Goal: Task Accomplishment & Management: Manage account settings

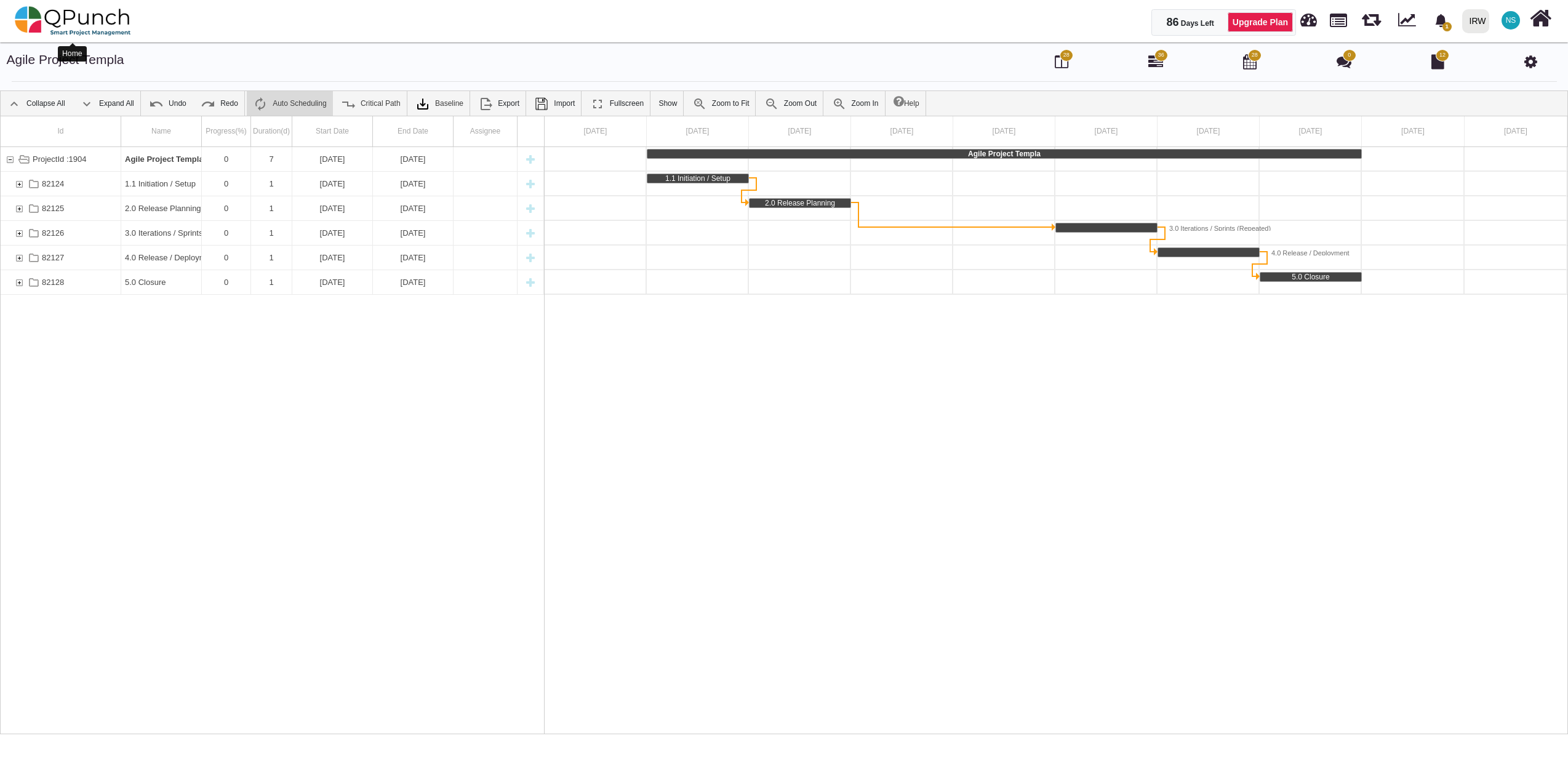
click at [83, 23] on img at bounding box center [73, 21] width 116 height 37
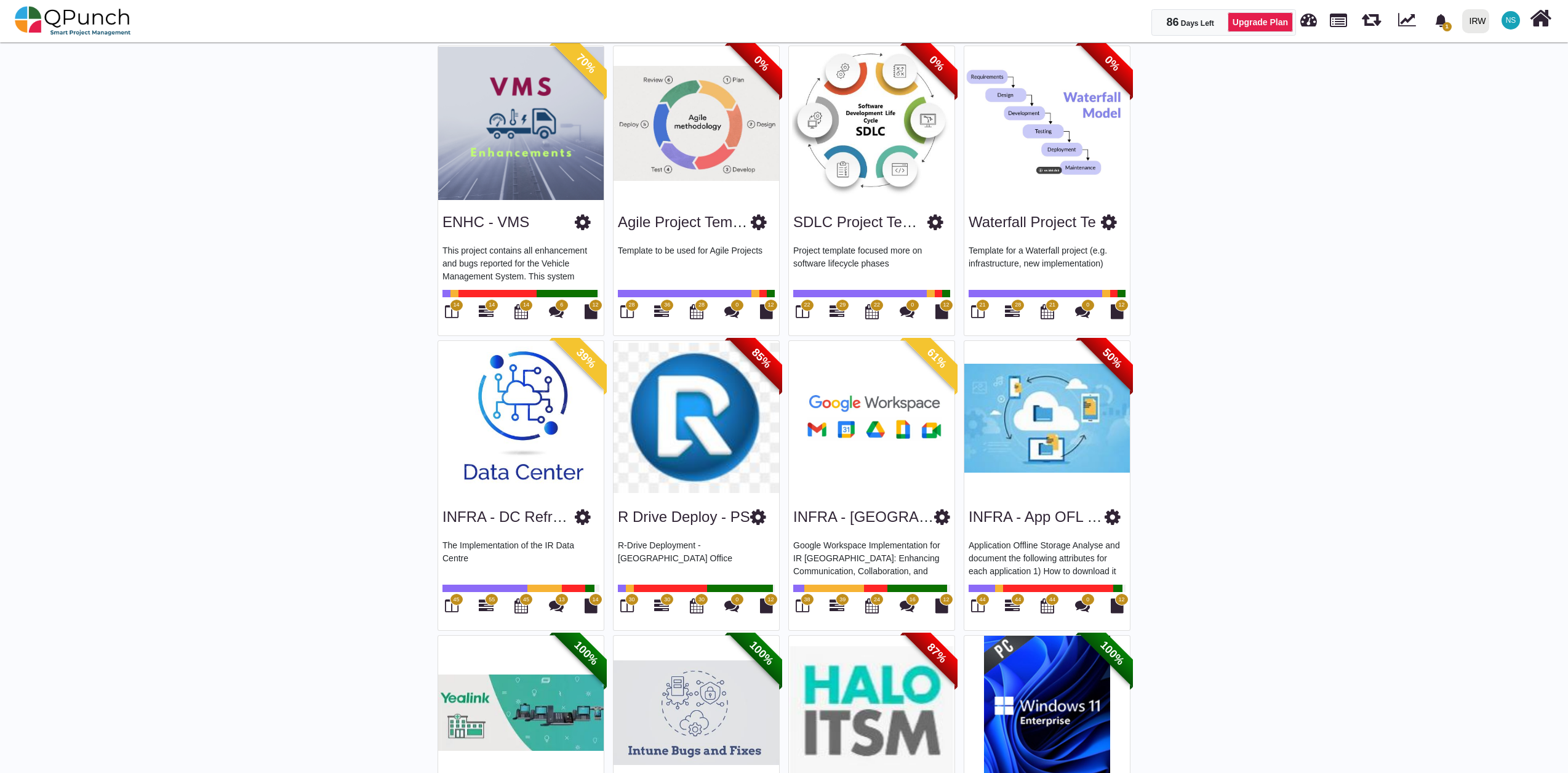
scroll to position [137, 0]
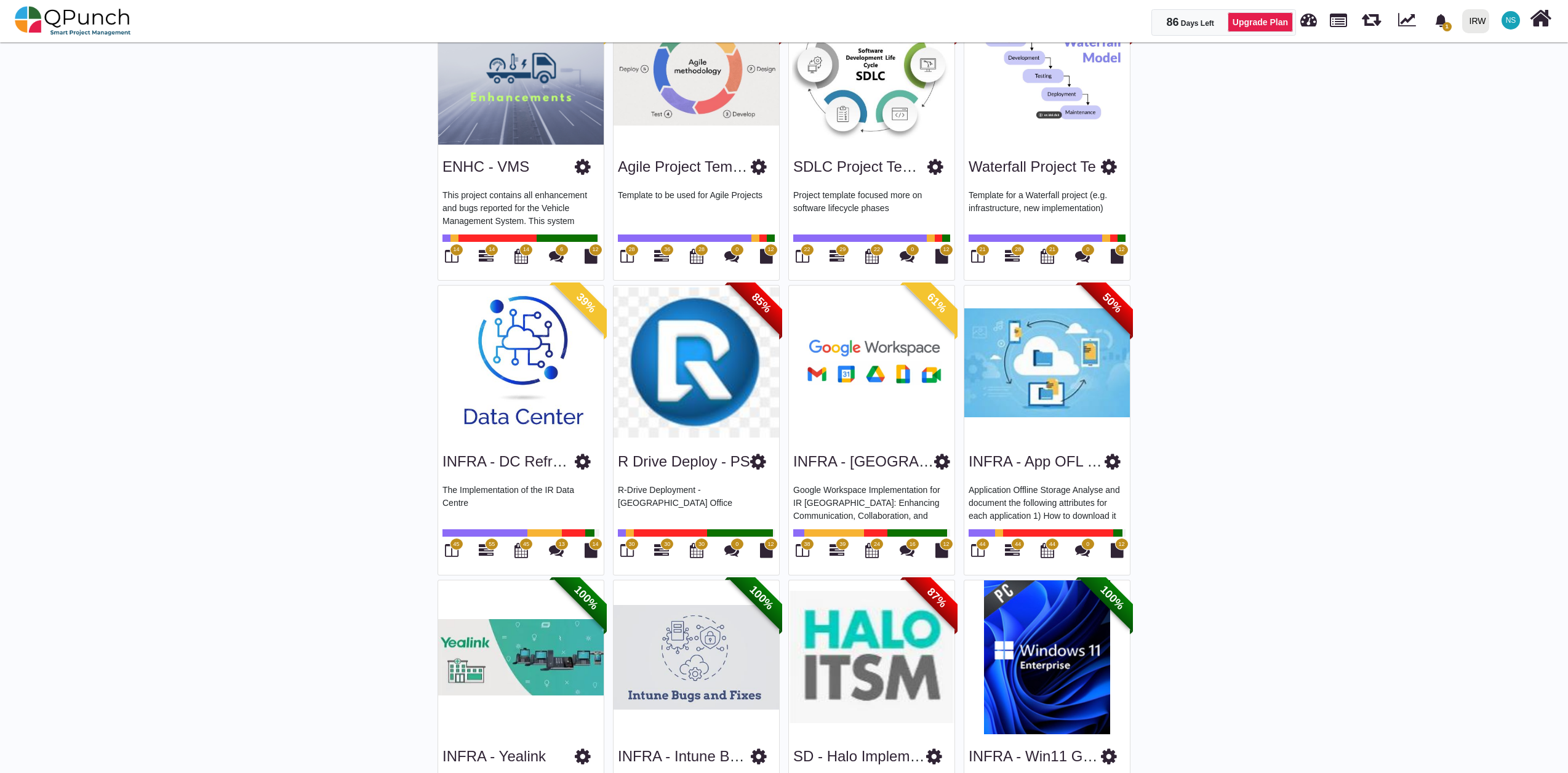
click at [488, 550] on span "55" at bounding box center [492, 544] width 14 height 12
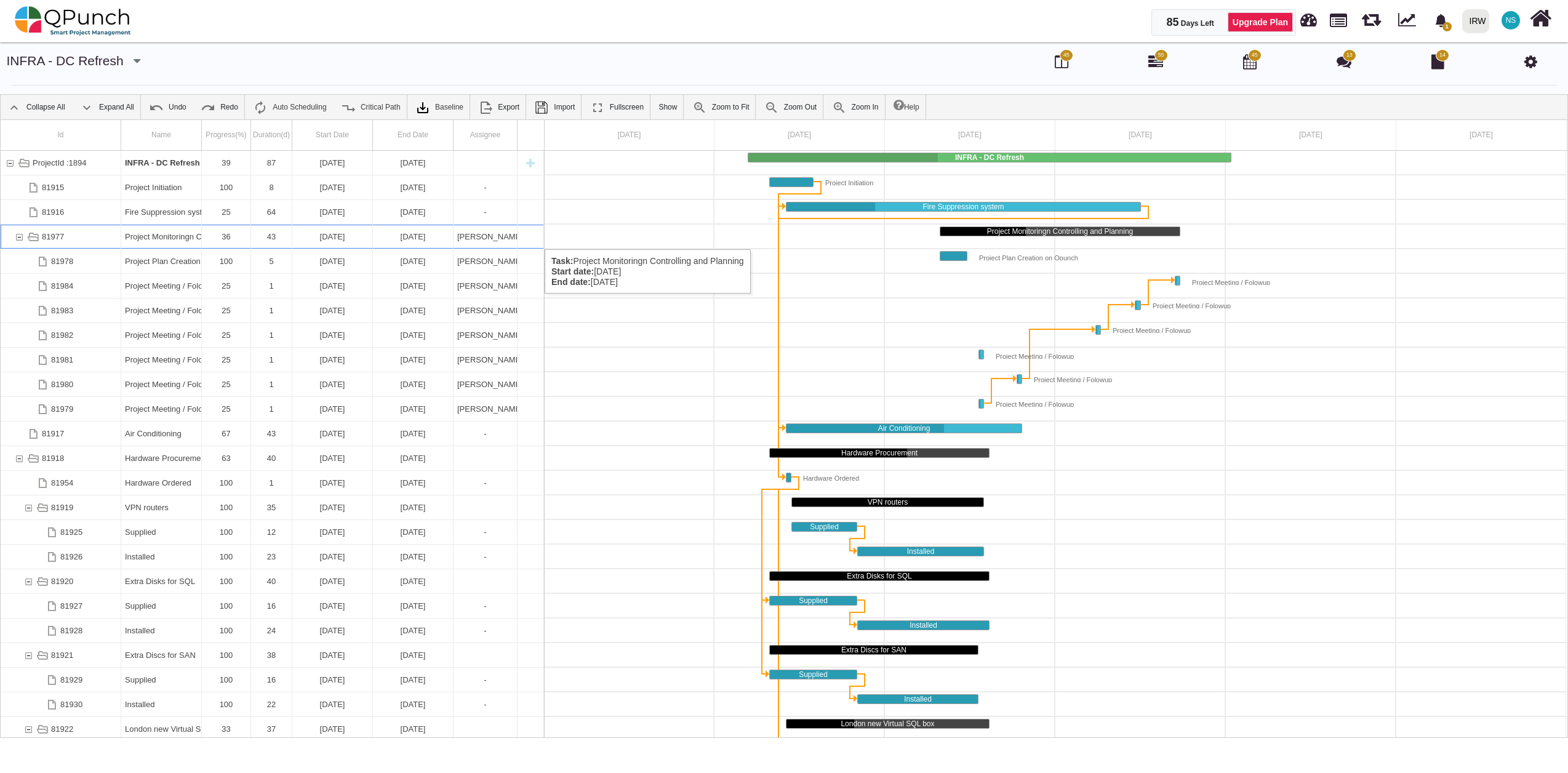
click at [18, 237] on div "81977" at bounding box center [19, 236] width 11 height 24
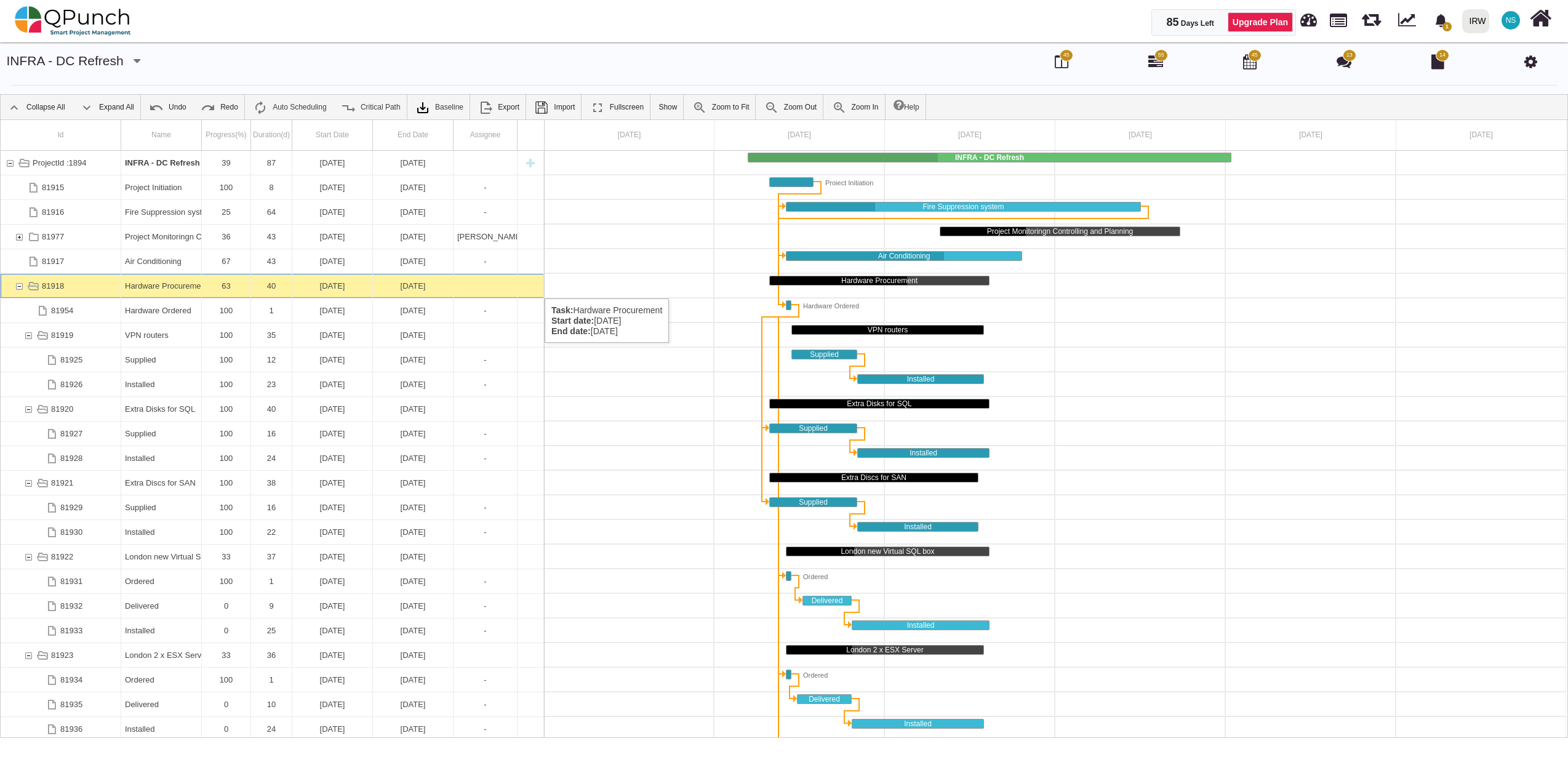
click at [20, 286] on div "81918" at bounding box center [19, 286] width 11 height 24
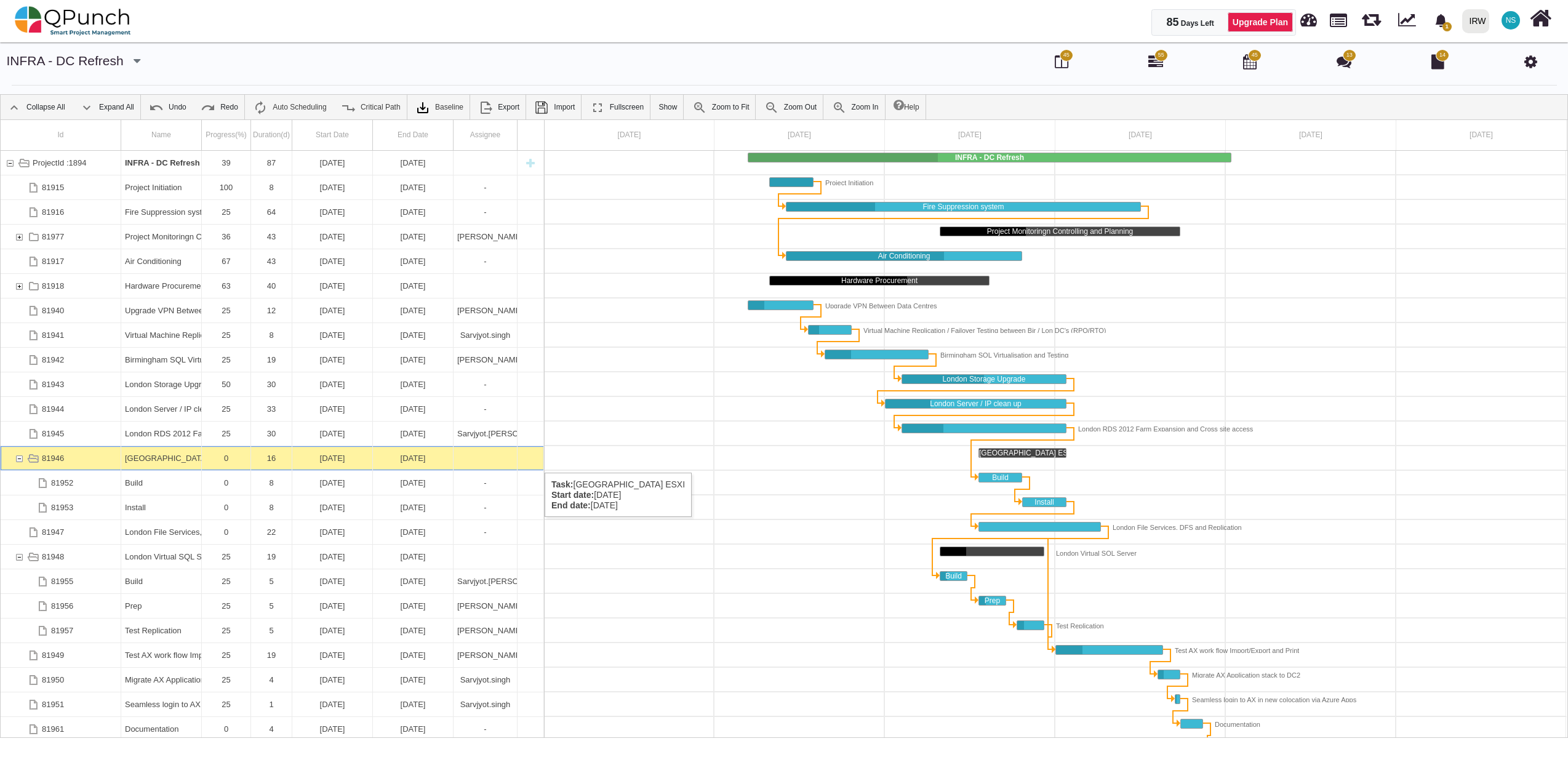
click at [18, 455] on div "81946" at bounding box center [19, 458] width 11 height 24
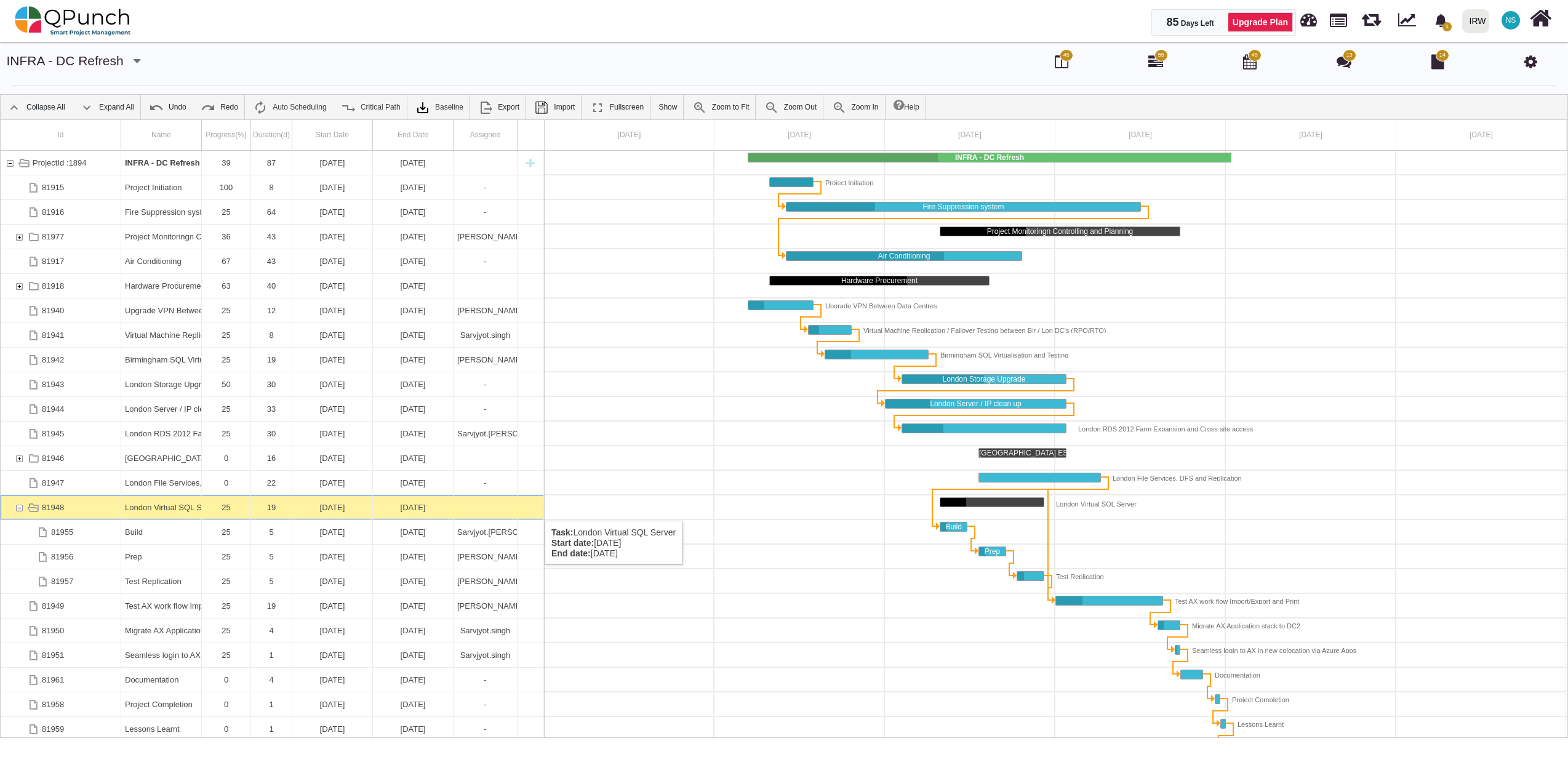
click at [17, 508] on div "81948" at bounding box center [19, 507] width 11 height 24
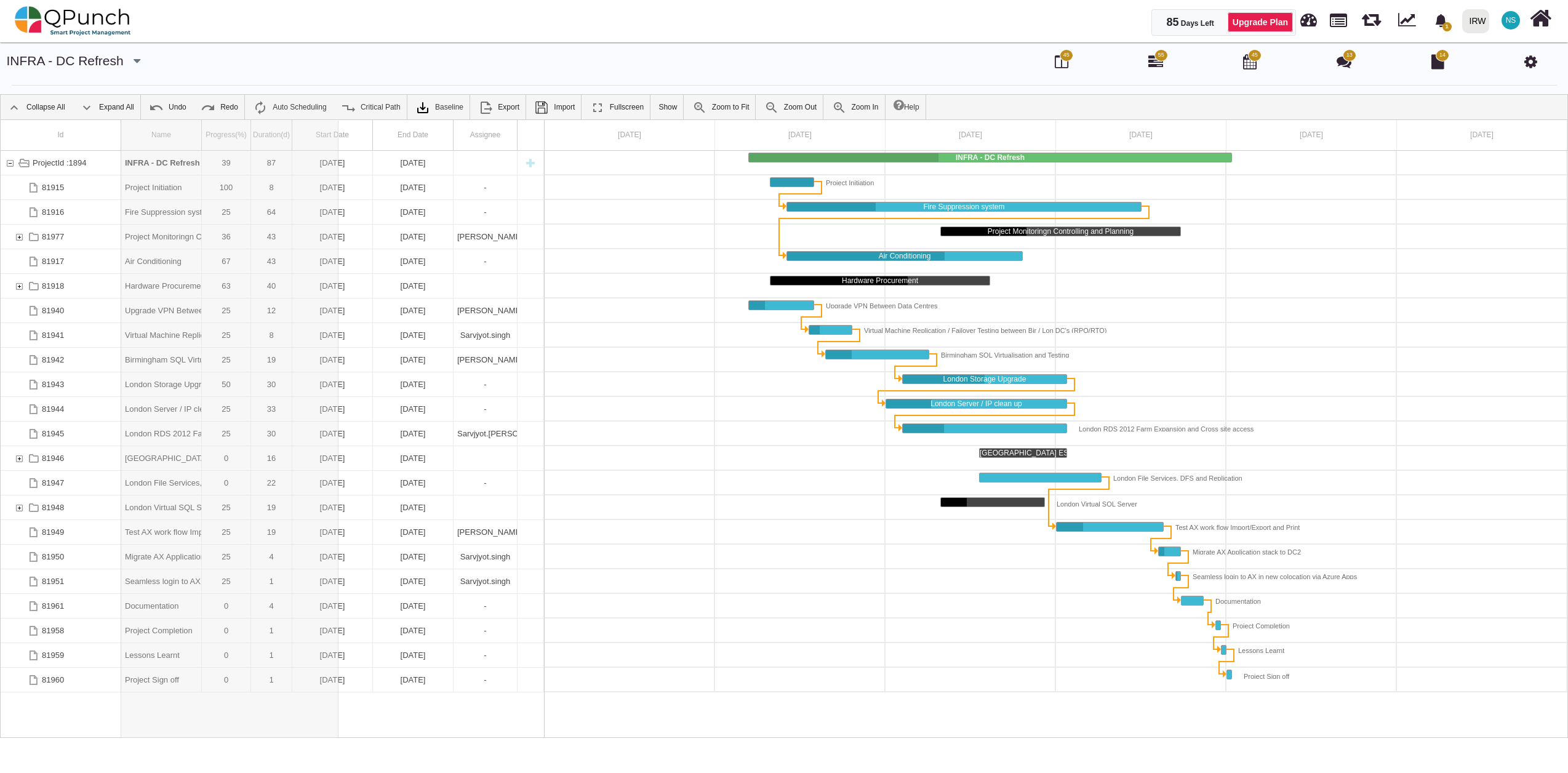
drag, startPoint x: 202, startPoint y: 136, endPoint x: 339, endPoint y: 146, distance: 137.4
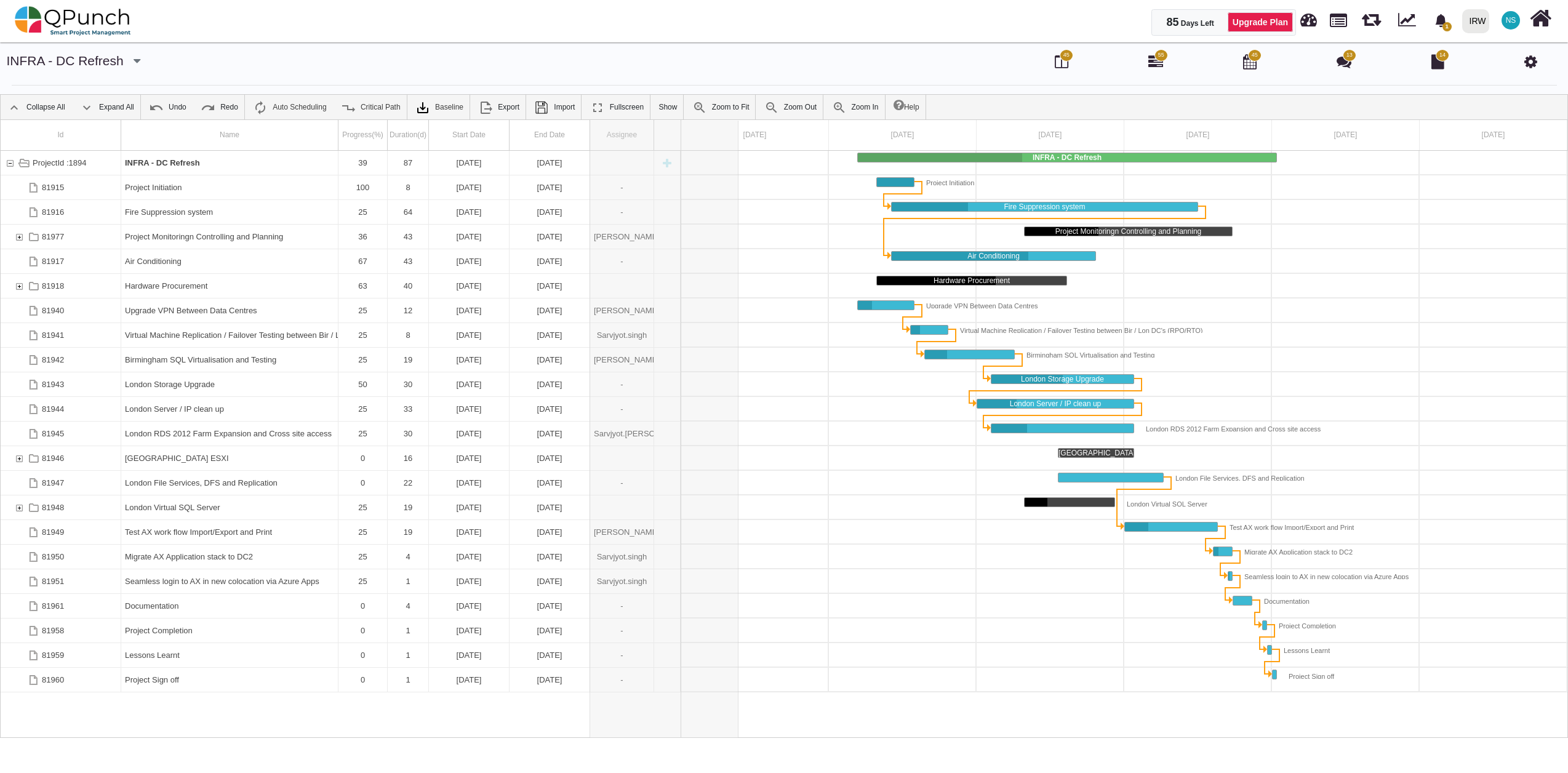
drag, startPoint x: 653, startPoint y: 136, endPoint x: 742, endPoint y: 136, distance: 89.0
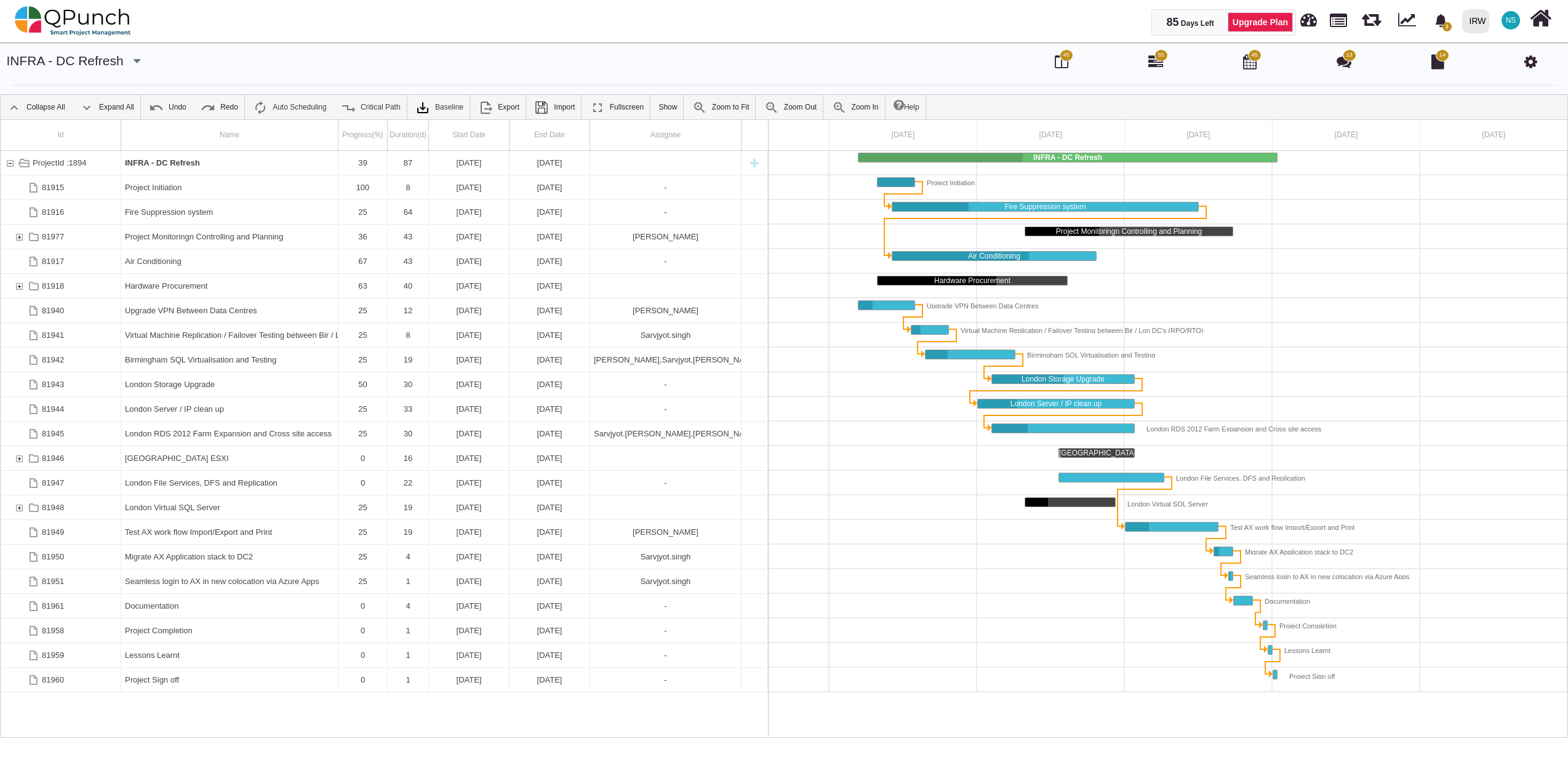
scroll to position [0, 87]
click at [370, 267] on div "67" at bounding box center [363, 261] width 41 height 24
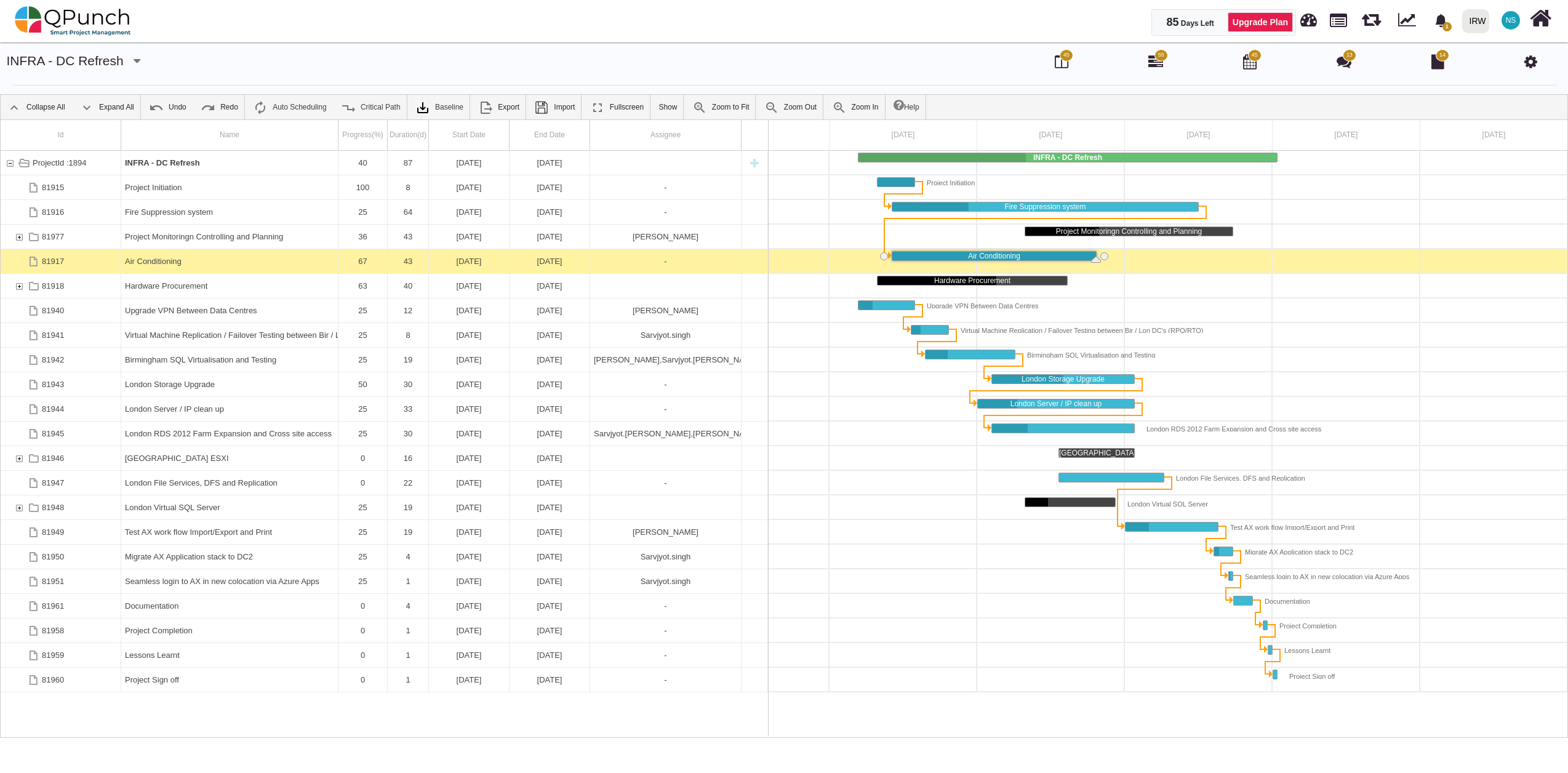
drag, startPoint x: 1030, startPoint y: 257, endPoint x: 1109, endPoint y: 257, distance: 79.0
click at [20, 288] on div "81918" at bounding box center [19, 286] width 11 height 24
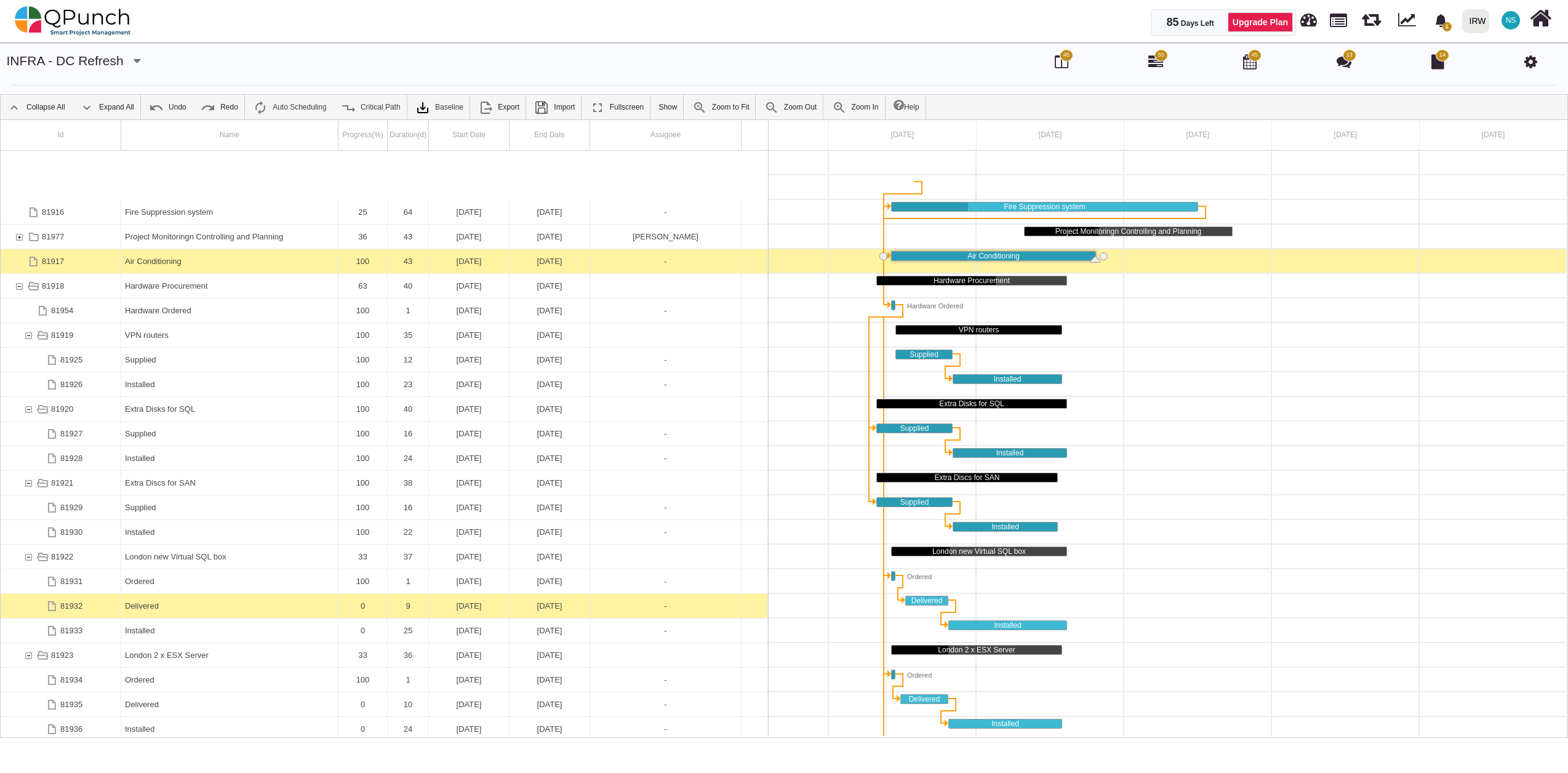
scroll to position [74, 0]
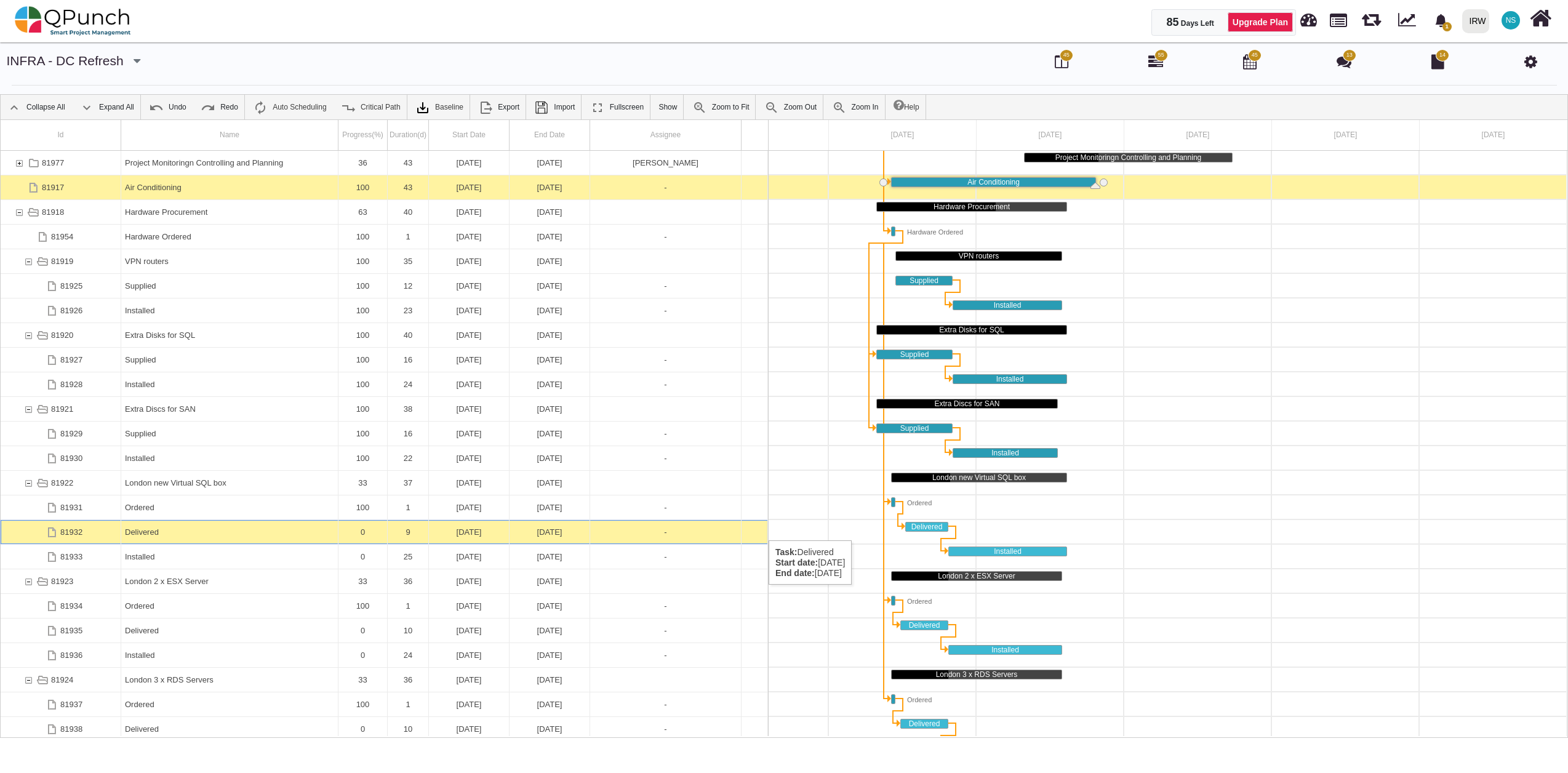
click at [373, 528] on div "0" at bounding box center [363, 532] width 41 height 24
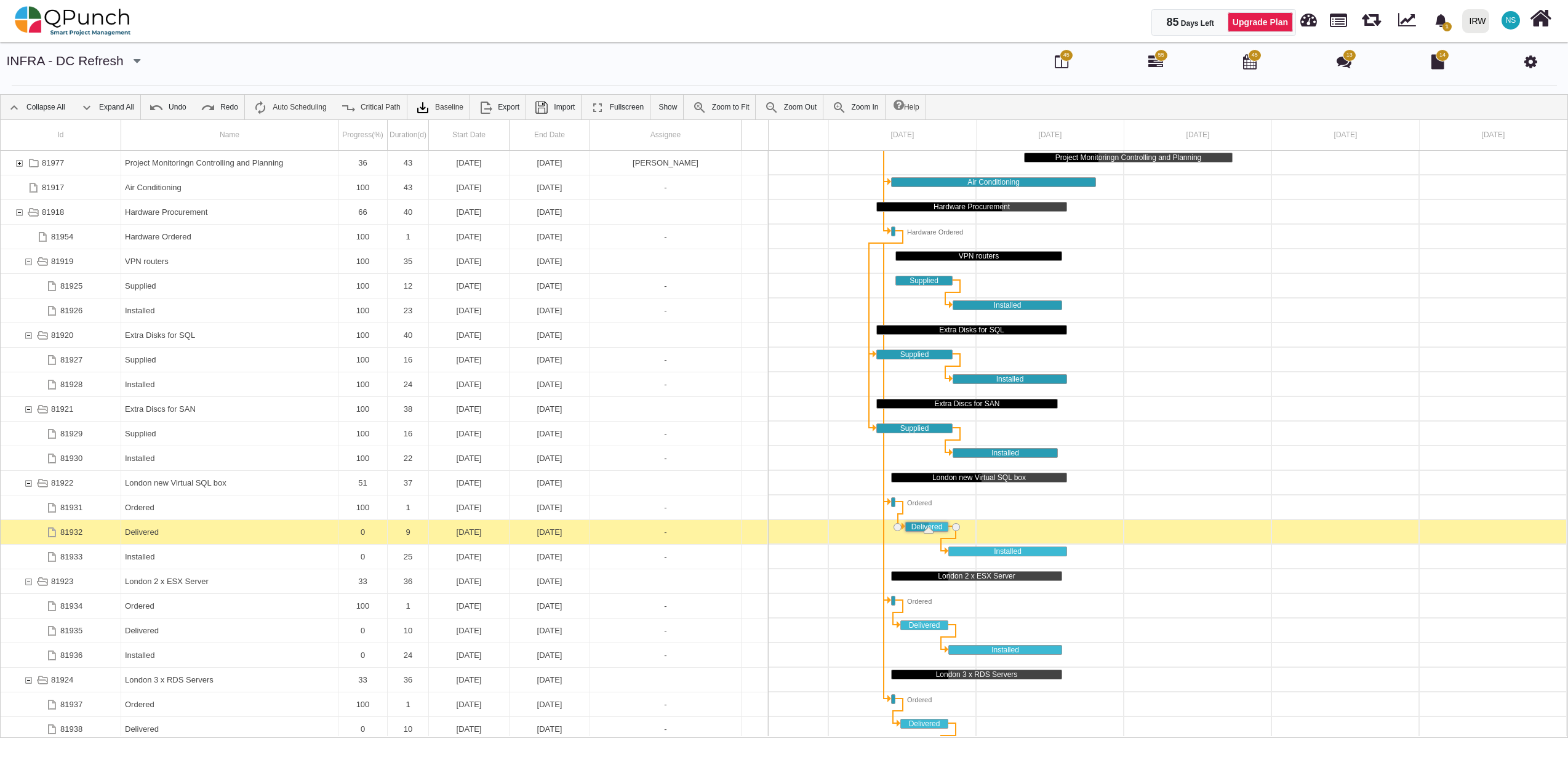
drag, startPoint x: 903, startPoint y: 533, endPoint x: 928, endPoint y: 532, distance: 25.0
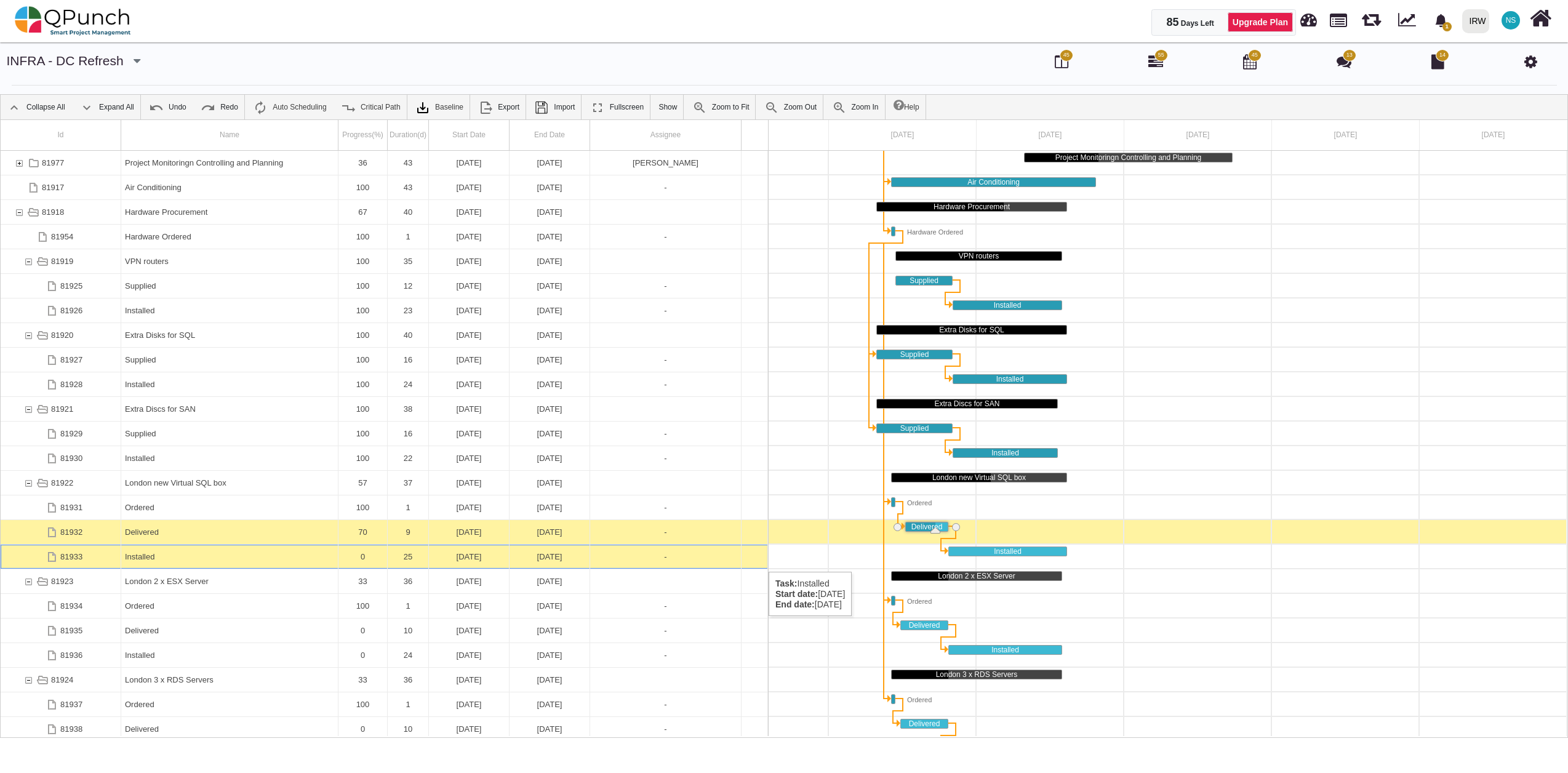
click at [363, 560] on div "0" at bounding box center [363, 557] width 41 height 24
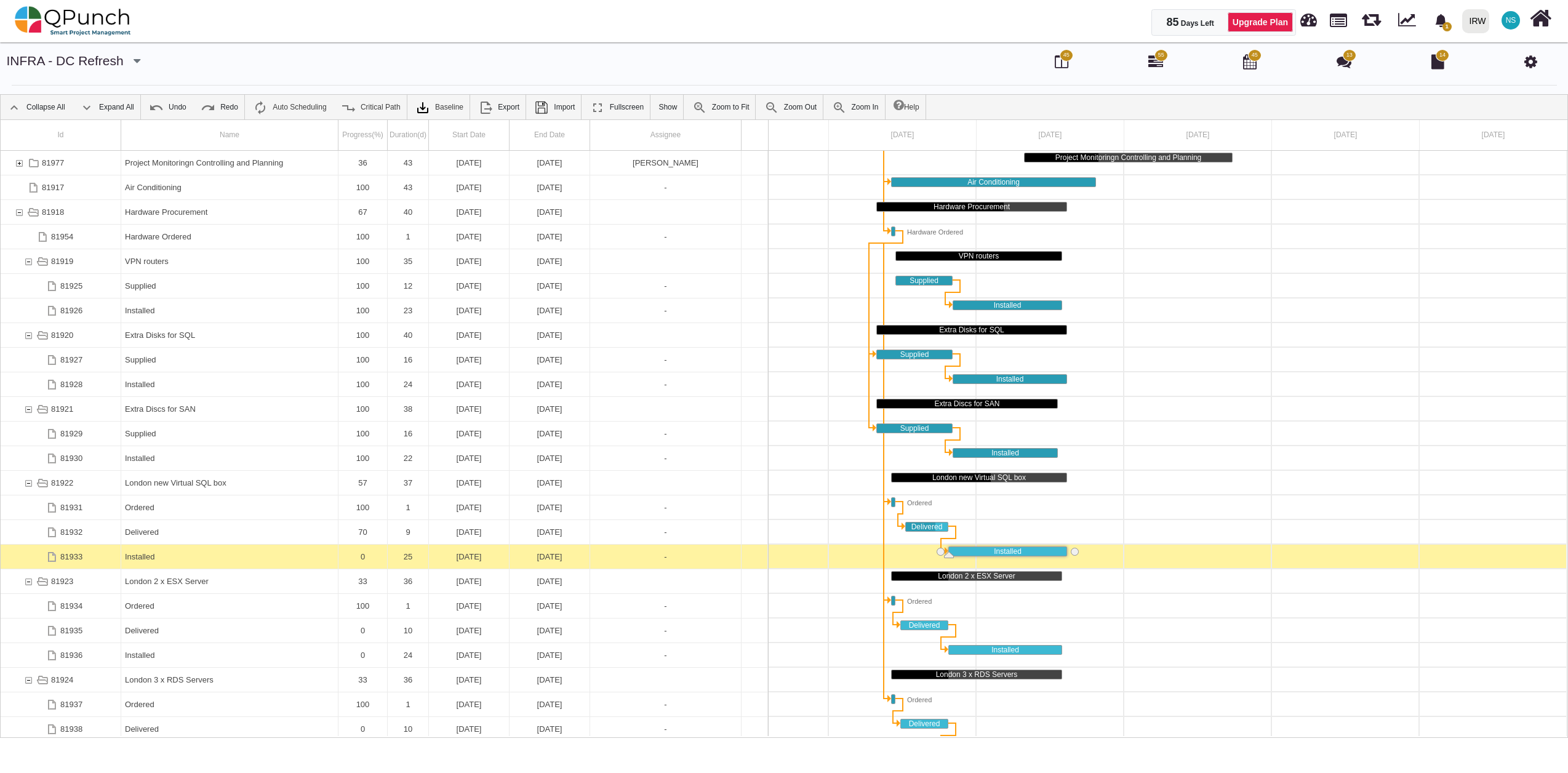
click at [363, 560] on div "0" at bounding box center [363, 557] width 41 height 24
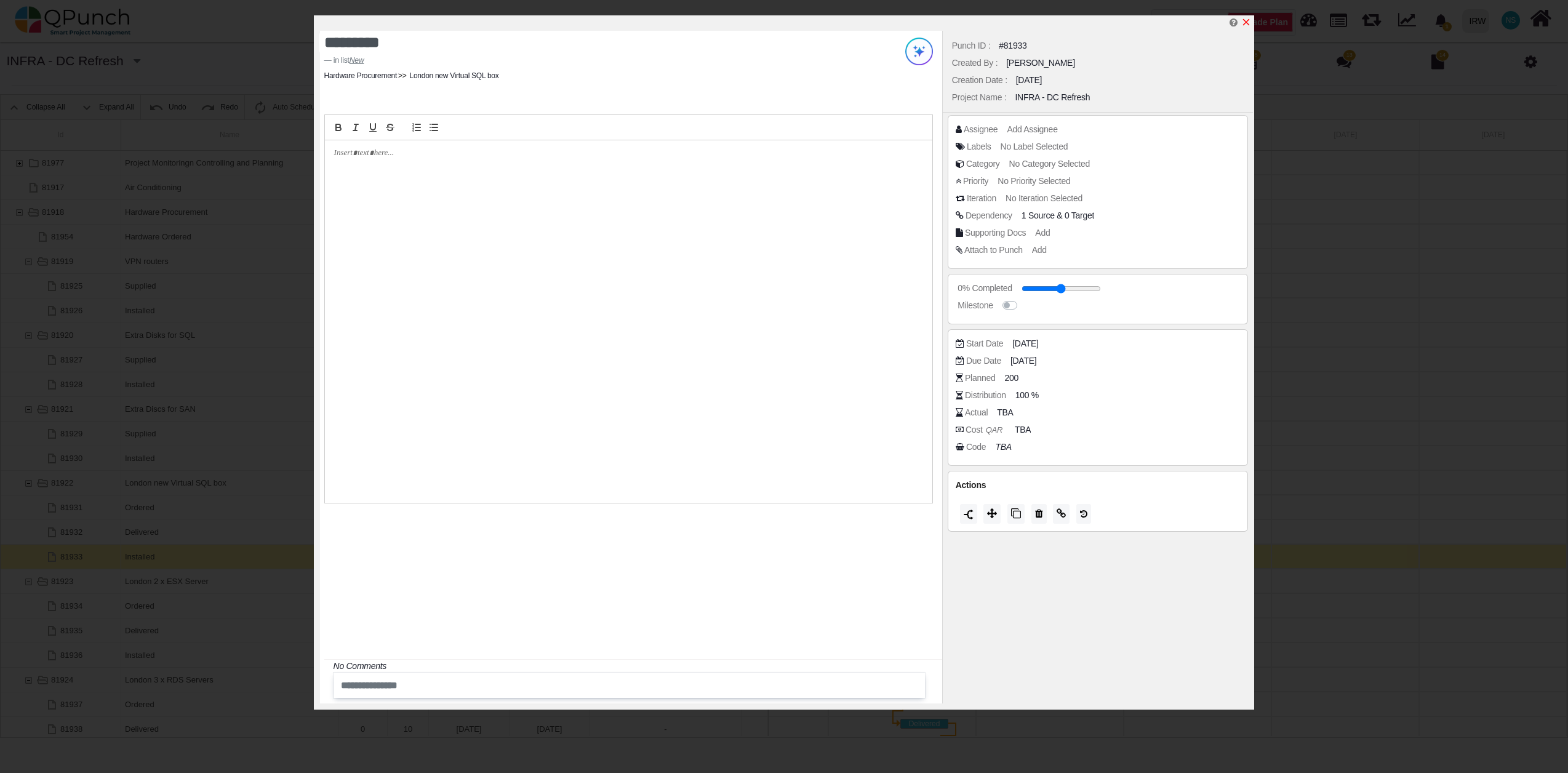
click at [1248, 20] on icon "x" at bounding box center [1246, 22] width 10 height 10
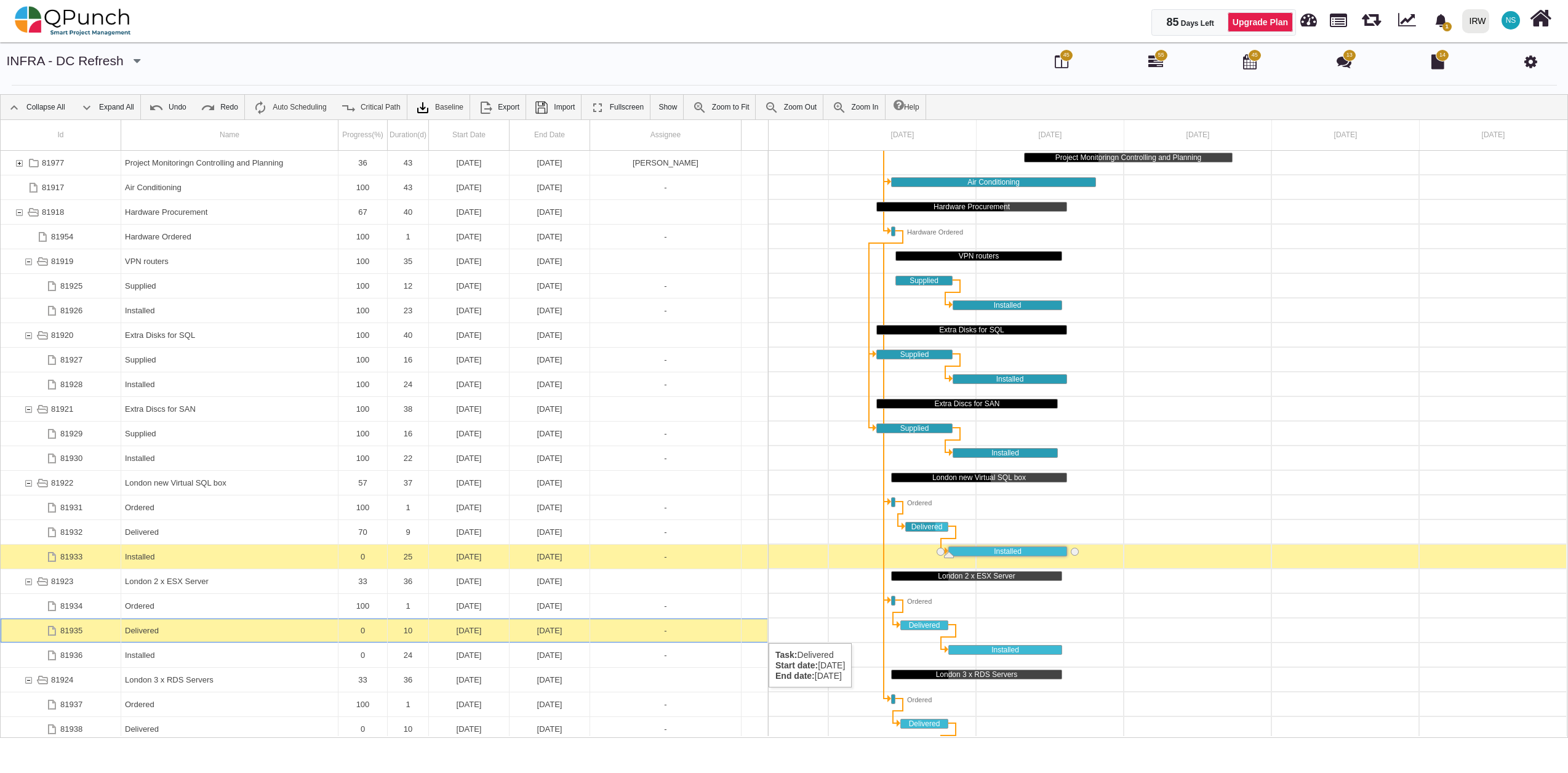
click at [375, 631] on div "0" at bounding box center [363, 631] width 41 height 24
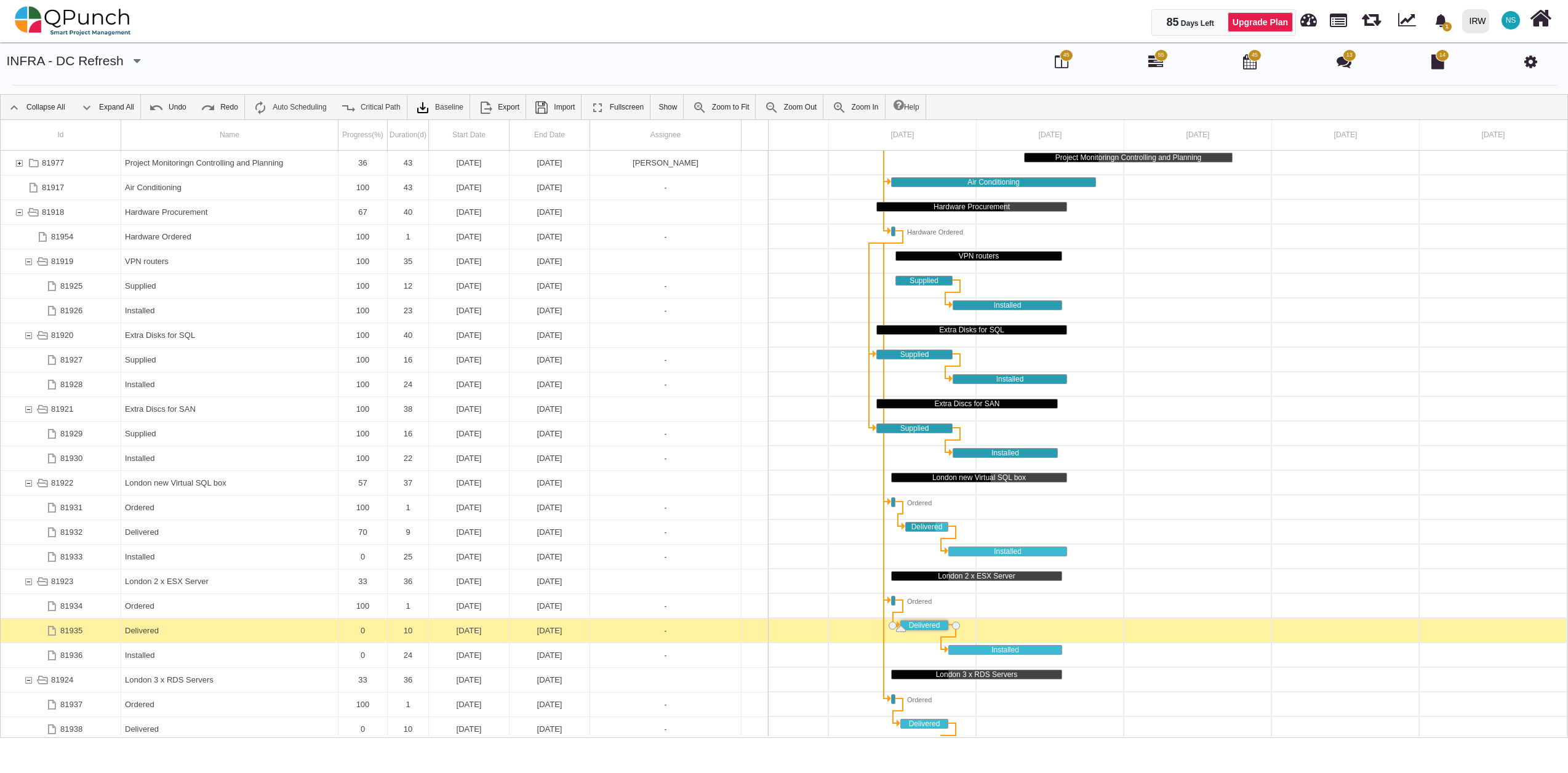
click at [375, 631] on div "0" at bounding box center [363, 631] width 41 height 24
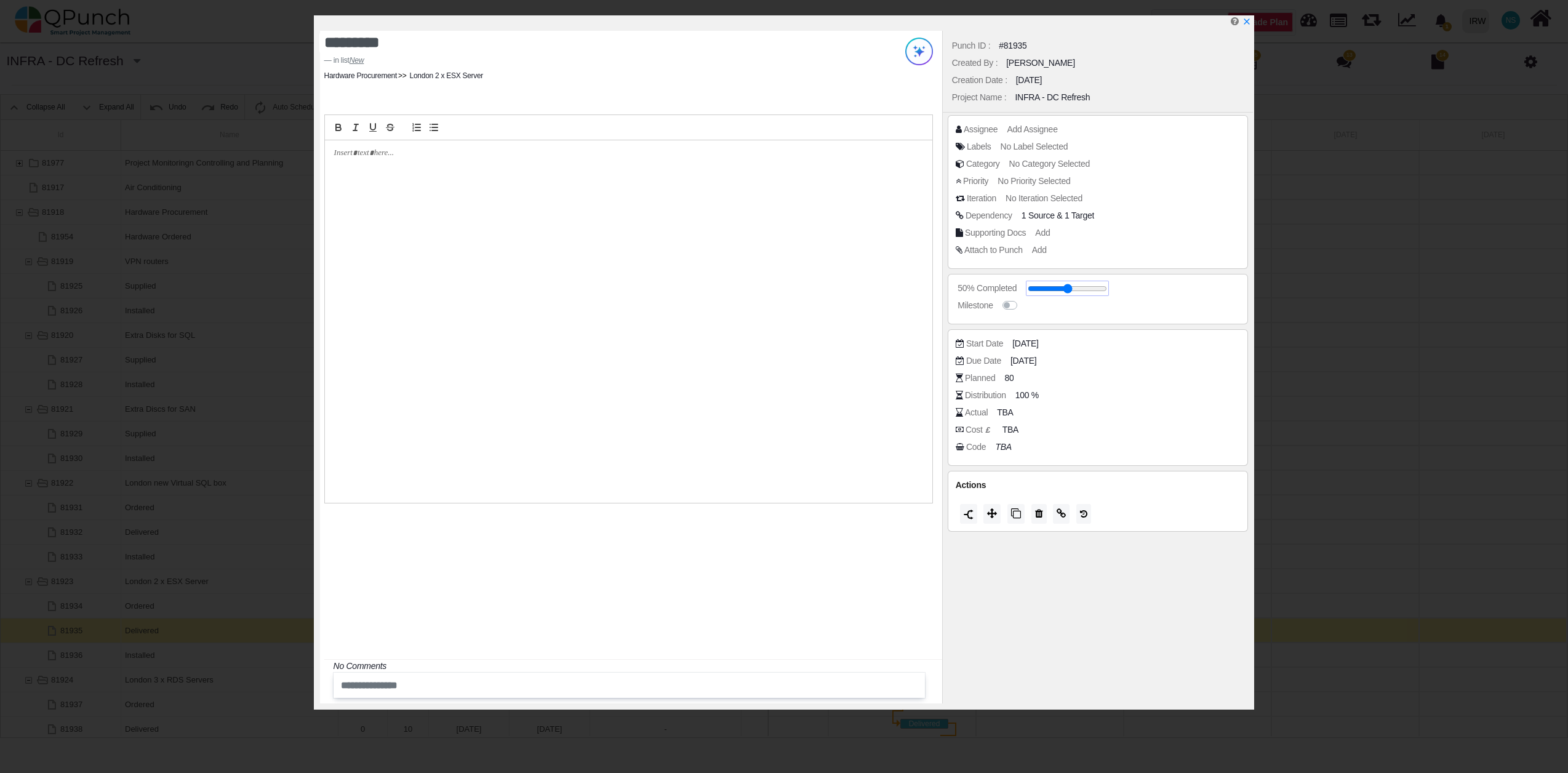
drag, startPoint x: 1027, startPoint y: 291, endPoint x: 1067, endPoint y: 294, distance: 40.1
click at [1067, 291] on input "range" at bounding box center [1067, 289] width 79 height 5
click at [1070, 291] on input "range" at bounding box center [1067, 289] width 79 height 5
type input "**"
click at [1248, 23] on icon "x" at bounding box center [1246, 22] width 10 height 10
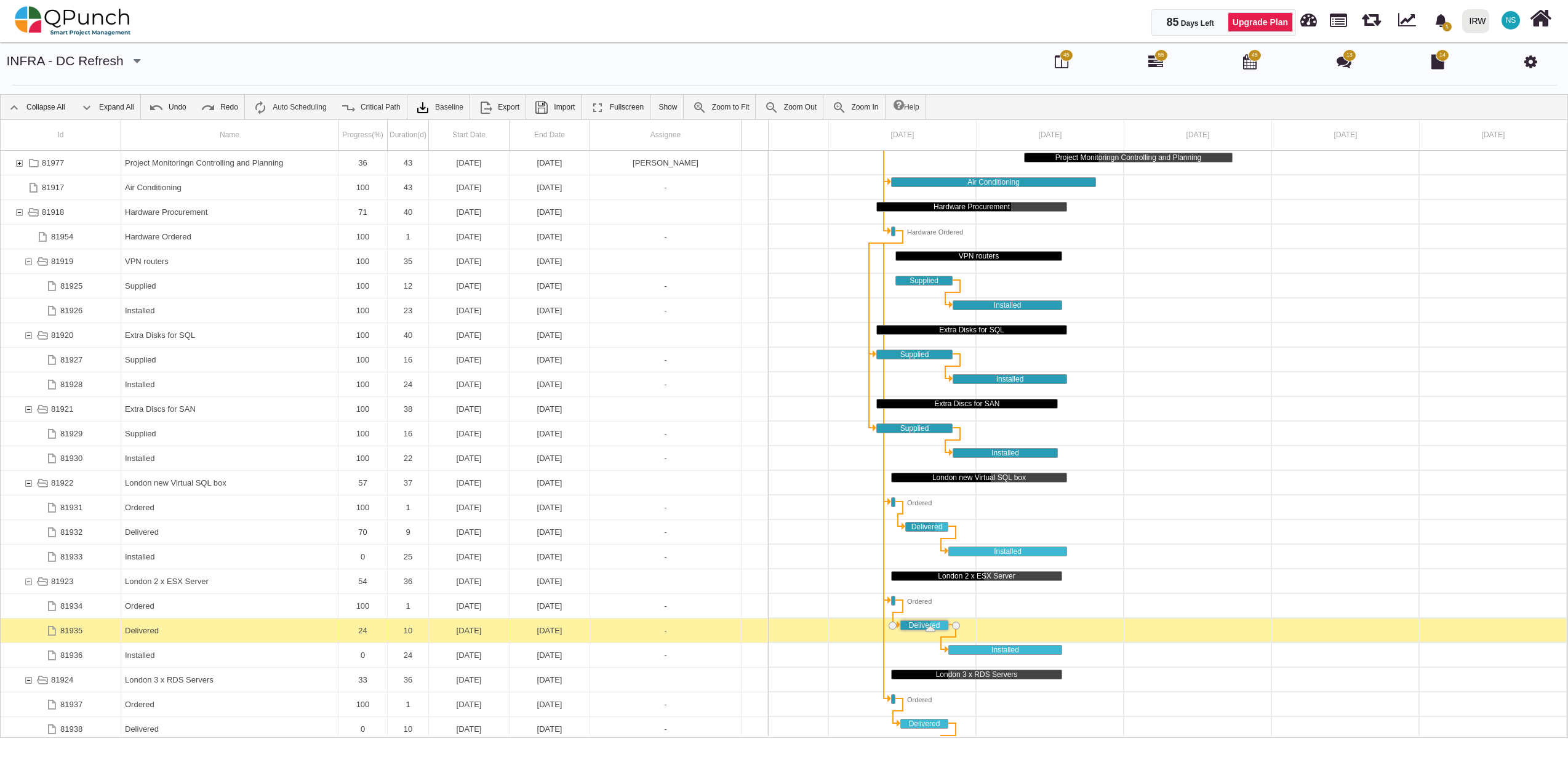
drag, startPoint x: 912, startPoint y: 628, endPoint x: 930, endPoint y: 628, distance: 18.0
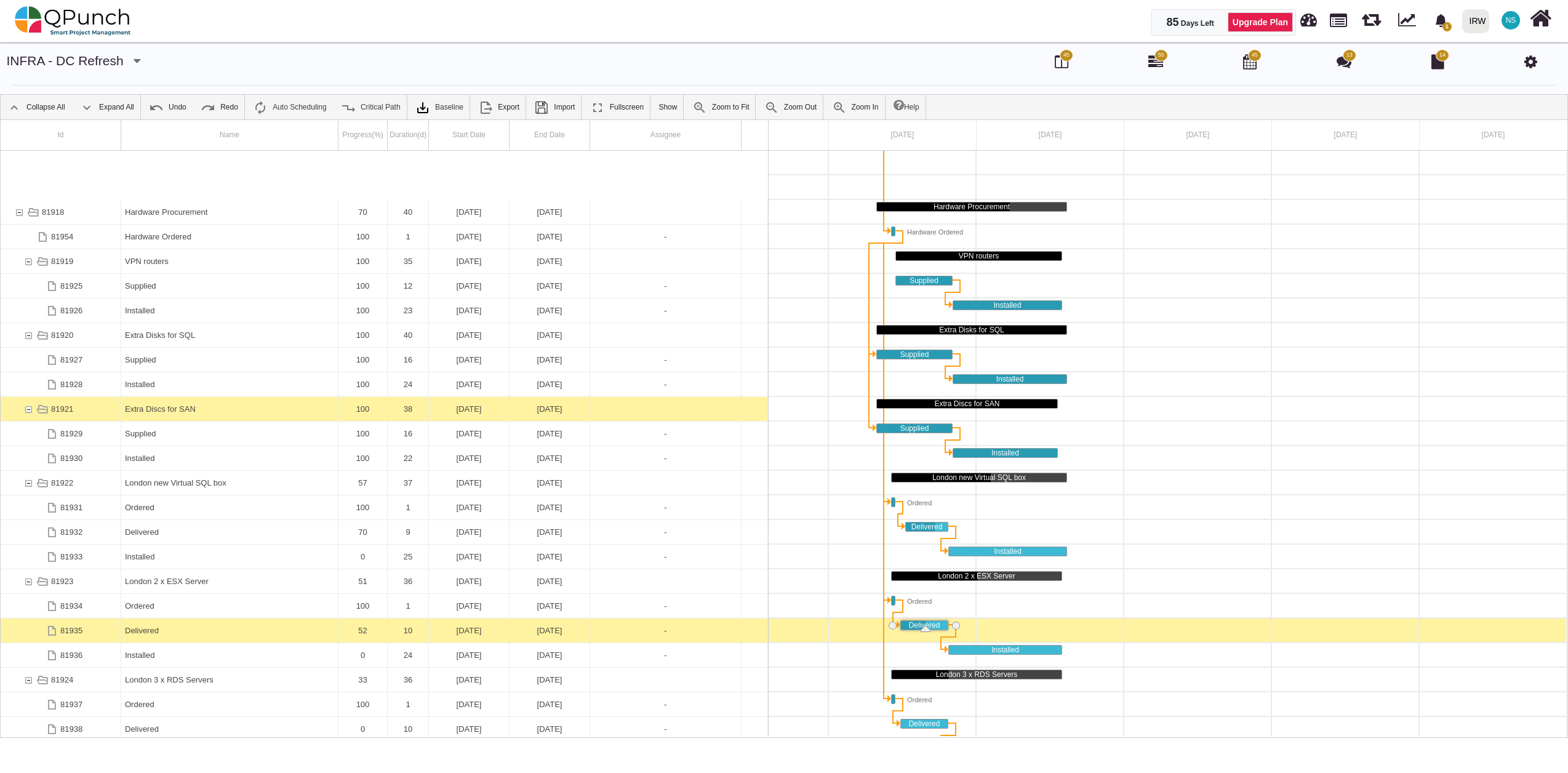
scroll to position [148, 0]
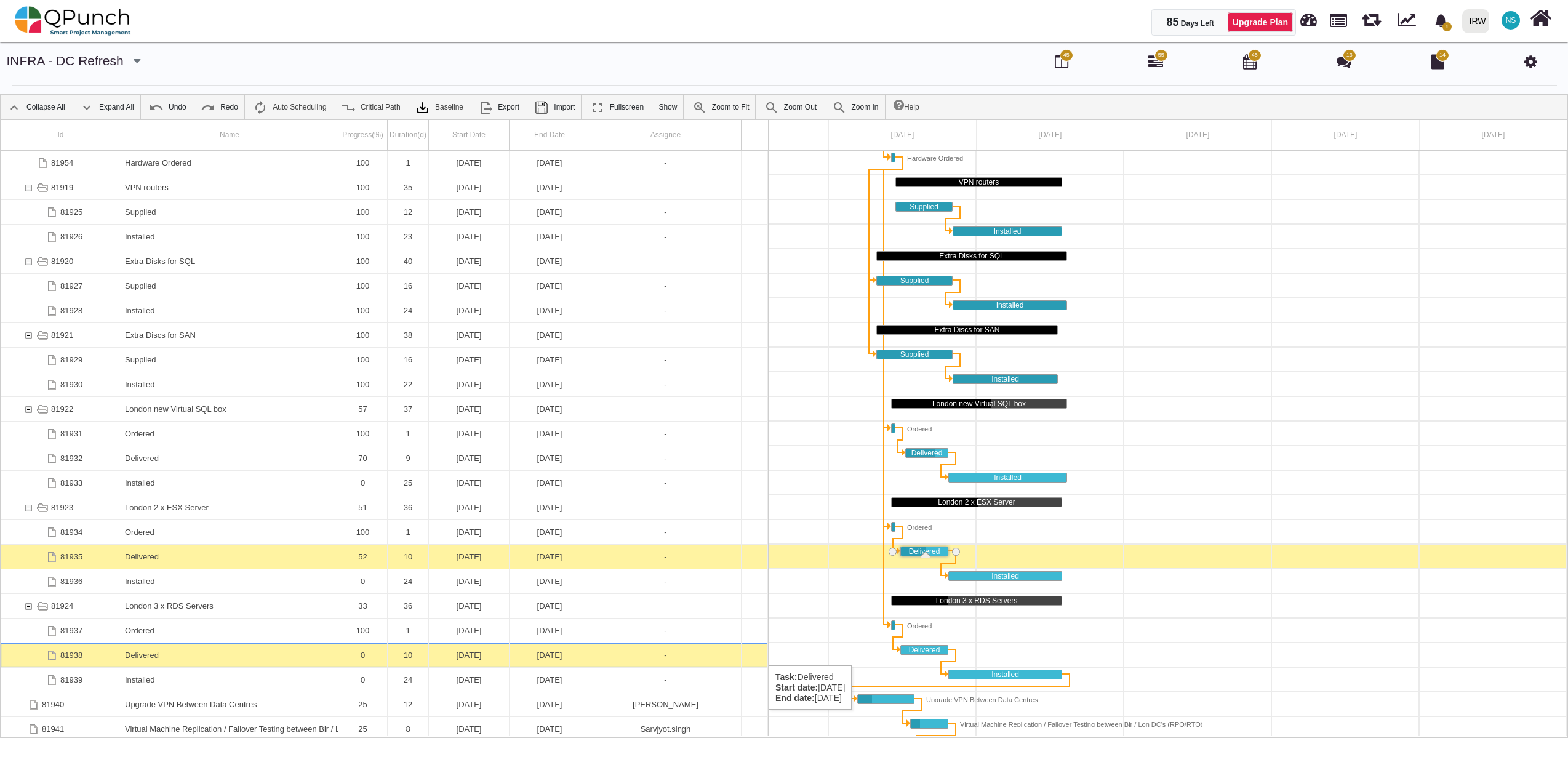
click at [364, 653] on div "0" at bounding box center [363, 655] width 41 height 24
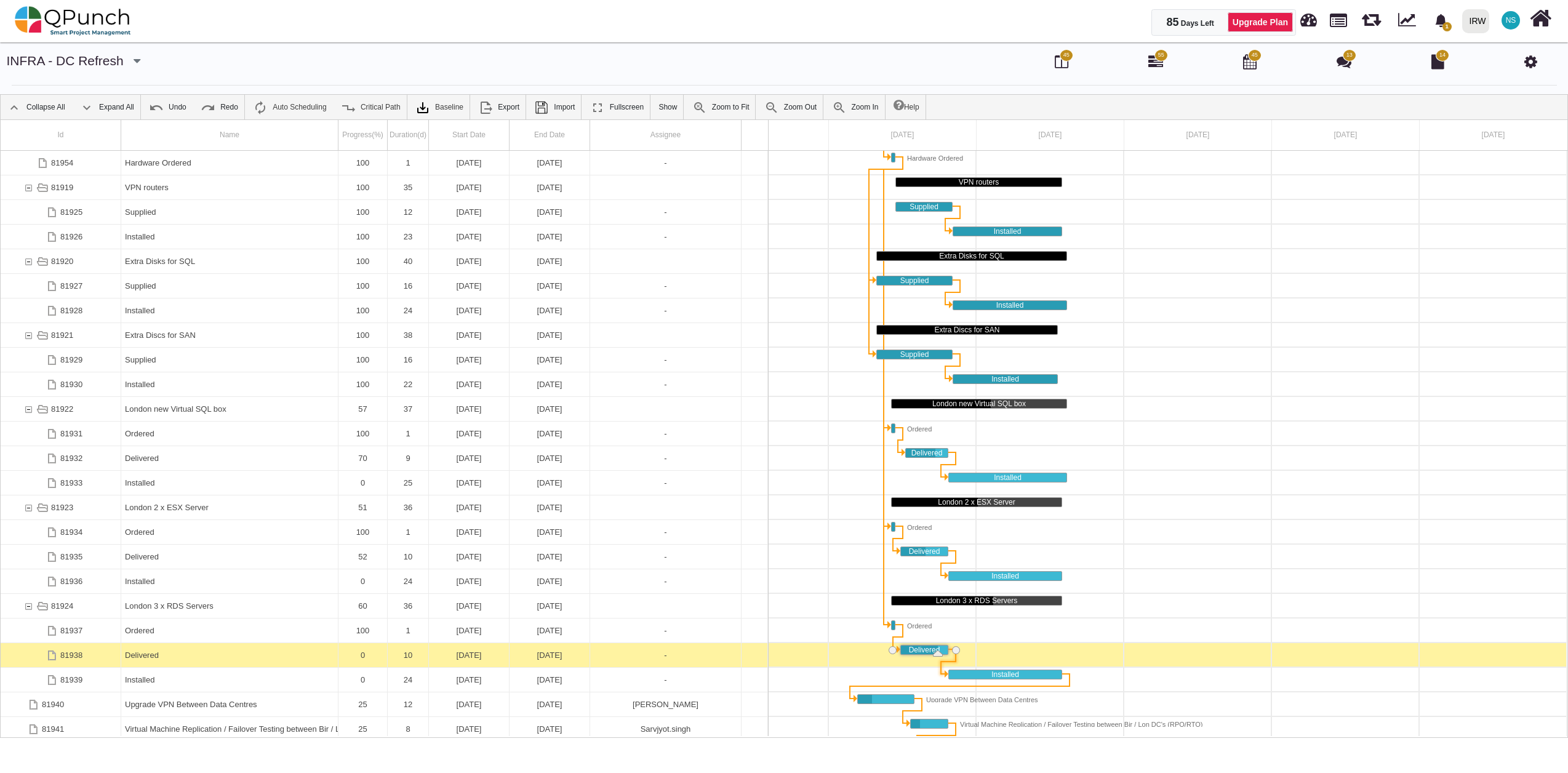
drag, startPoint x: 901, startPoint y: 655, endPoint x: 939, endPoint y: 657, distance: 38.1
drag, startPoint x: 939, startPoint y: 657, endPoint x: 925, endPoint y: 653, distance: 14.6
click at [925, 656] on div "Hardware Procurement Hardware Ordered VPN routers Supplied Installed Extra Disk…" at bounding box center [1124, 443] width 886 height 586
drag, startPoint x: 936, startPoint y: 652, endPoint x: 928, endPoint y: 652, distance: 8.0
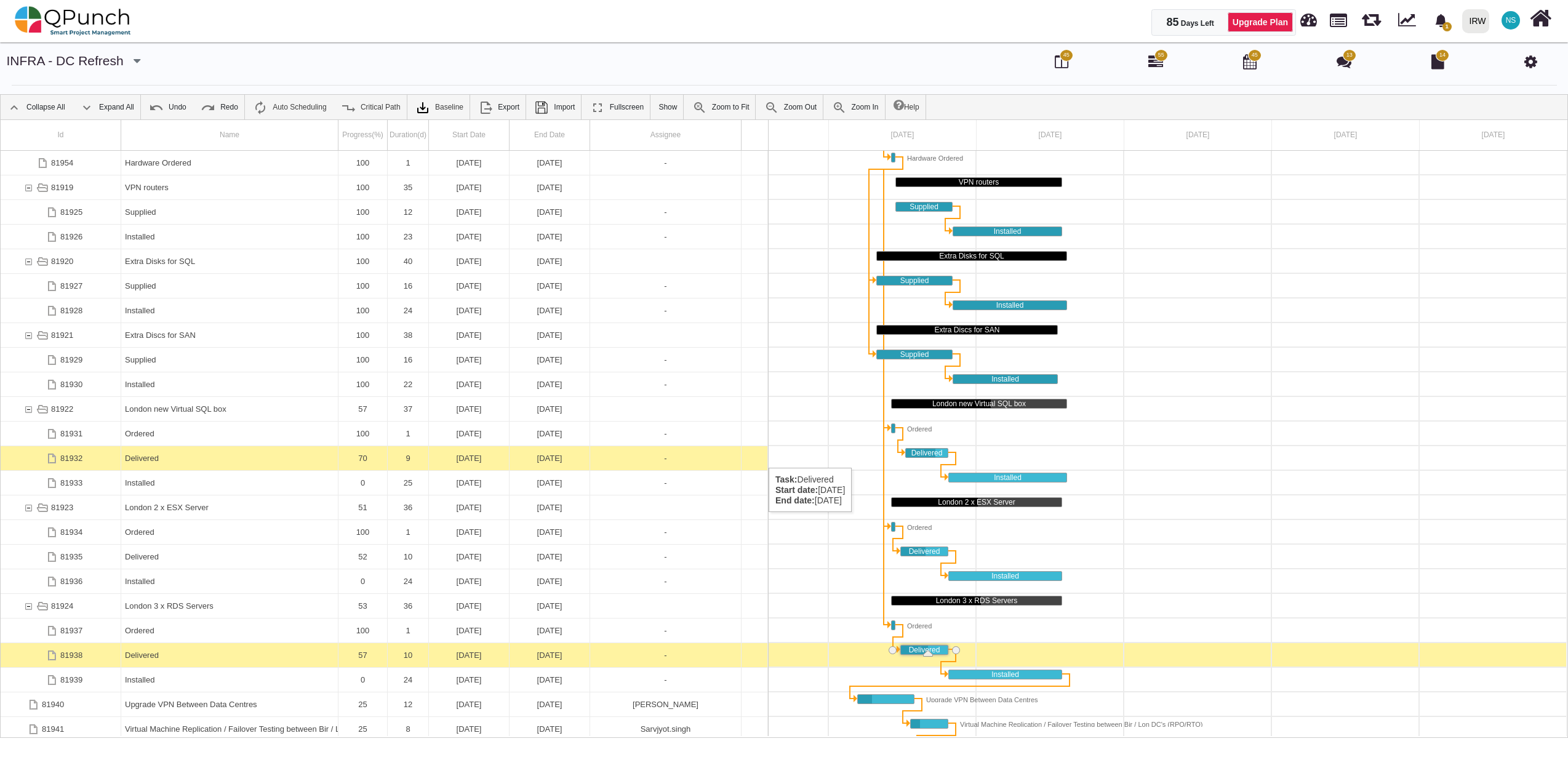
scroll to position [0, 0]
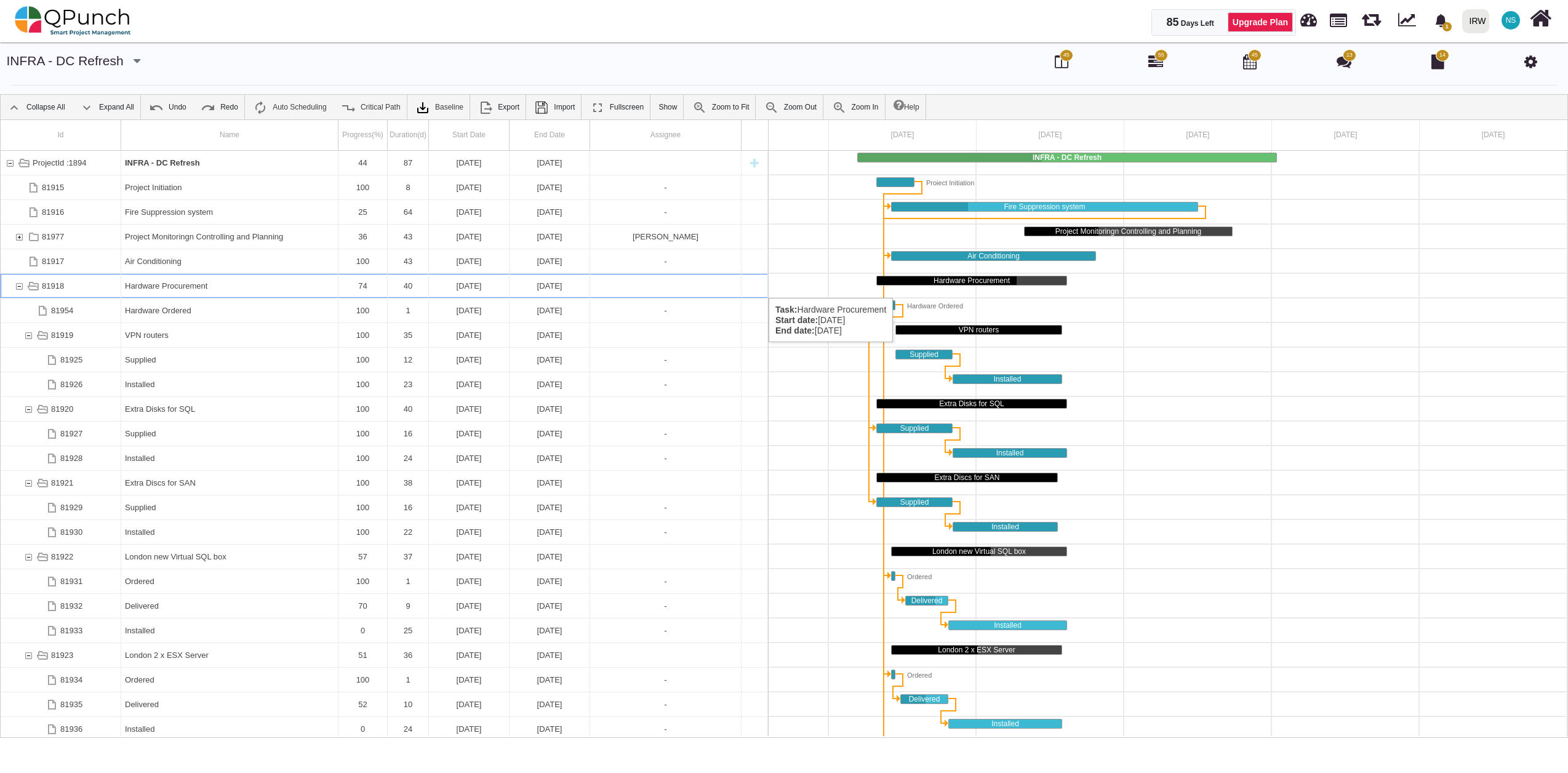
click at [15, 286] on div "81918" at bounding box center [19, 286] width 11 height 24
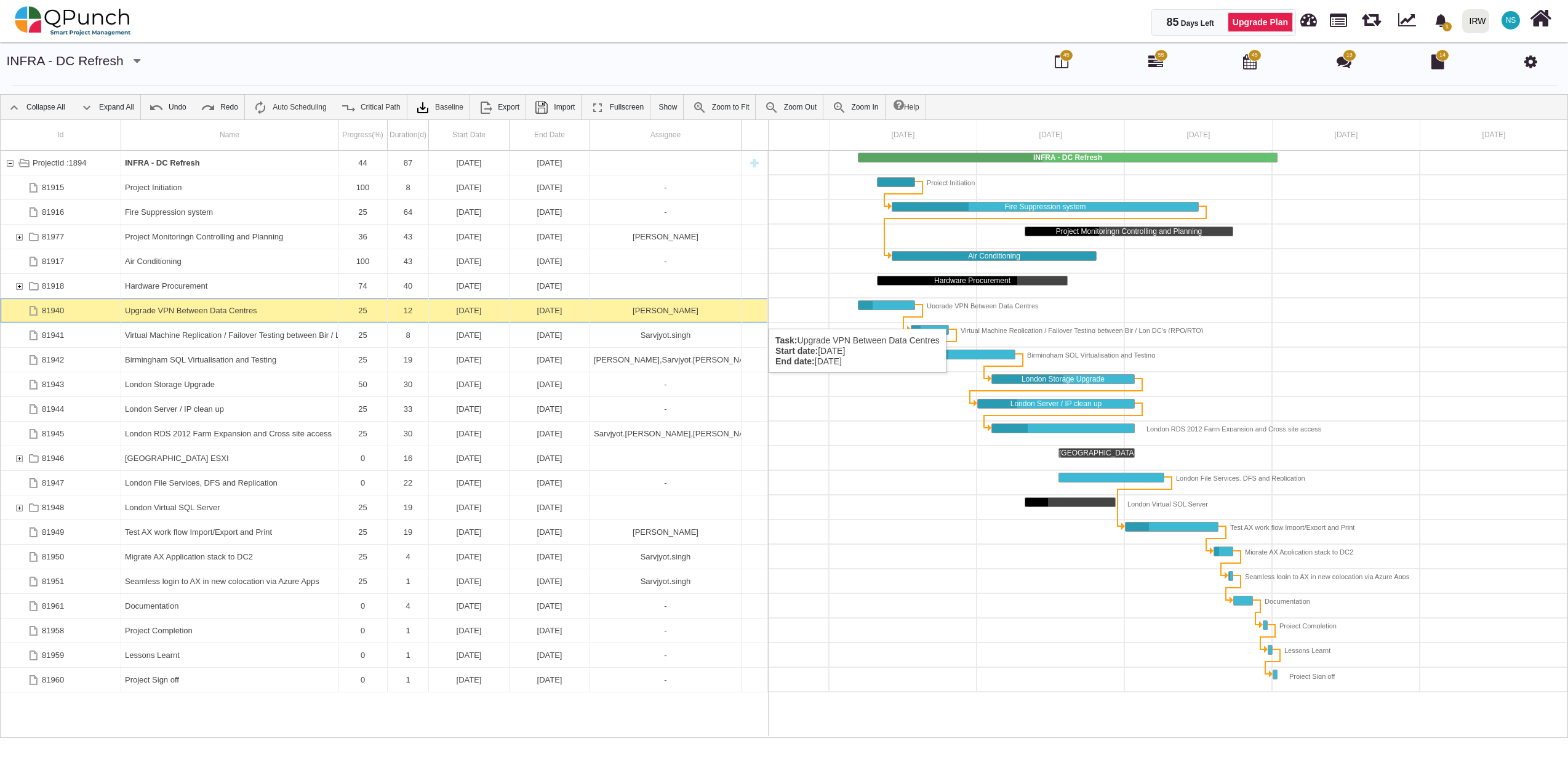
click at [143, 317] on div "Upgrade VPN Between Data Centres" at bounding box center [229, 310] width 209 height 24
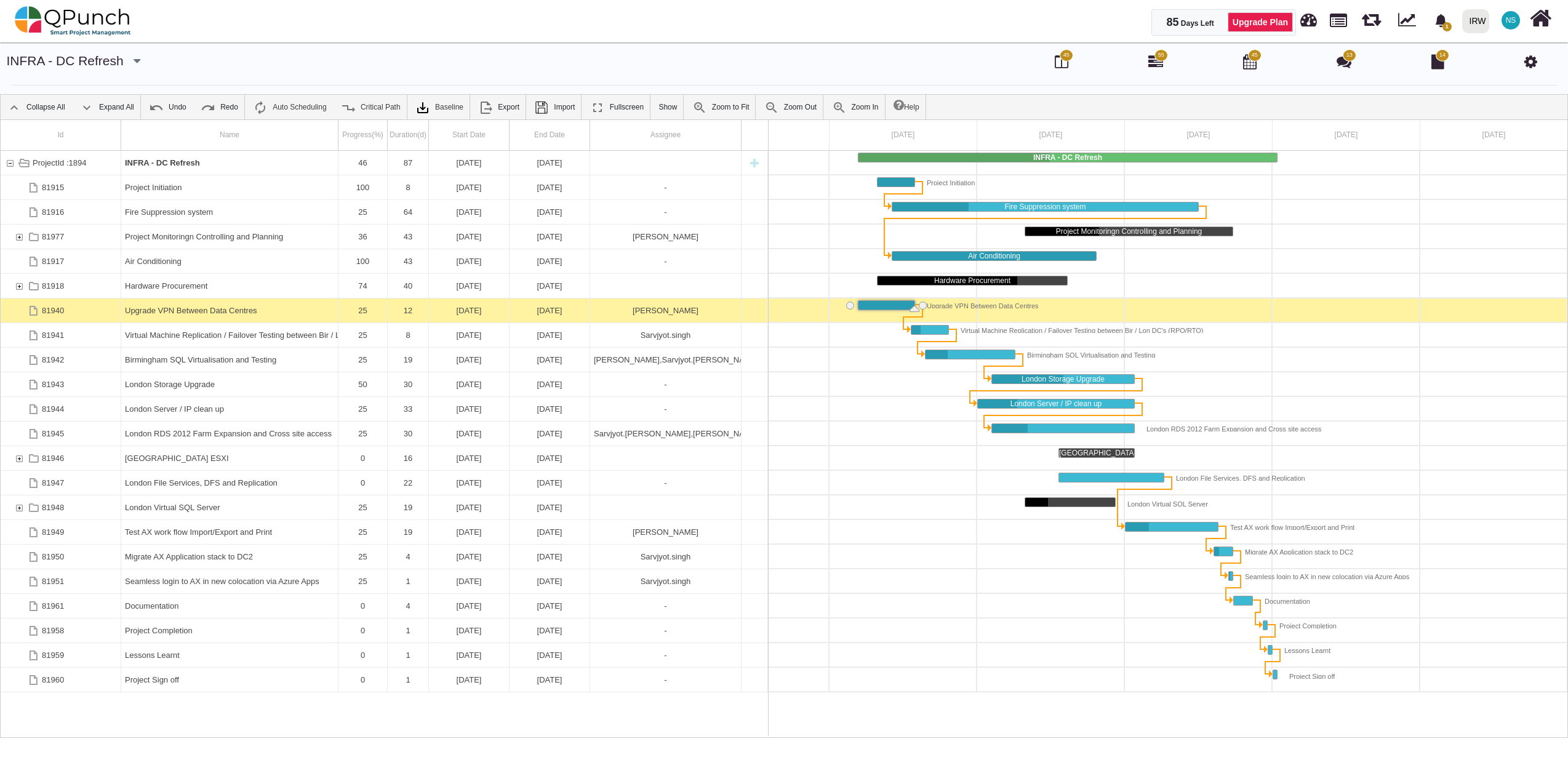
drag, startPoint x: 875, startPoint y: 309, endPoint x: 920, endPoint y: 319, distance: 46.1
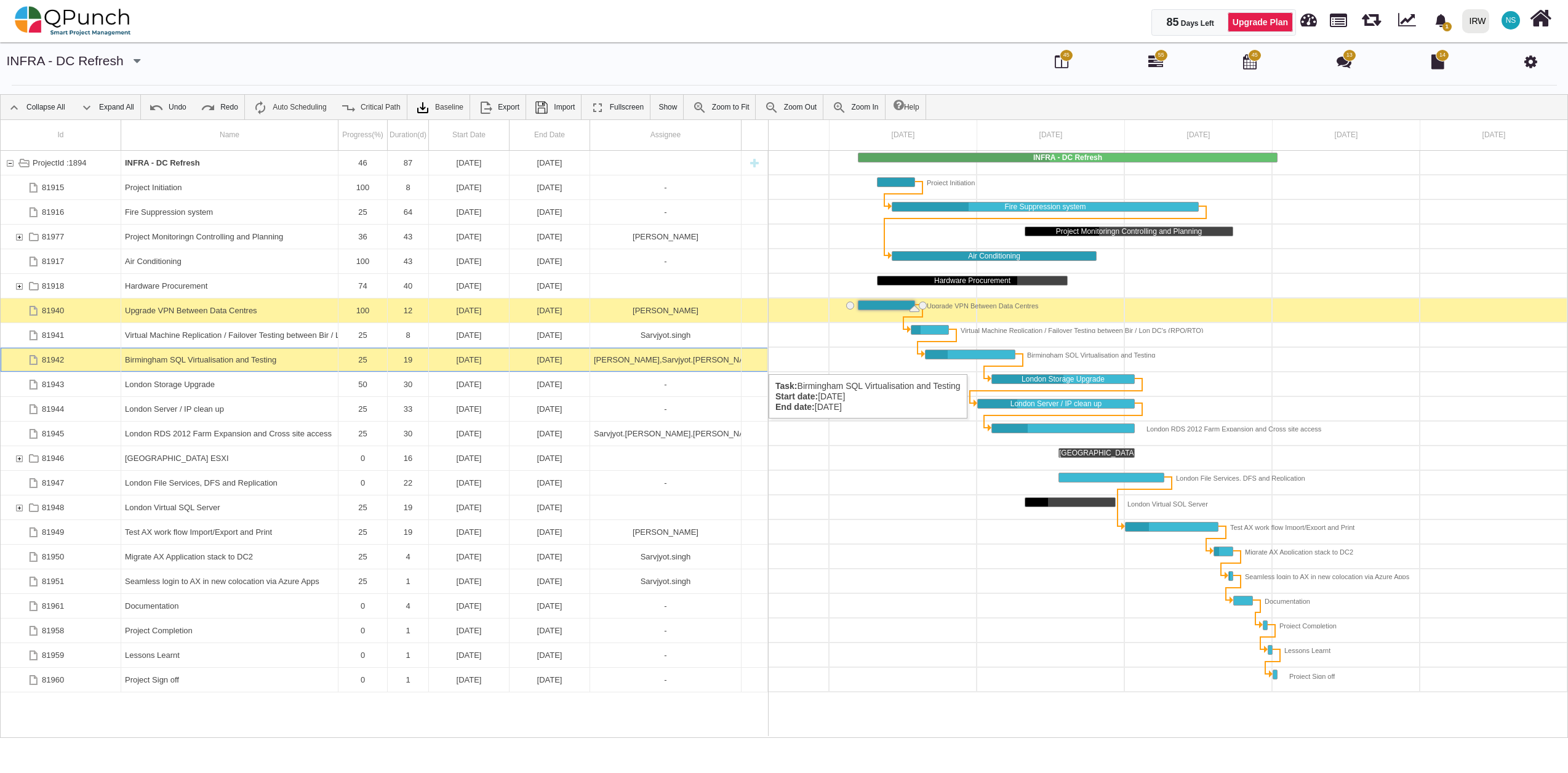
click at [245, 362] on div "Birmingham SQL Virtualisation and Testing" at bounding box center [229, 359] width 209 height 24
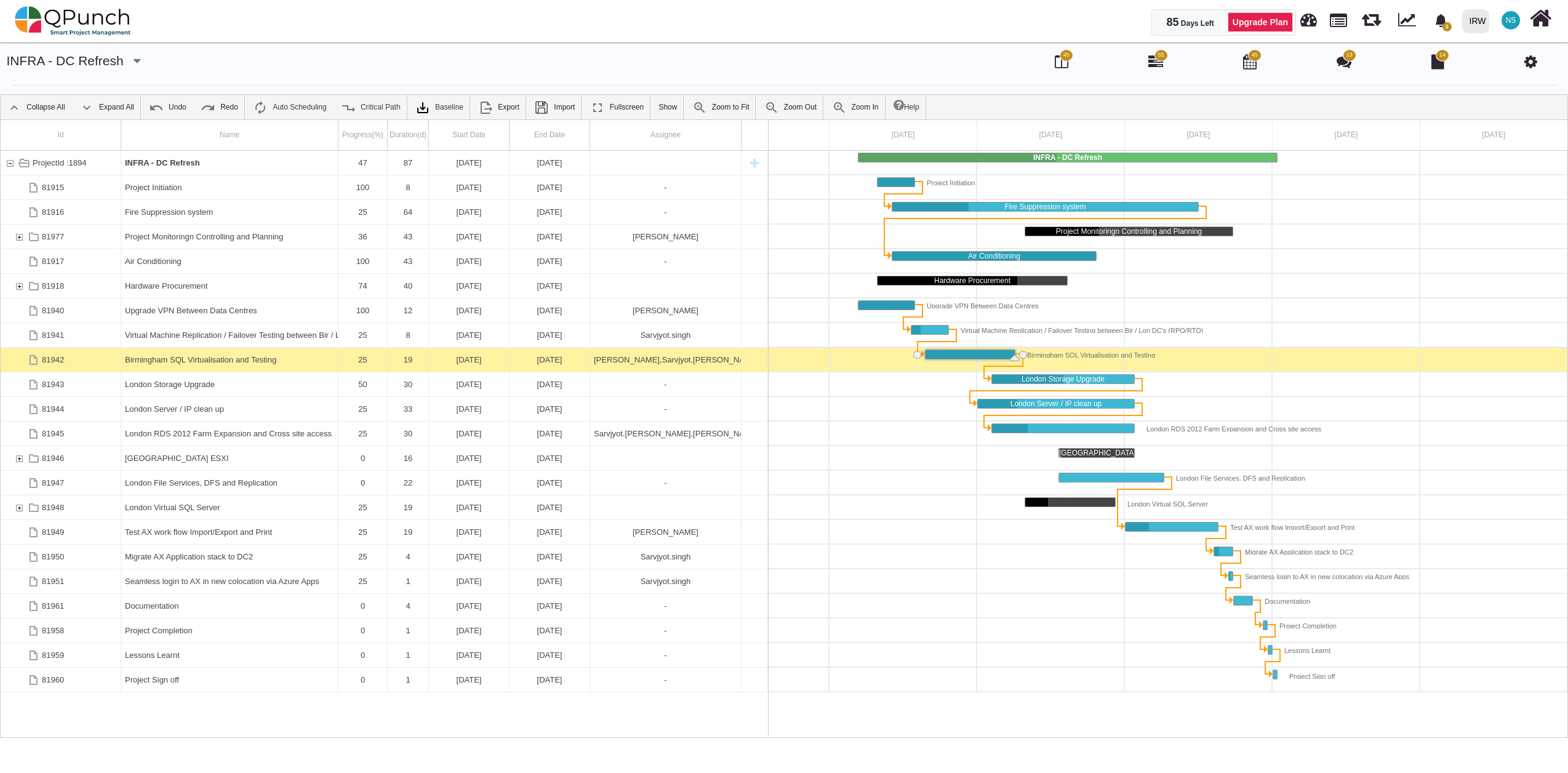
drag, startPoint x: 950, startPoint y: 355, endPoint x: 1005, endPoint y: 364, distance: 55.7
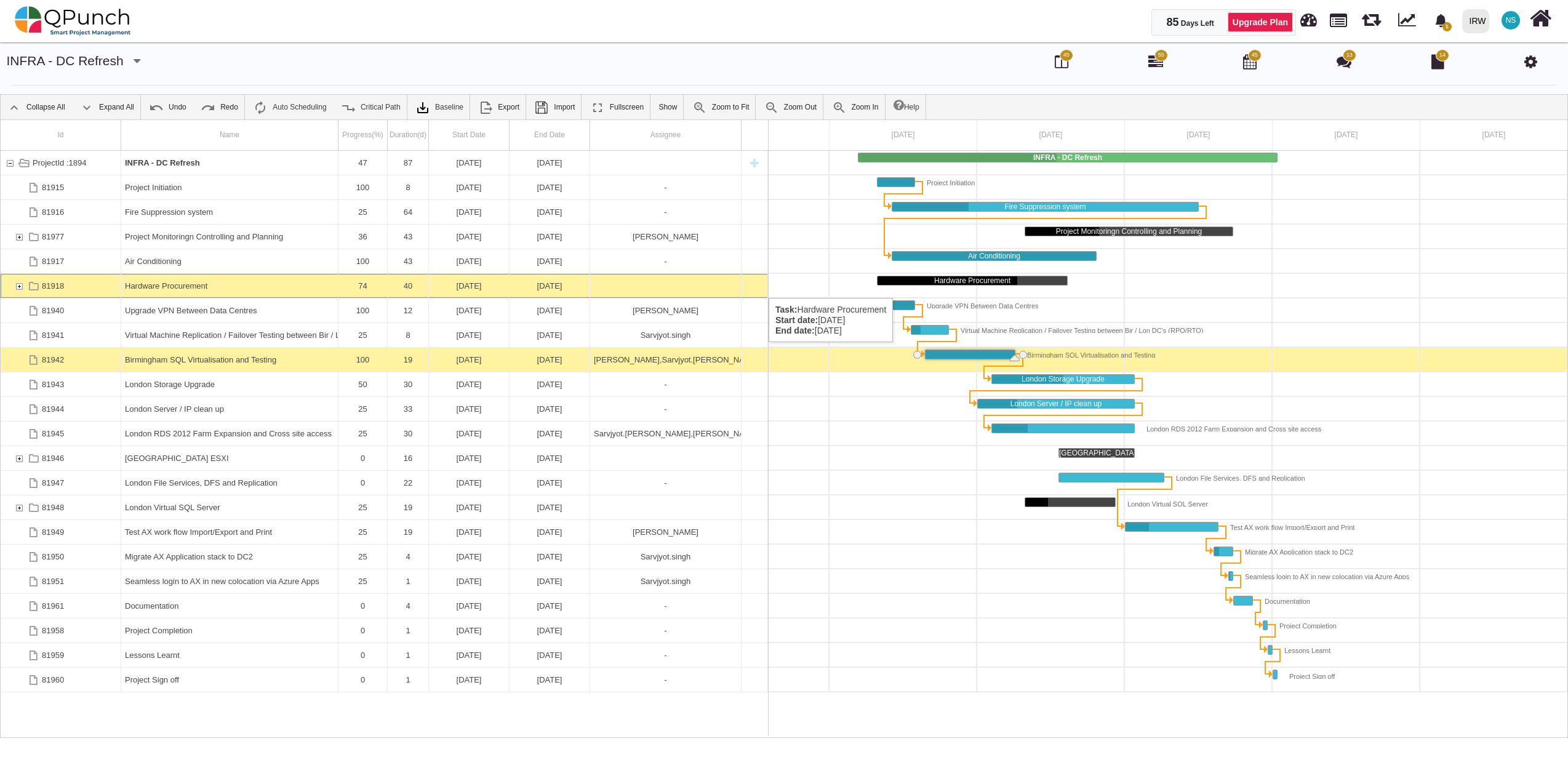
click at [20, 286] on div "81918" at bounding box center [19, 286] width 11 height 24
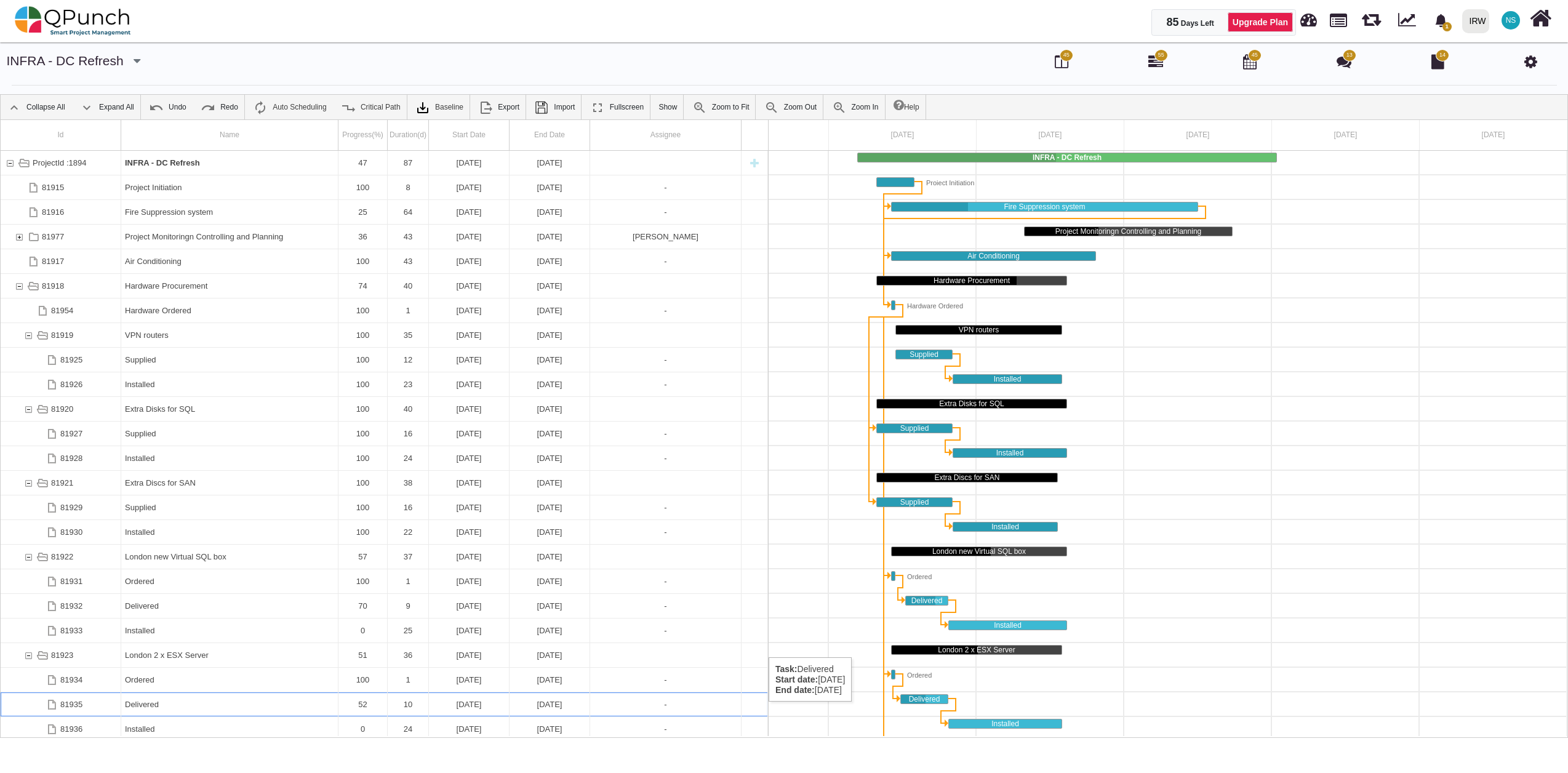
click at [360, 715] on div "52" at bounding box center [363, 704] width 41 height 24
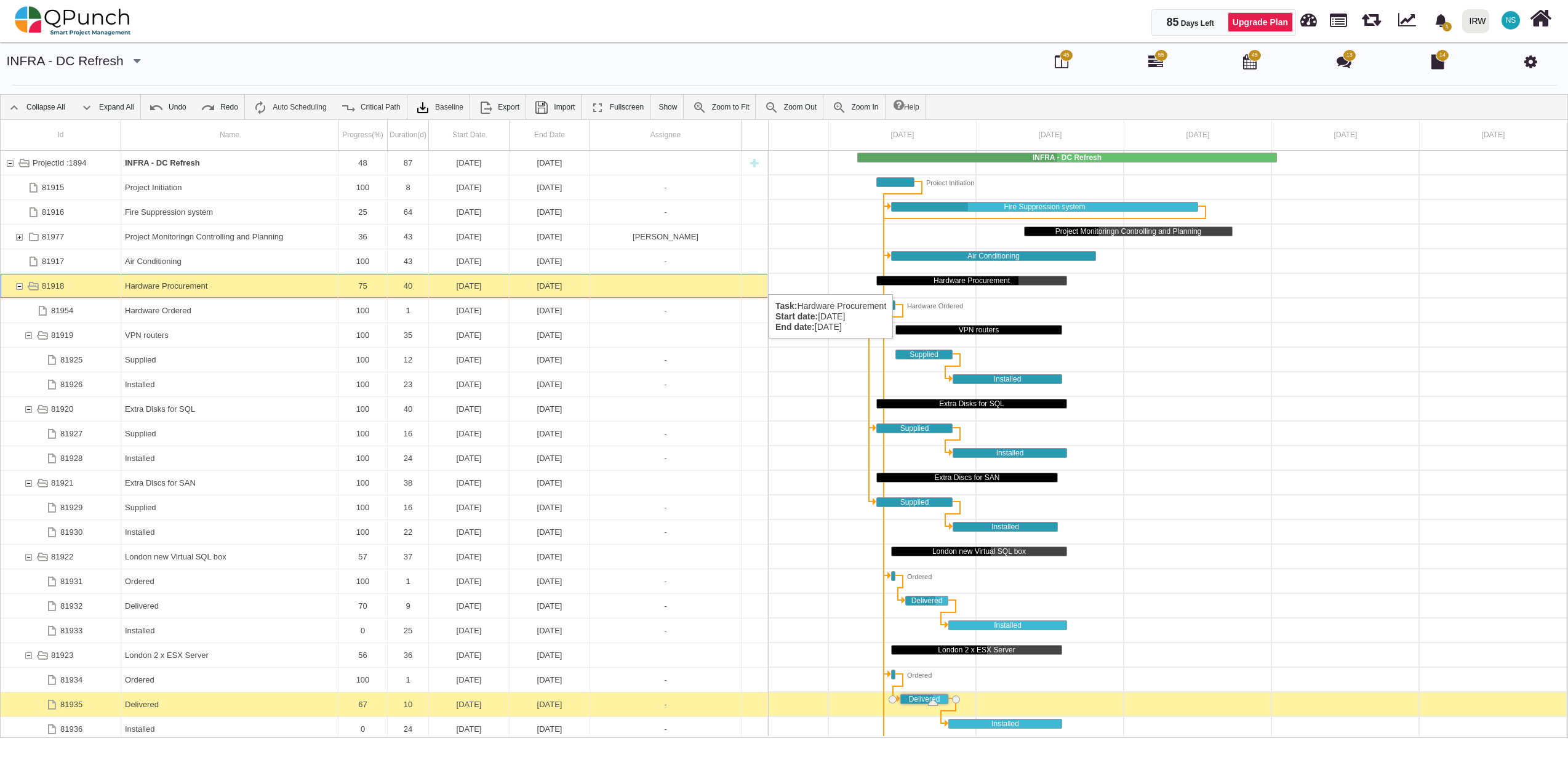
click at [17, 282] on div "81918" at bounding box center [19, 286] width 11 height 24
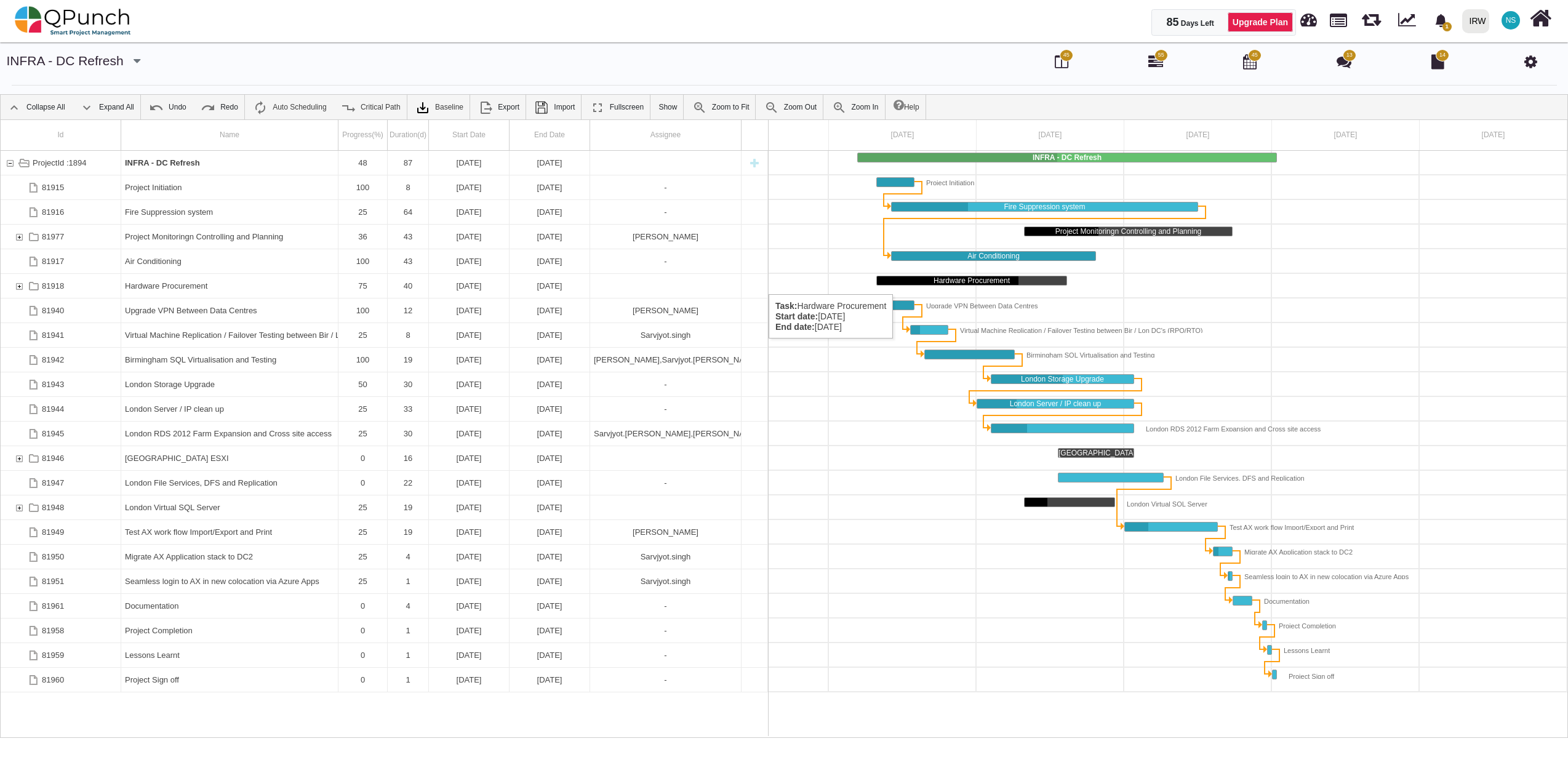
scroll to position [0, 87]
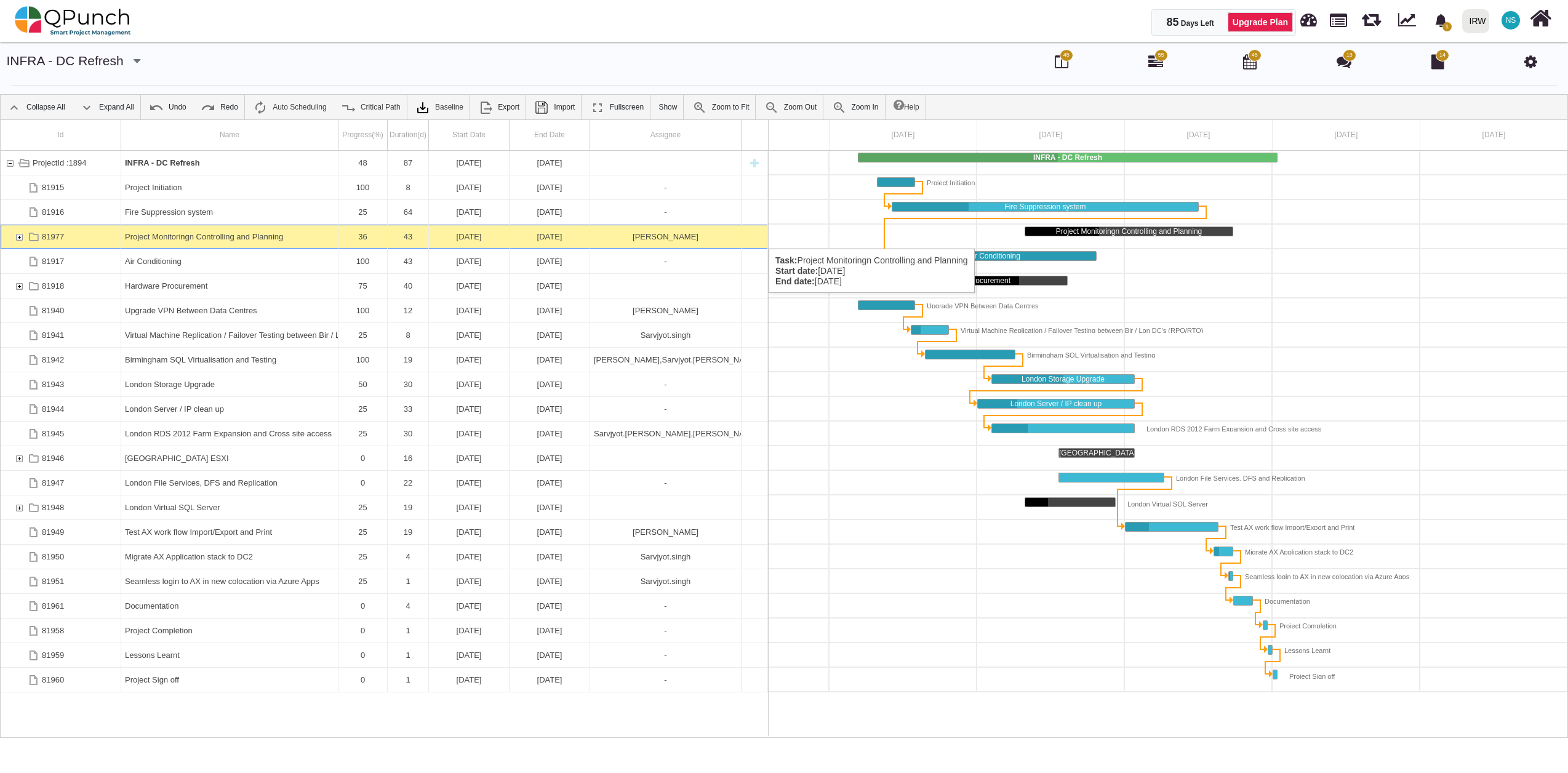
click at [15, 236] on div "81977" at bounding box center [19, 236] width 11 height 24
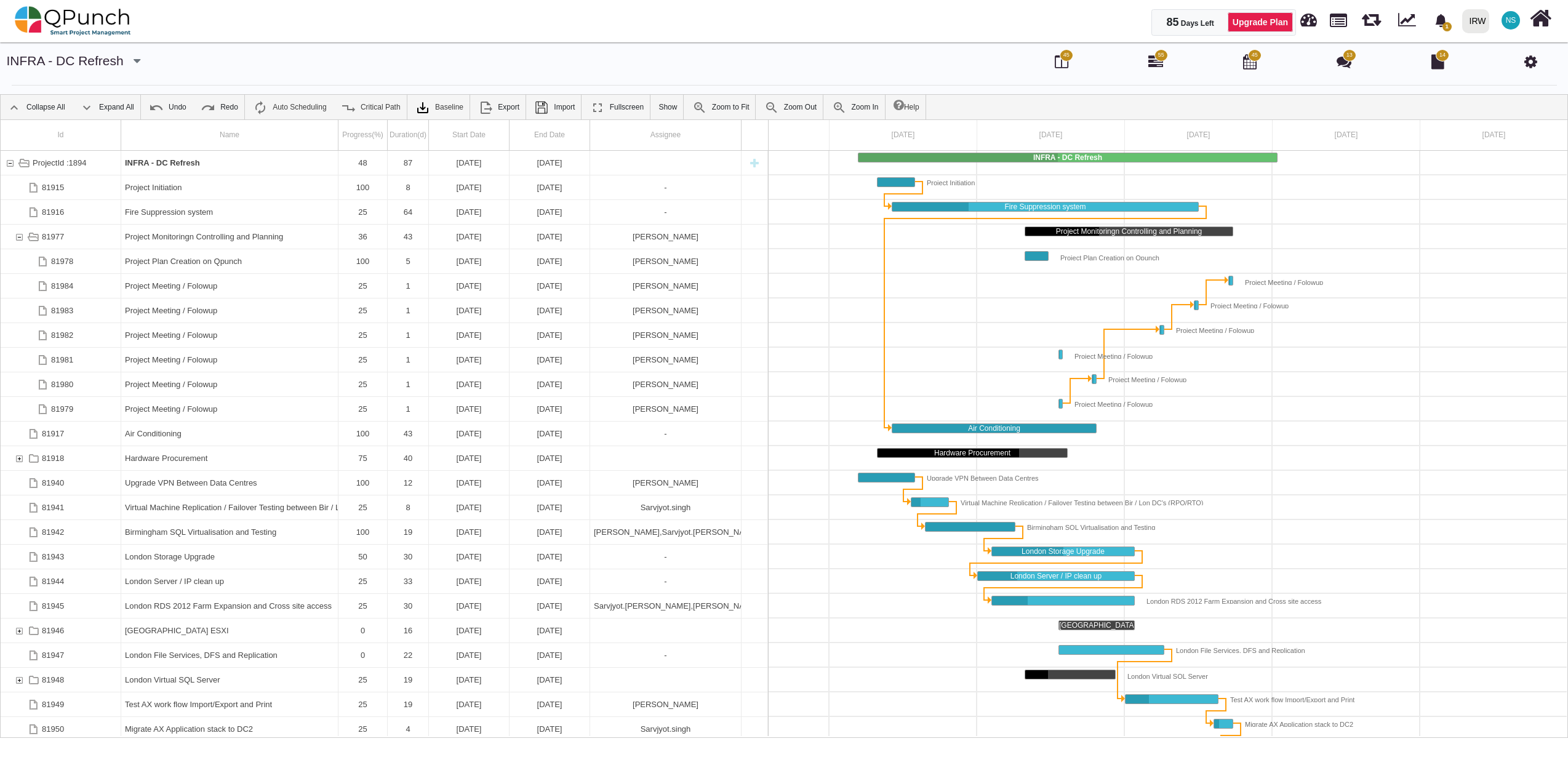
scroll to position [0, 87]
click at [371, 282] on div "25" at bounding box center [363, 286] width 41 height 24
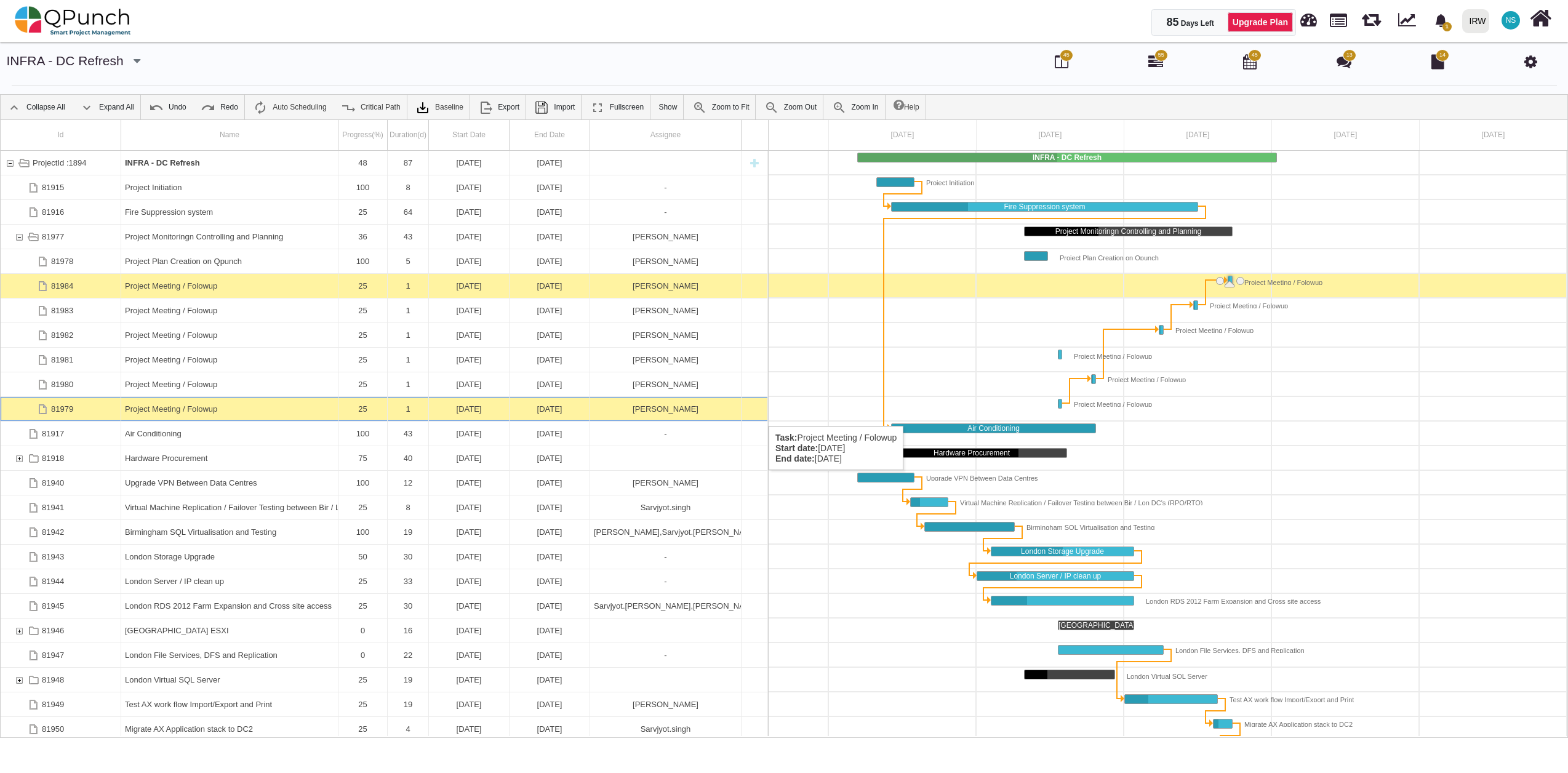
click at [456, 414] on div "[DATE]" at bounding box center [468, 409] width 72 height 24
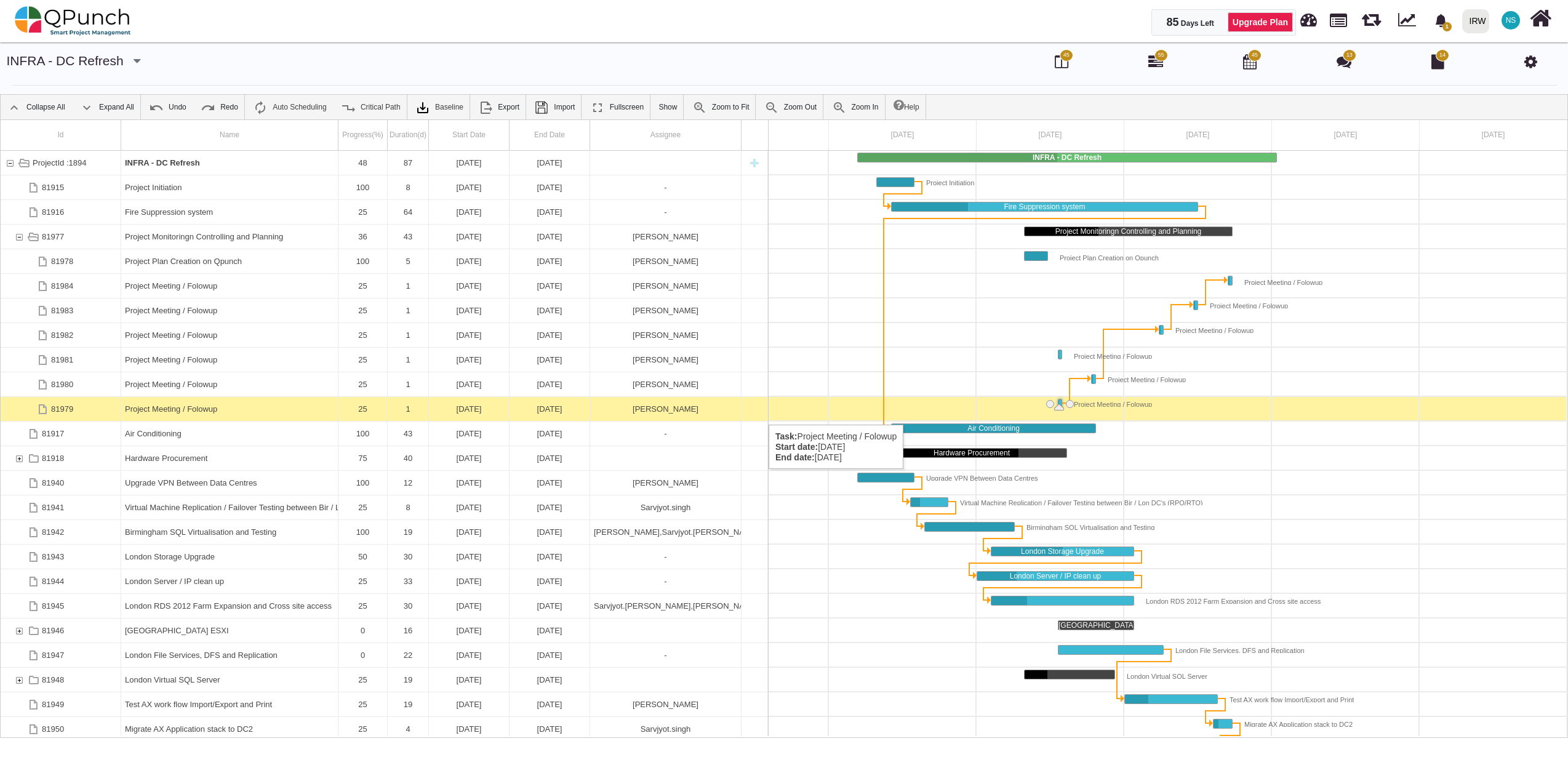
click at [367, 412] on div "25" at bounding box center [363, 409] width 41 height 24
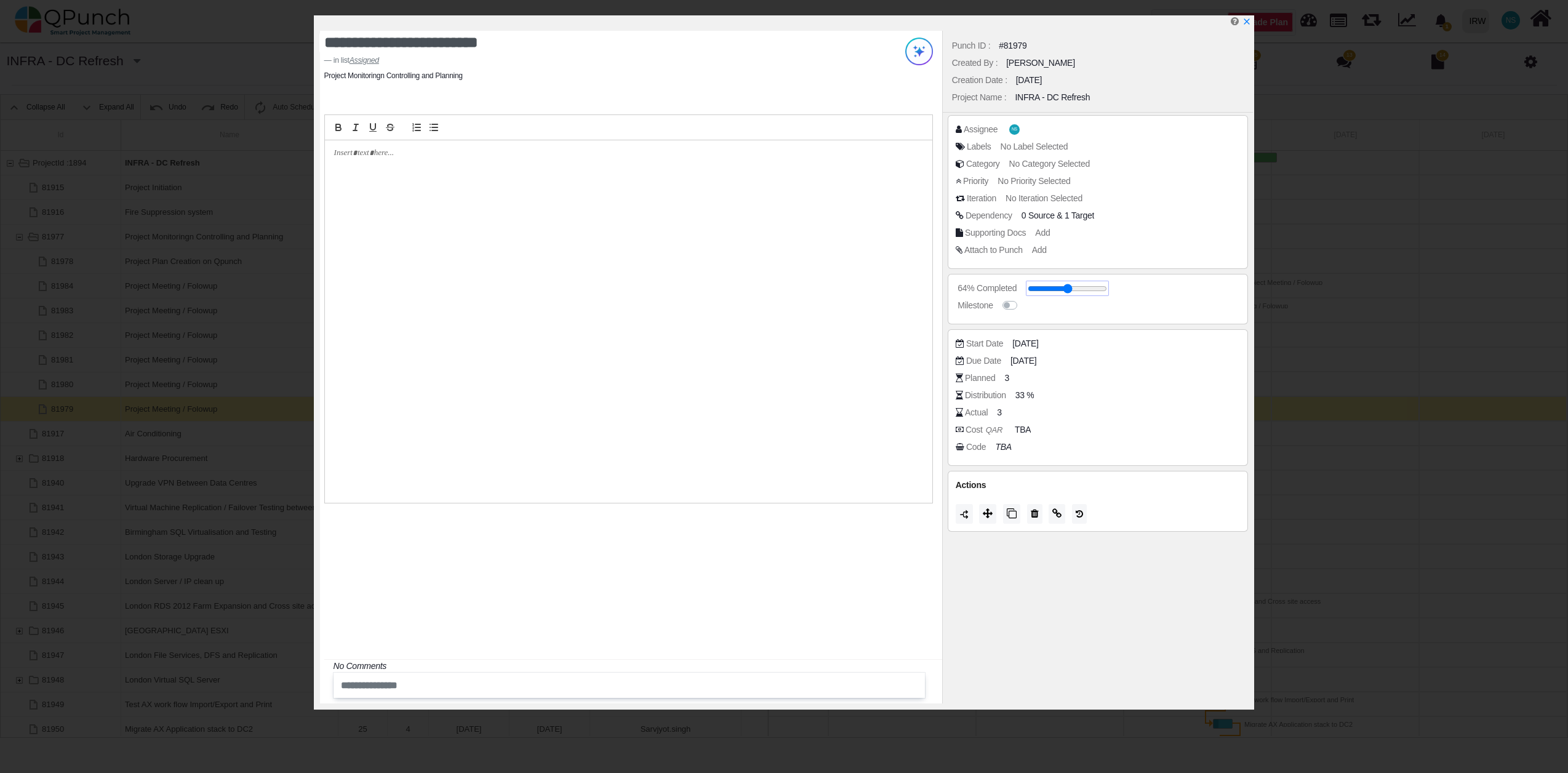
drag, startPoint x: 1047, startPoint y: 286, endPoint x: 1077, endPoint y: 296, distance: 31.6
click at [1077, 291] on input "range" at bounding box center [1067, 289] width 79 height 5
drag, startPoint x: 1075, startPoint y: 291, endPoint x: 1125, endPoint y: 291, distance: 50.0
click at [1112, 291] on input "range" at bounding box center [1072, 289] width 79 height 5
type input "**"
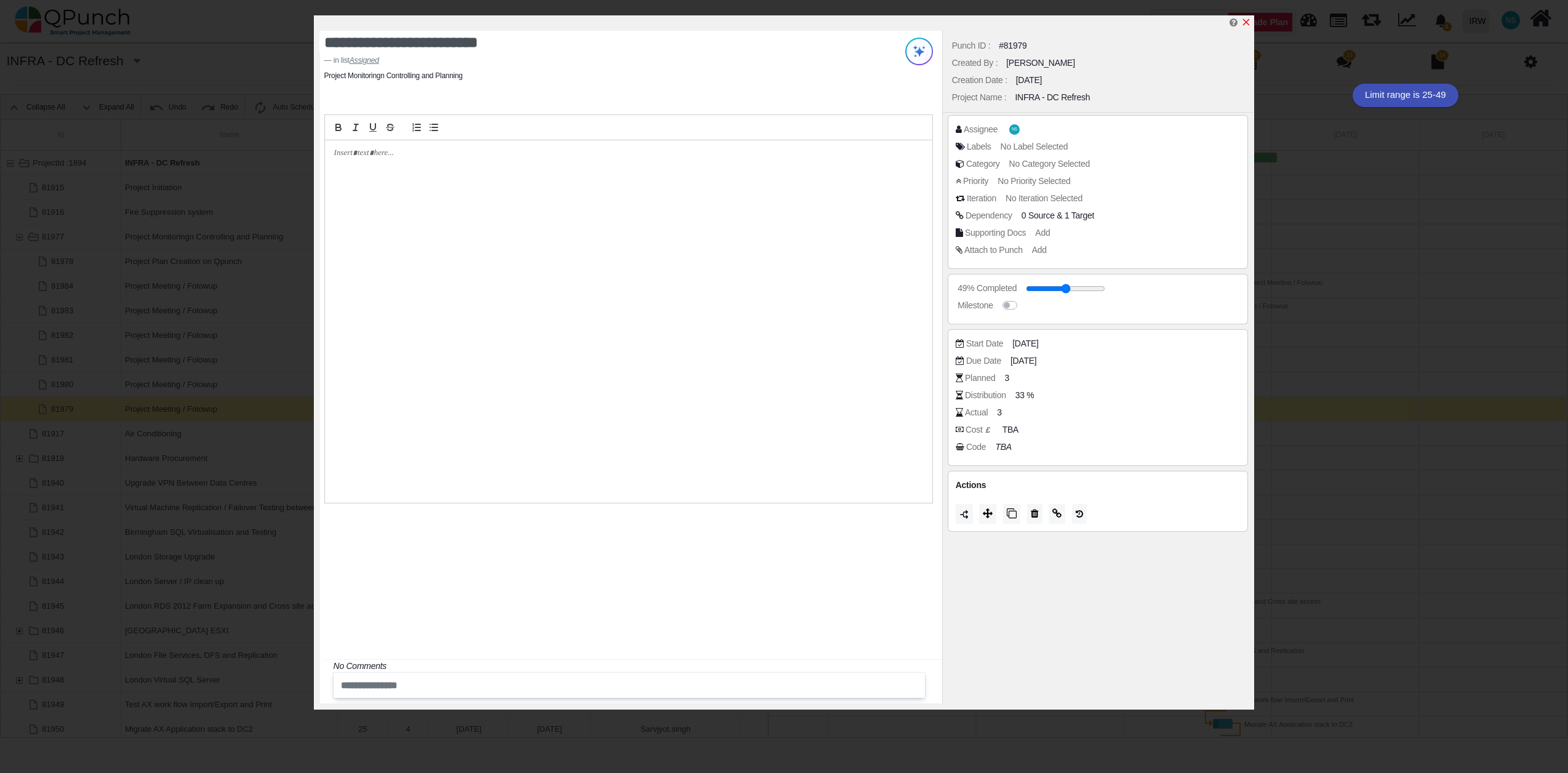
click at [1245, 26] on icon "x" at bounding box center [1246, 22] width 10 height 10
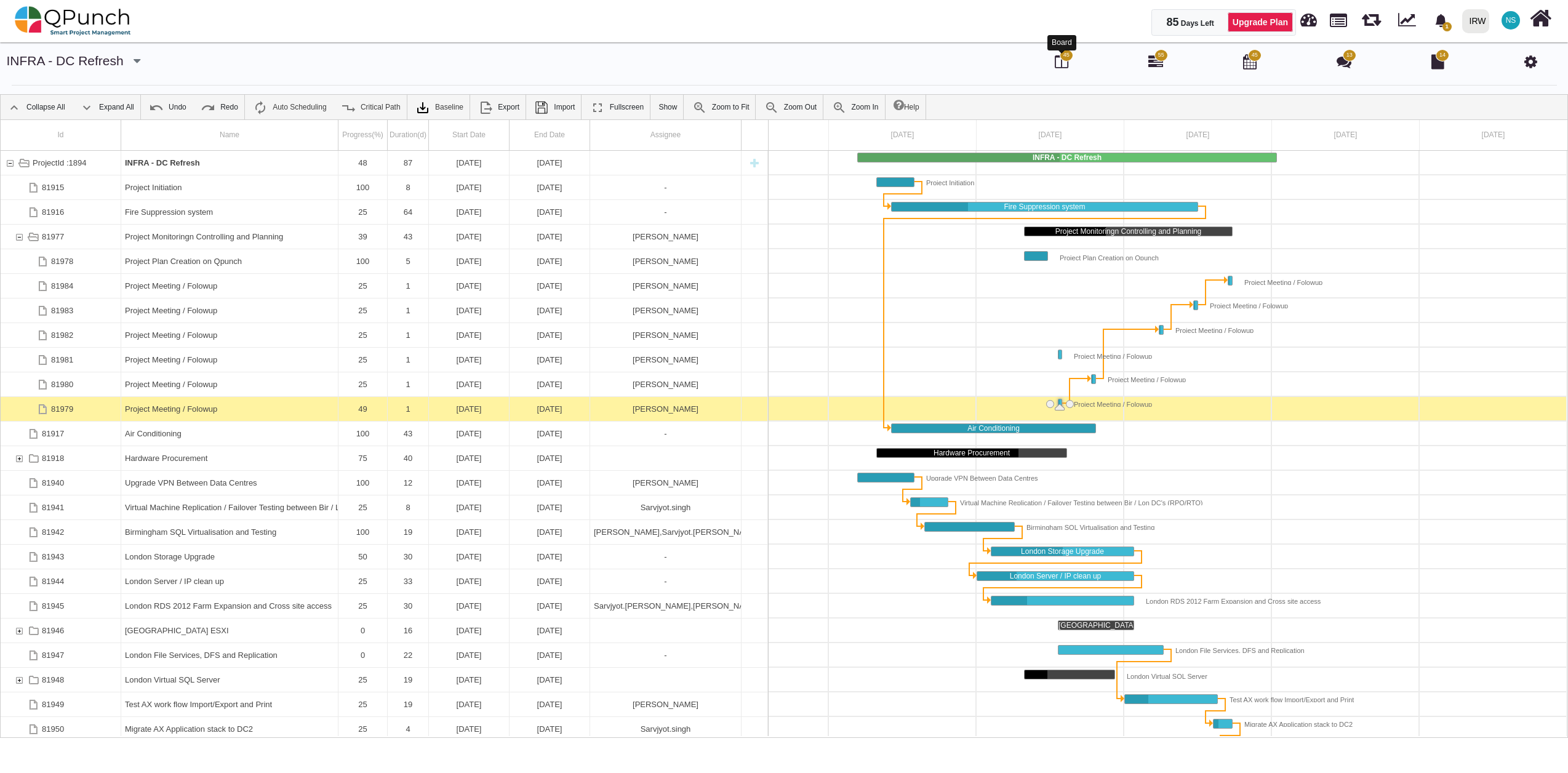
click at [1064, 63] on icon at bounding box center [1061, 62] width 14 height 15
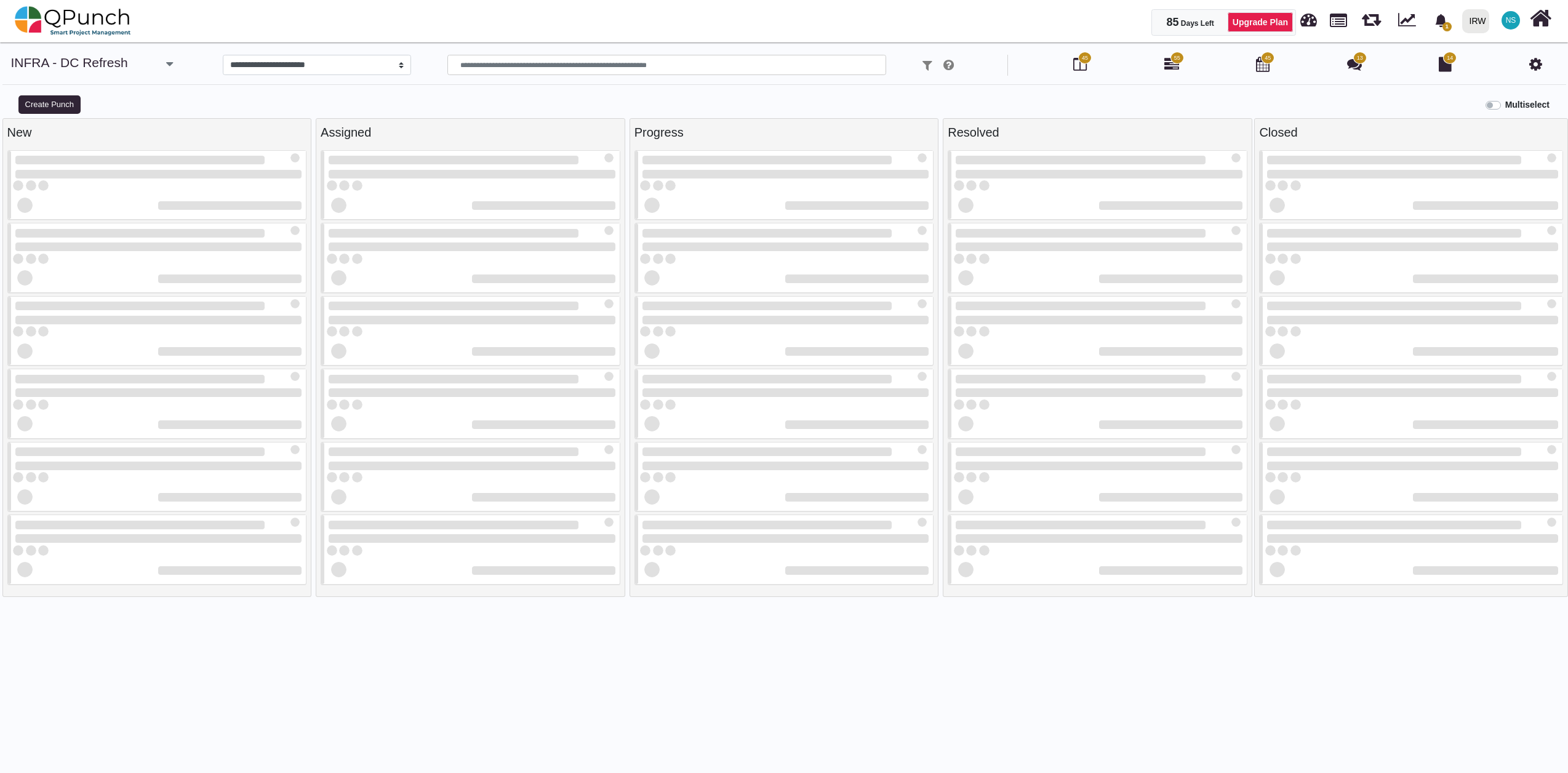
select select
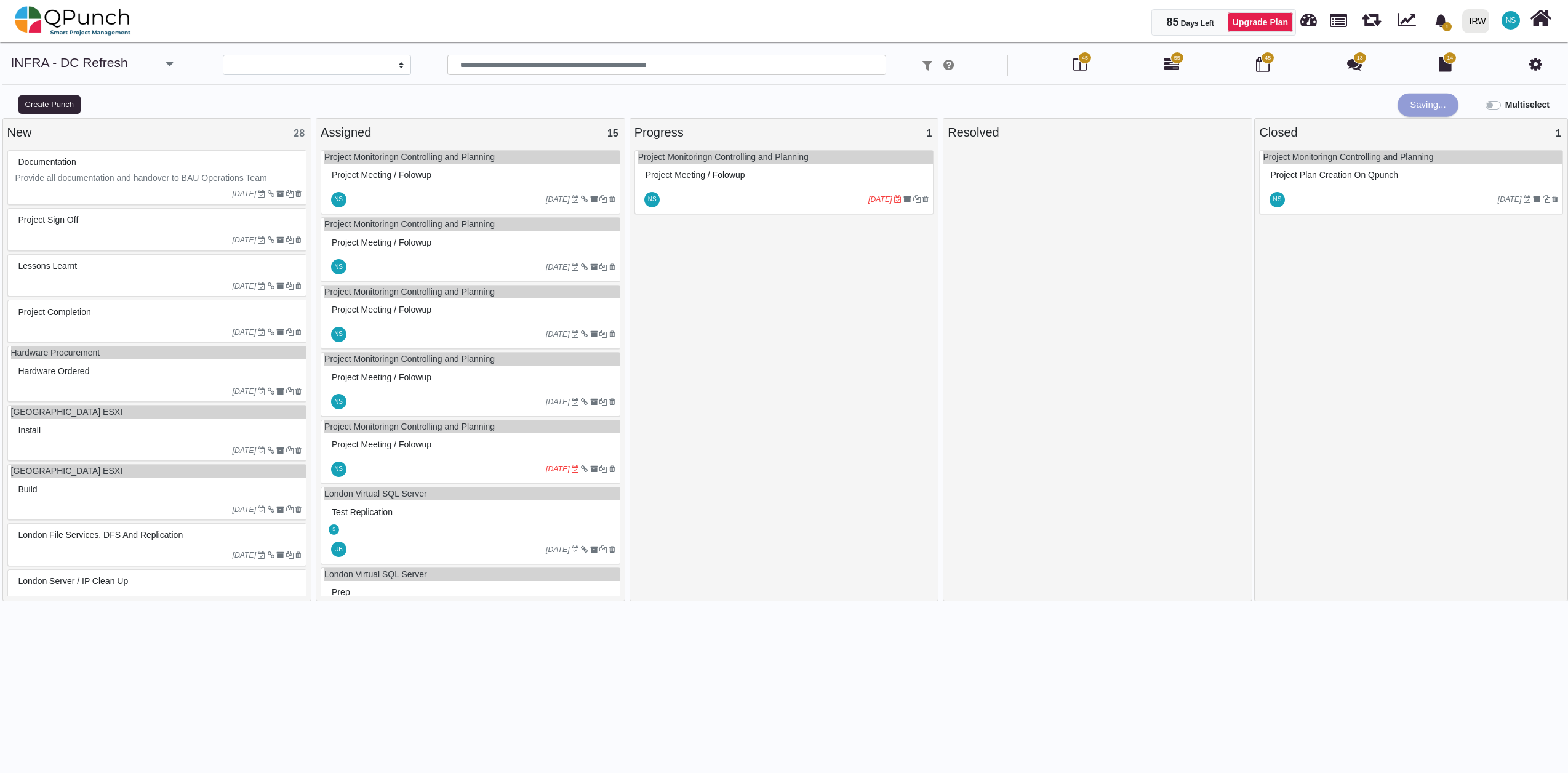
click at [836, 391] on div "Project Monitoringn Controlling and Planning Project Meeting / Folowup NS 18-08…" at bounding box center [784, 464] width 300 height 628
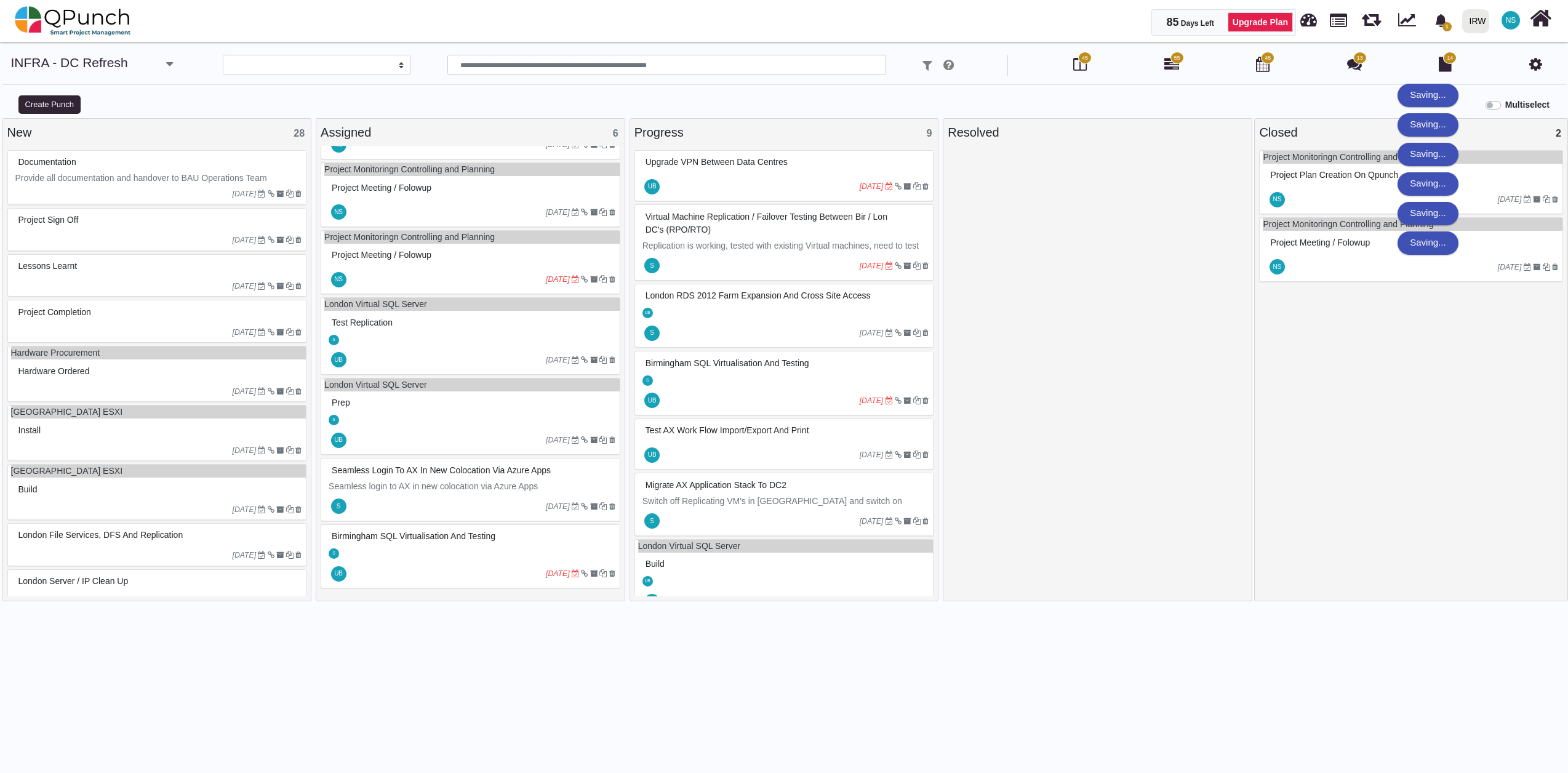
scroll to position [186, 0]
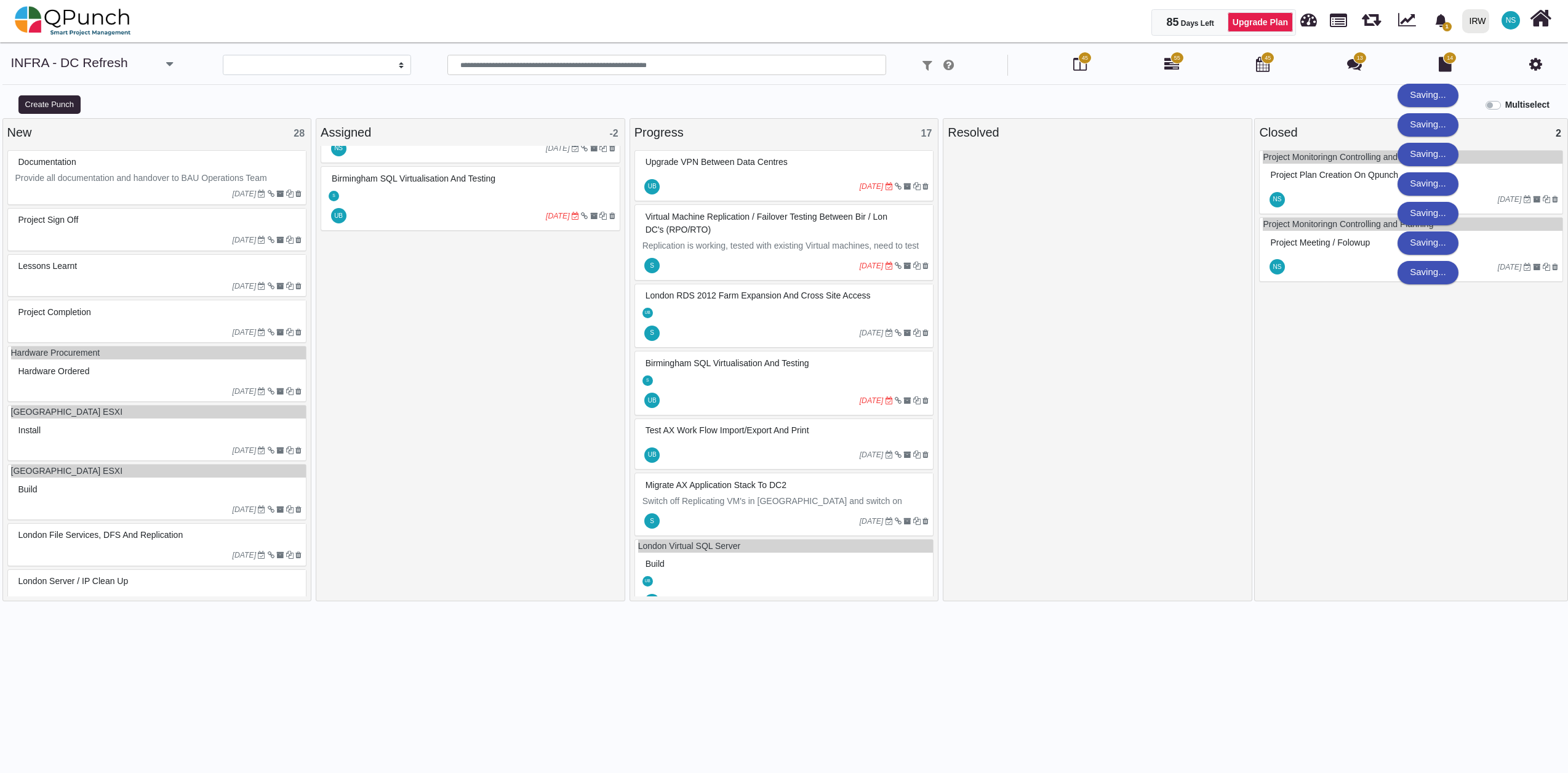
click at [778, 189] on div at bounding box center [761, 187] width 198 height 20
click at [778, 189] on div "Upgrade VPN Between Data Centres UB 18-07-2025" at bounding box center [784, 176] width 300 height 52
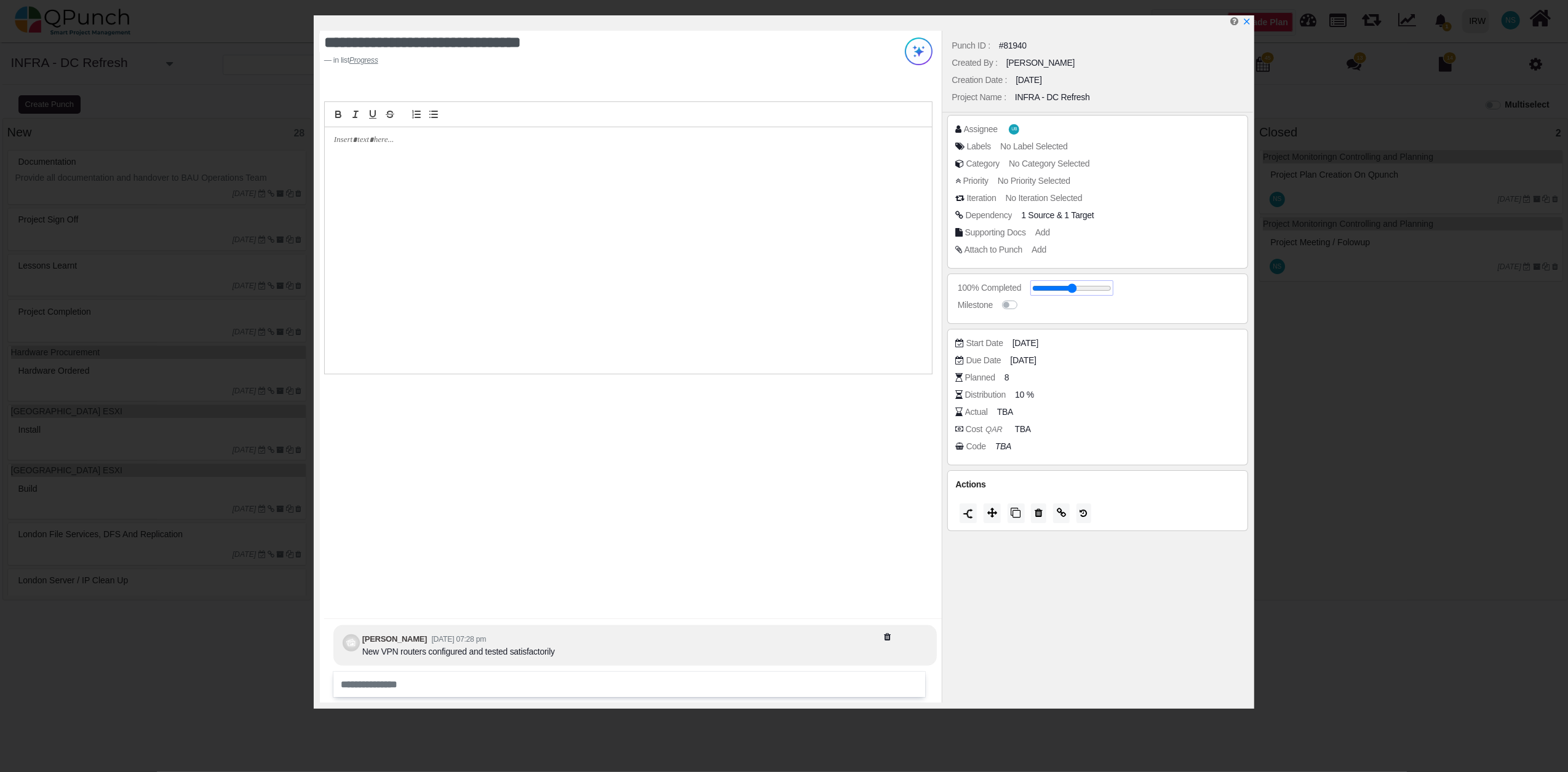
drag, startPoint x: 1066, startPoint y: 290, endPoint x: 1128, endPoint y: 285, distance: 62.2
click at [1111, 286] on input "range" at bounding box center [1072, 288] width 79 height 5
type input "**"
click at [1249, 25] on icon "x" at bounding box center [1246, 22] width 10 height 10
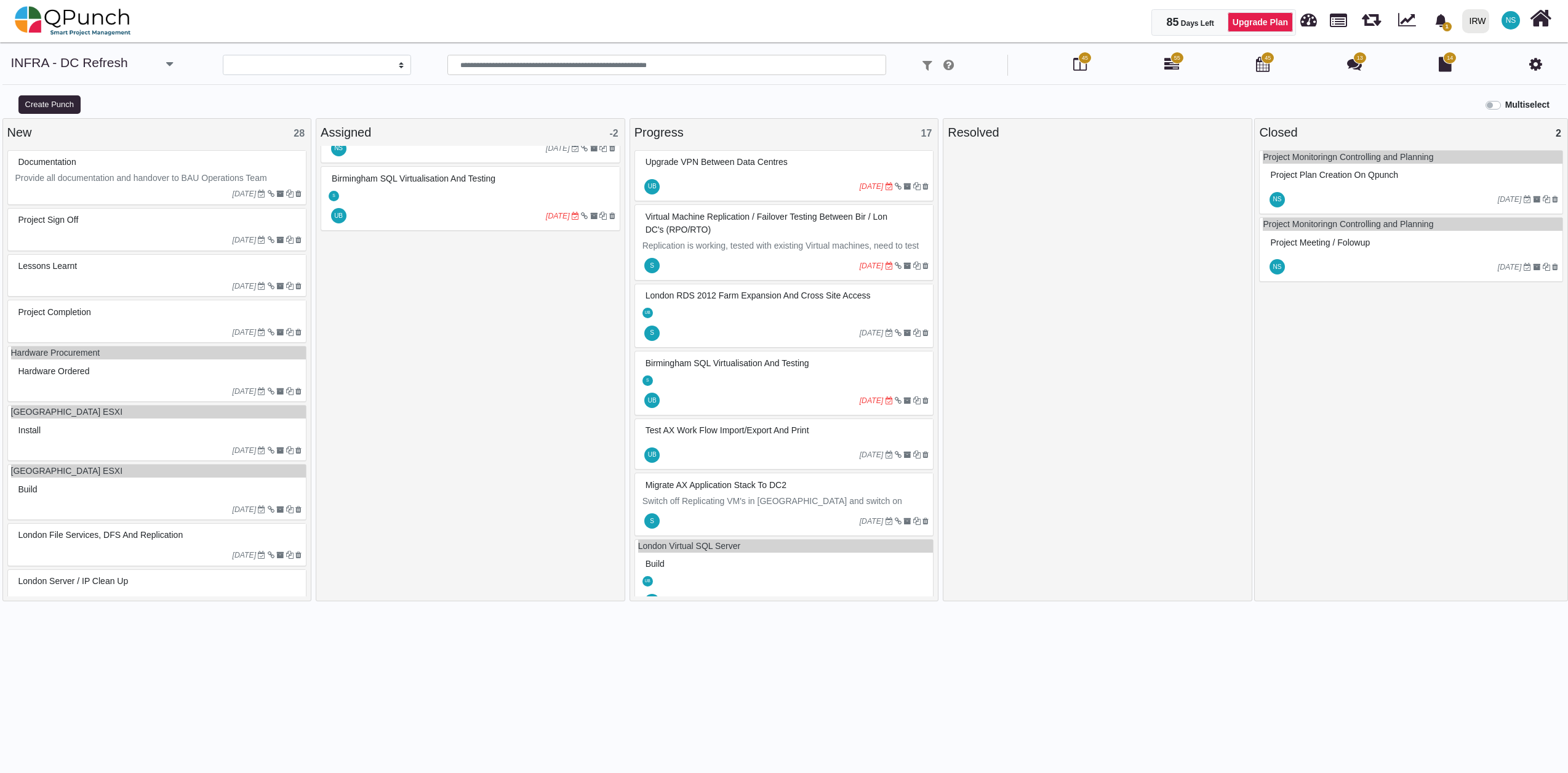
click at [799, 181] on div at bounding box center [761, 187] width 198 height 20
click at [799, 181] on div "Upgrade VPN Between Data Centres UB 18-07-2025" at bounding box center [784, 176] width 300 height 52
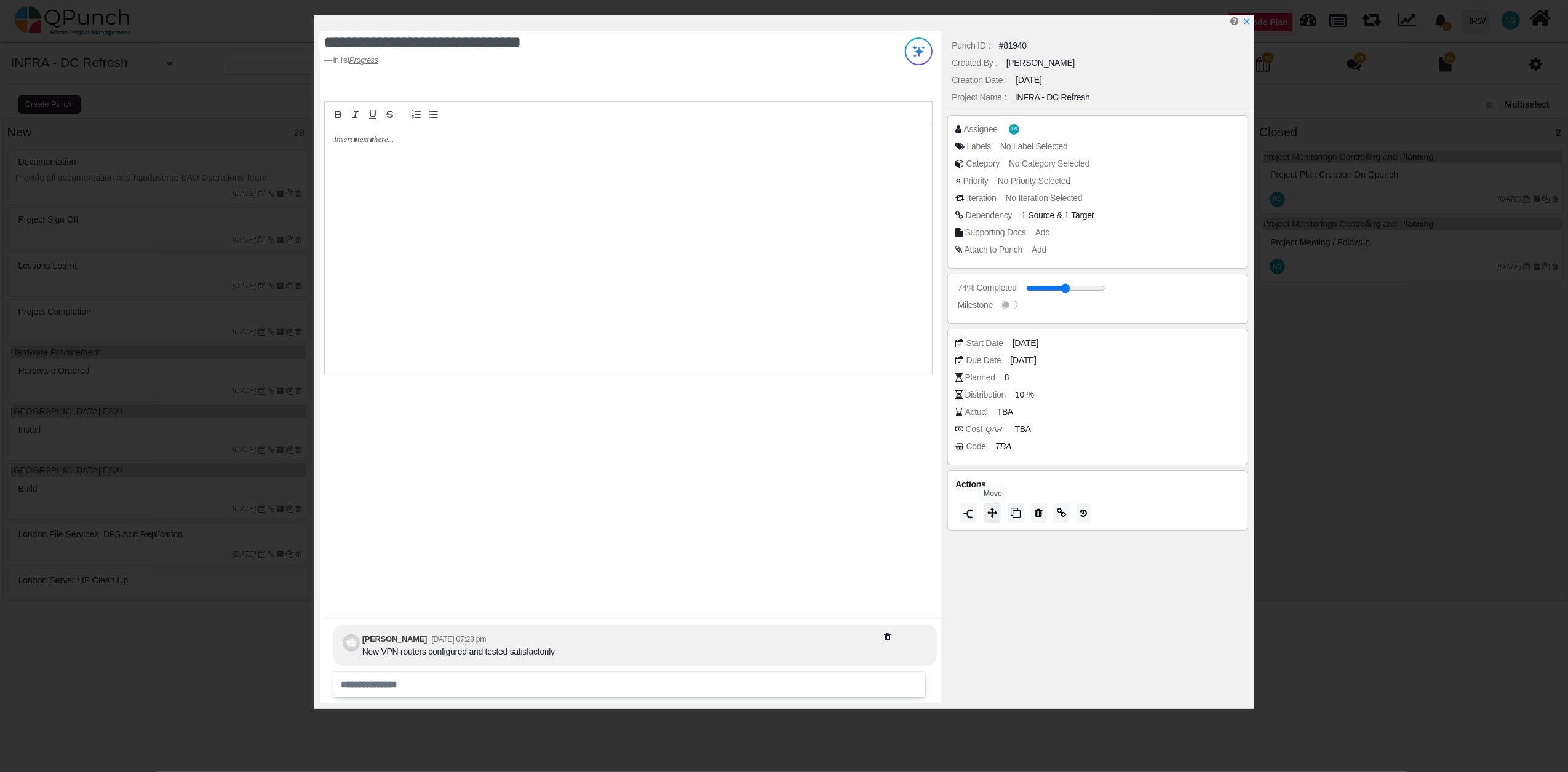
click at [994, 517] on icon at bounding box center [992, 513] width 10 height 10
click at [978, 505] on span "Closed" at bounding box center [966, 501] width 35 height 10
click at [1120, 374] on icon at bounding box center [1122, 376] width 10 height 12
drag, startPoint x: 1081, startPoint y: 289, endPoint x: 1130, endPoint y: 298, distance: 49.8
type input "***"
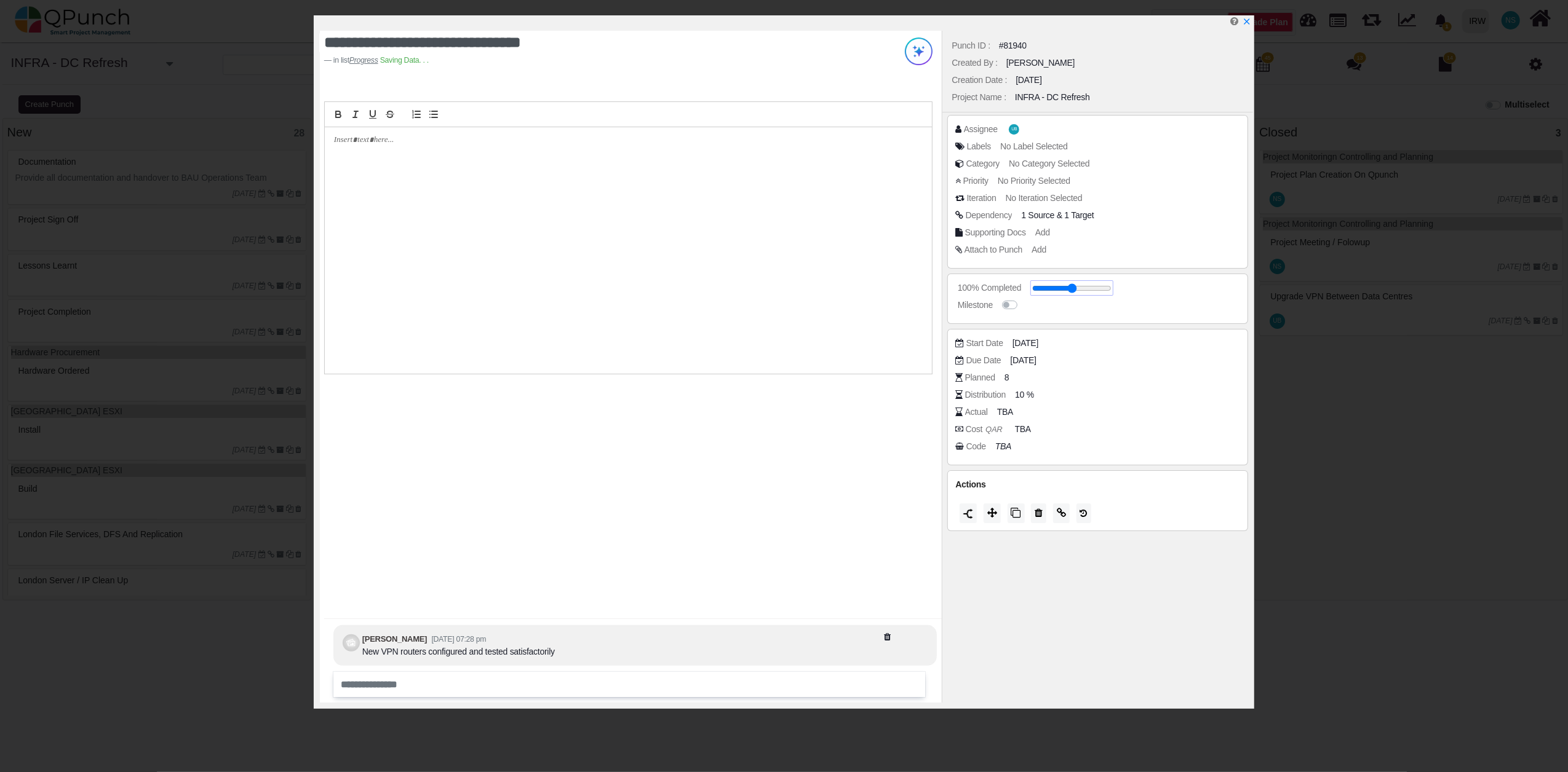
click at [1111, 291] on input "range" at bounding box center [1072, 288] width 79 height 5
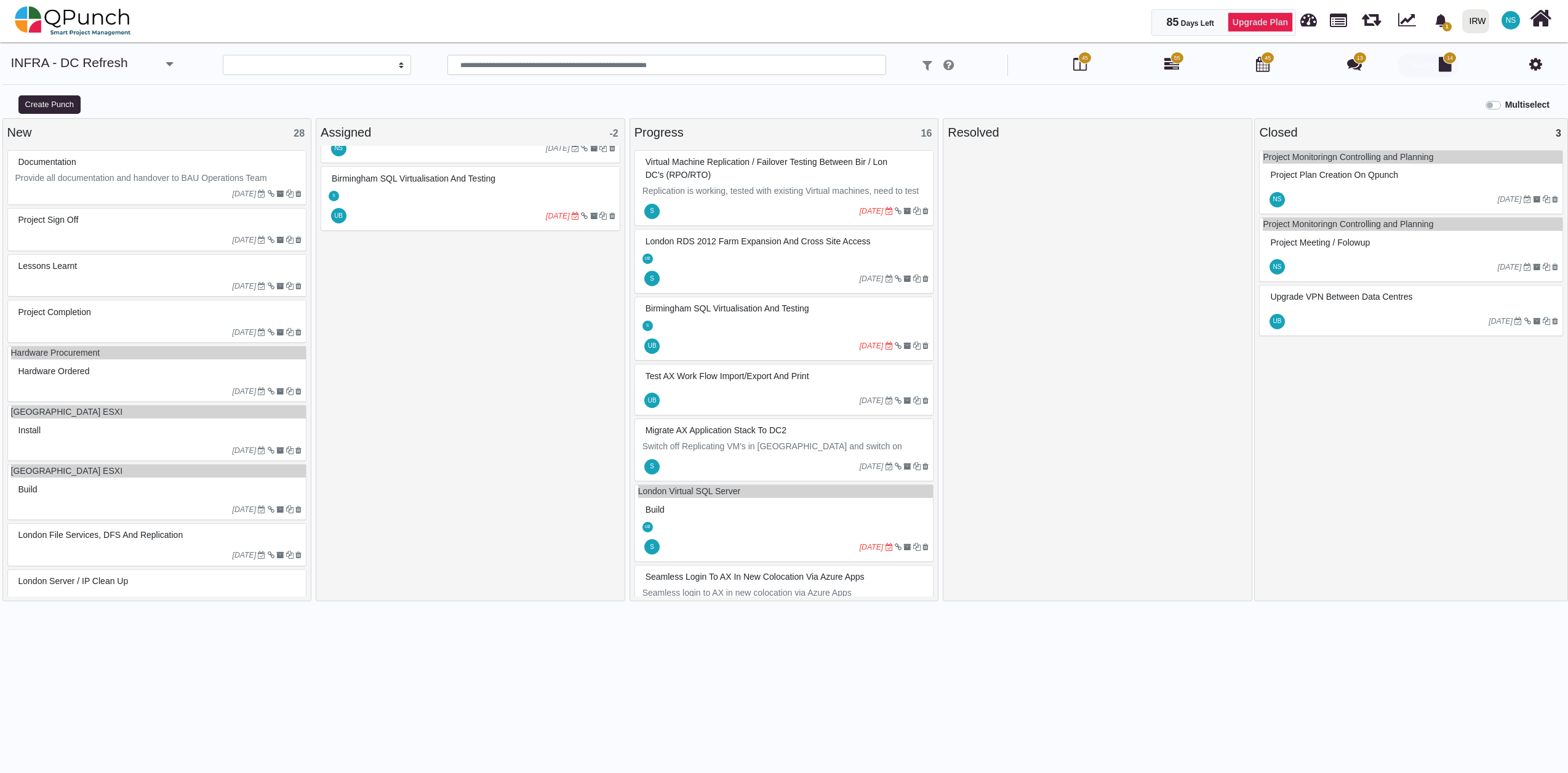
click at [1244, 23] on link "Upgrade Plan" at bounding box center [1260, 22] width 66 height 20
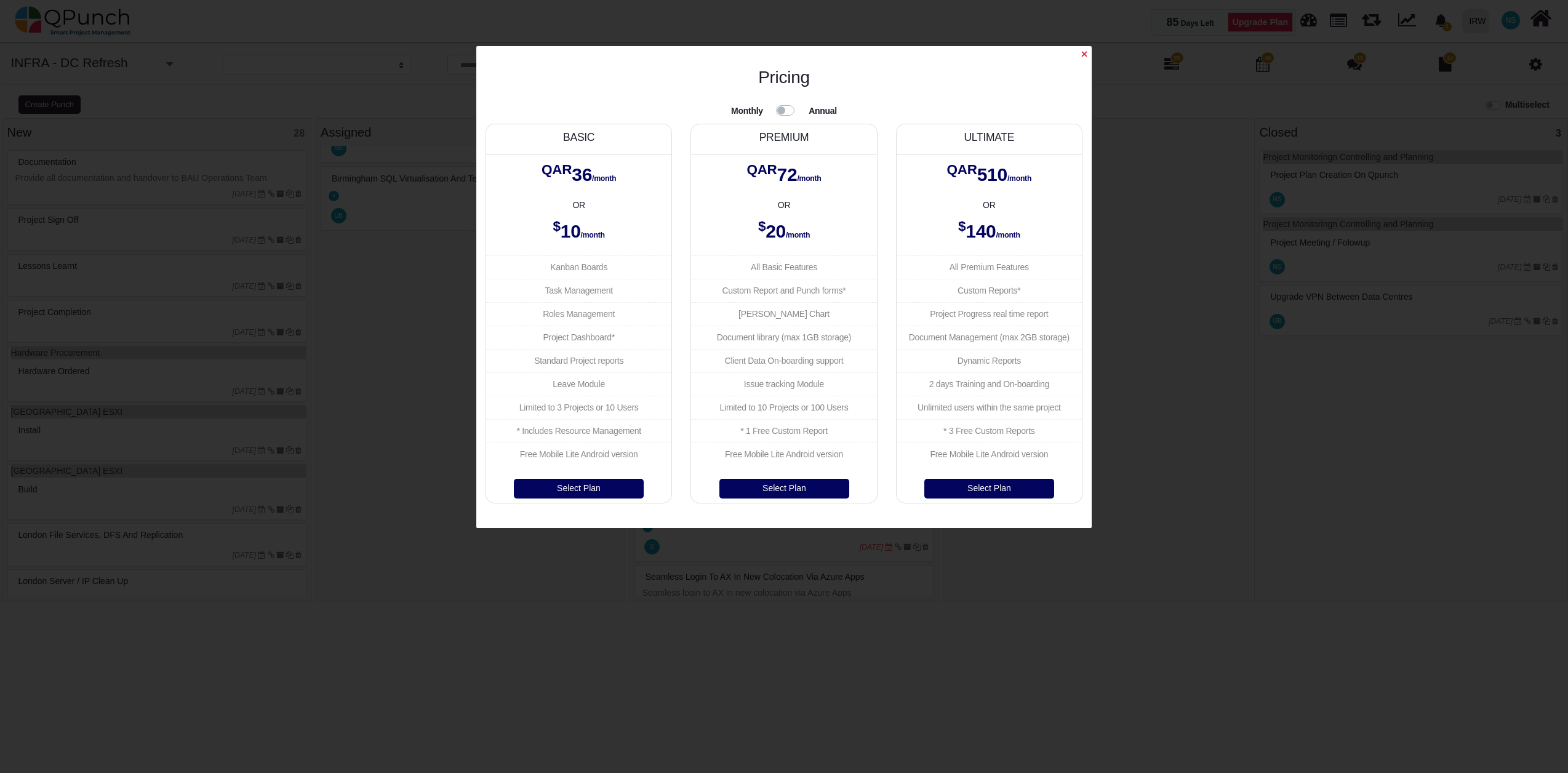
click at [1081, 57] on span "×" at bounding box center [1084, 54] width 6 height 12
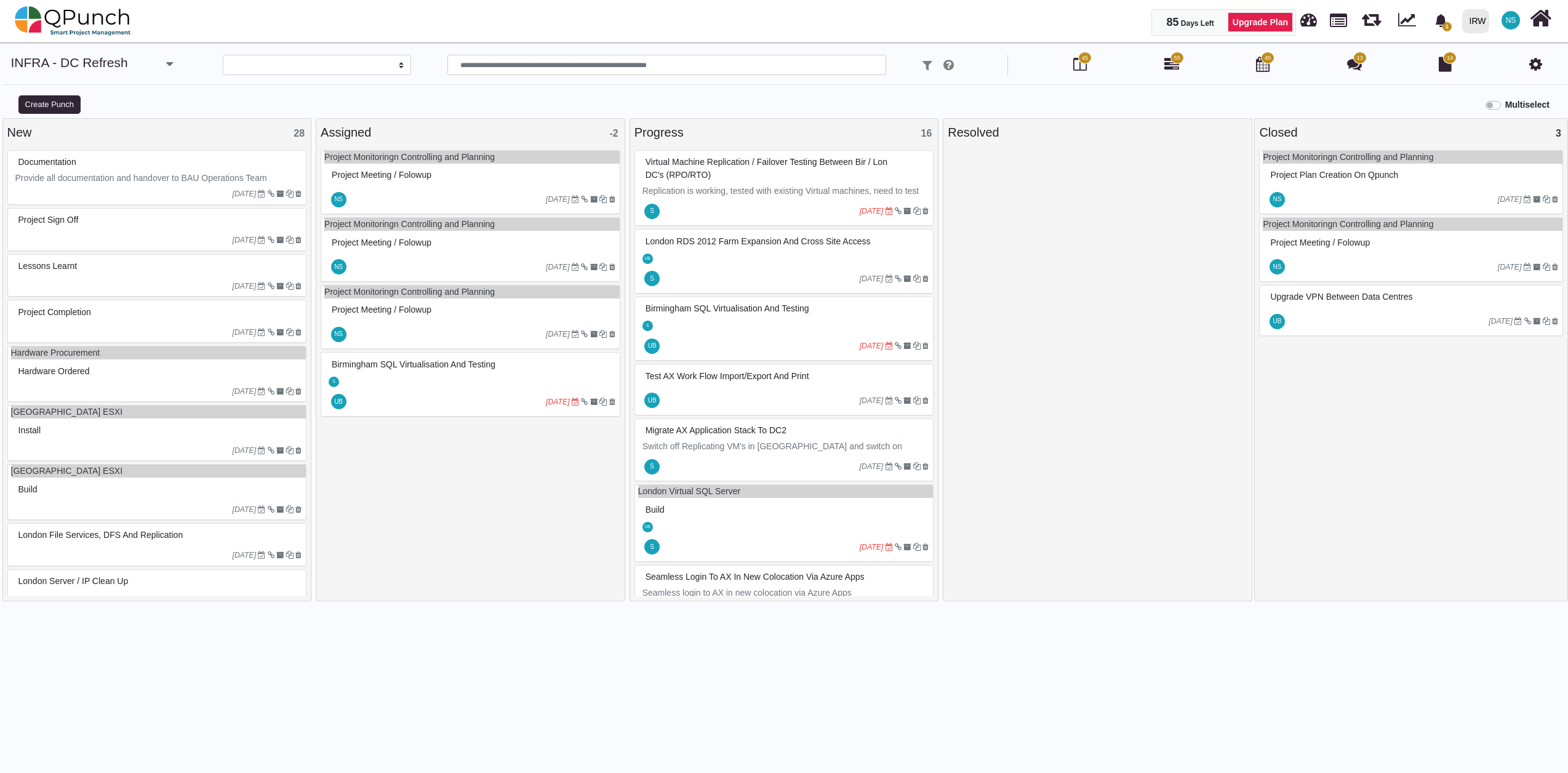
click at [483, 385] on div "S" at bounding box center [472, 381] width 295 height 13
click at [483, 385] on div "Birmingham SQL Virtualisation and Testing S UB 08-08-2025" at bounding box center [470, 384] width 300 height 65
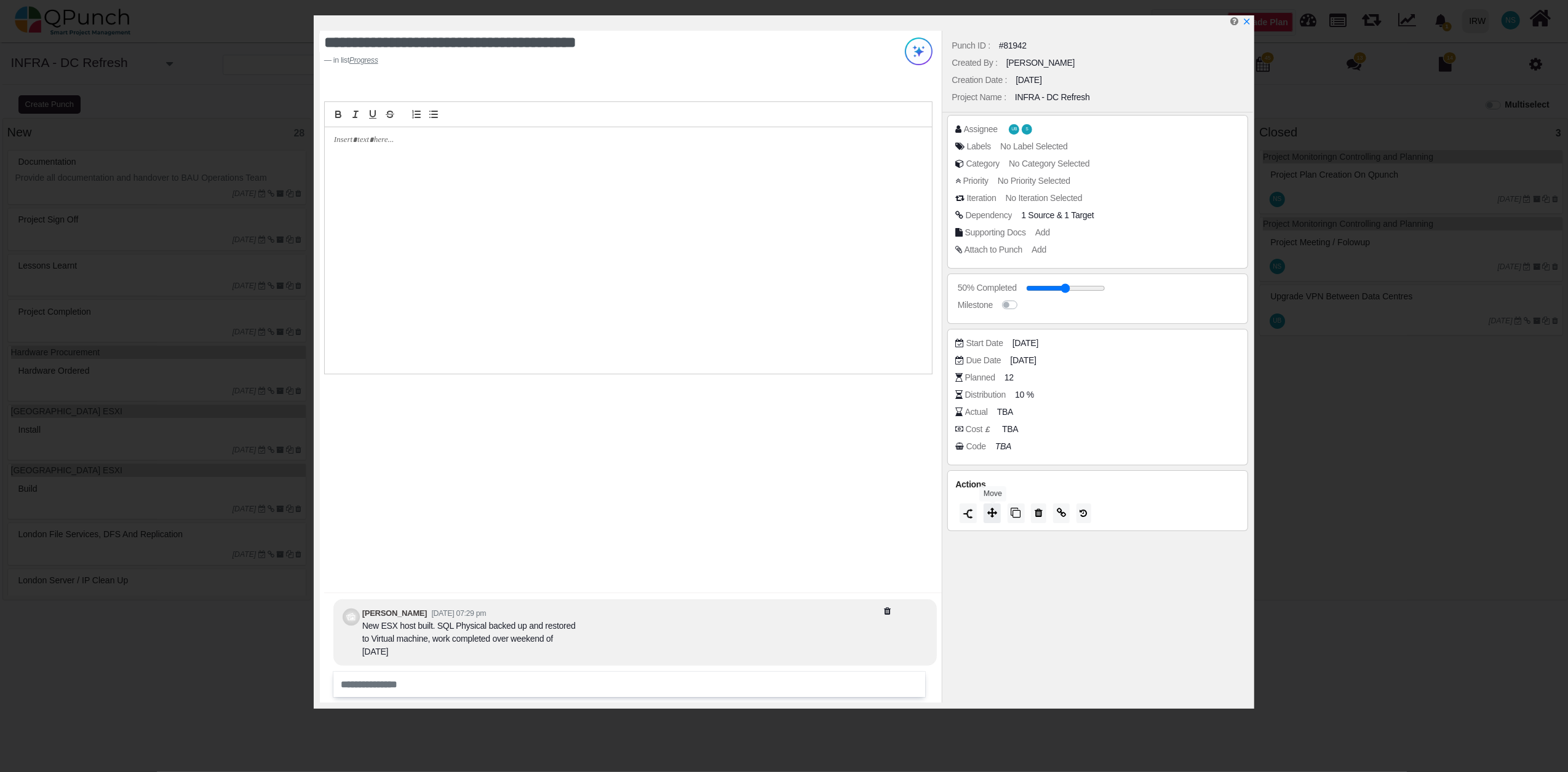
click at [990, 517] on icon at bounding box center [992, 513] width 10 height 10
click at [1123, 379] on icon at bounding box center [1122, 376] width 10 height 12
click at [1247, 25] on icon "x" at bounding box center [1246, 22] width 7 height 7
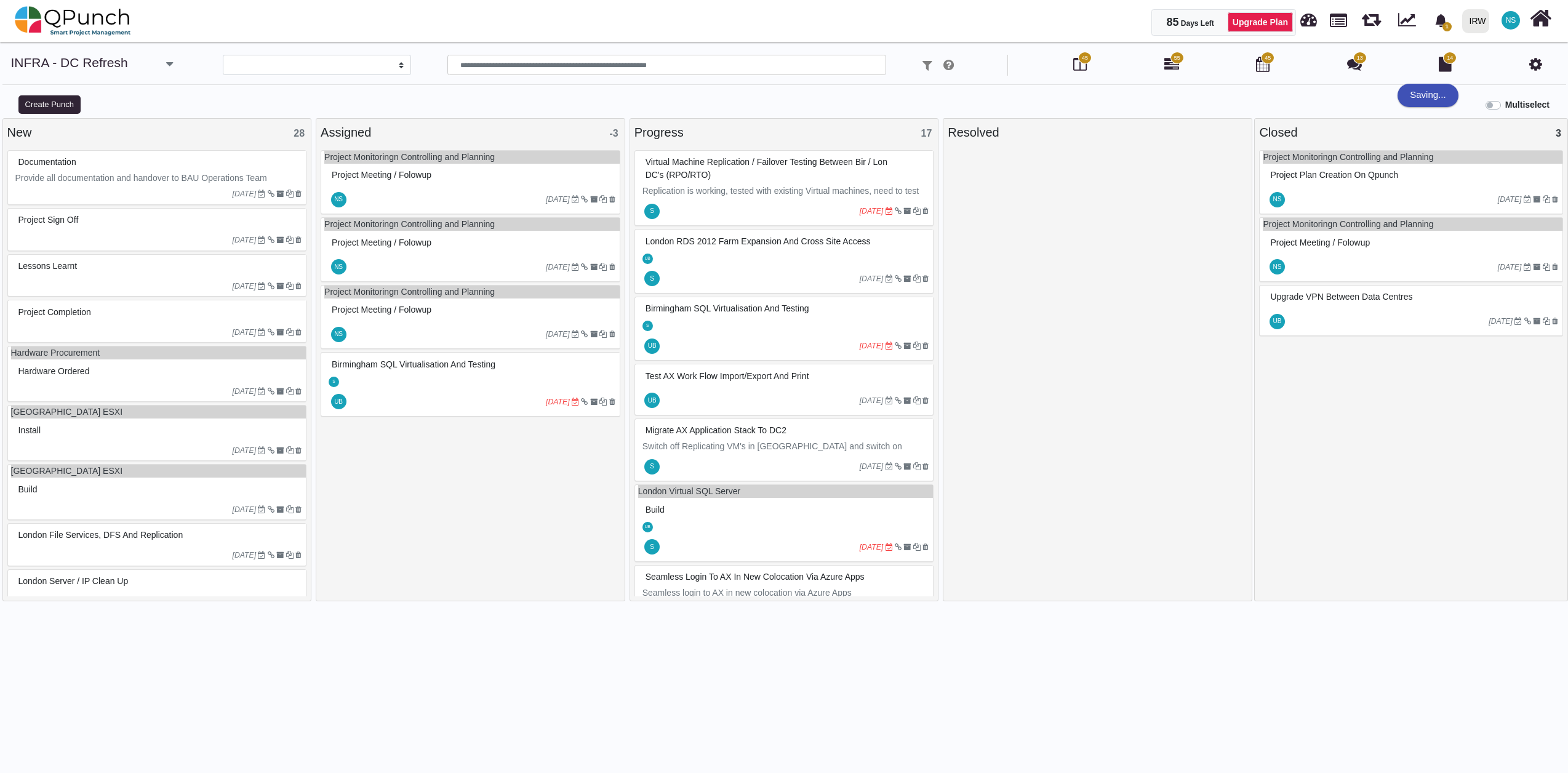
click at [462, 385] on div "S" at bounding box center [472, 381] width 295 height 13
click at [462, 385] on div "Birmingham SQL Virtualisation and Testing S UB 08-08-2025" at bounding box center [470, 384] width 300 height 65
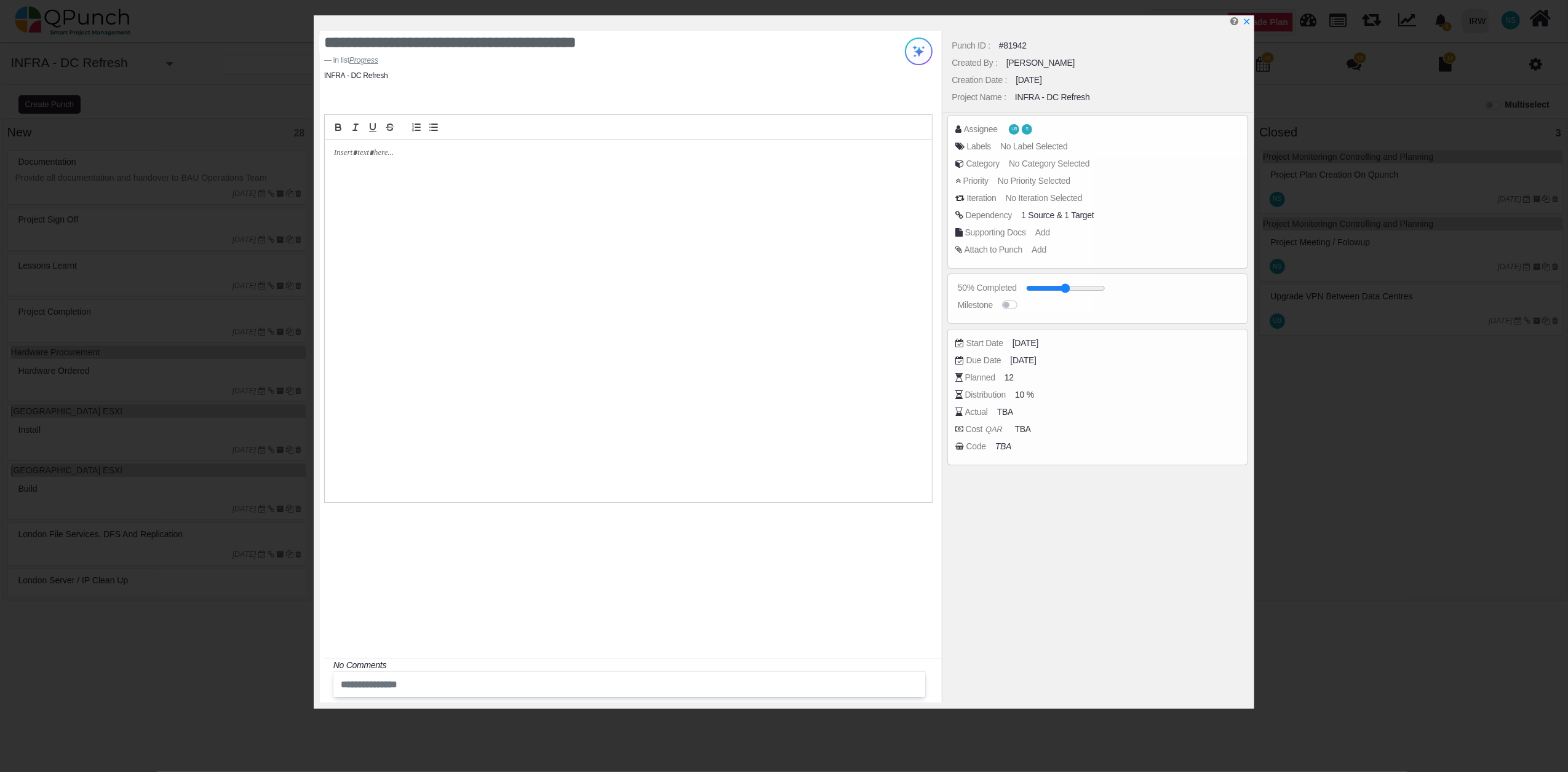
click at [1090, 291] on div "Punch ID : #81942 Created By : Nadeem Sheikh Creation Date : 16-08-2025 Project…" at bounding box center [1097, 367] width 311 height 672
drag, startPoint x: 1063, startPoint y: 288, endPoint x: 1128, endPoint y: 296, distance: 65.5
click at [1128, 296] on div "Punch ID : #81942 Created By : Nadeem Sheikh Creation Date : 16-08-2025 Project…" at bounding box center [1097, 367] width 311 height 672
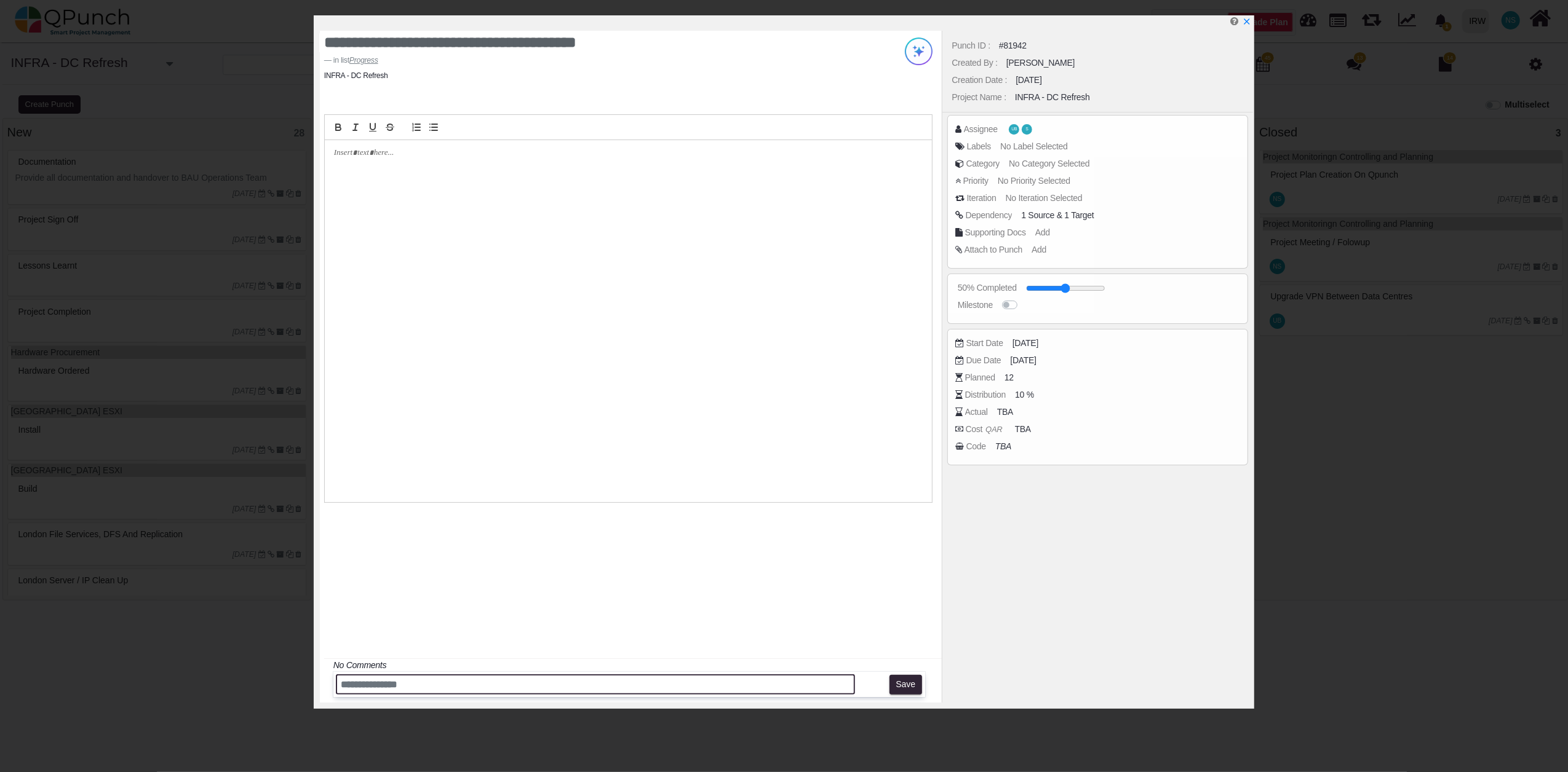
click at [398, 684] on input "text" at bounding box center [596, 684] width 519 height 20
type input "*********"
click at [906, 679] on button "Save" at bounding box center [906, 685] width 33 height 20
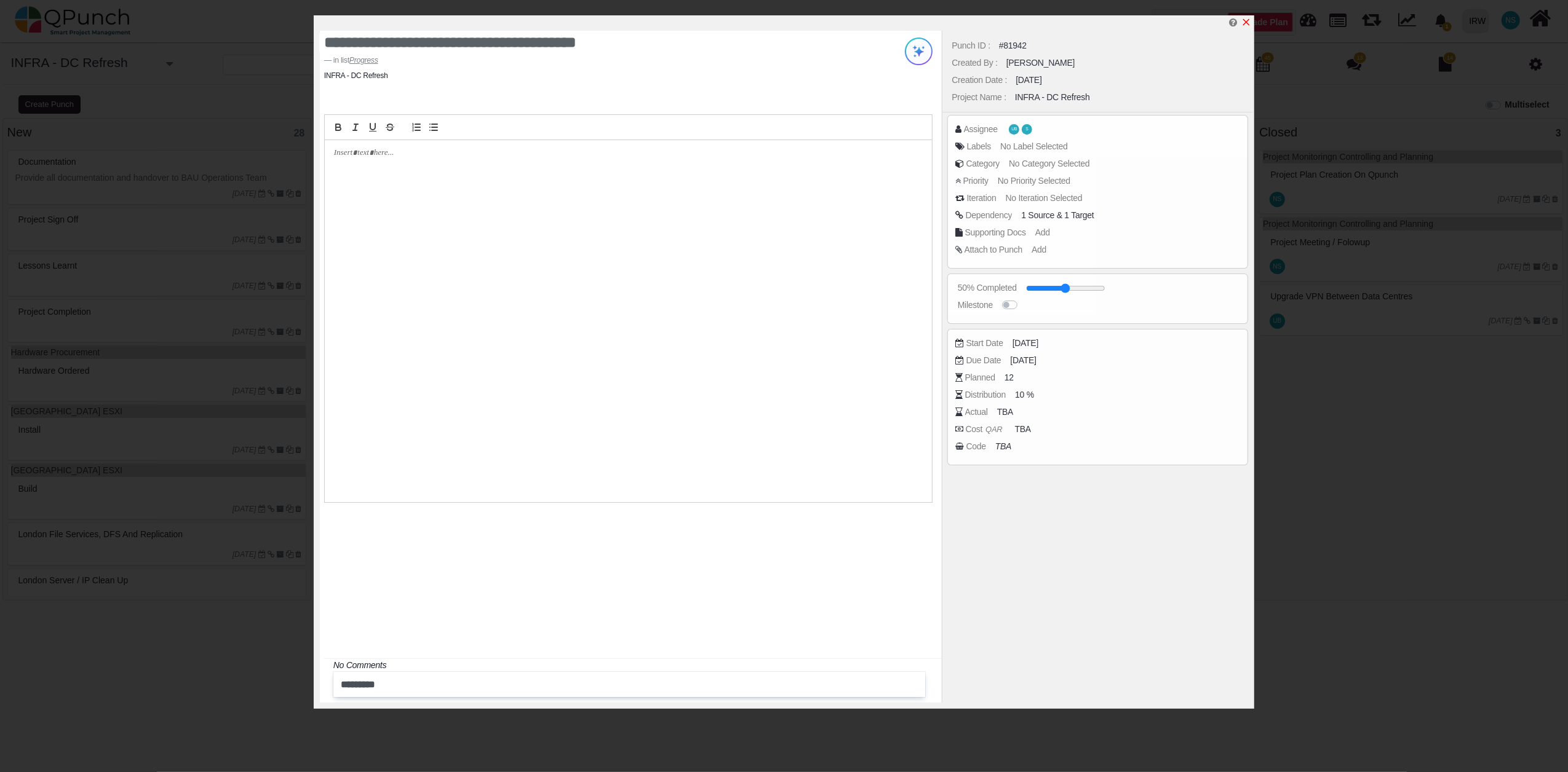
click at [1248, 22] on icon "x" at bounding box center [1246, 22] width 7 height 7
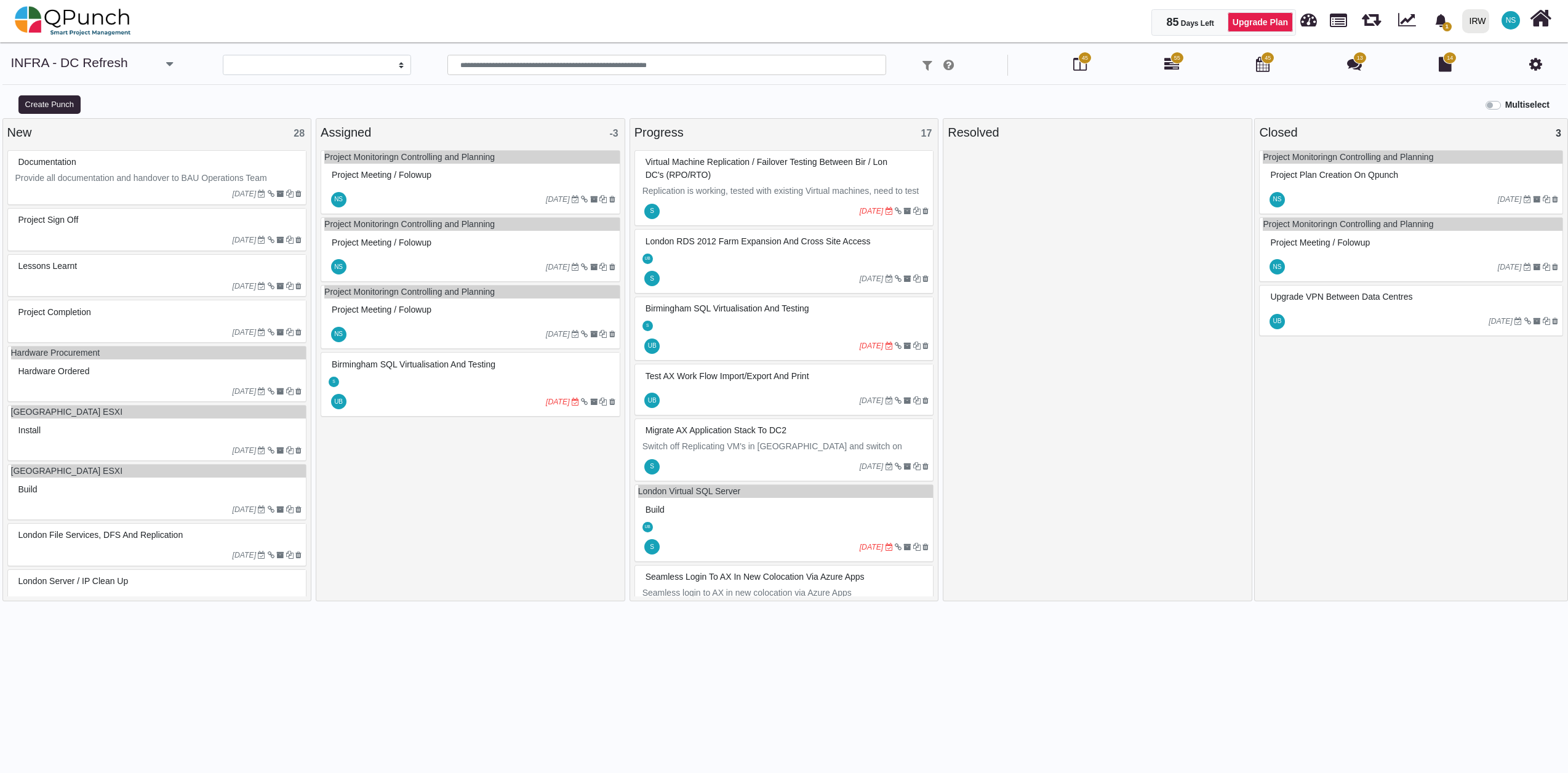
click at [446, 379] on div "S" at bounding box center [472, 381] width 295 height 13
click at [446, 379] on div "Birmingham SQL Virtualisation and Testing S UB 08-08-2025" at bounding box center [470, 384] width 300 height 65
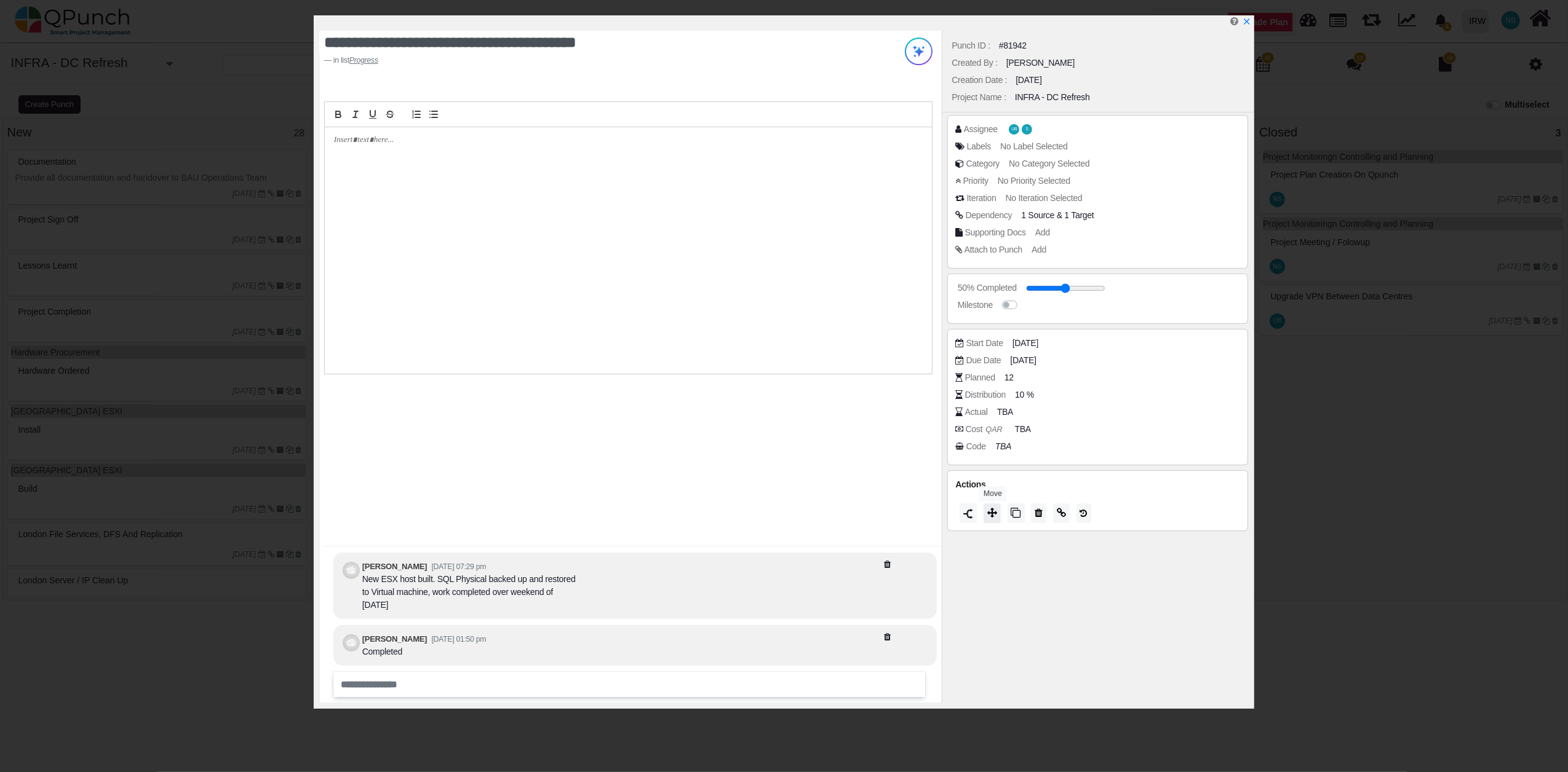
click at [995, 517] on icon at bounding box center [992, 513] width 10 height 10
click at [987, 500] on div "Closed" at bounding box center [1035, 503] width 182 height 20
type input "***"
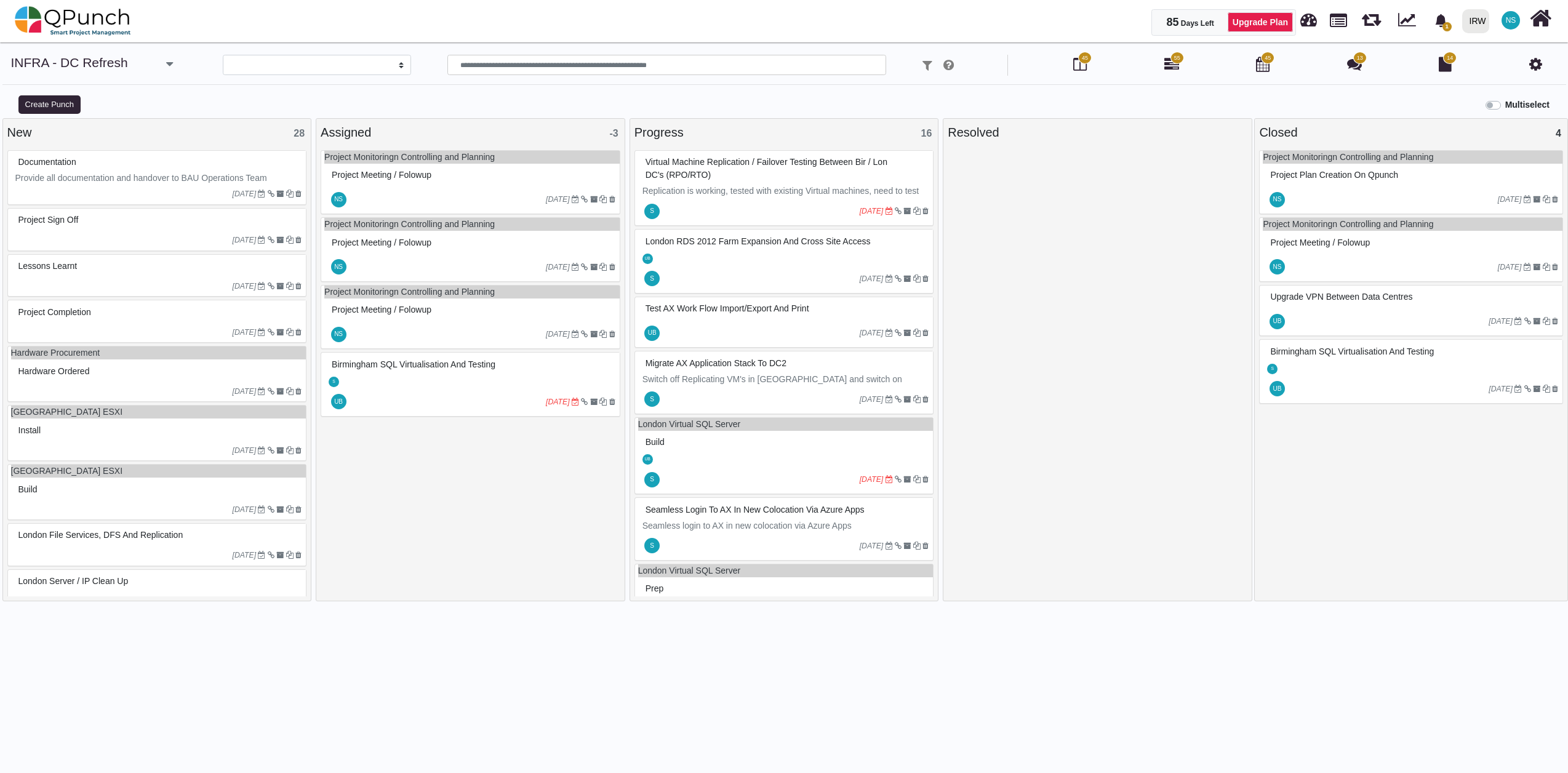
click at [485, 400] on div at bounding box center [447, 402] width 198 height 20
click at [485, 400] on div "Birmingham SQL Virtualisation and Testing S UB 08-08-2025" at bounding box center [470, 384] width 300 height 65
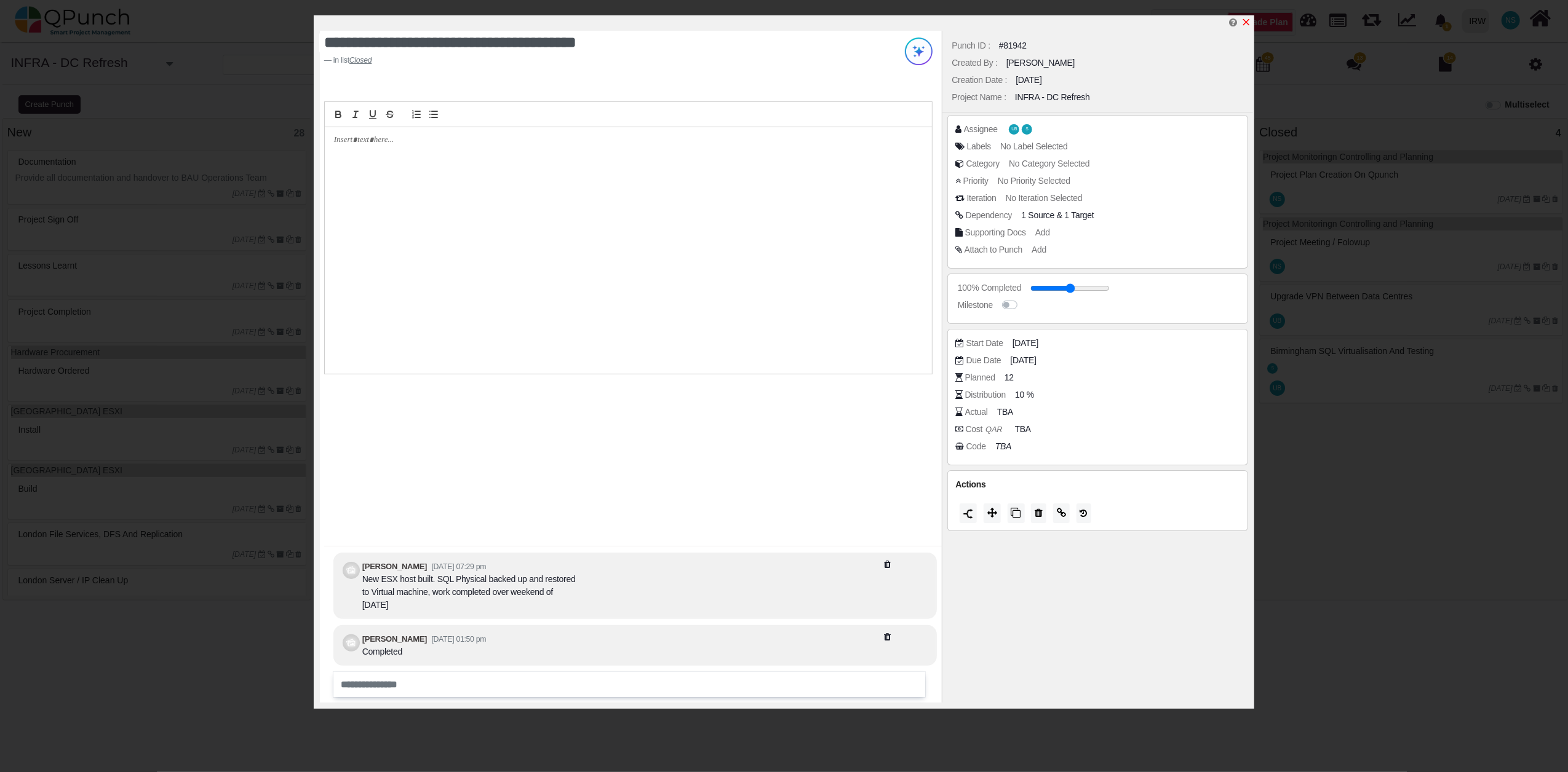
click at [1246, 21] on icon "x" at bounding box center [1246, 22] width 10 height 10
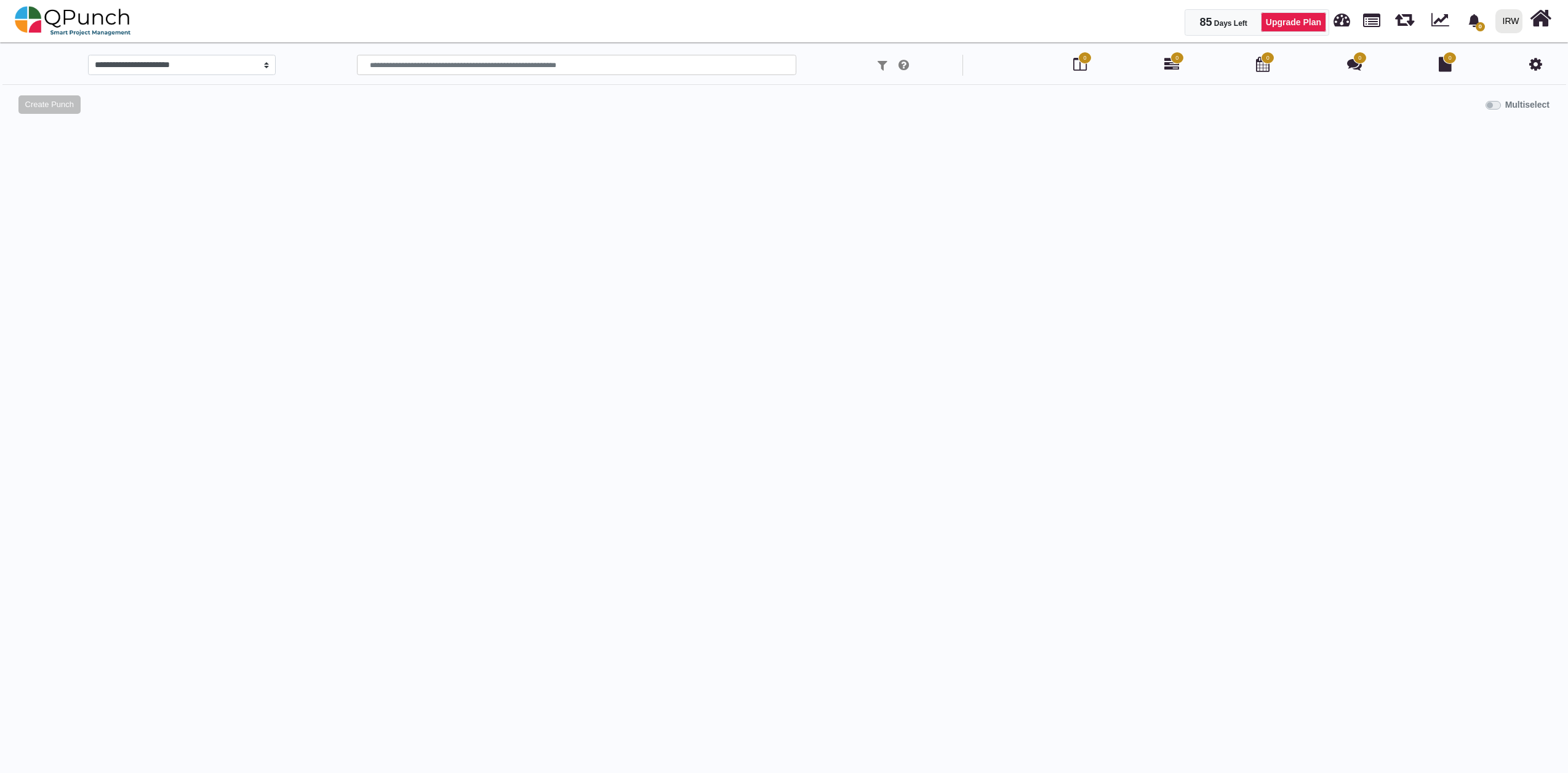
select select
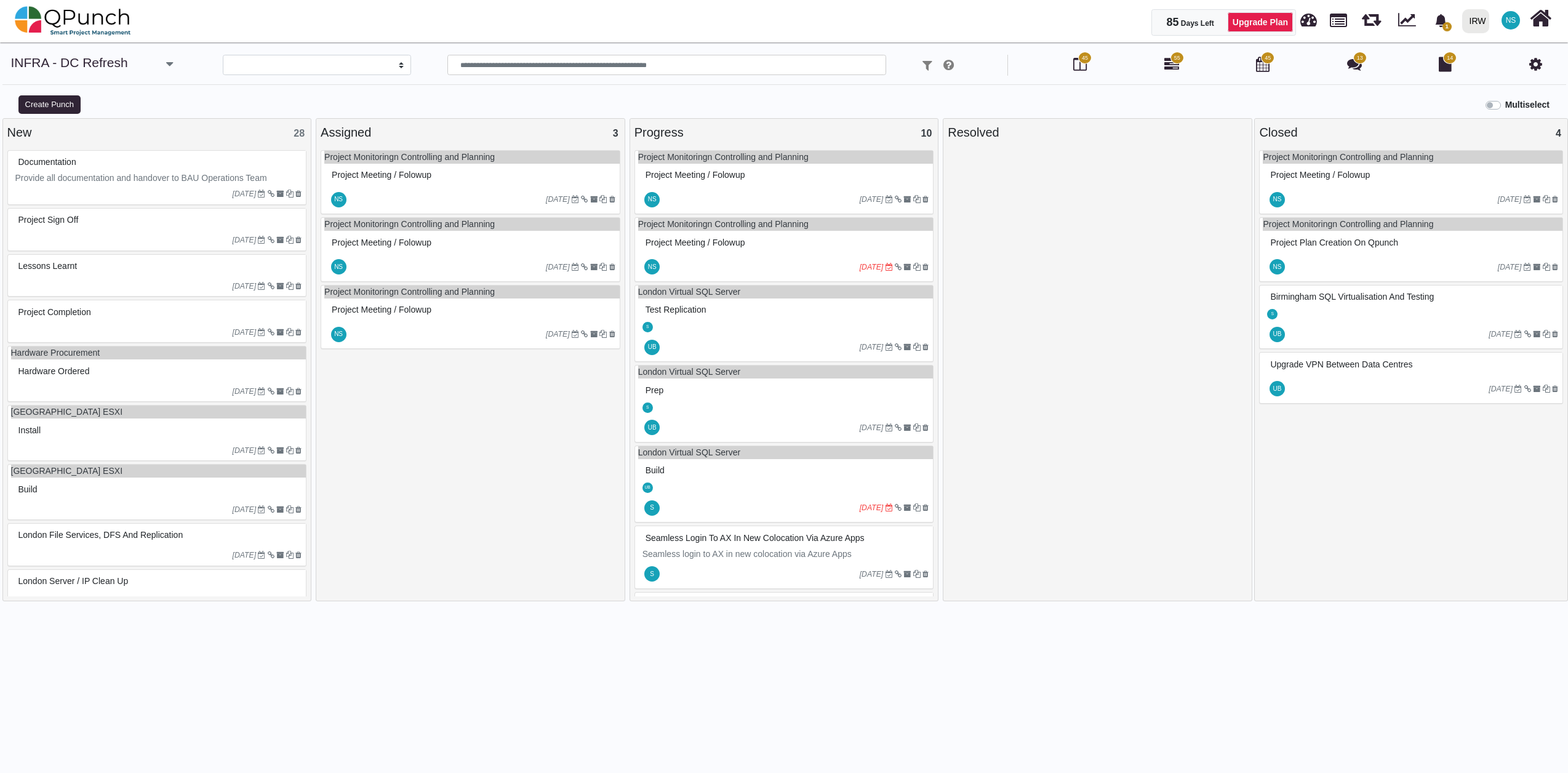
click at [837, 193] on div at bounding box center [761, 200] width 198 height 20
click at [837, 193] on div "Project Monitoringn Controlling and Planning Project Meeting / Folowup NS 25-08…" at bounding box center [784, 182] width 300 height 65
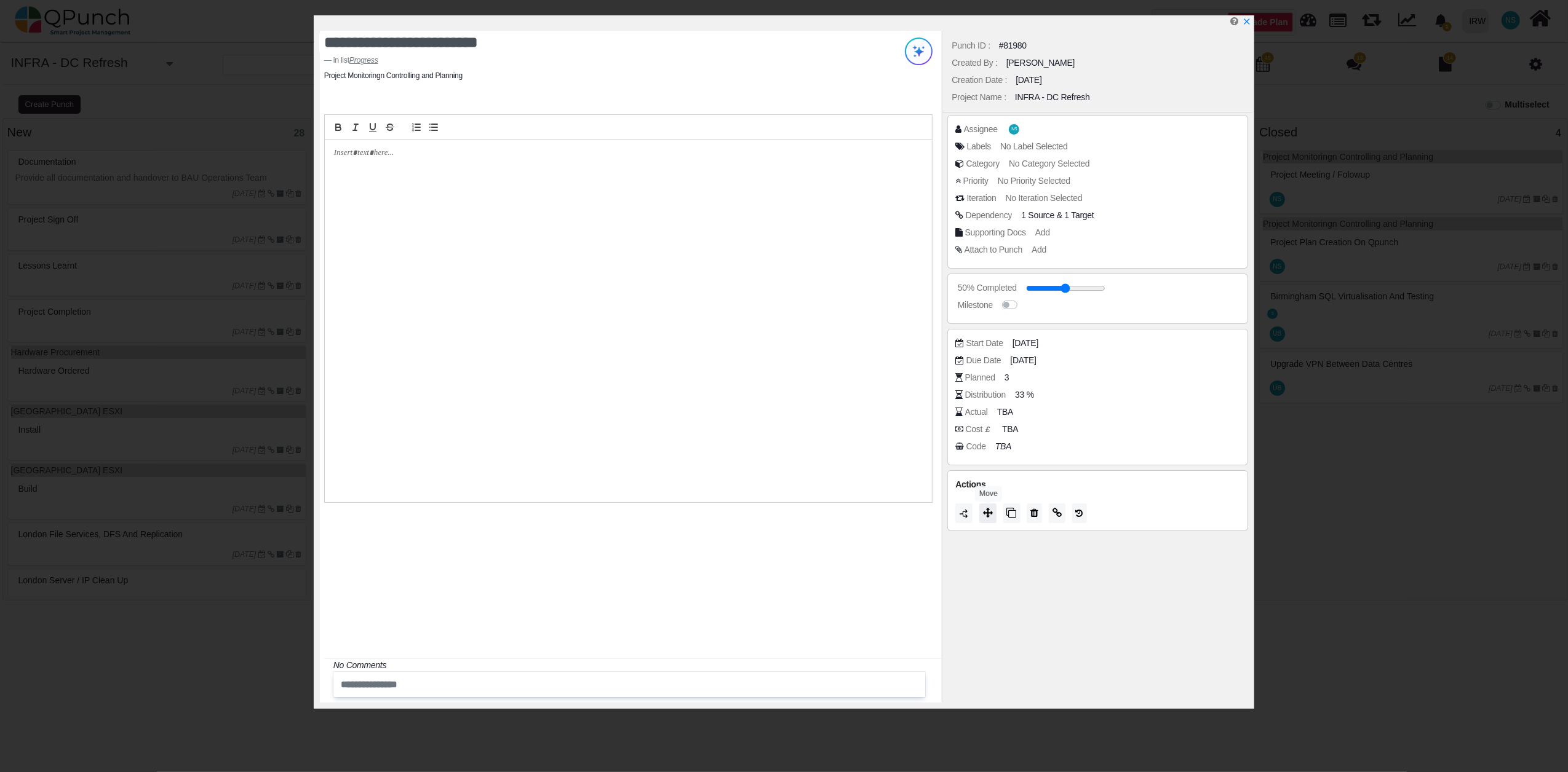
click at [990, 518] on icon at bounding box center [988, 513] width 10 height 10
click at [977, 497] on span "Closed" at bounding box center [966, 501] width 35 height 10
click at [1097, 289] on input "range" at bounding box center [1068, 288] width 79 height 5
type input "***"
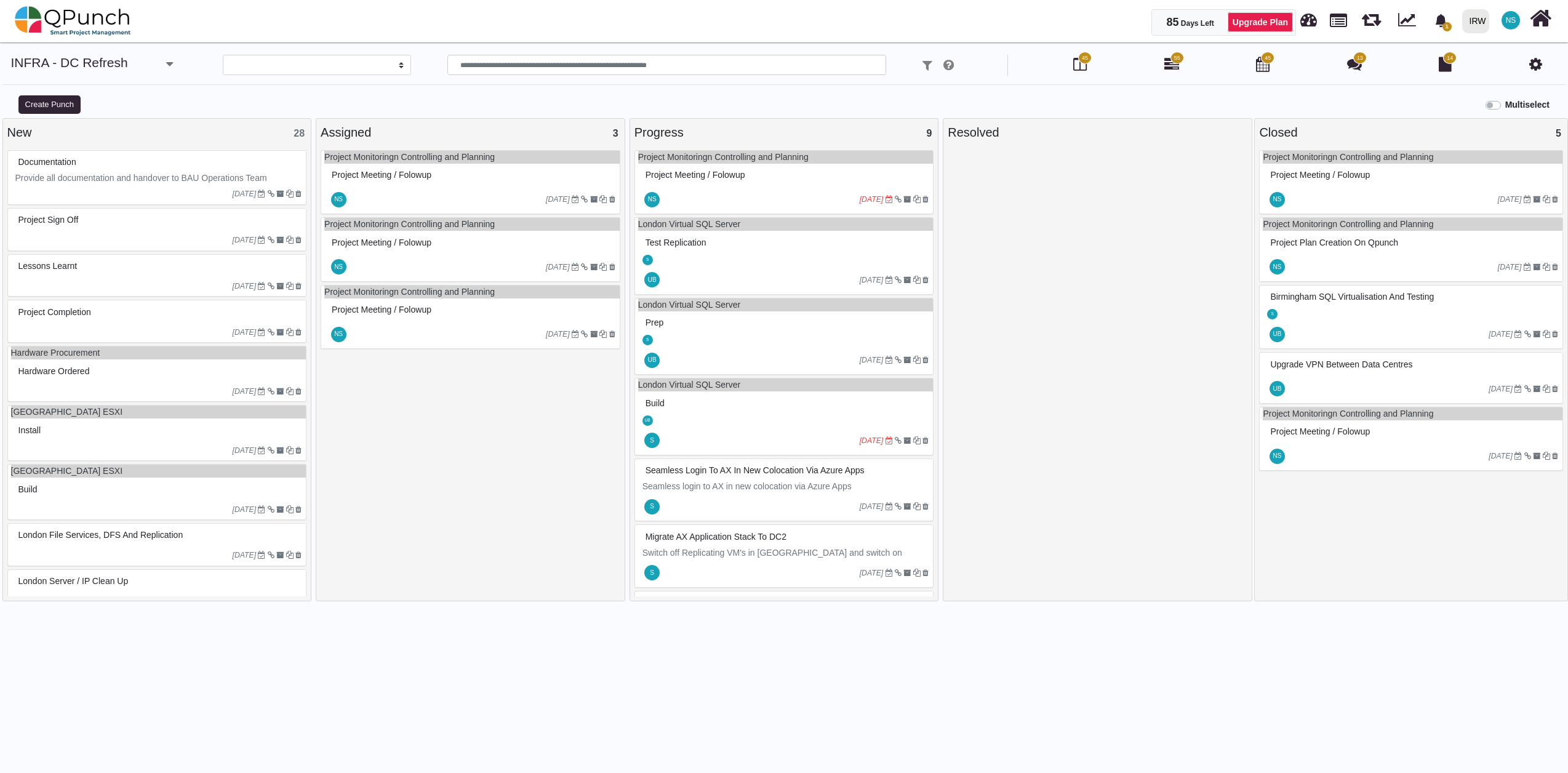
click at [815, 199] on div at bounding box center [761, 200] width 198 height 20
click at [815, 199] on div "Project Monitoringn Controlling and Planning Project Meeting / Folowup NS 18-08…" at bounding box center [784, 182] width 300 height 65
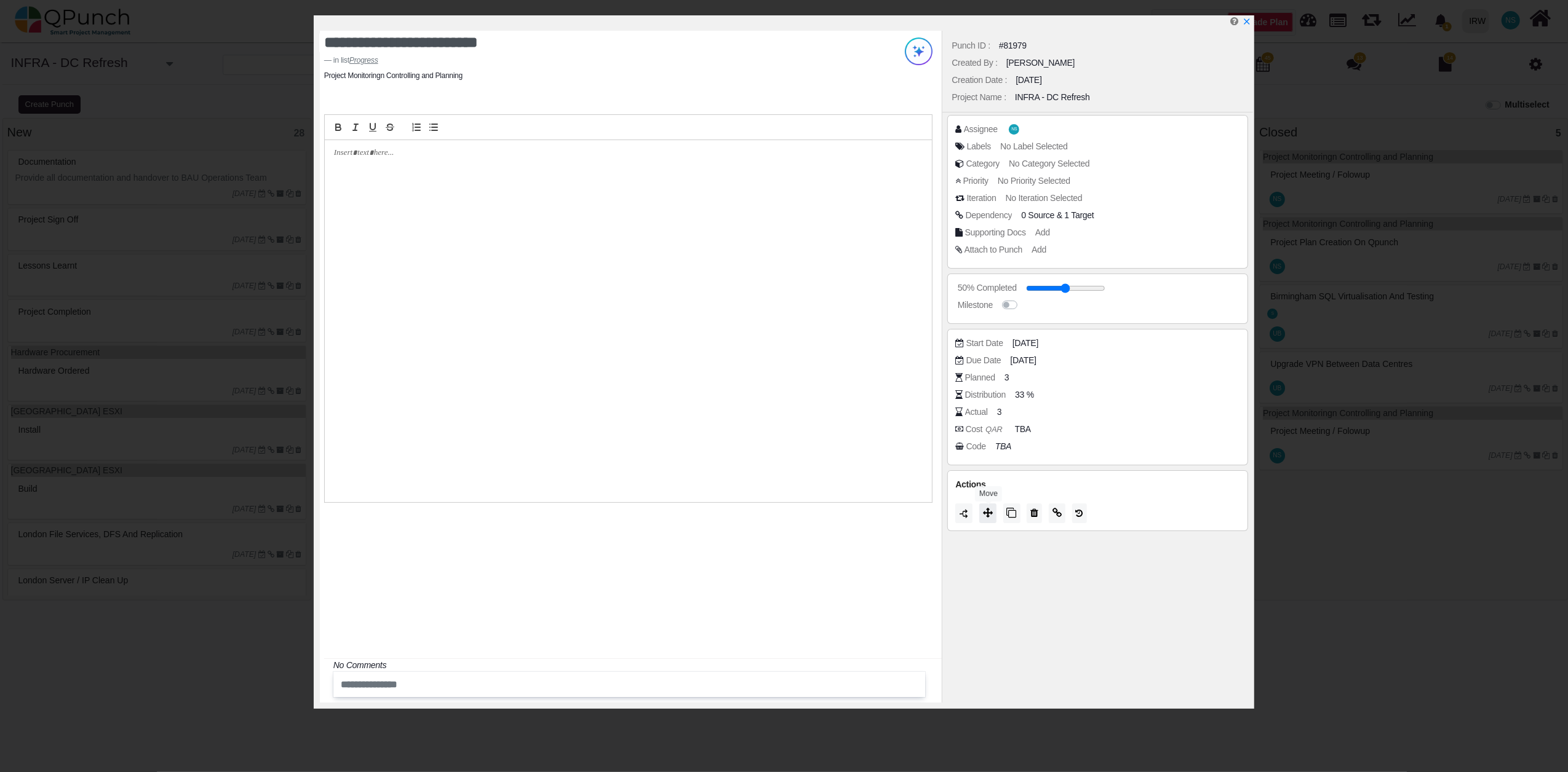
click at [985, 520] on button at bounding box center [988, 513] width 17 height 20
click at [982, 507] on span "Closed" at bounding box center [966, 504] width 35 height 10
type input "***"
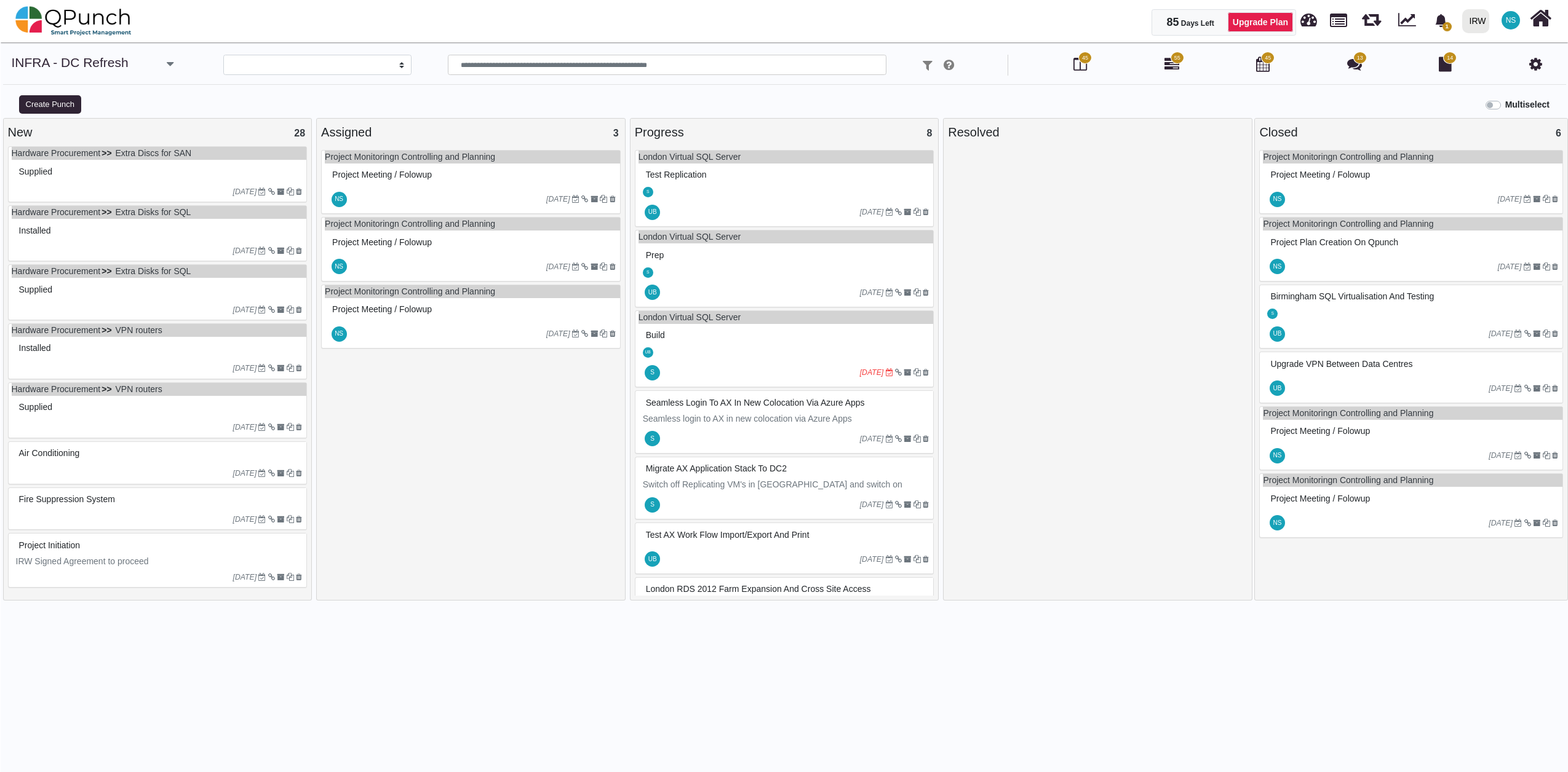
scroll to position [12, 0]
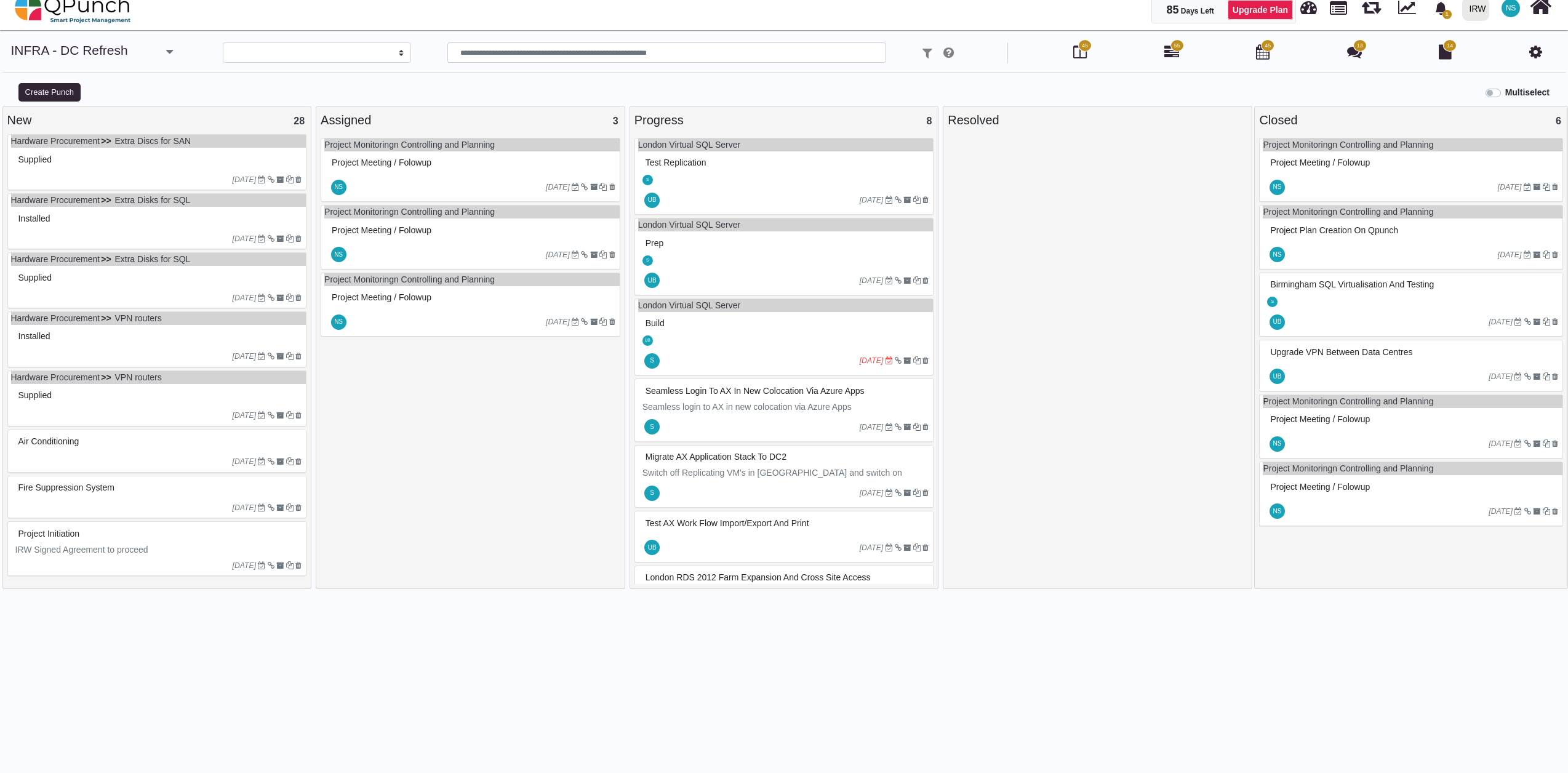
click at [193, 450] on div "Air Conditioning" at bounding box center [159, 442] width 287 height 19
click at [193, 450] on div "Air Conditioning 25-08-2025" at bounding box center [157, 451] width 300 height 43
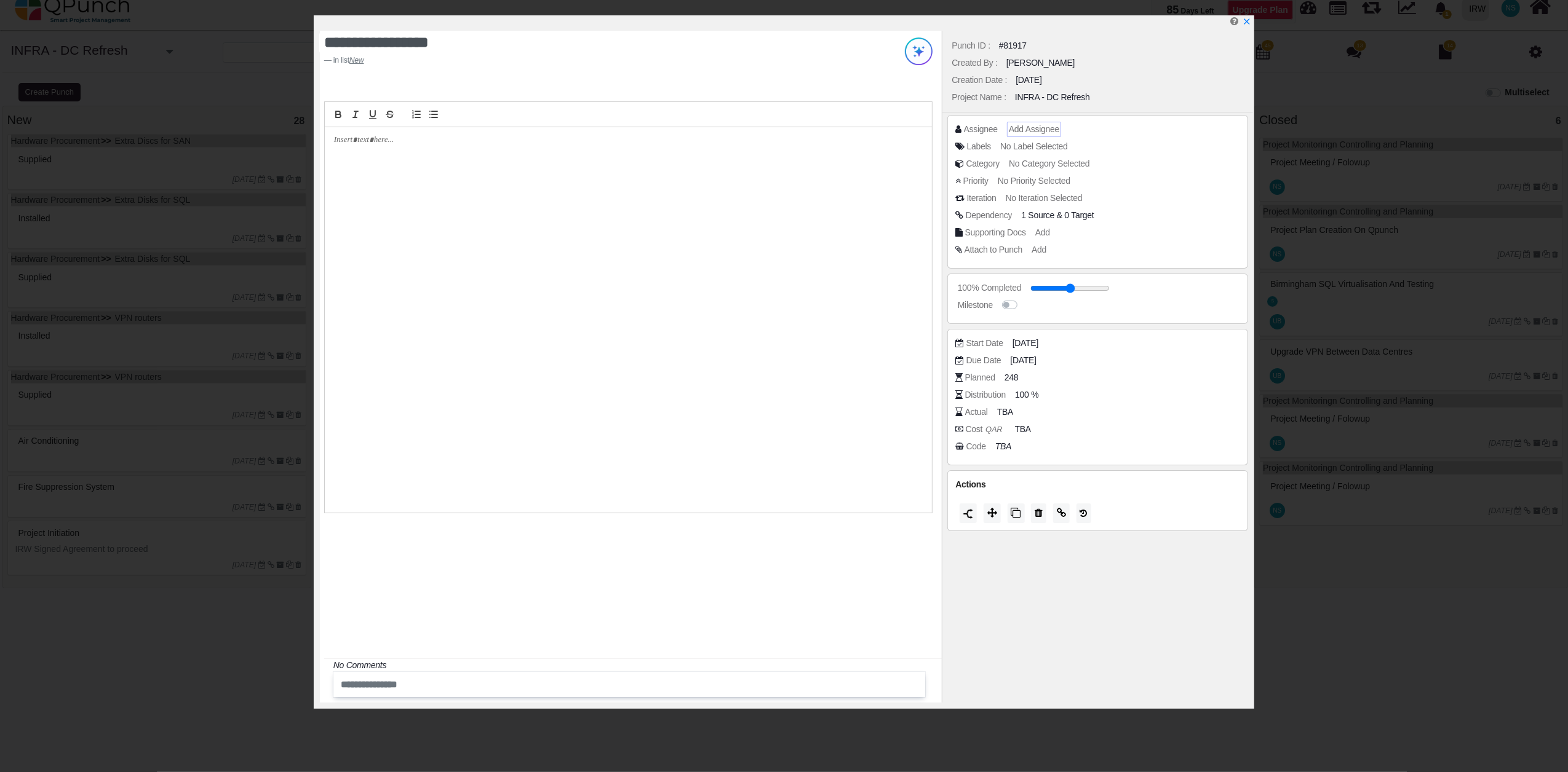
click at [1037, 131] on span "Add Assignee" at bounding box center [1034, 129] width 51 height 10
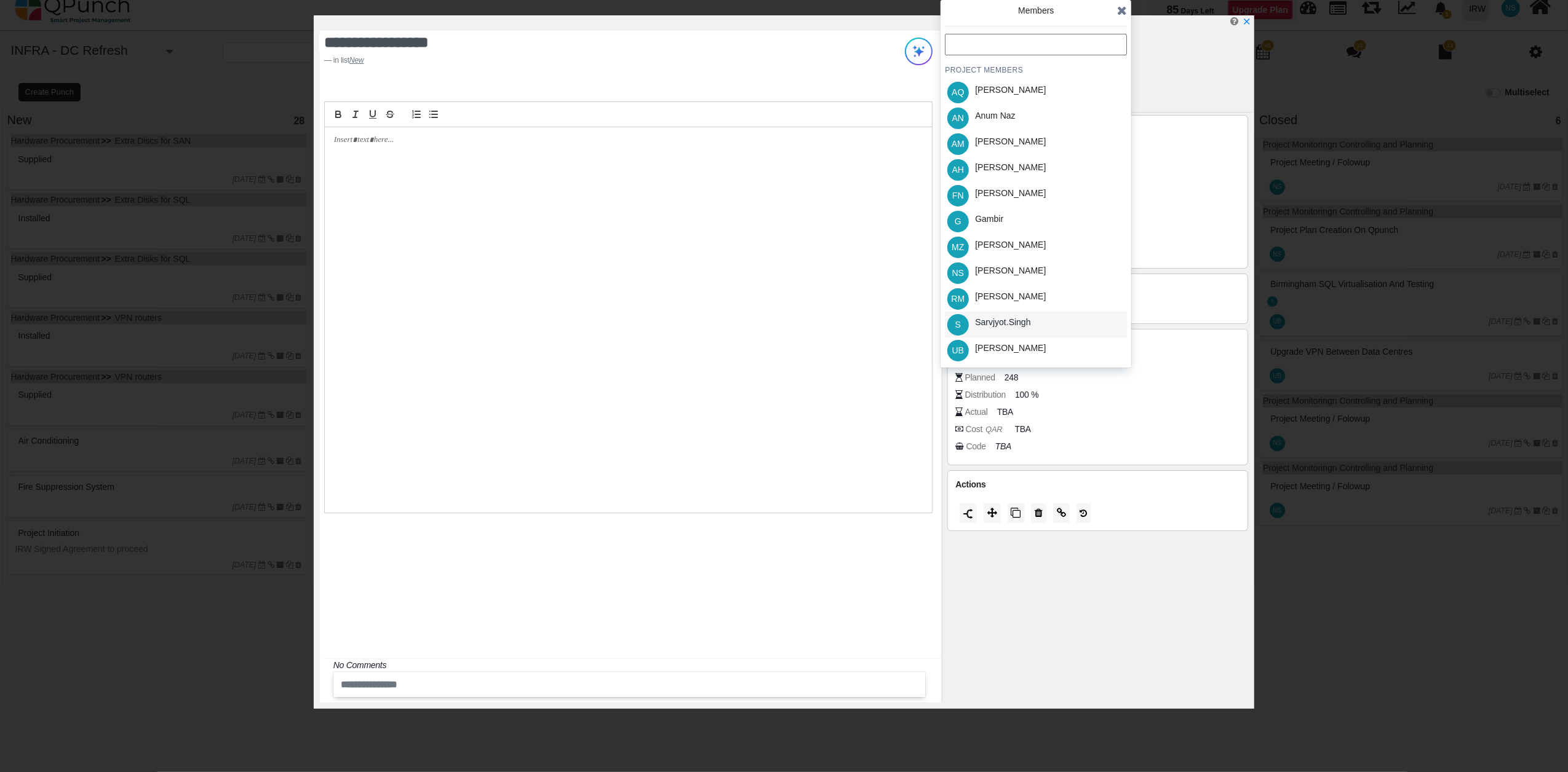
click at [1005, 324] on div "Sarvjyot.singh" at bounding box center [1003, 322] width 56 height 13
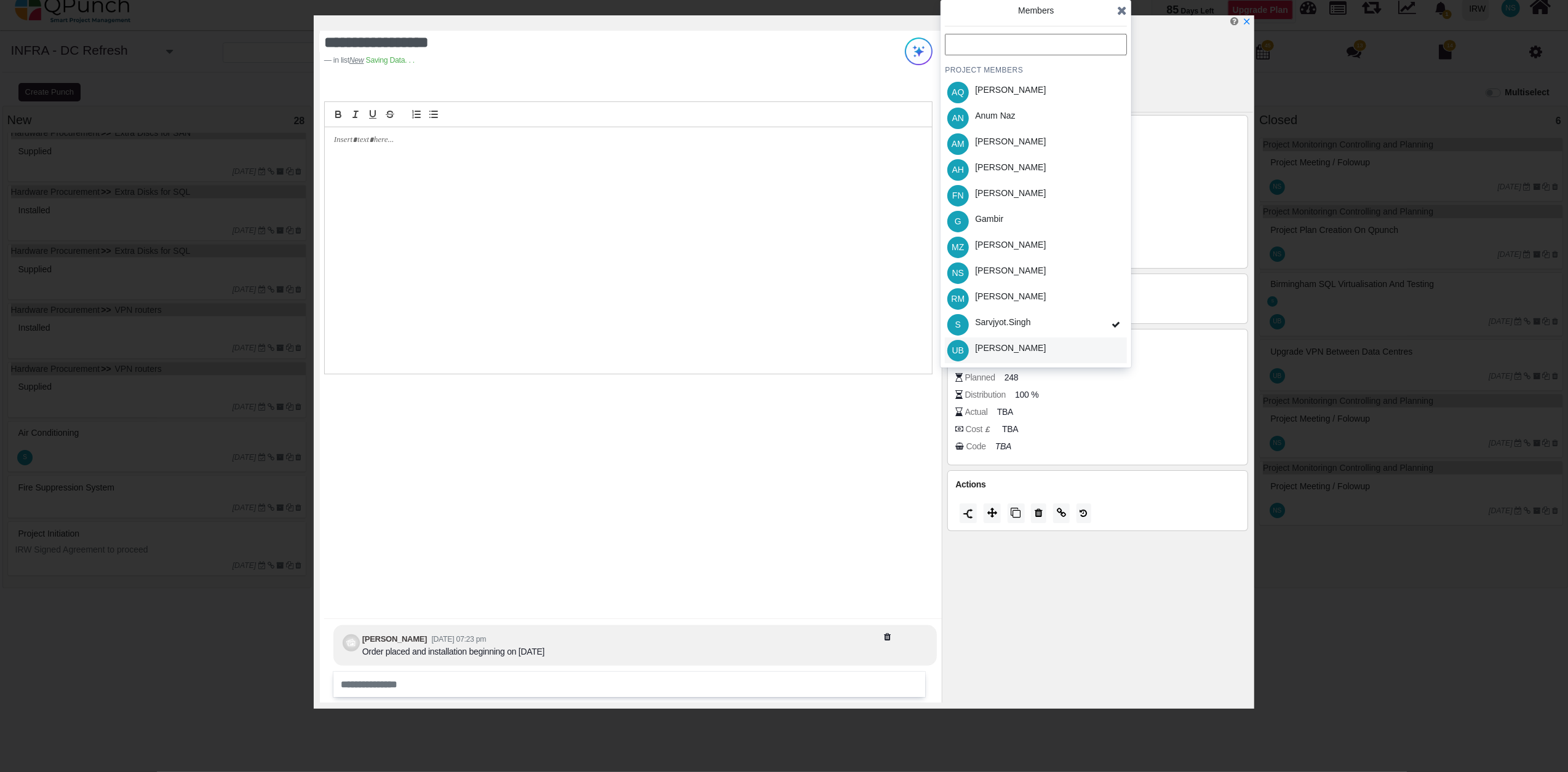
click at [1019, 343] on div "[PERSON_NAME]" at bounding box center [1010, 348] width 70 height 13
click at [1123, 17] on span at bounding box center [1122, 10] width 10 height 19
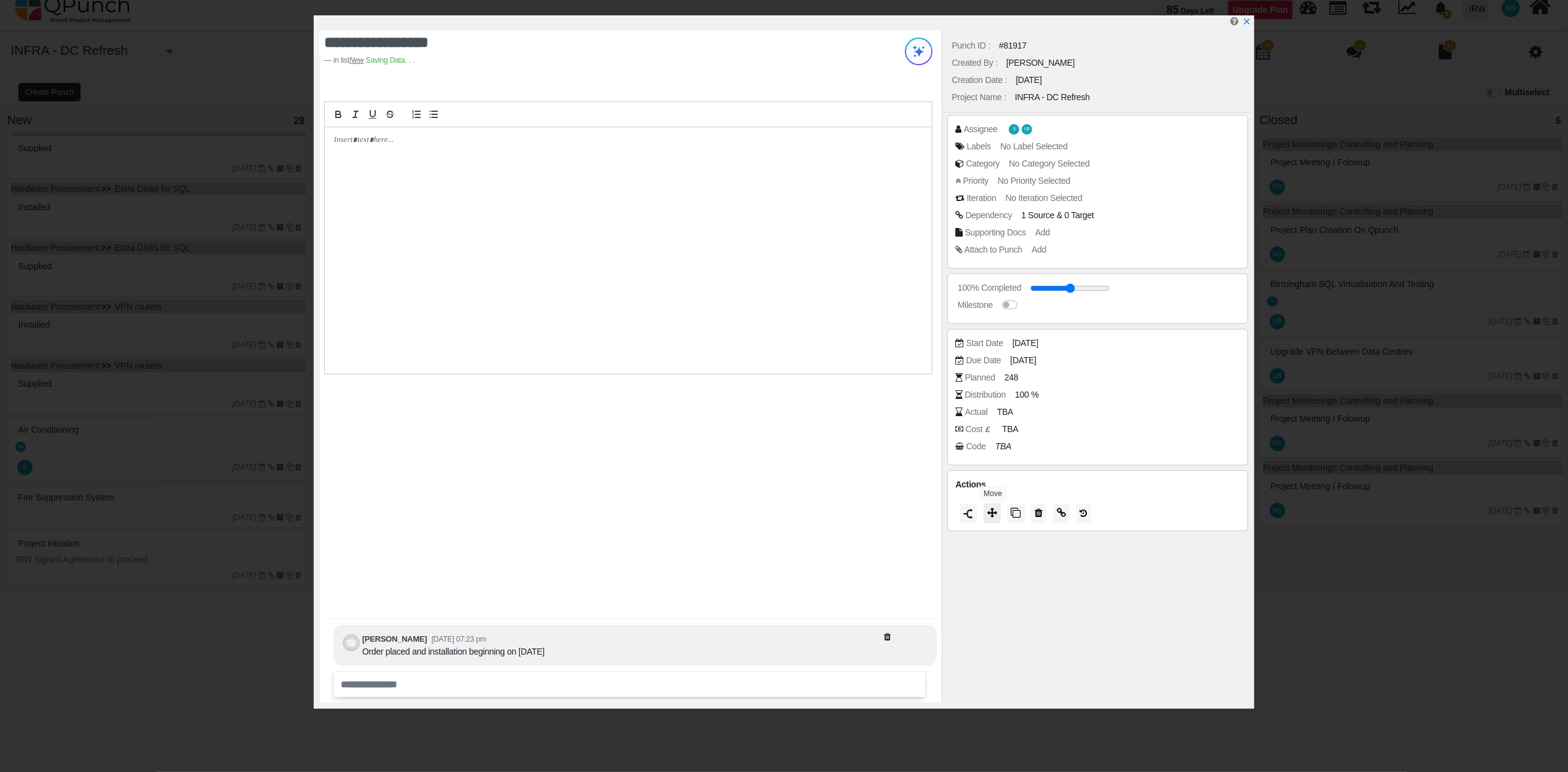
click at [997, 514] on icon at bounding box center [992, 513] width 10 height 10
click at [982, 498] on span "Closed" at bounding box center [966, 498] width 35 height 10
click at [1125, 375] on icon at bounding box center [1122, 373] width 10 height 12
click at [1250, 25] on icon "x" at bounding box center [1246, 22] width 10 height 10
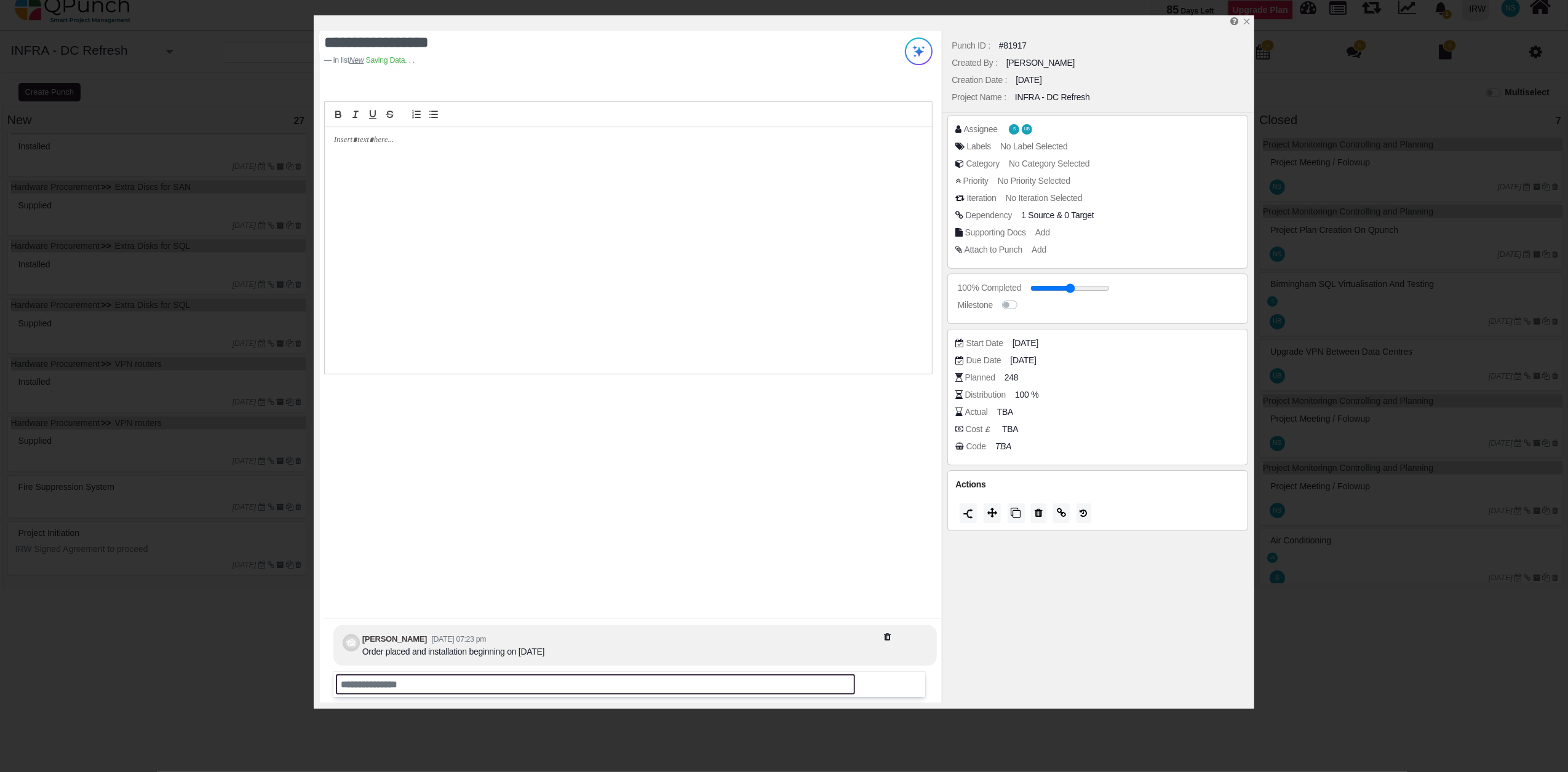
click at [381, 692] on input "text" at bounding box center [596, 684] width 519 height 20
type input "*********"
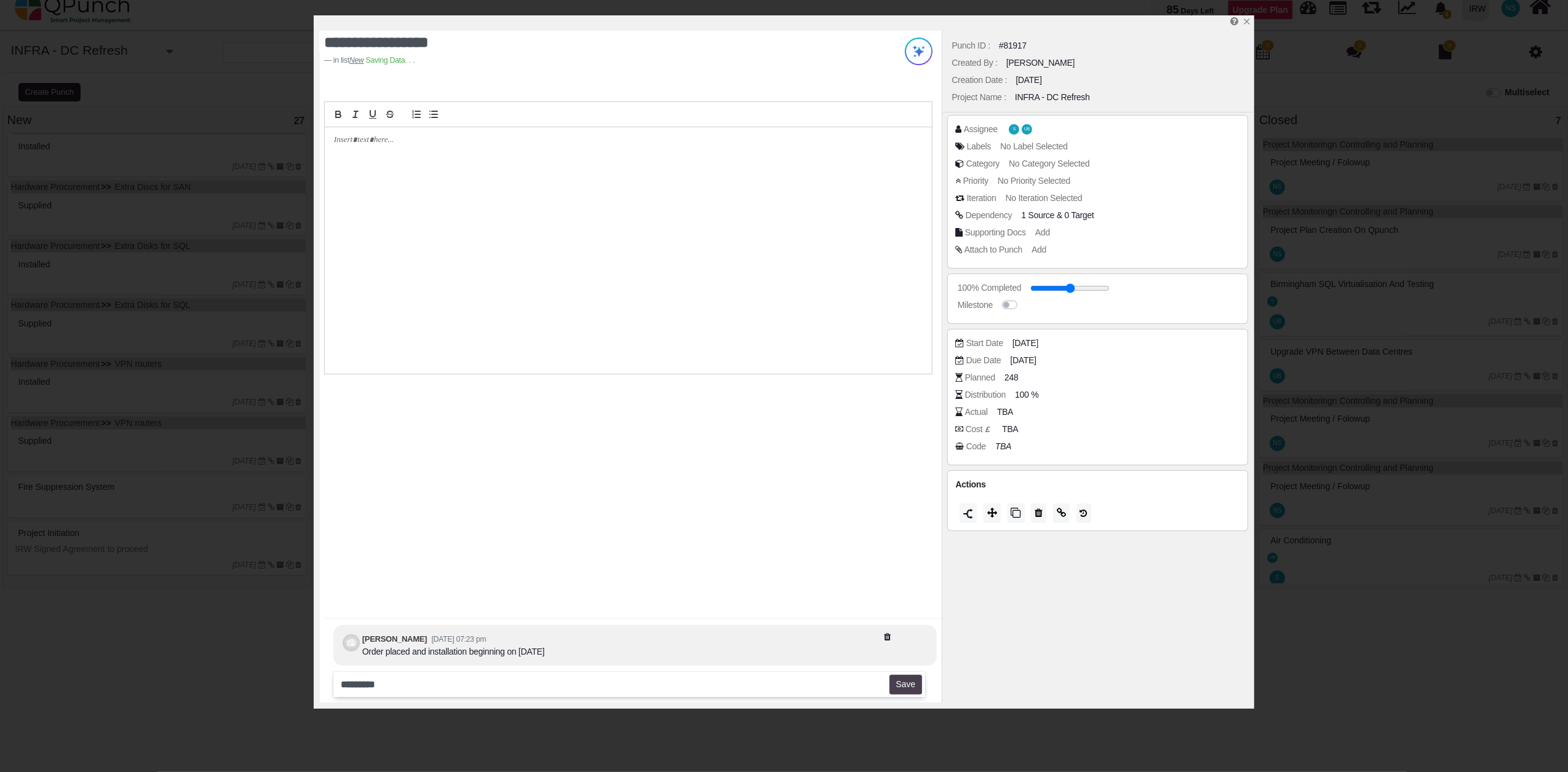
click at [903, 687] on button "Save" at bounding box center [906, 685] width 33 height 20
click at [1247, 23] on icon "x" at bounding box center [1246, 22] width 7 height 7
click at [1245, 25] on icon "x" at bounding box center [1246, 22] width 7 height 7
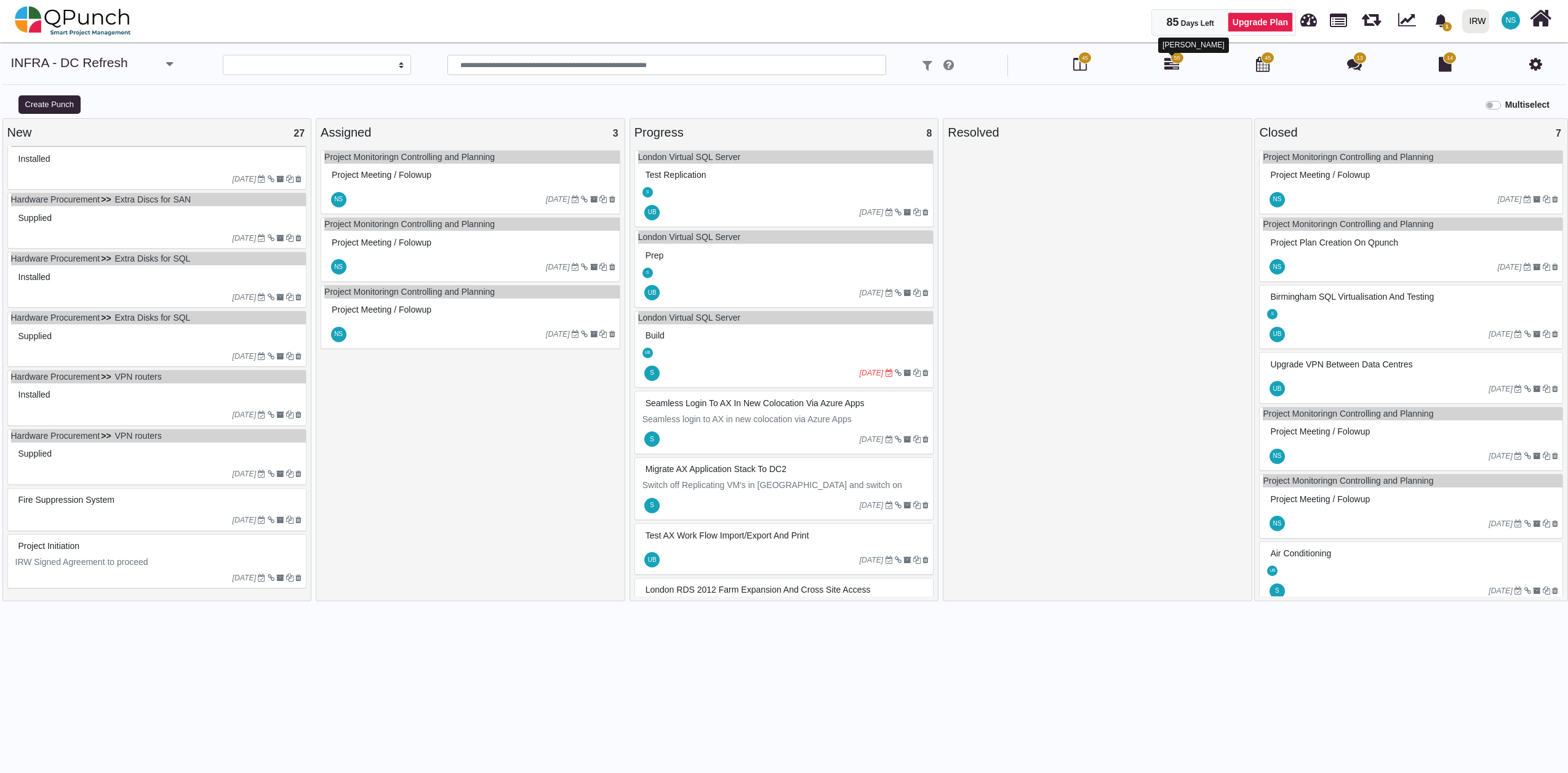
click at [1175, 65] on icon at bounding box center [1172, 64] width 15 height 15
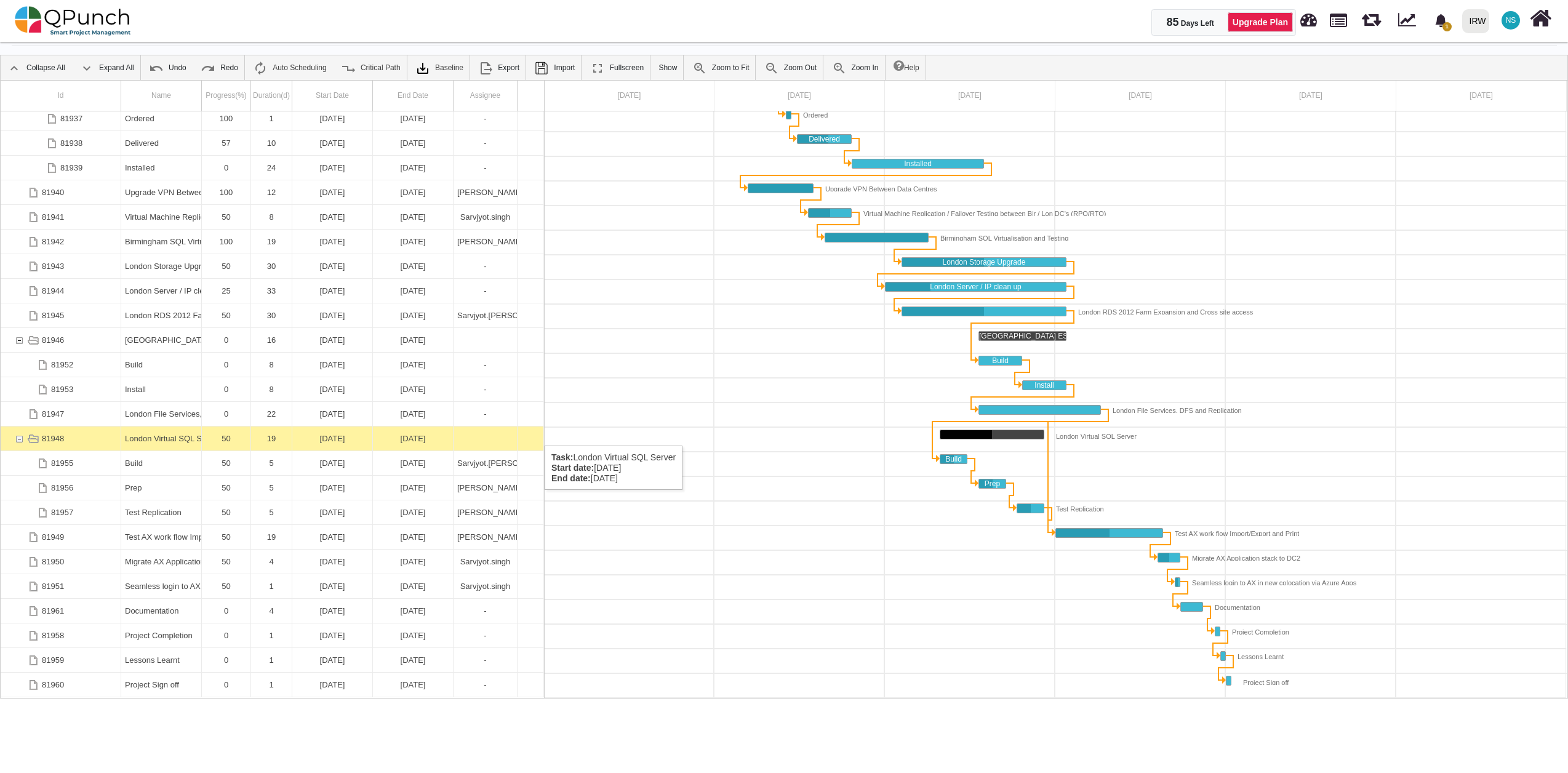
scroll to position [571, 0]
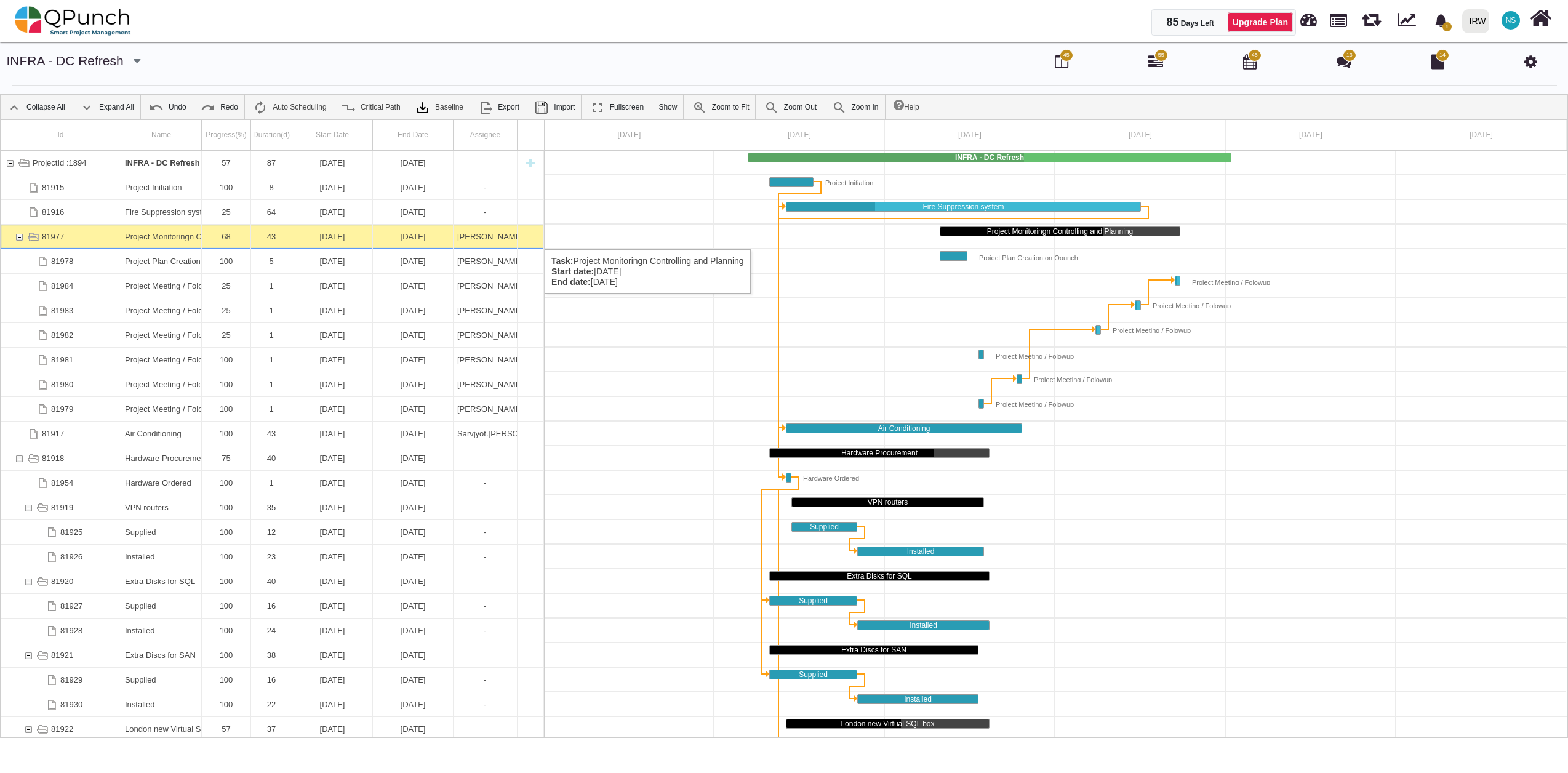
click at [15, 237] on div "81977" at bounding box center [19, 236] width 11 height 24
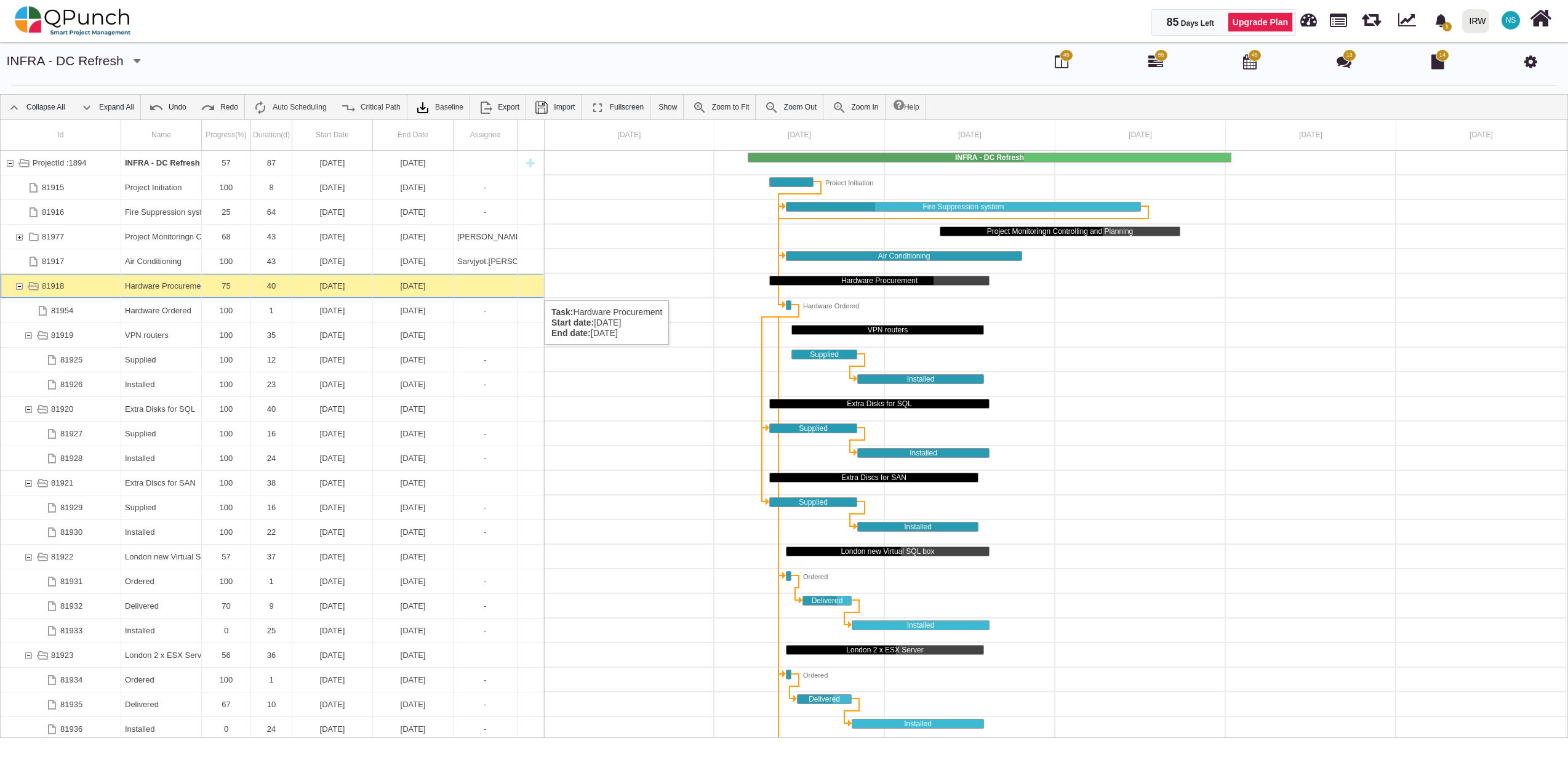
click at [20, 288] on div "81918" at bounding box center [19, 286] width 11 height 24
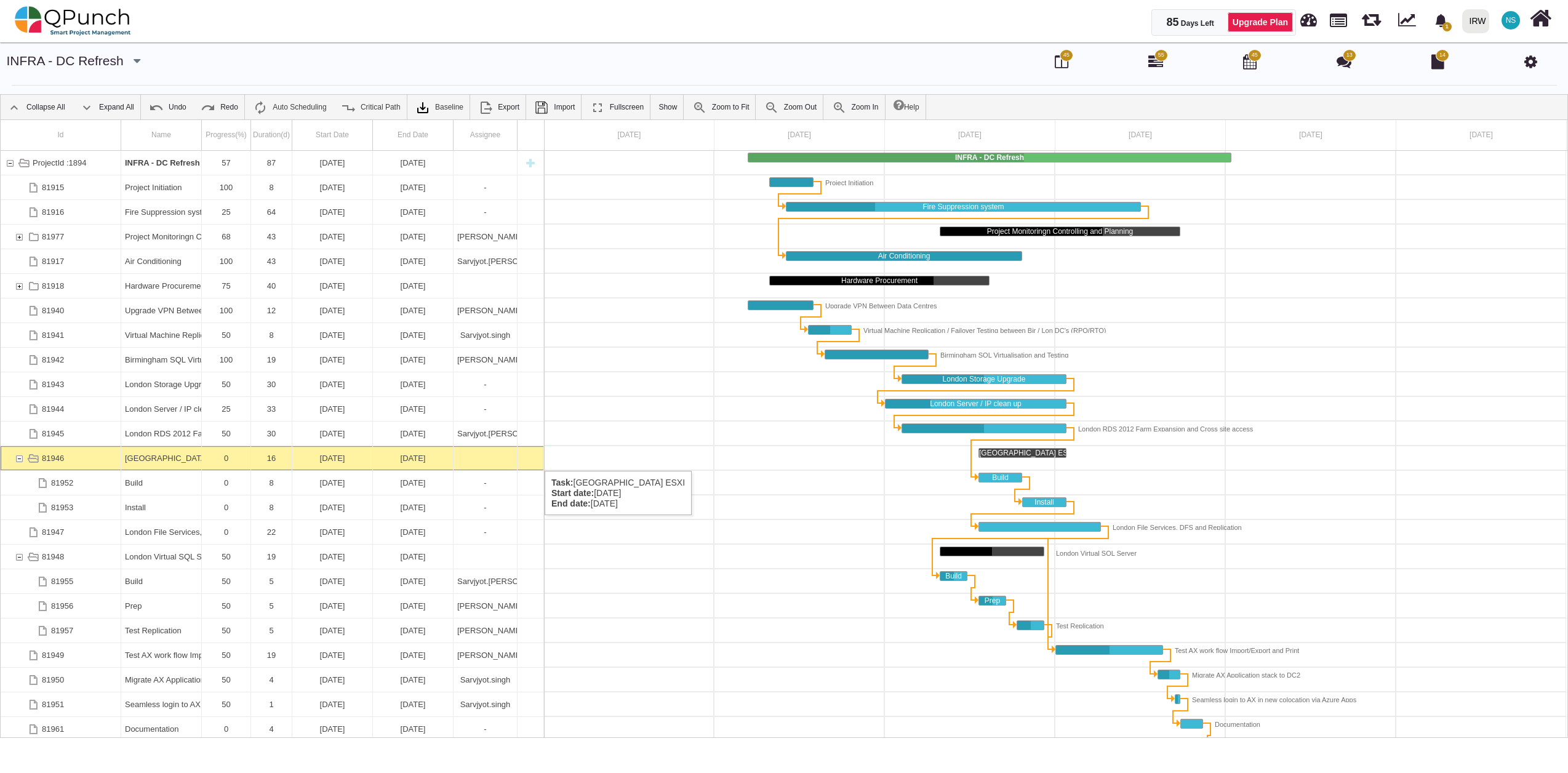
click at [20, 459] on div "81946" at bounding box center [19, 458] width 11 height 24
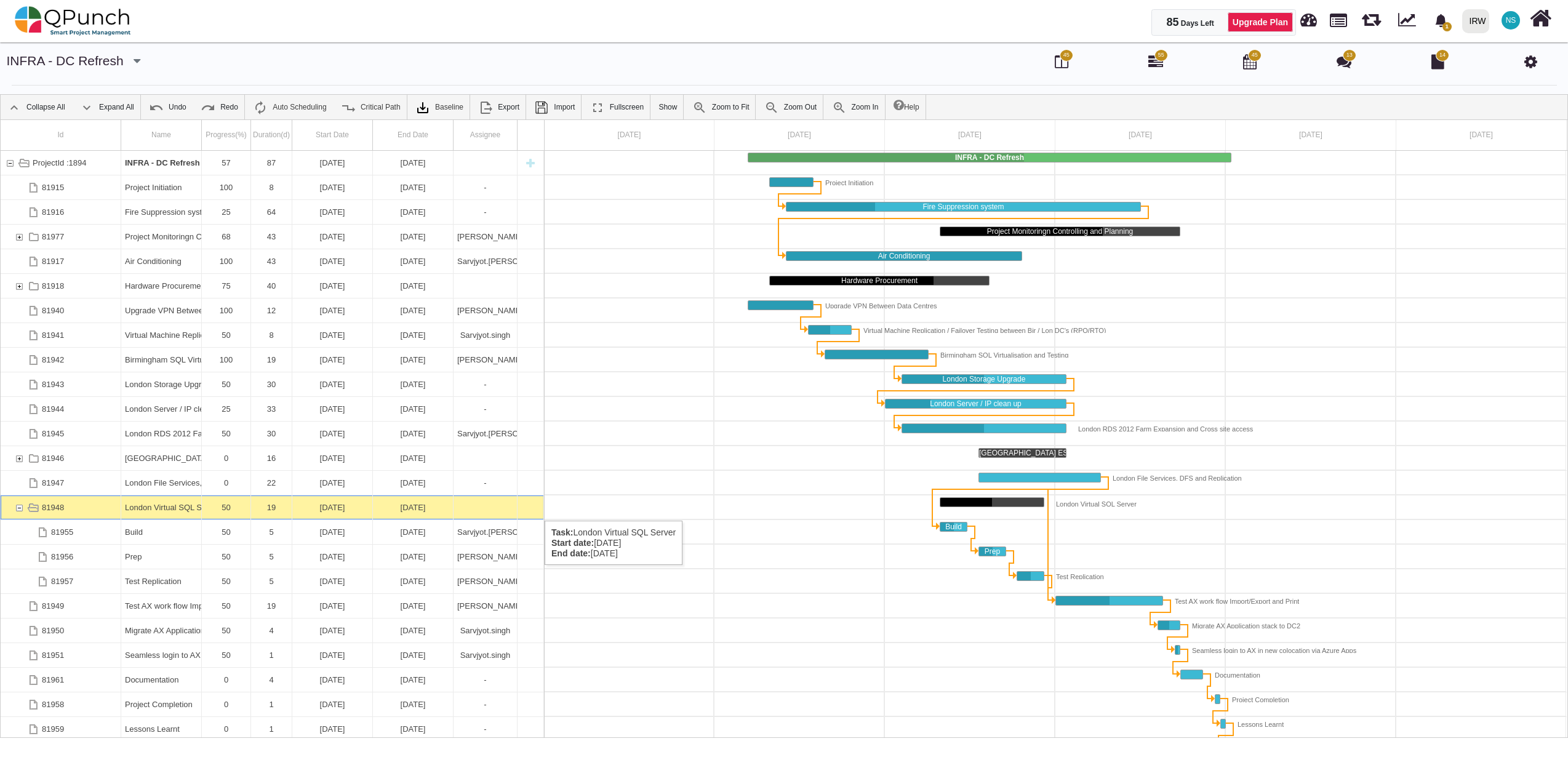
click at [19, 508] on div "81948" at bounding box center [19, 507] width 11 height 24
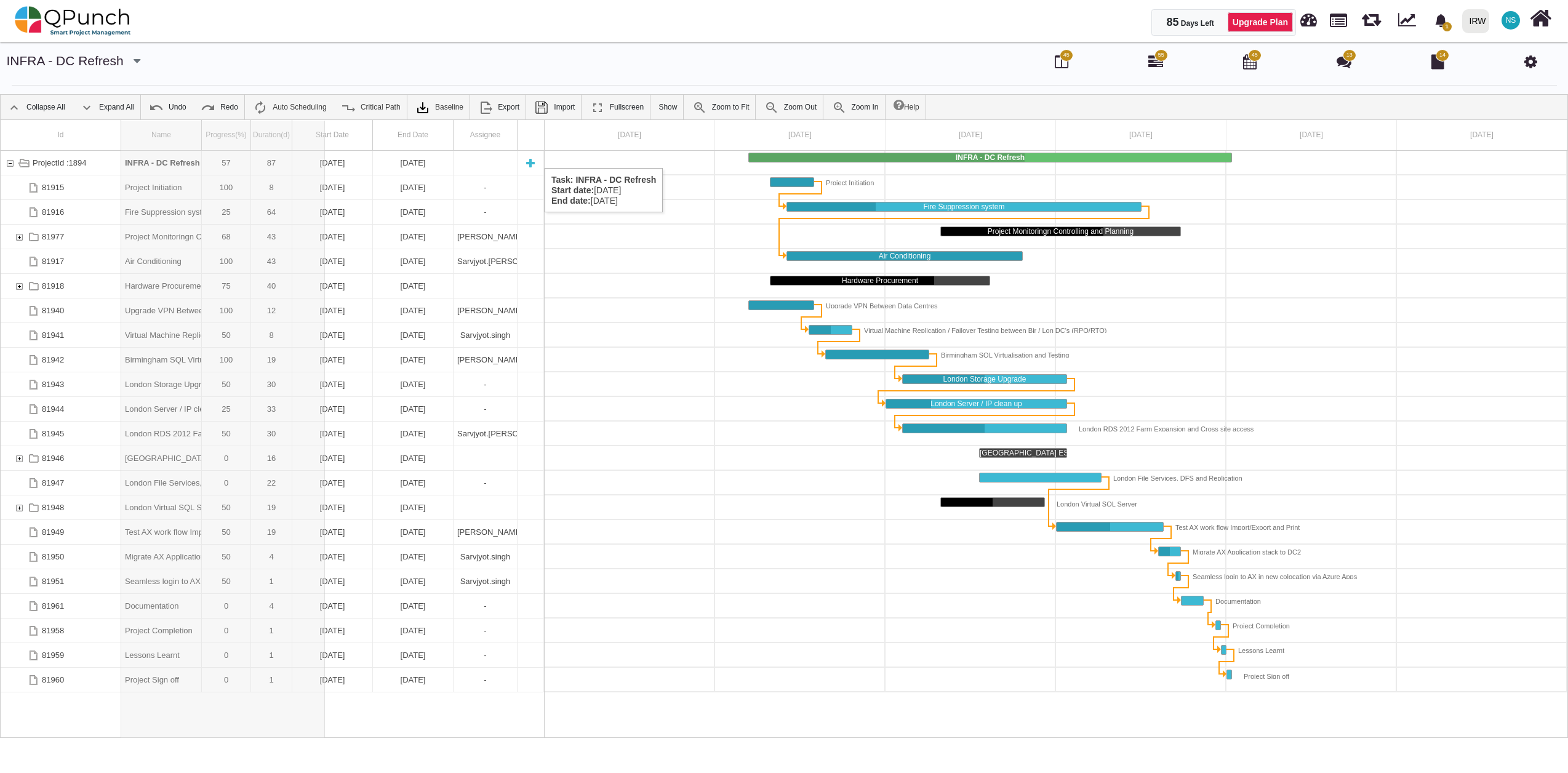
drag, startPoint x: 203, startPoint y: 145, endPoint x: 329, endPoint y: 156, distance: 126.5
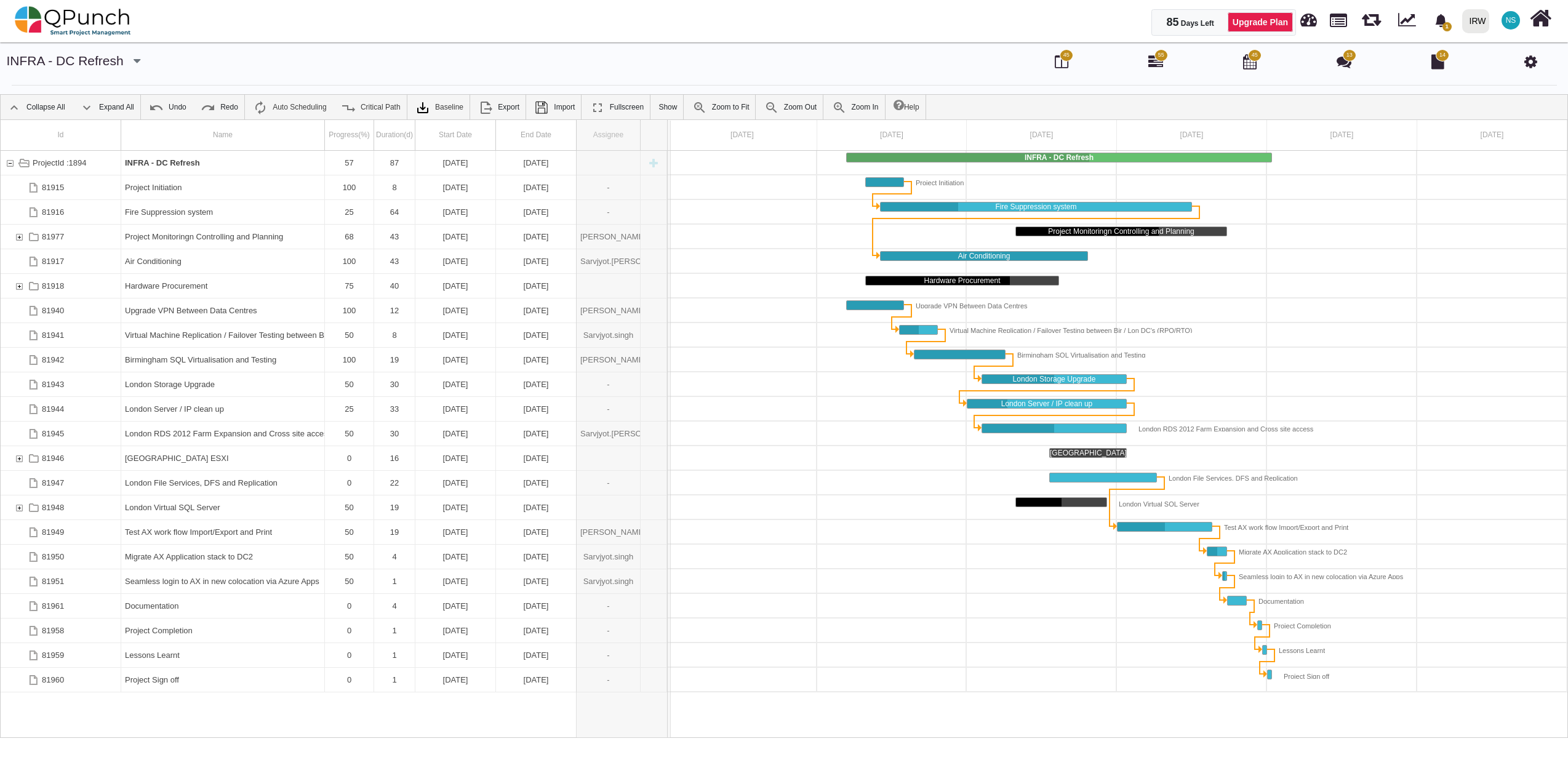
drag, startPoint x: 638, startPoint y: 142, endPoint x: 671, endPoint y: 146, distance: 33.2
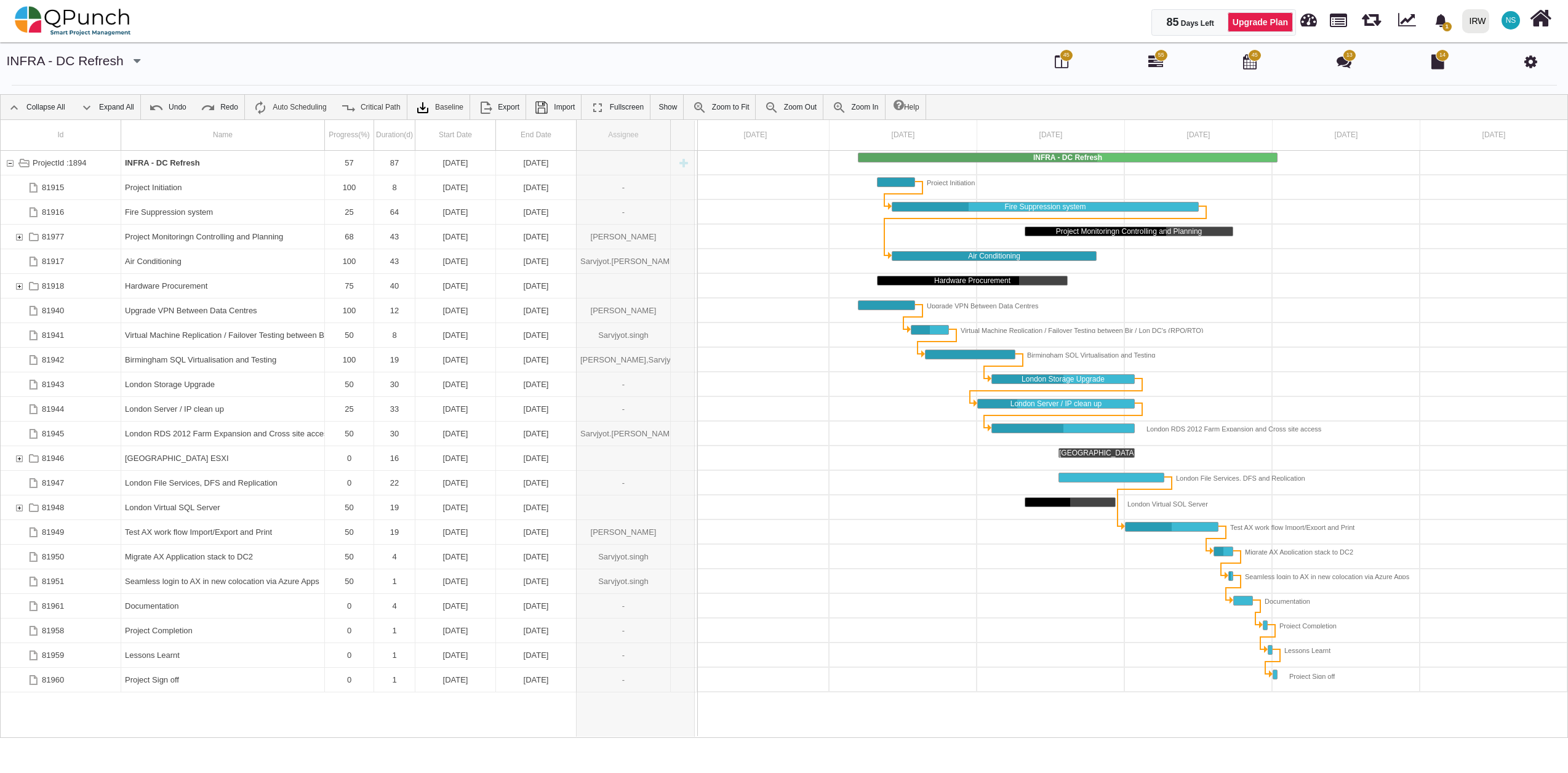
drag, startPoint x: 671, startPoint y: 146, endPoint x: 697, endPoint y: 150, distance: 26.3
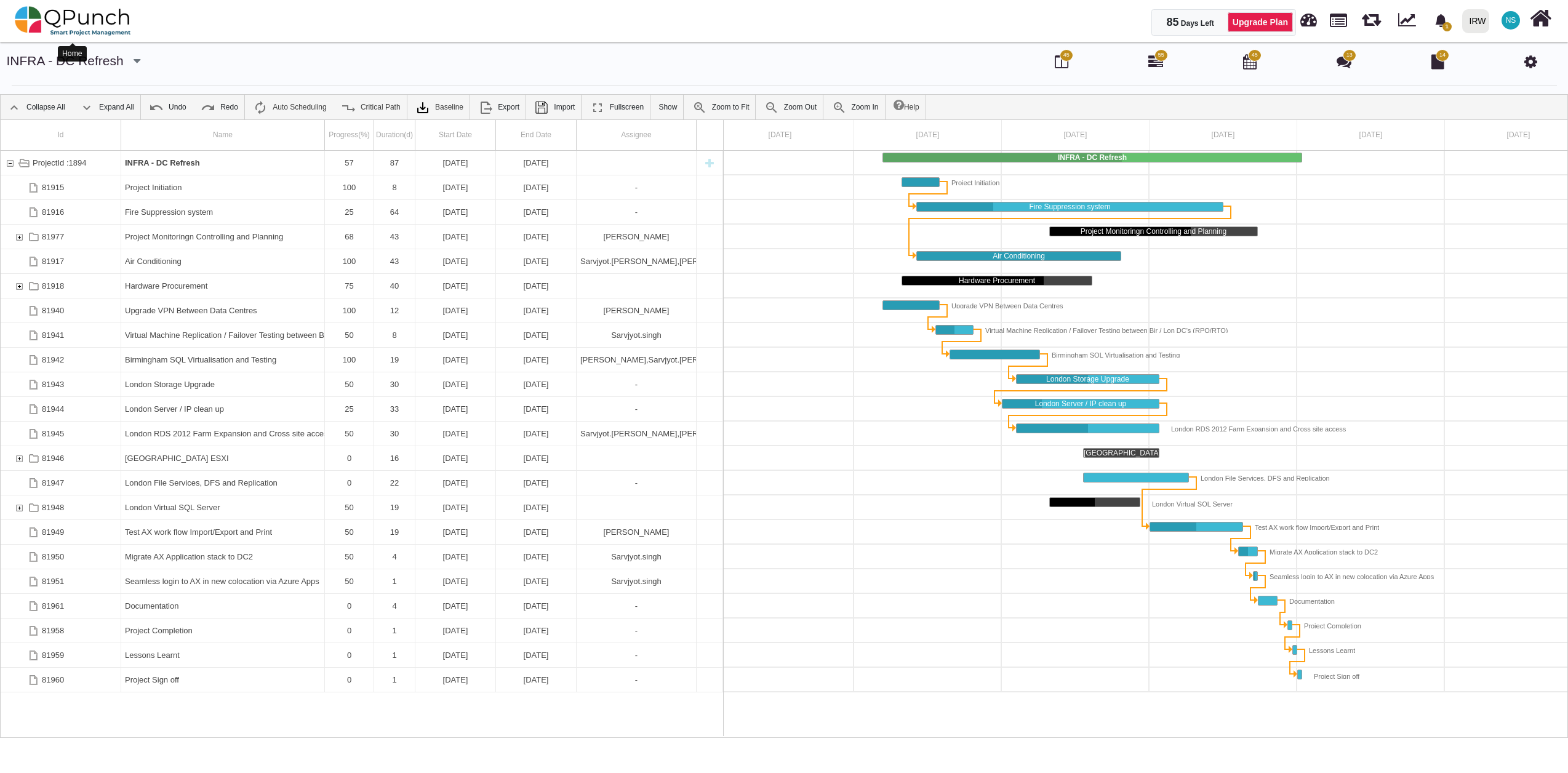
click at [75, 20] on img at bounding box center [73, 21] width 116 height 37
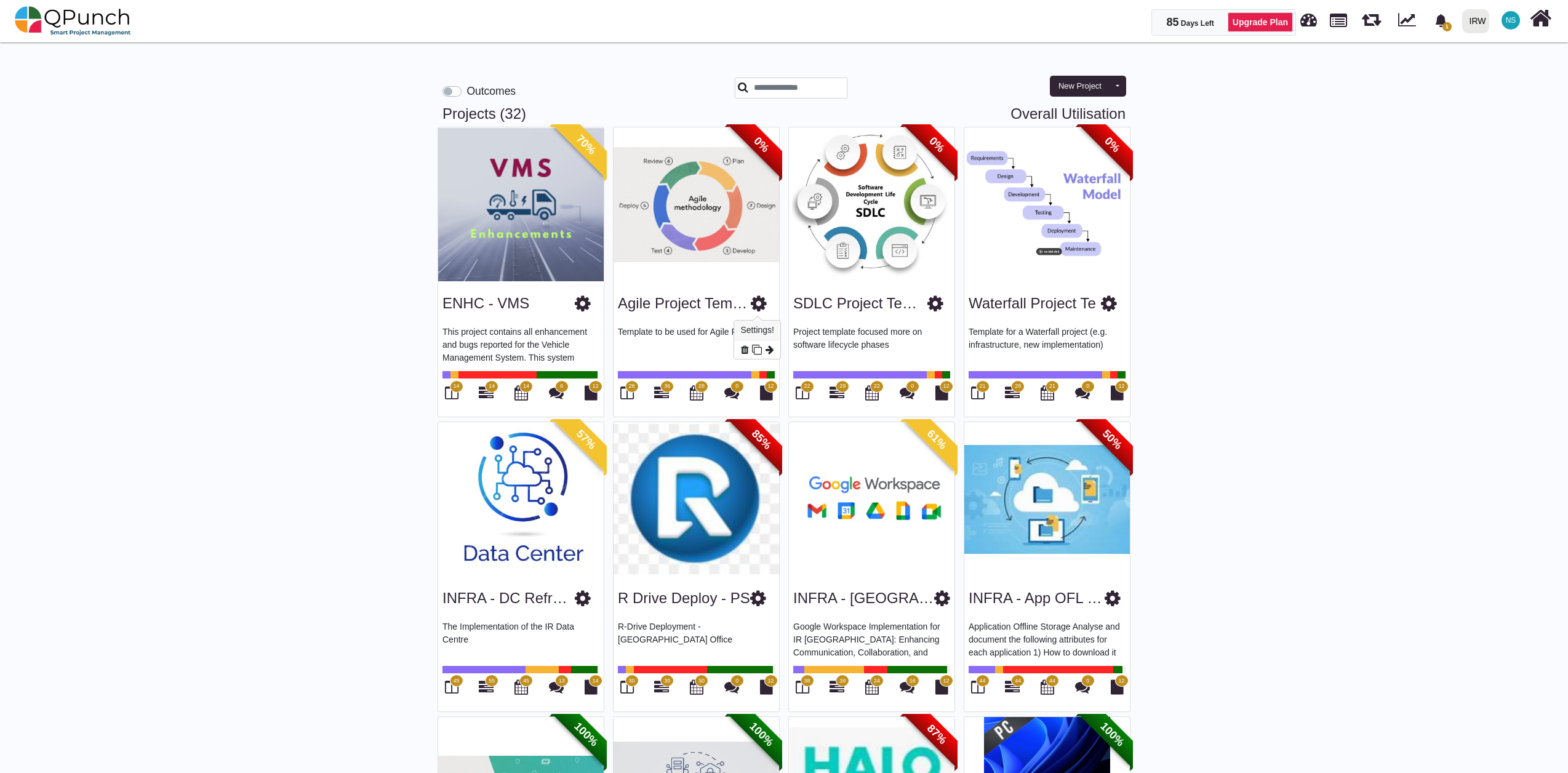
click at [756, 301] on icon at bounding box center [759, 304] width 16 height 19
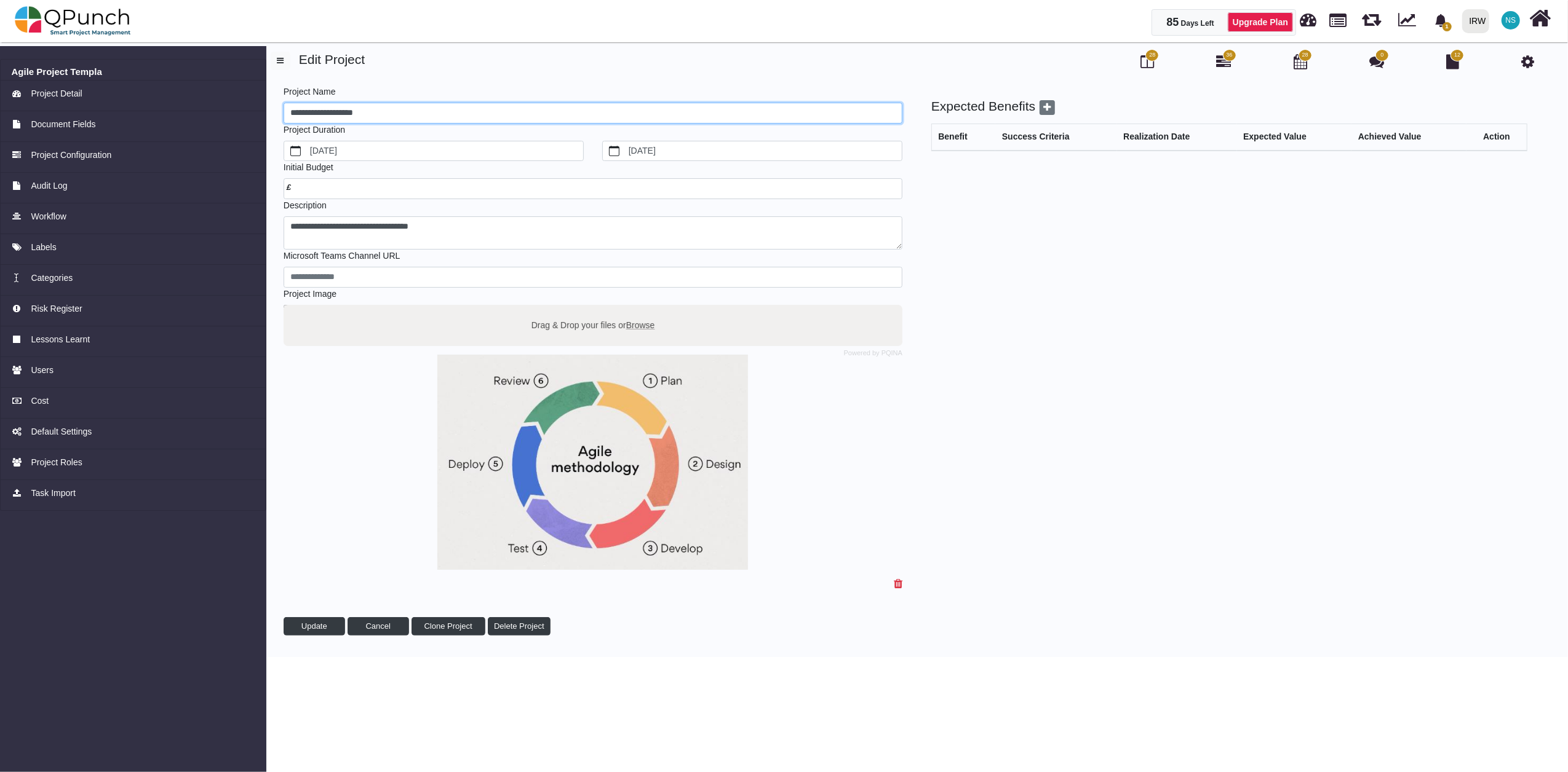
click at [292, 111] on input "**********" at bounding box center [593, 113] width 619 height 21
click at [382, 108] on input "**********" at bounding box center [593, 113] width 619 height 21
click at [320, 112] on input "**********" at bounding box center [593, 113] width 619 height 21
drag, startPoint x: 327, startPoint y: 109, endPoint x: 230, endPoint y: 97, distance: 97.7
click at [230, 97] on div "**********" at bounding box center [784, 348] width 1568 height 619
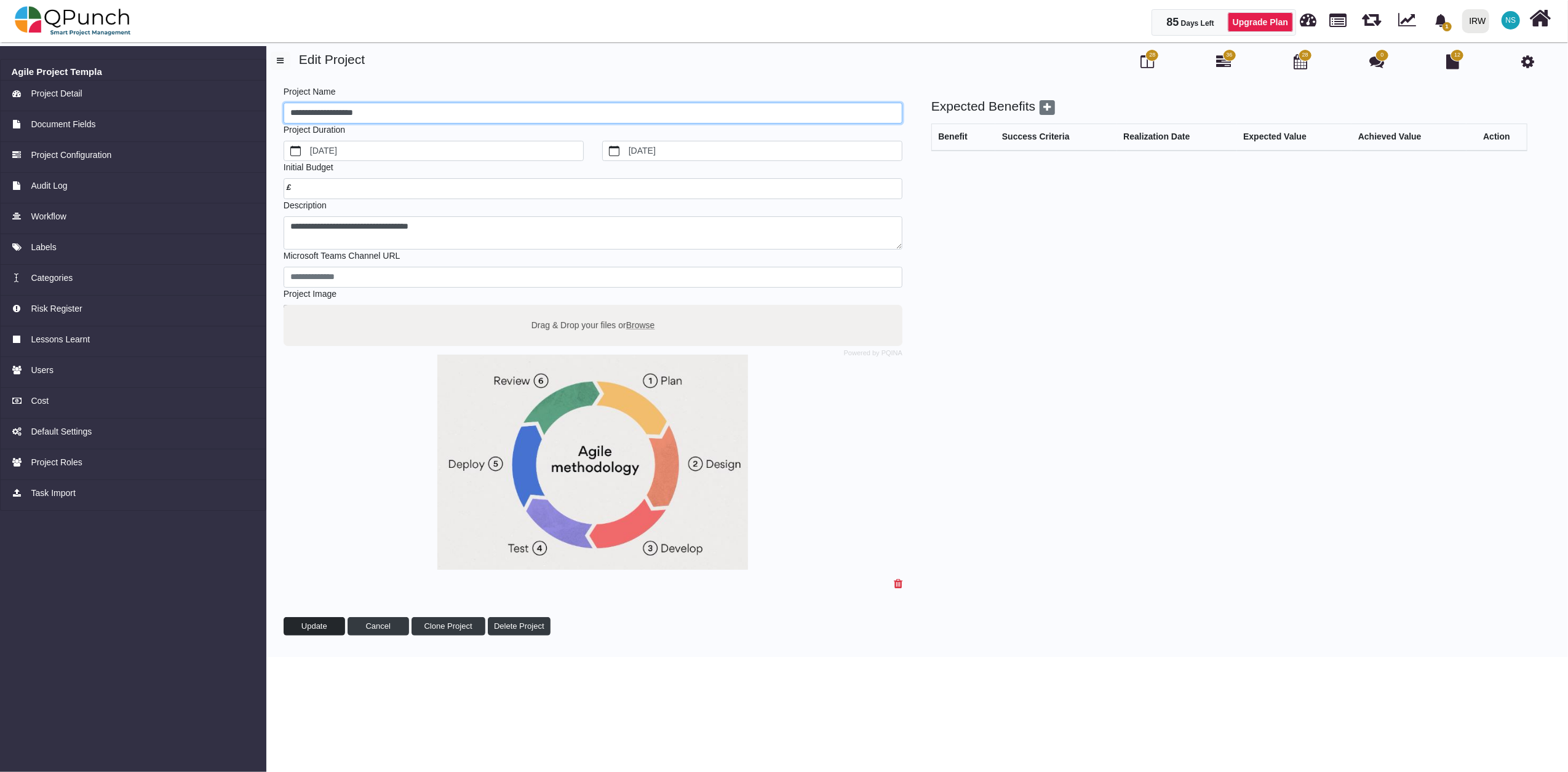
type input "**********"
click at [327, 628] on button "Update" at bounding box center [314, 627] width 62 height 19
click at [77, 16] on img at bounding box center [73, 21] width 116 height 37
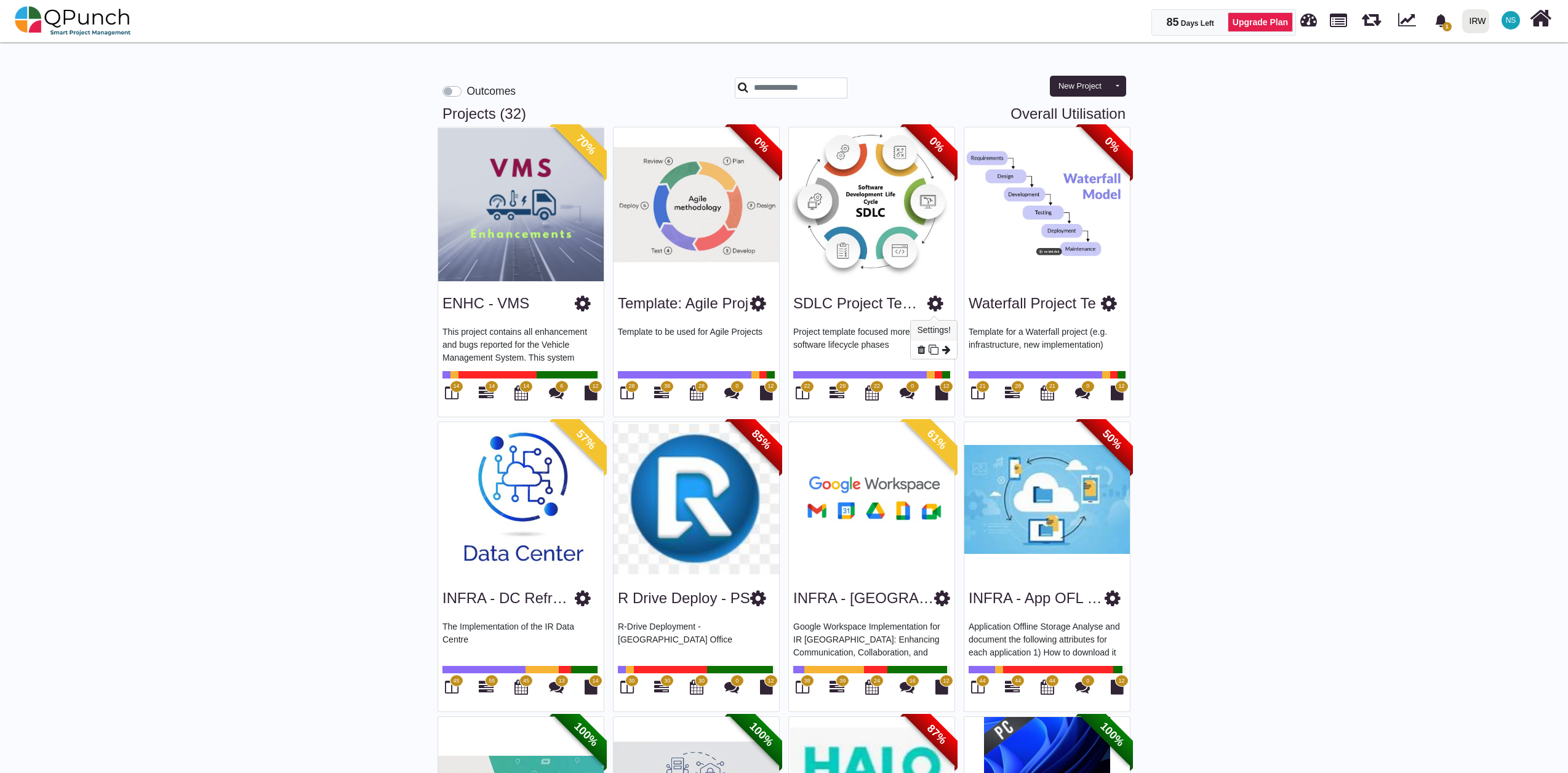
click at [938, 311] on icon at bounding box center [935, 304] width 16 height 19
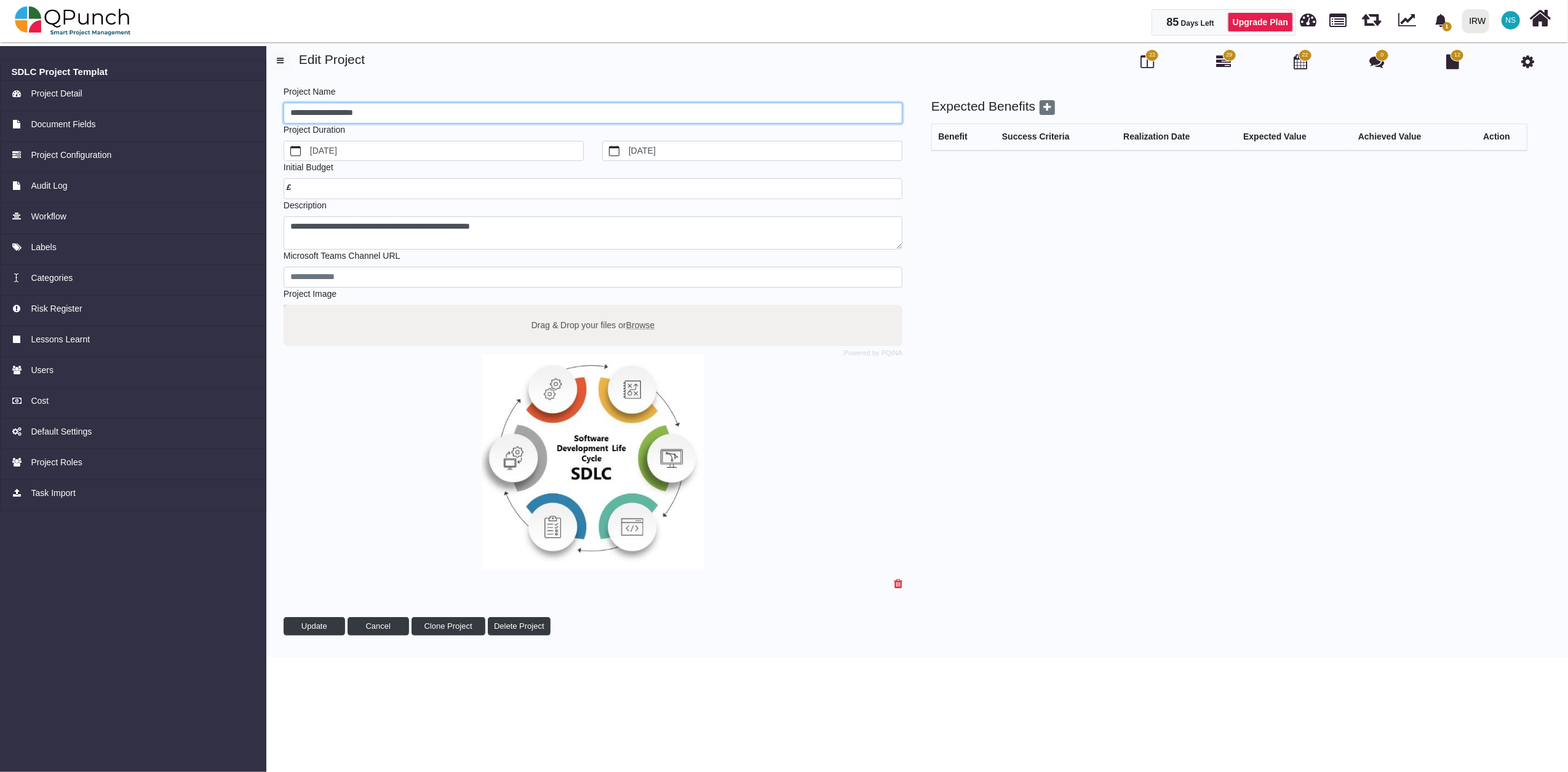
click at [381, 111] on input "**********" at bounding box center [593, 113] width 619 height 21
paste input "*********"
type input "**********"
click at [326, 624] on span "Update" at bounding box center [314, 626] width 26 height 9
click at [75, 14] on img at bounding box center [73, 21] width 116 height 37
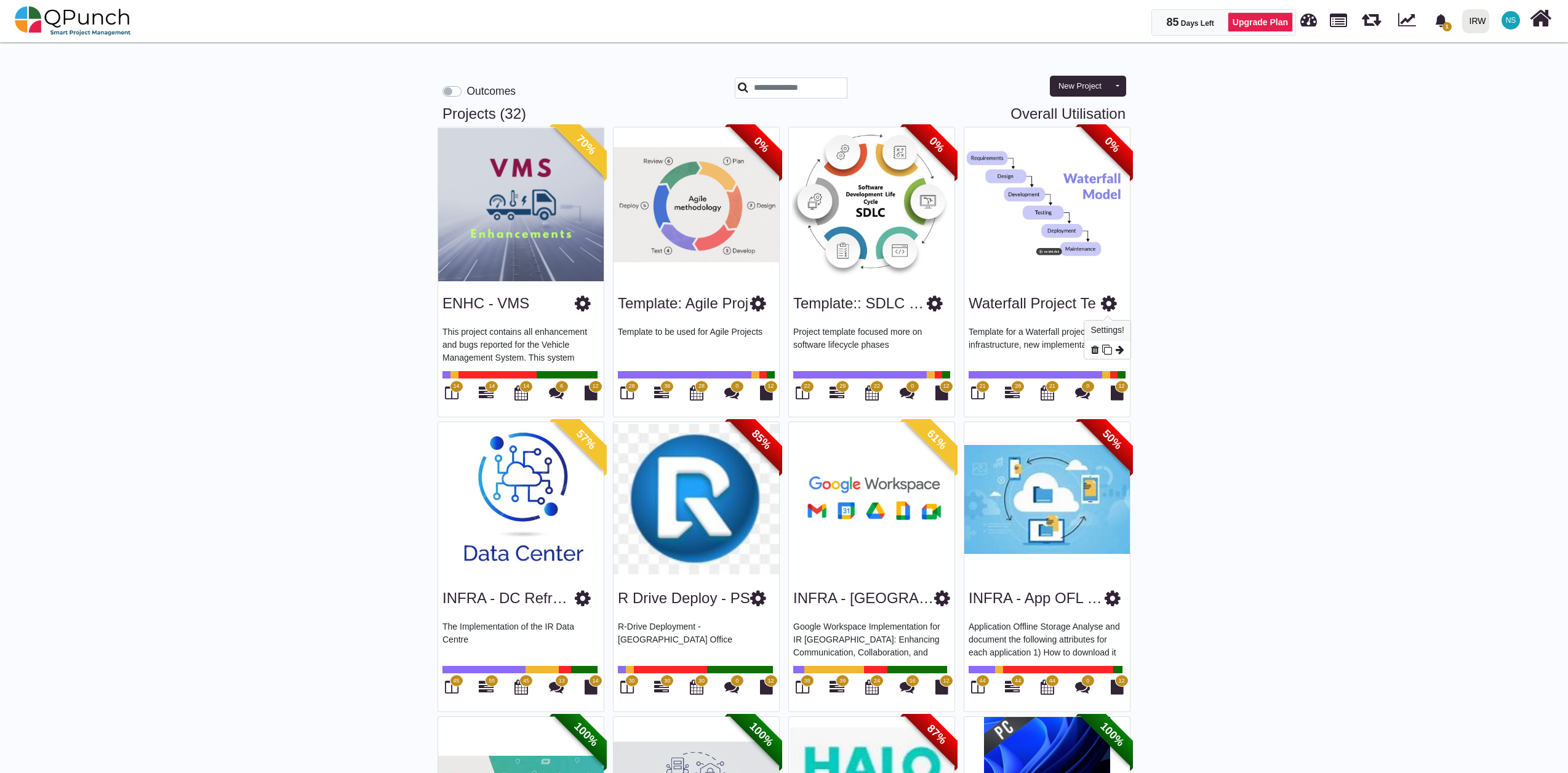
click at [1111, 303] on icon at bounding box center [1109, 304] width 16 height 19
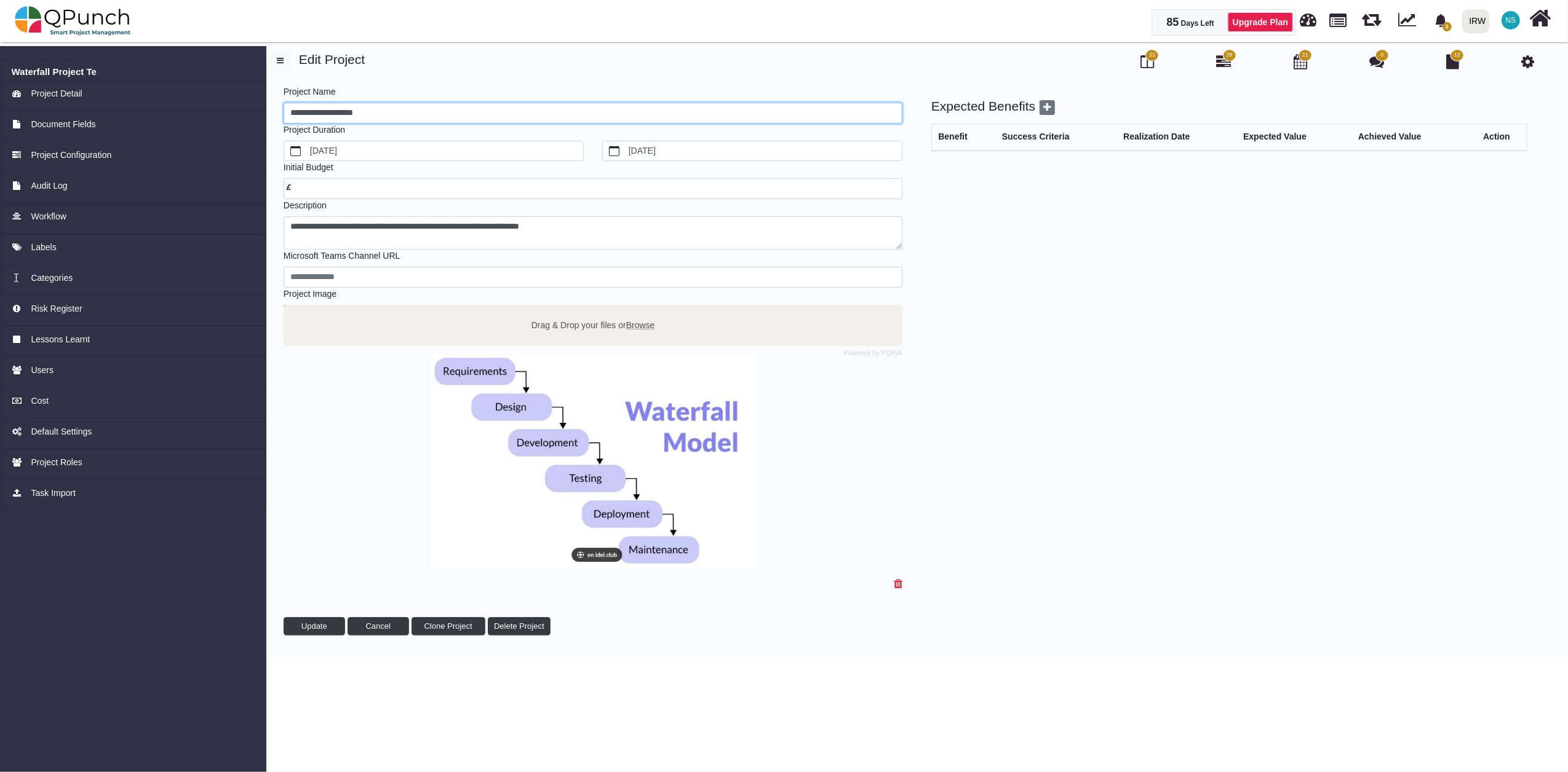
click at [373, 111] on input "**********" at bounding box center [593, 113] width 619 height 21
paste input "******"
click at [316, 111] on input "**********" at bounding box center [593, 113] width 619 height 21
drag, startPoint x: 298, startPoint y: 111, endPoint x: 311, endPoint y: 148, distance: 39.2
click at [298, 112] on input "**********" at bounding box center [593, 113] width 619 height 21
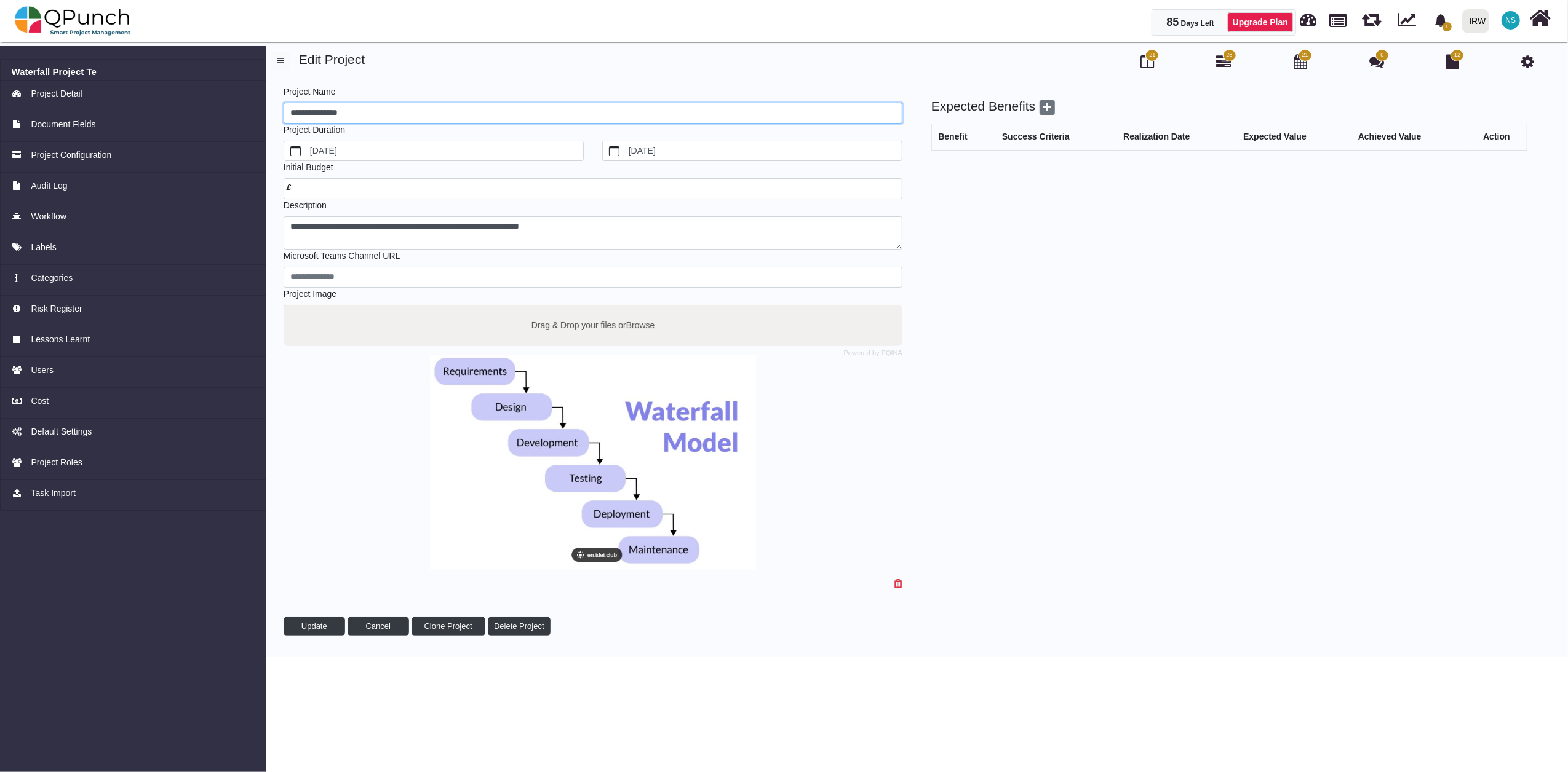
drag, startPoint x: 293, startPoint y: 111, endPoint x: 337, endPoint y: 175, distance: 77.7
click at [293, 115] on input "**********" at bounding box center [593, 113] width 619 height 21
click at [295, 109] on input "**********" at bounding box center [593, 113] width 619 height 21
click at [314, 115] on input "**********" at bounding box center [593, 113] width 619 height 21
type input "**********"
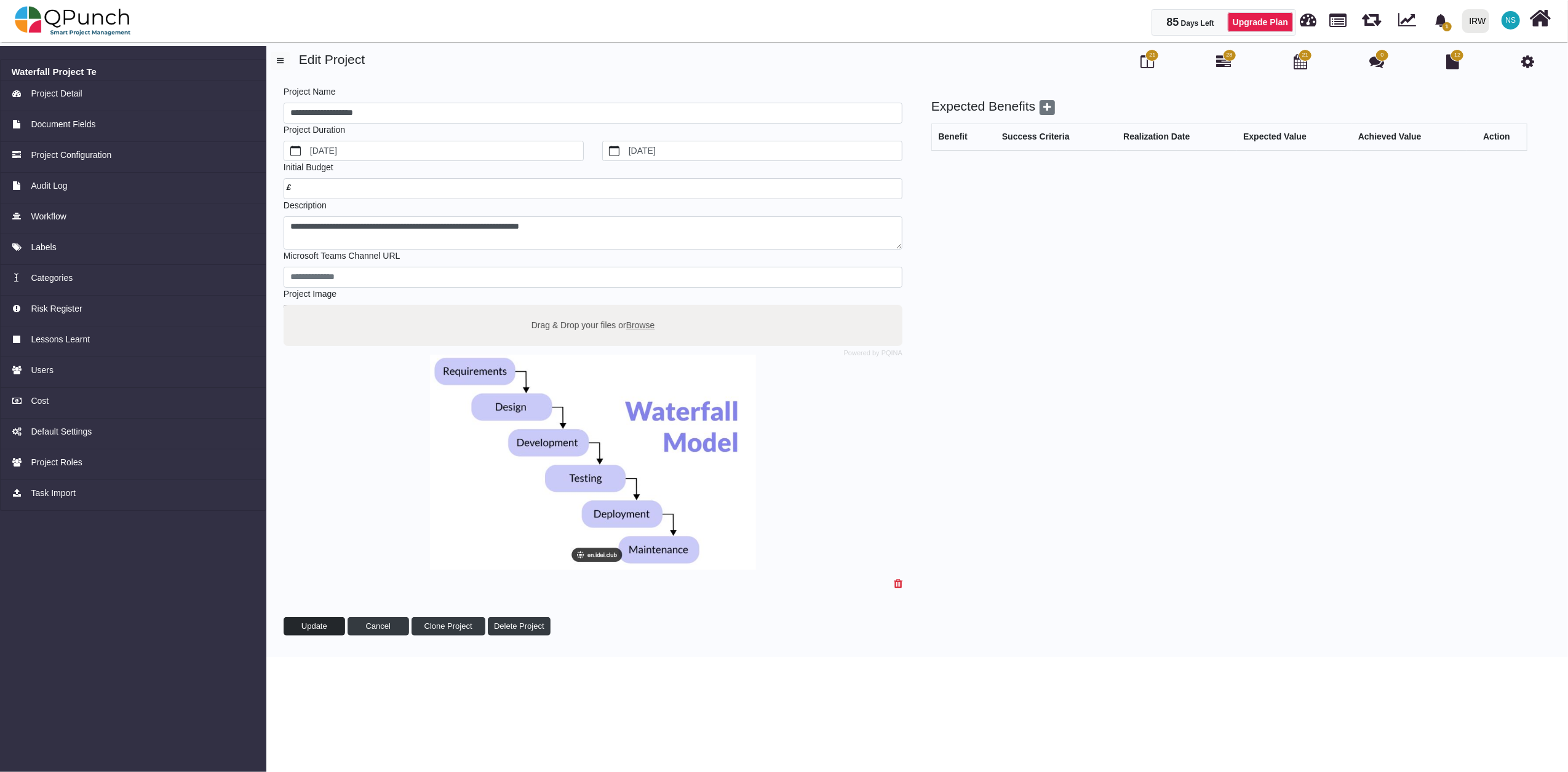
click at [332, 627] on button "Update" at bounding box center [314, 627] width 62 height 19
click at [107, 25] on img at bounding box center [73, 21] width 116 height 37
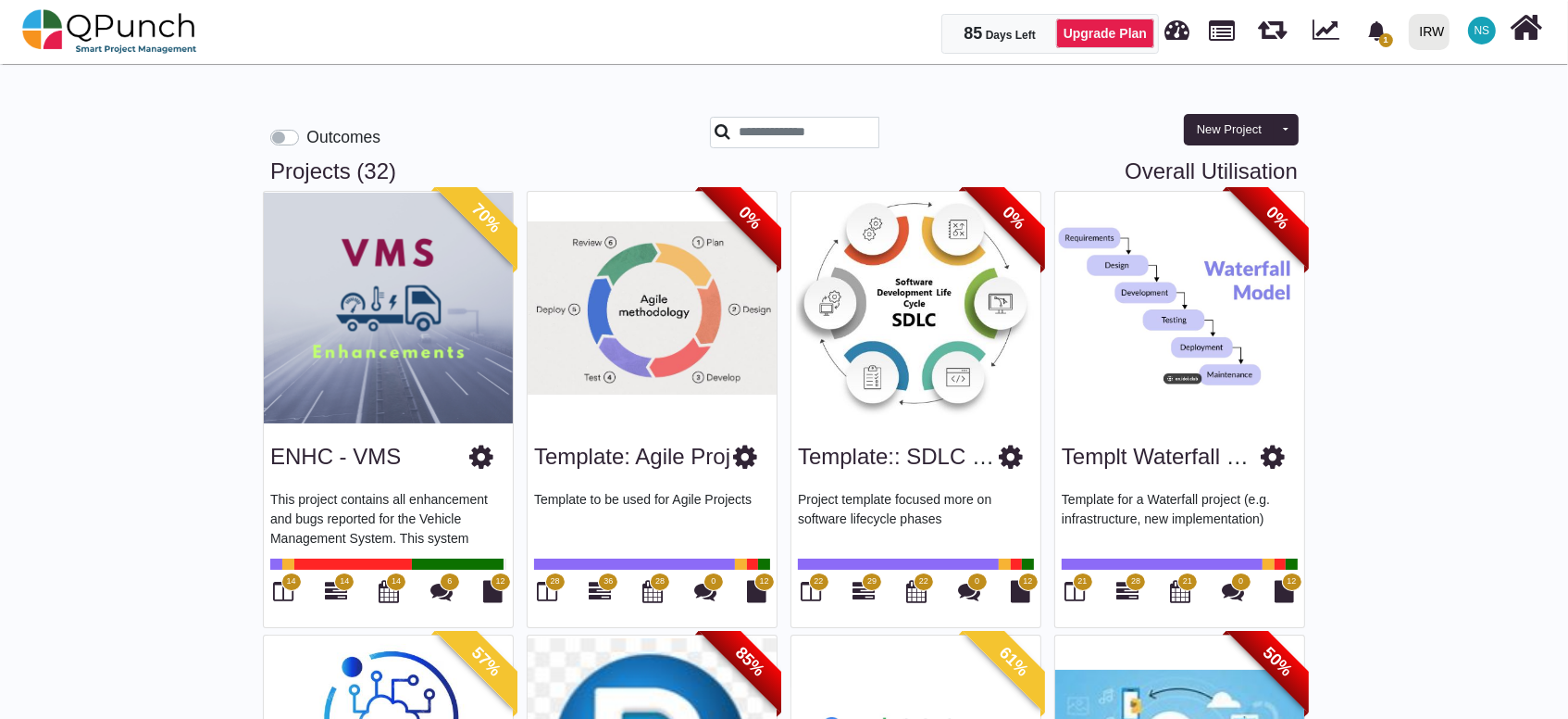
drag, startPoint x: 392, startPoint y: 459, endPoint x: 260, endPoint y: 454, distance: 132.1
click at [260, 454] on div "70% ENHC - VMS This project contains all enhancement and bugs reported for the …" at bounding box center [389, 409] width 264 height 437
drag, startPoint x: 260, startPoint y: 454, endPoint x: 296, endPoint y: 456, distance: 36.1
copy link "ENHC - VMS"
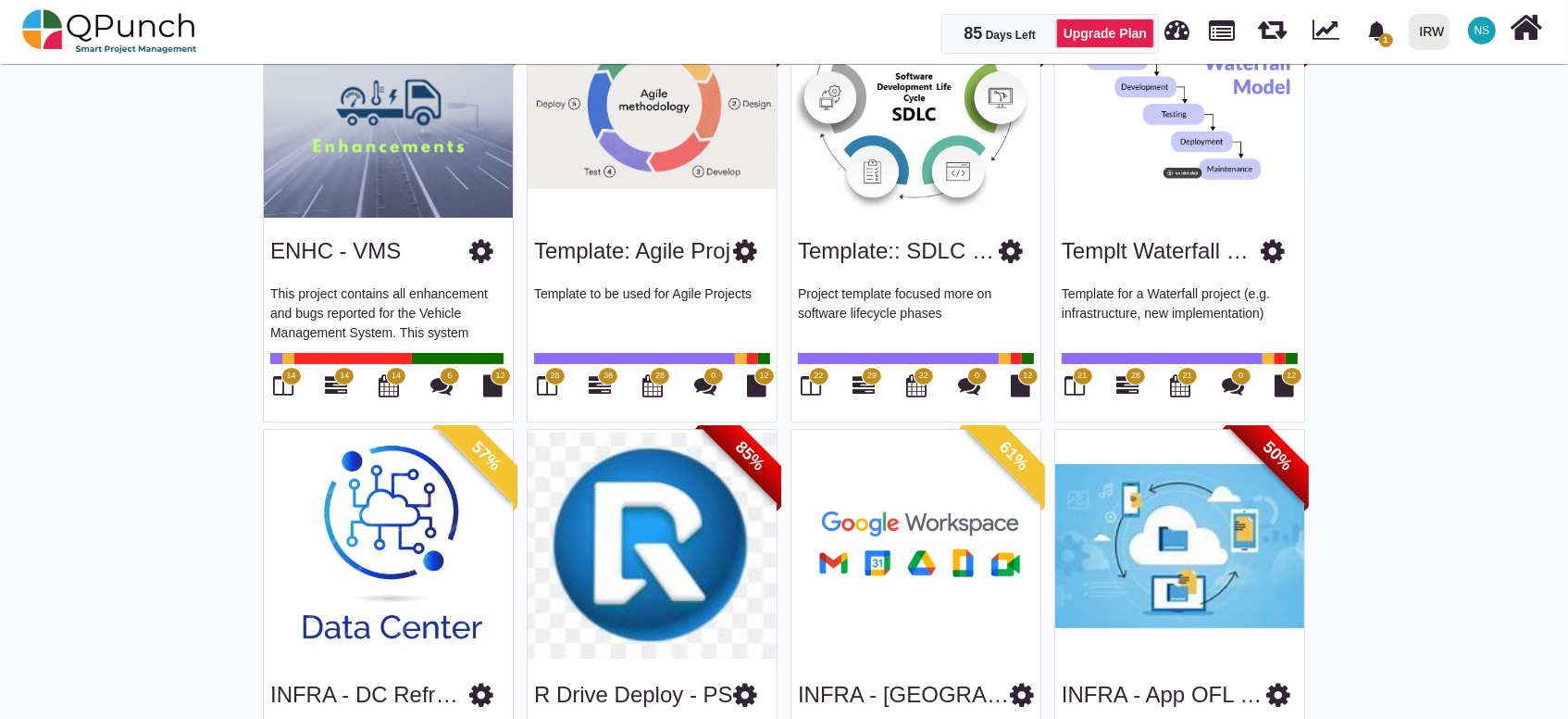
scroll to position [411, 0]
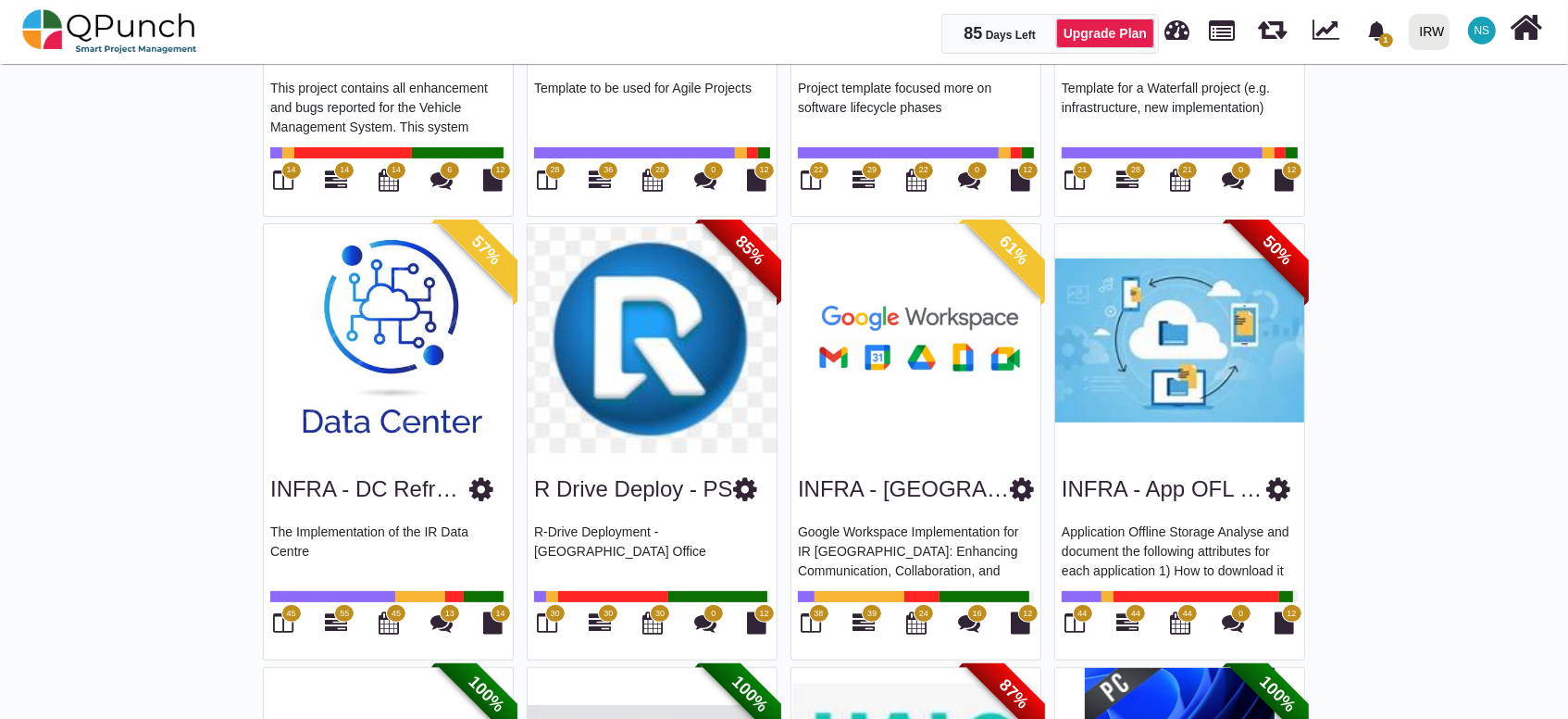
drag, startPoint x: 464, startPoint y: 496, endPoint x: 267, endPoint y: 498, distance: 197.0
click at [267, 498] on div "INFRA - DC Refresh The Implementation of the IR Data Centre 45 55 45 13 14" at bounding box center [389, 557] width 249 height 204
drag, startPoint x: 267, startPoint y: 498, endPoint x: 392, endPoint y: 495, distance: 125.0
copy link "INFRA - DC Refresh"
drag, startPoint x: 535, startPoint y: 502, endPoint x: 733, endPoint y: 494, distance: 198.2
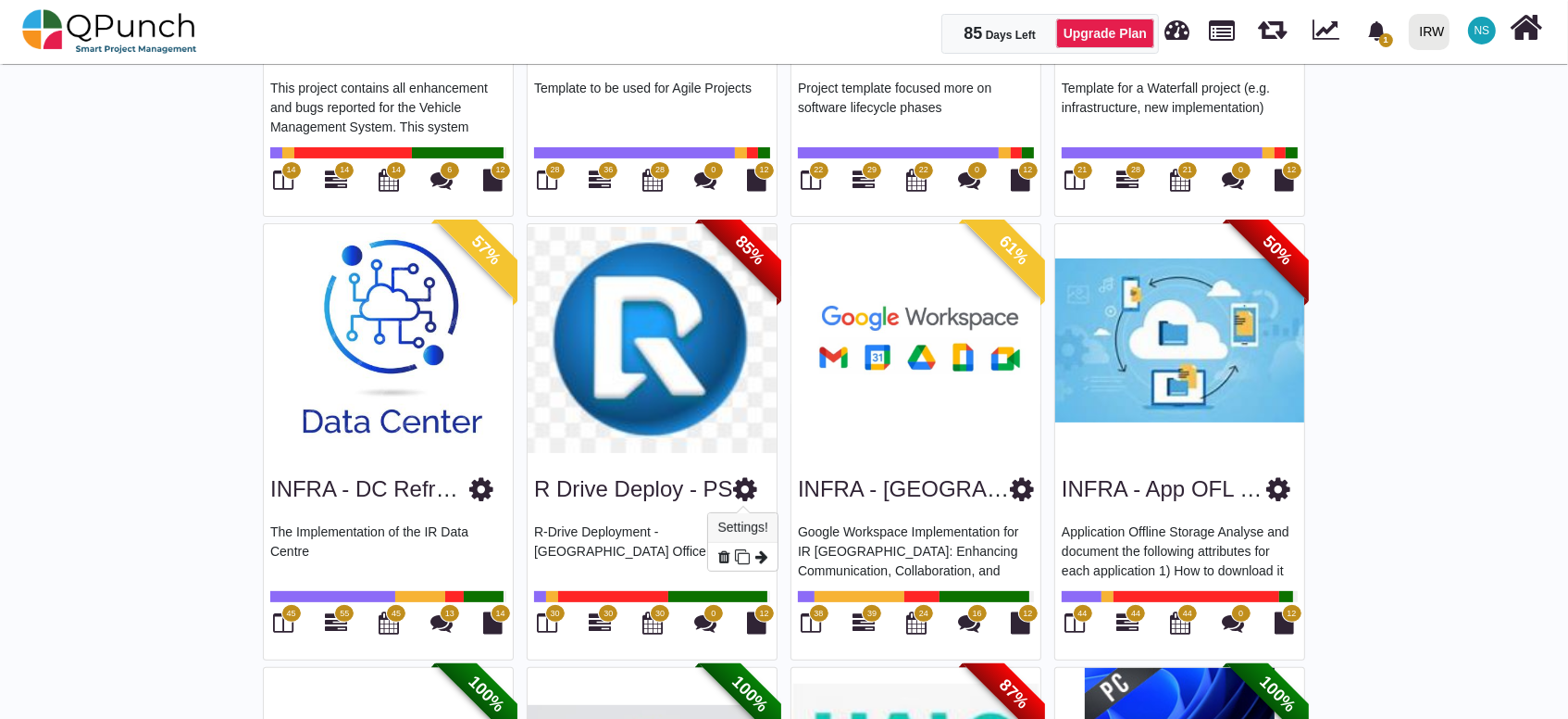
click at [733, 494] on div "R Drive Deploy - PS" at bounding box center [652, 486] width 236 height 47
copy div "R Drive Deploy - PS"
drag, startPoint x: 798, startPoint y: 497, endPoint x: 990, endPoint y: 504, distance: 192.1
click at [990, 504] on div "INFRA - [GEOGRAPHIC_DATA] Google" at bounding box center [916, 486] width 236 height 47
copy link "INFRA - [GEOGRAPHIC_DATA] Goo"
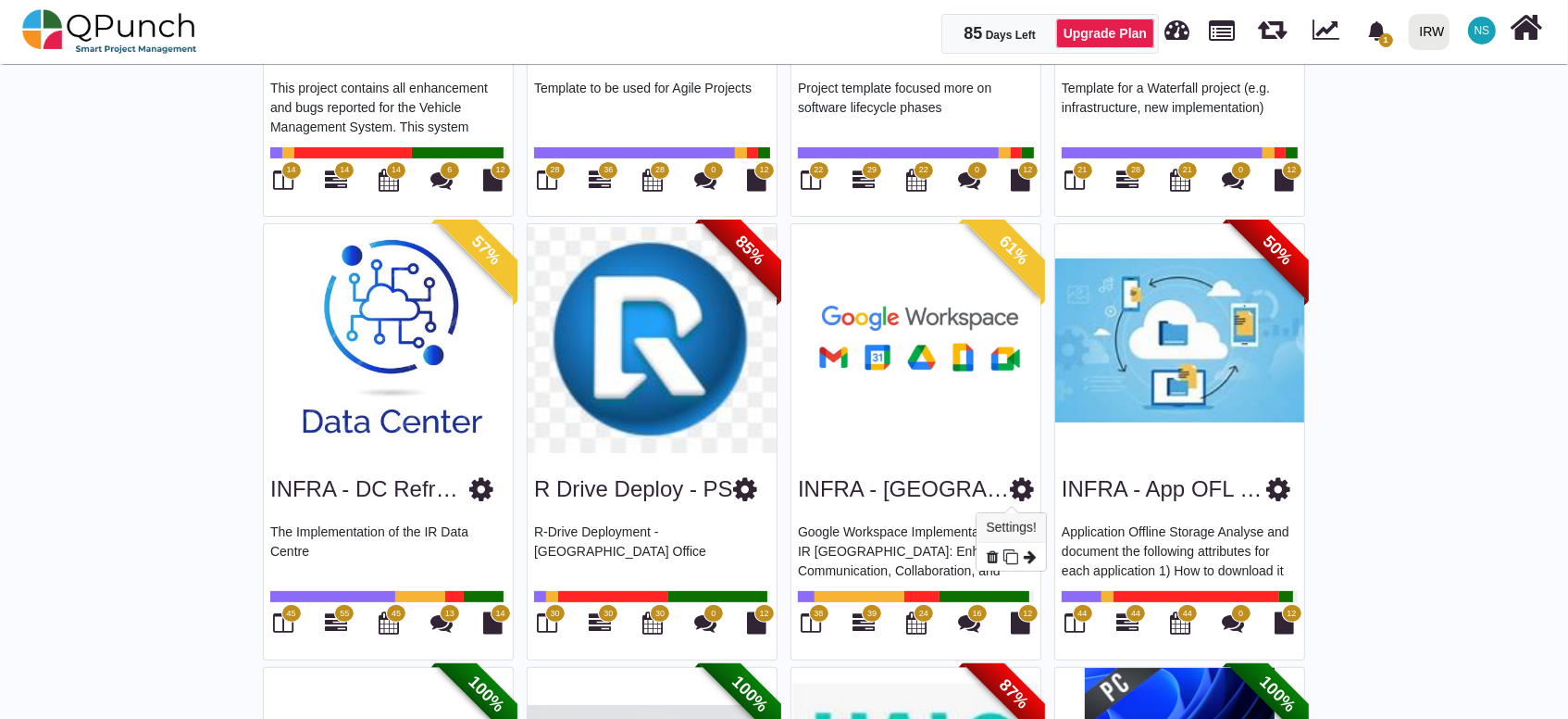
click at [1015, 486] on icon at bounding box center [1022, 489] width 24 height 28
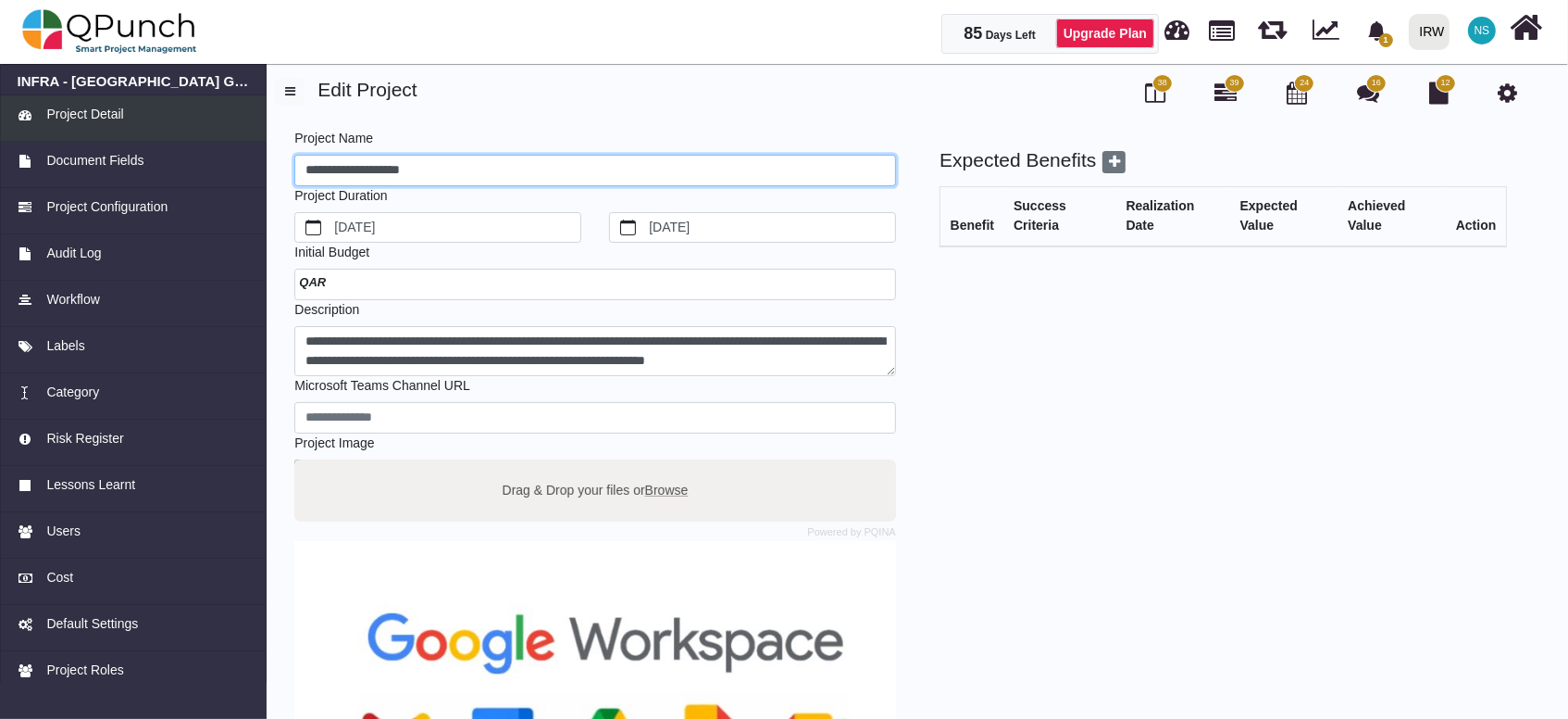
drag, startPoint x: 471, startPoint y: 174, endPoint x: 142, endPoint y: 126, distance: 332.5
click at [142, 126] on div "**********" at bounding box center [784, 525] width 1568 height 932
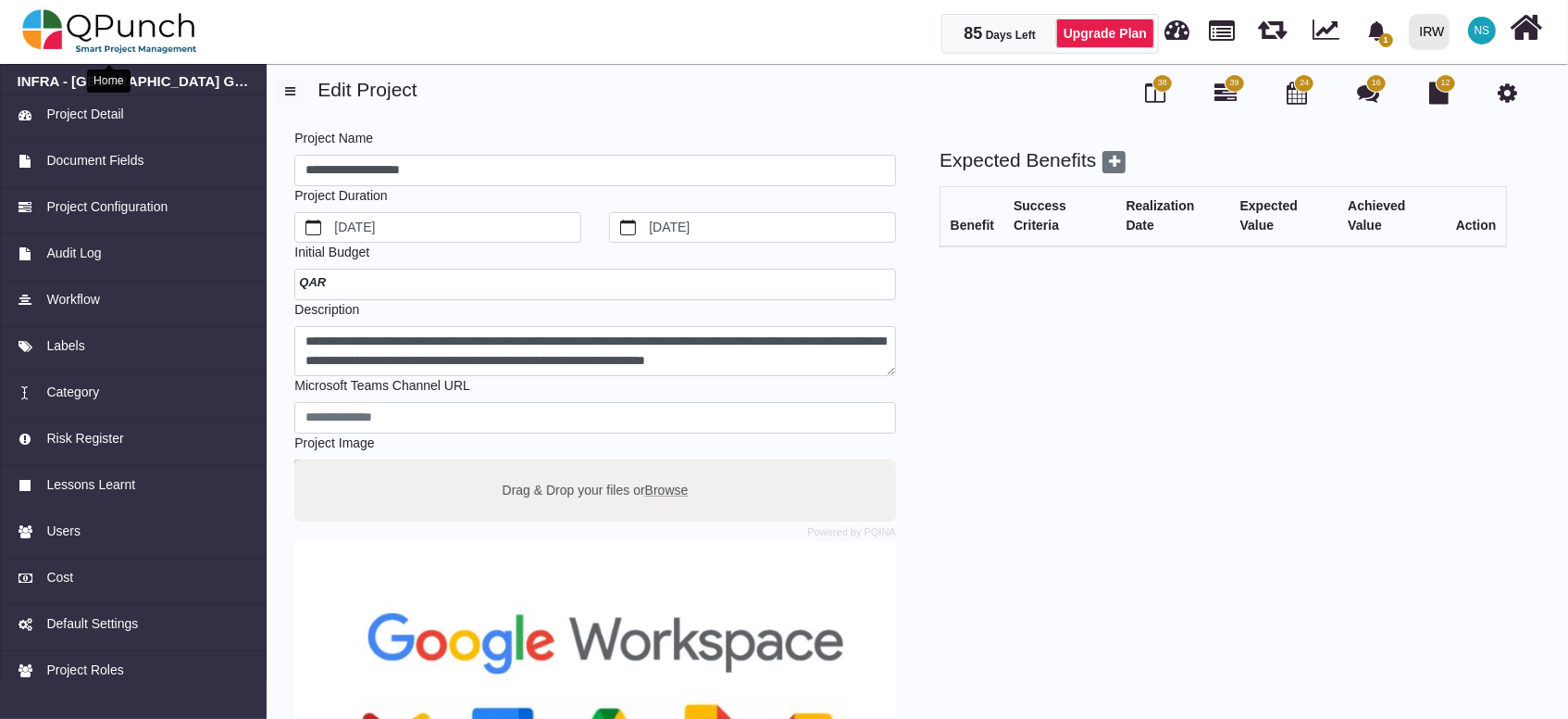
click at [135, 29] on img at bounding box center [110, 32] width 175 height 56
click at [131, 32] on img at bounding box center [110, 32] width 175 height 56
click at [131, 30] on img at bounding box center [110, 32] width 175 height 56
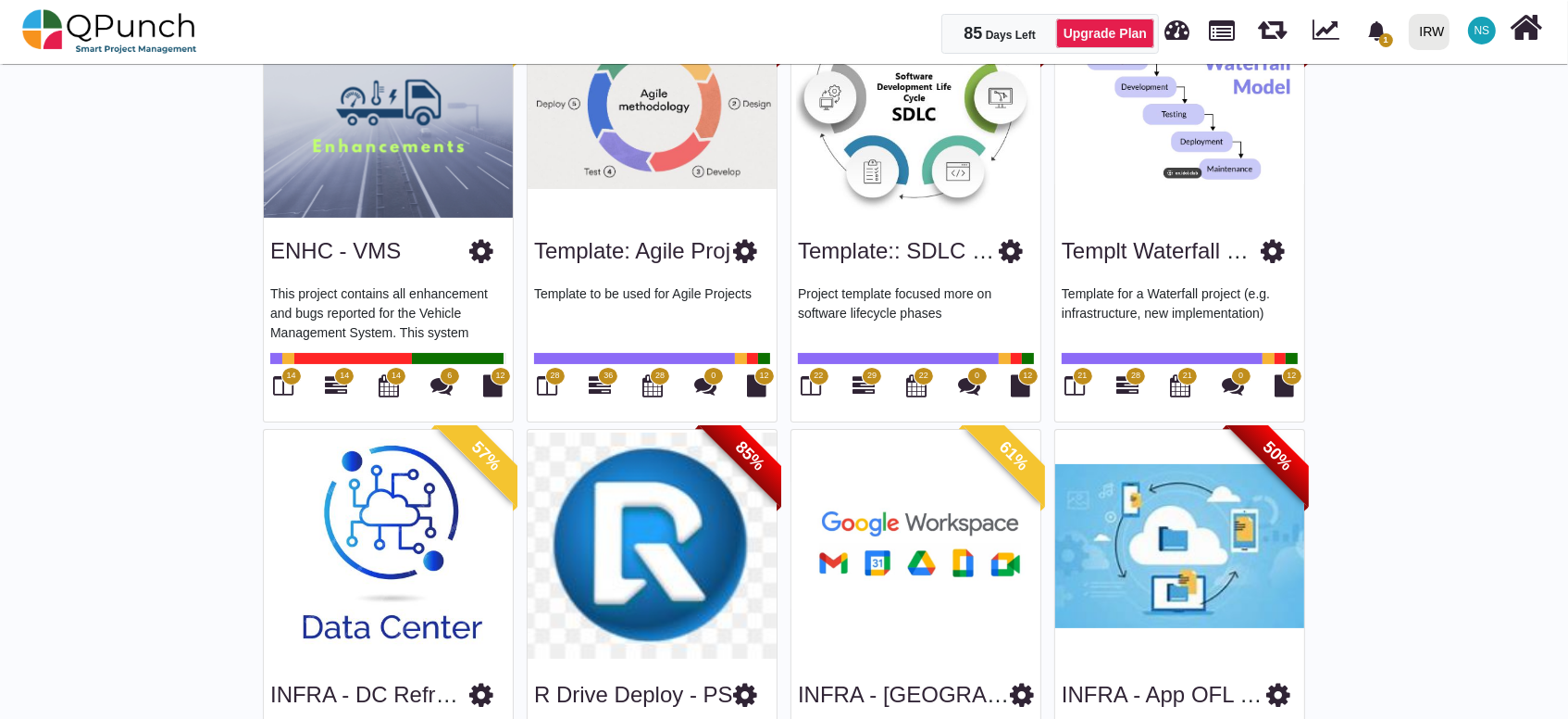
scroll to position [411, 0]
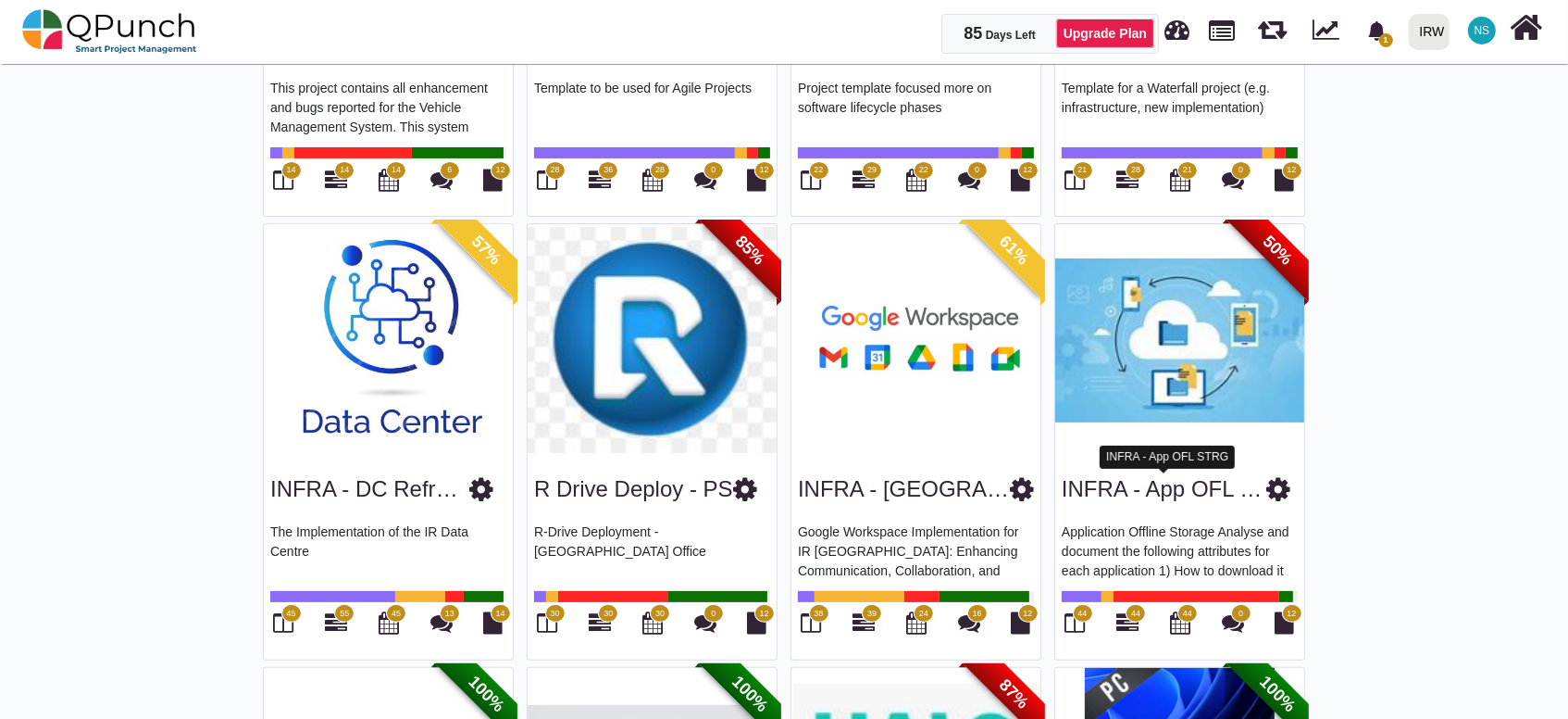
drag, startPoint x: 1058, startPoint y: 492, endPoint x: 1151, endPoint y: 484, distance: 93.3
click at [1151, 484] on div "INFRA - App OFL STRG Application Offline Storage Analyse and document the follo…" at bounding box center [1180, 557] width 249 height 204
drag, startPoint x: 1151, startPoint y: 484, endPoint x: 1275, endPoint y: 489, distance: 124.1
click at [1275, 489] on icon at bounding box center [1279, 489] width 24 height 28
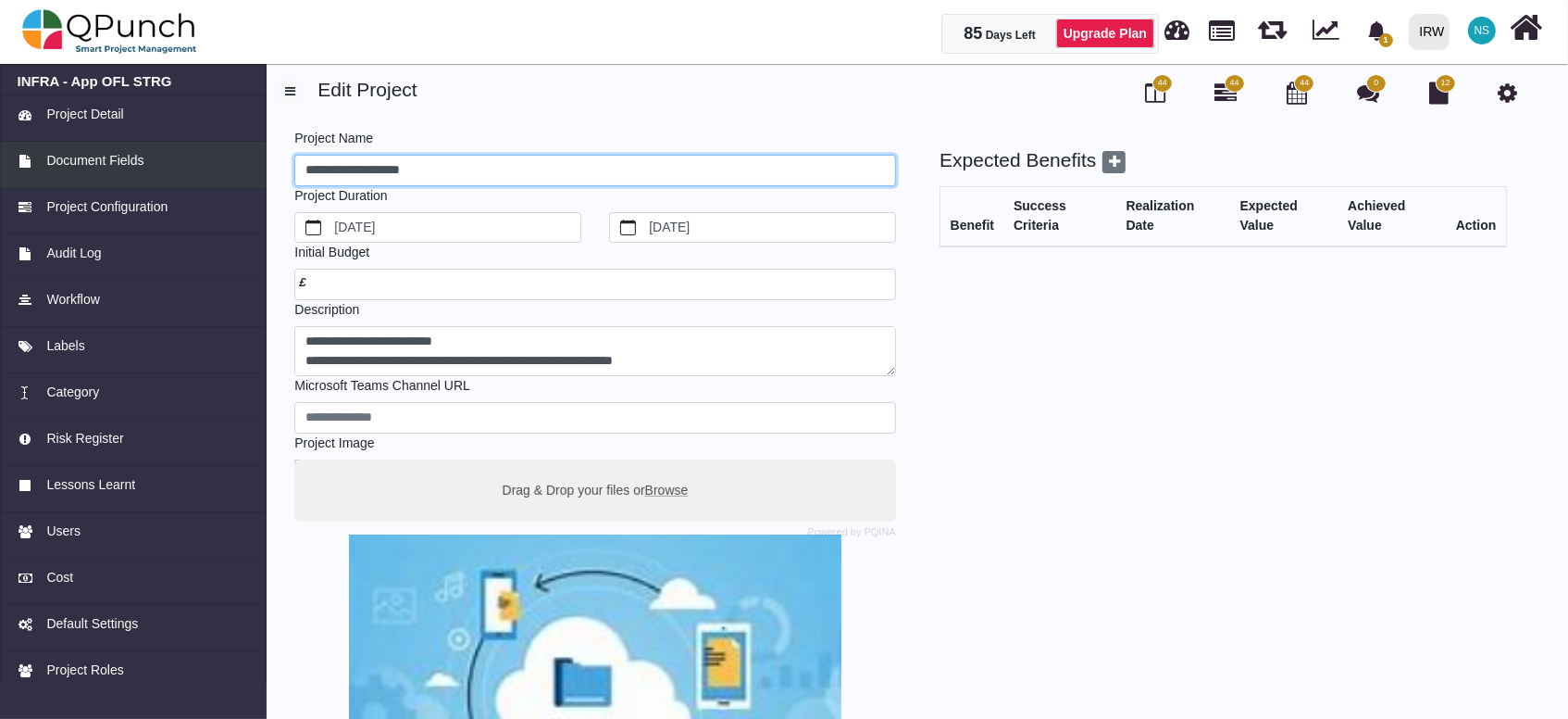
drag, startPoint x: 474, startPoint y: 162, endPoint x: 145, endPoint y: 152, distance: 329.2
click at [145, 152] on div "**********" at bounding box center [784, 525] width 1568 height 932
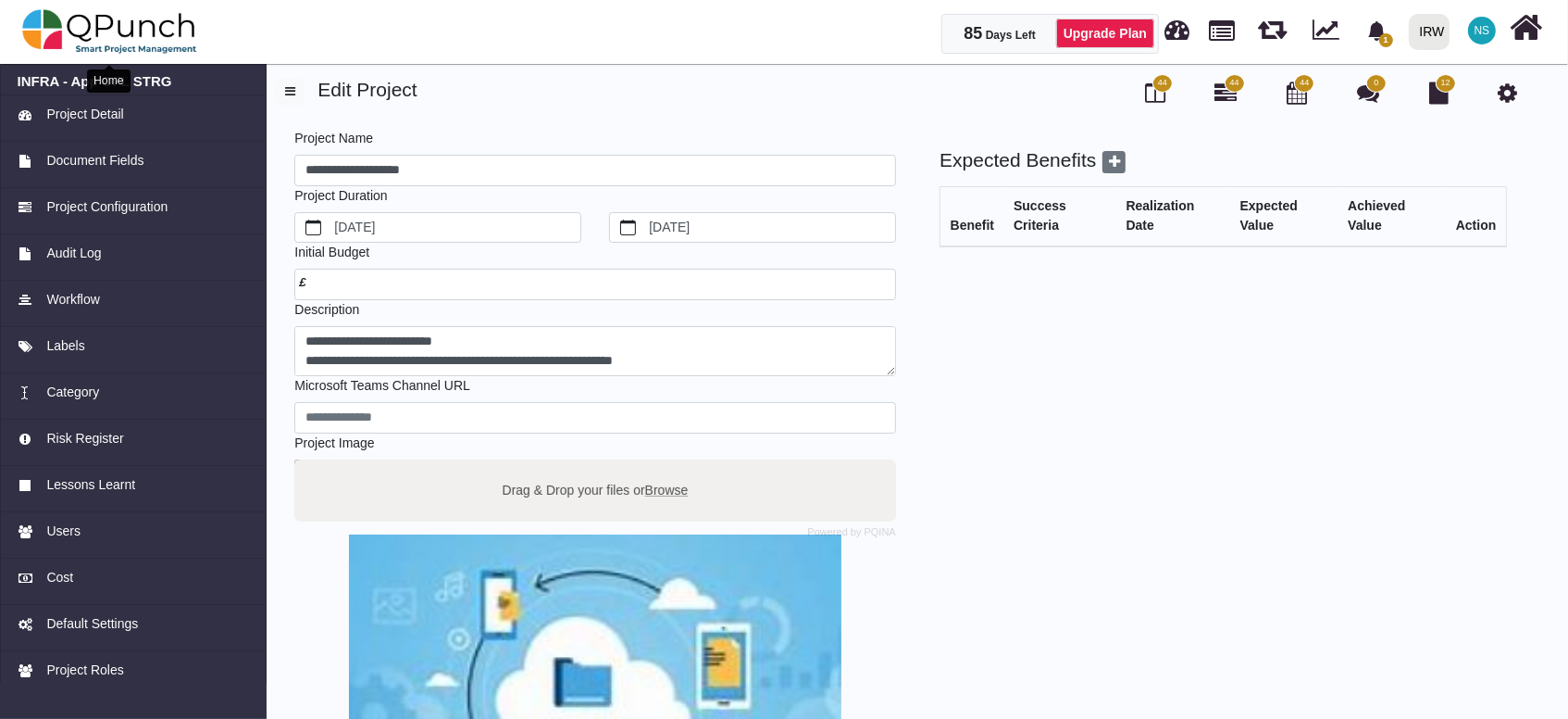
click at [88, 11] on img at bounding box center [110, 32] width 175 height 56
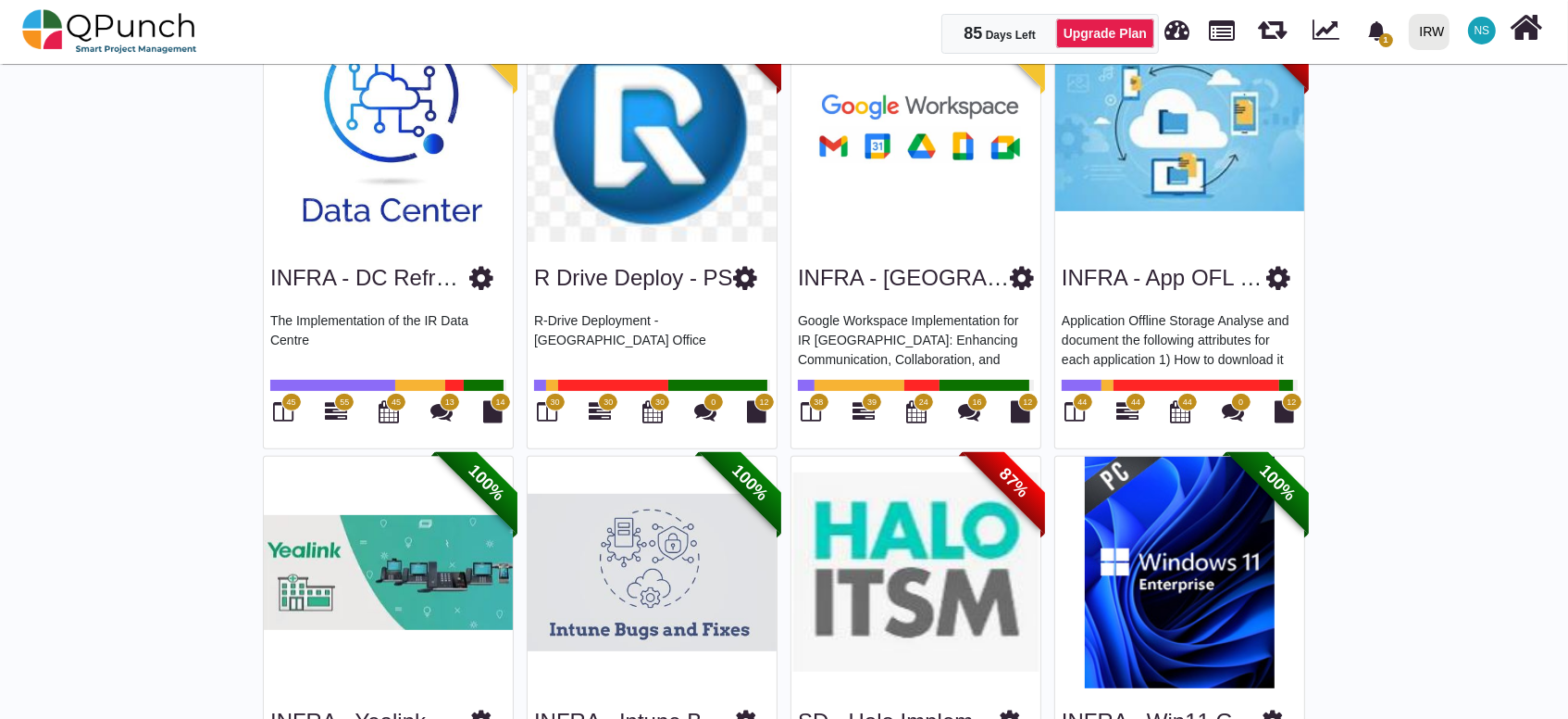
scroll to position [822, 0]
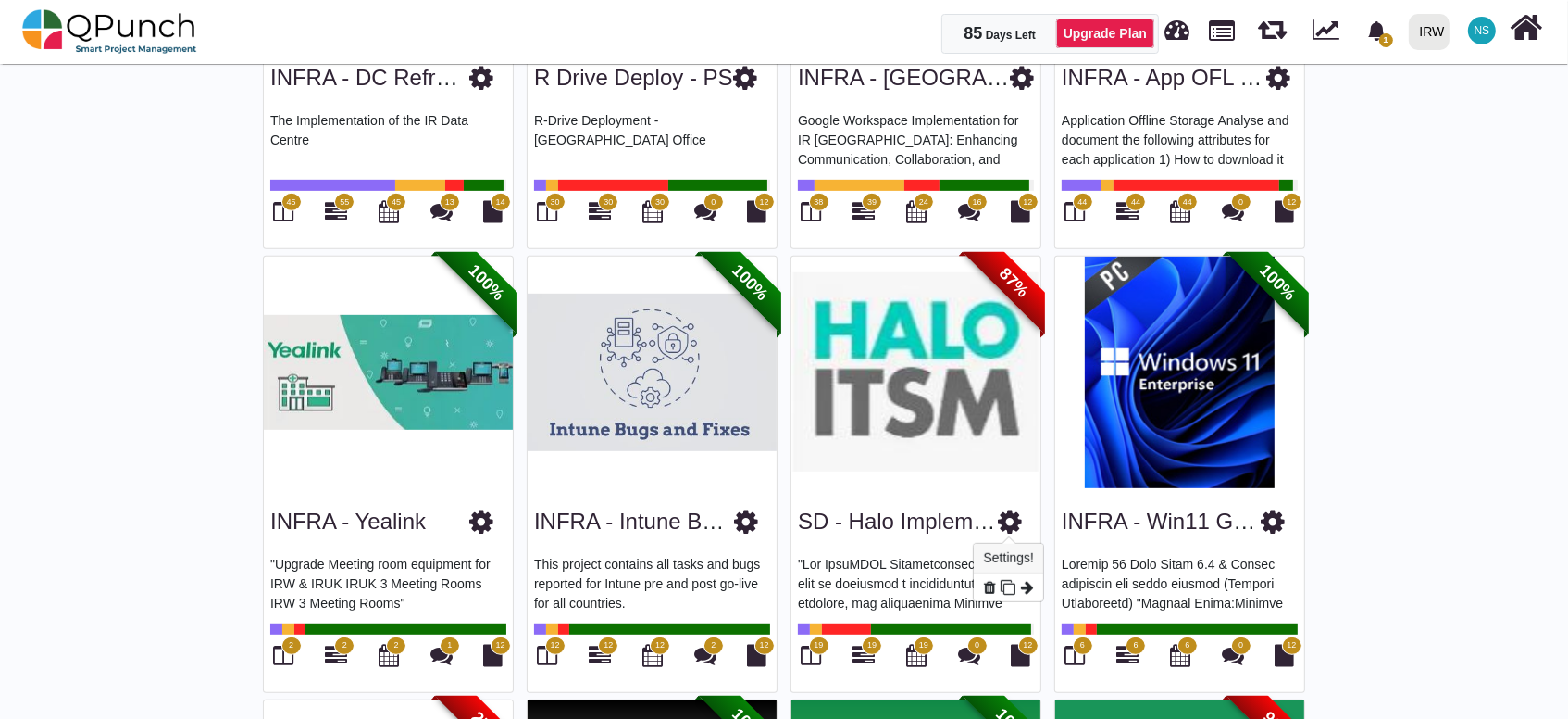
click at [1012, 519] on icon at bounding box center [1010, 522] width 24 height 28
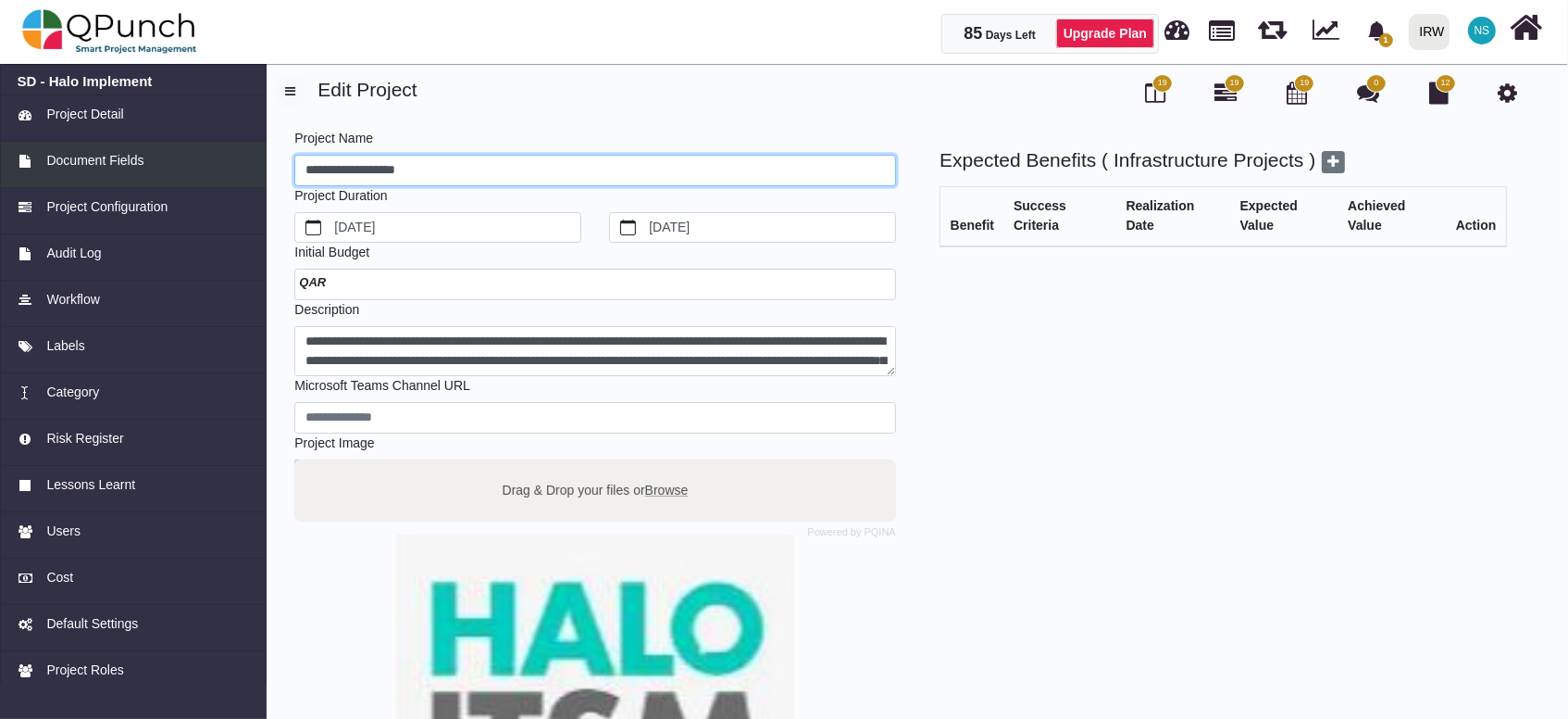
drag, startPoint x: 456, startPoint y: 168, endPoint x: 192, endPoint y: 147, distance: 264.8
click at [192, 147] on div "**********" at bounding box center [784, 525] width 1568 height 932
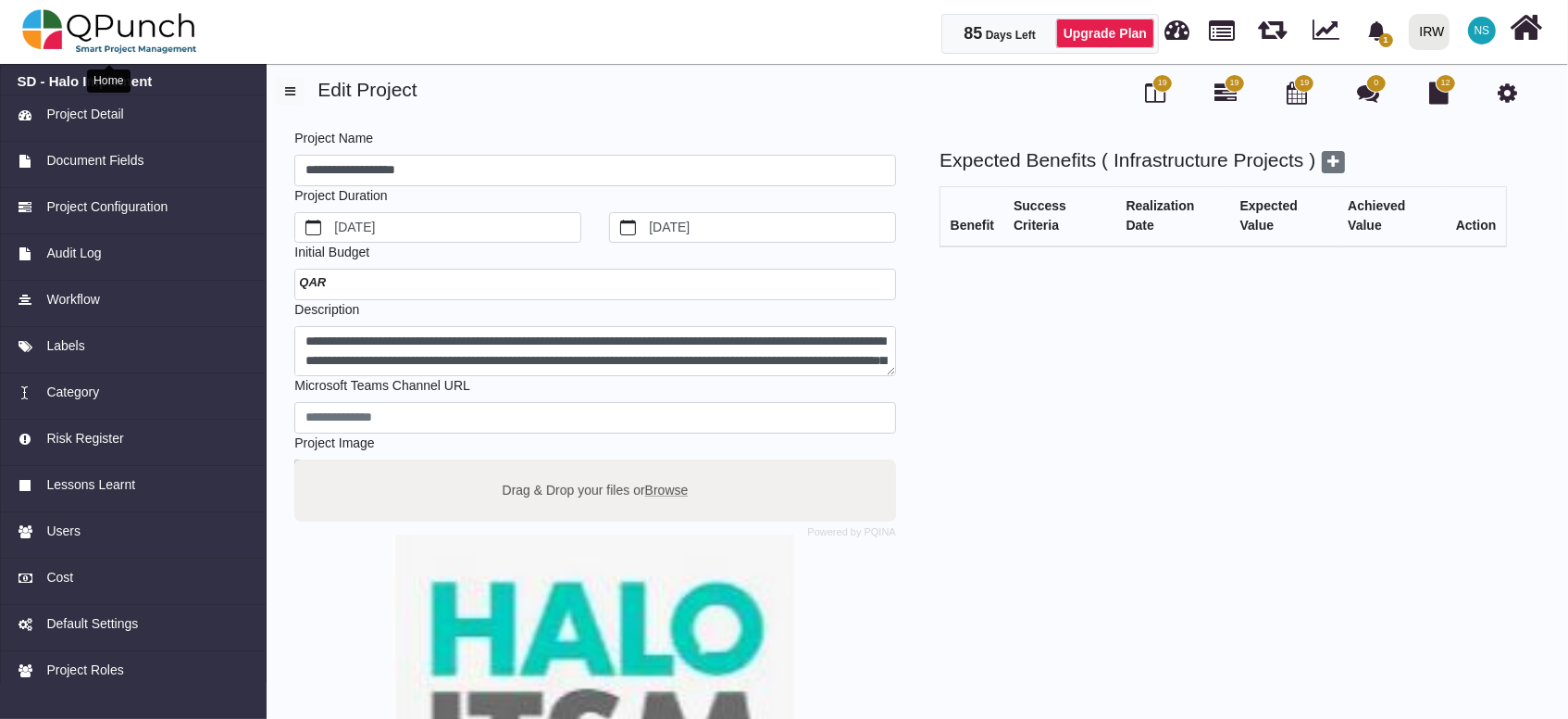
click at [158, 47] on img at bounding box center [110, 32] width 175 height 56
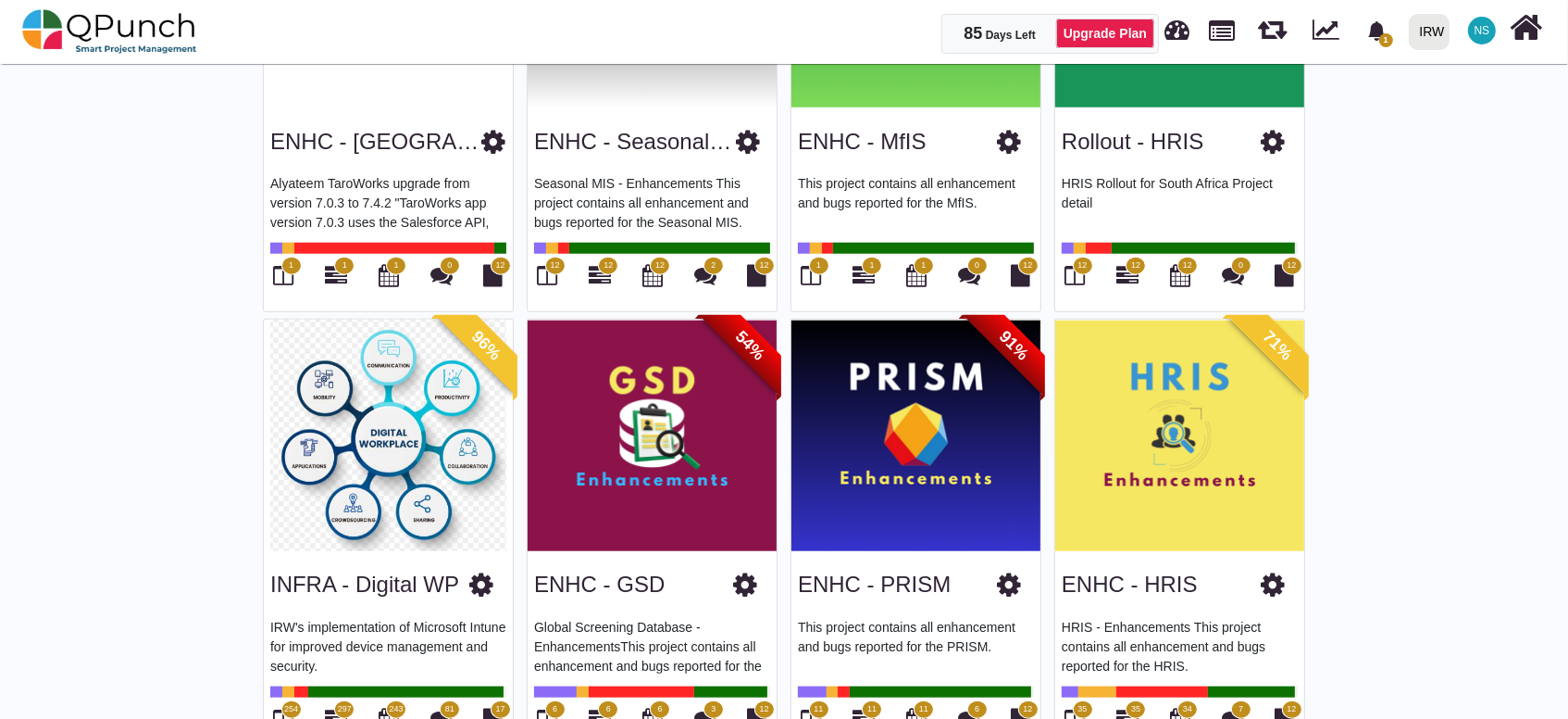
scroll to position [1852, 0]
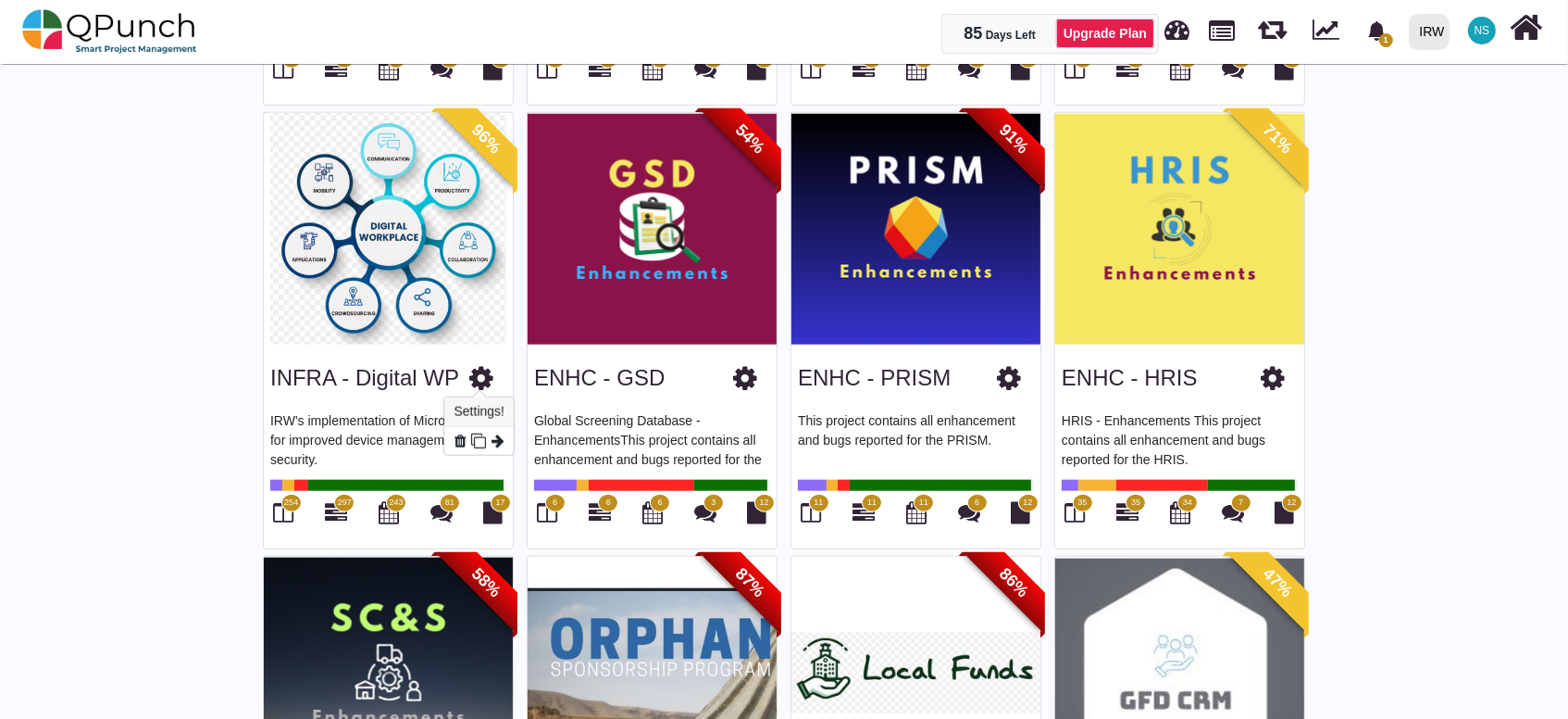
click at [476, 369] on icon at bounding box center [482, 378] width 24 height 28
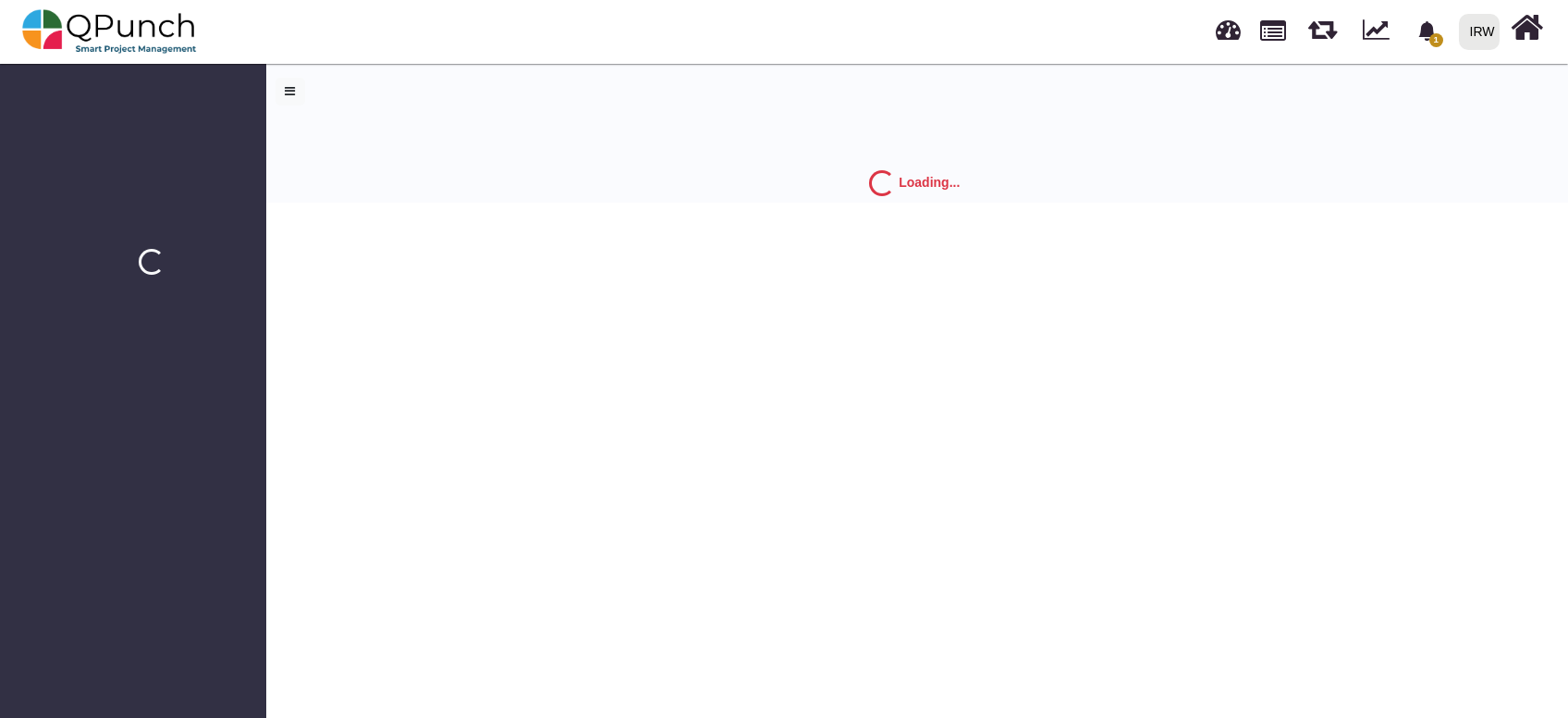
click at [488, 375] on body "1 Notification Clear New task [GEOGRAPHIC_DATA] [DATE] [DATE] [DATE] [GEOGRAPHI…" at bounding box center [784, 359] width 1568 height 718
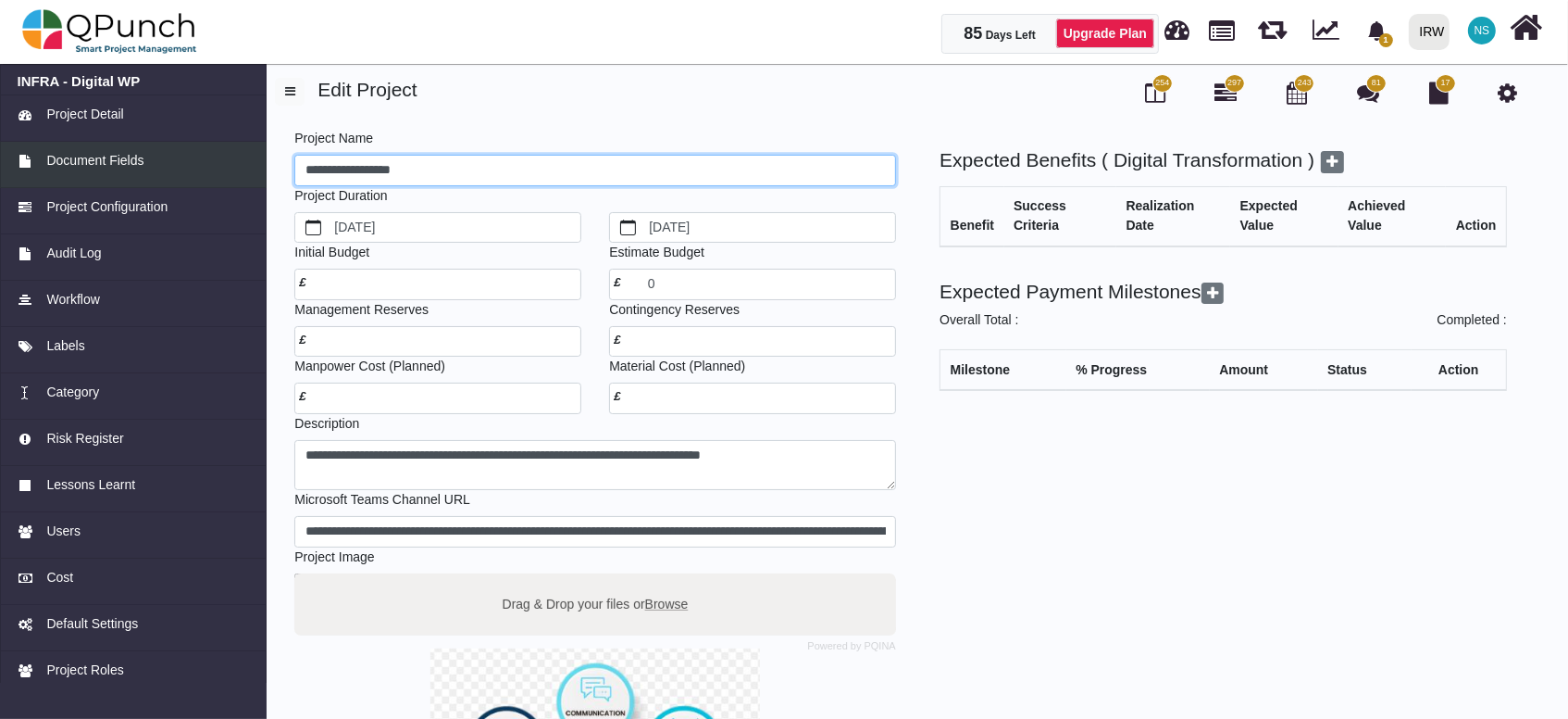
drag, startPoint x: 448, startPoint y: 174, endPoint x: 199, endPoint y: 171, distance: 249.0
click at [199, 171] on div "**********" at bounding box center [784, 581] width 1568 height 1045
click at [337, 164] on input "**********" at bounding box center [595, 170] width 602 height 32
drag, startPoint x: 342, startPoint y: 170, endPoint x: 233, endPoint y: 163, distance: 109.2
click at [233, 163] on div "**********" at bounding box center [784, 581] width 1568 height 1045
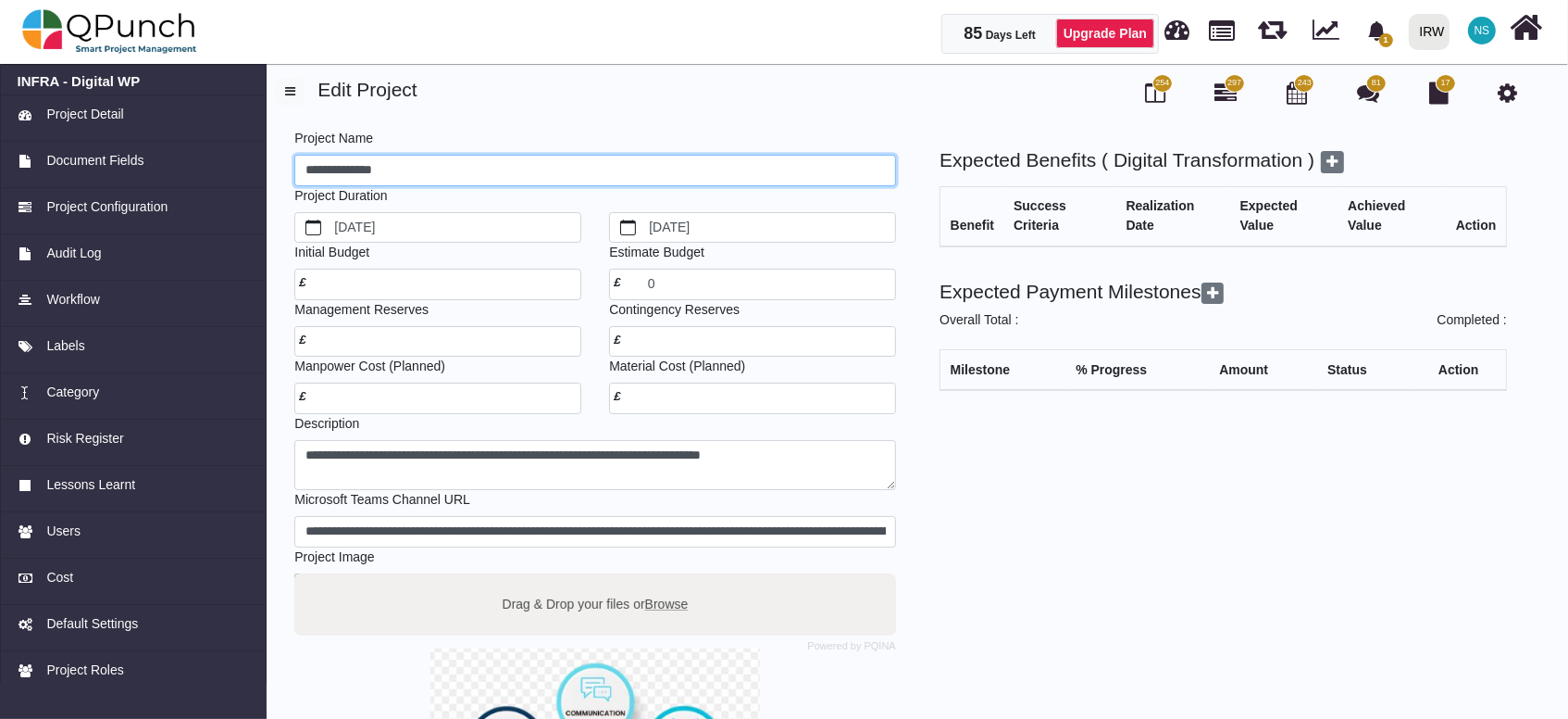
drag, startPoint x: 401, startPoint y: 154, endPoint x: 450, endPoint y: 189, distance: 60.2
click at [407, 158] on input "**********" at bounding box center [595, 170] width 602 height 32
click at [326, 168] on input "**********" at bounding box center [595, 170] width 602 height 32
click at [423, 174] on input "**********" at bounding box center [595, 170] width 602 height 32
click at [331, 164] on input "**********" at bounding box center [595, 170] width 602 height 32
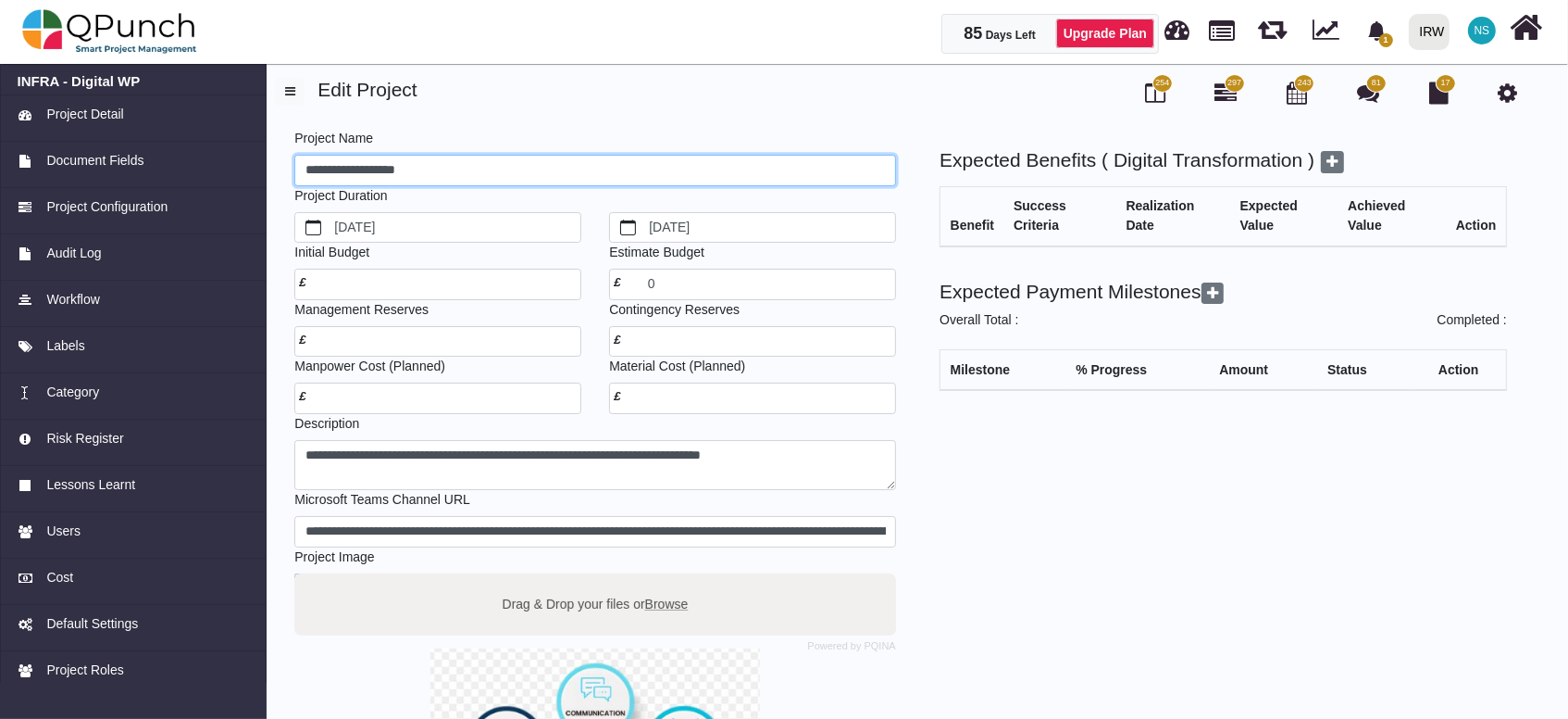
click at [482, 175] on input "**********" at bounding box center [595, 170] width 602 height 32
drag, startPoint x: 476, startPoint y: 170, endPoint x: 198, endPoint y: 156, distance: 278.4
click at [198, 156] on div "**********" at bounding box center [784, 581] width 1568 height 1045
drag, startPoint x: 431, startPoint y: 166, endPoint x: 259, endPoint y: 162, distance: 172.0
click at [259, 162] on div "**********" at bounding box center [784, 581] width 1568 height 1045
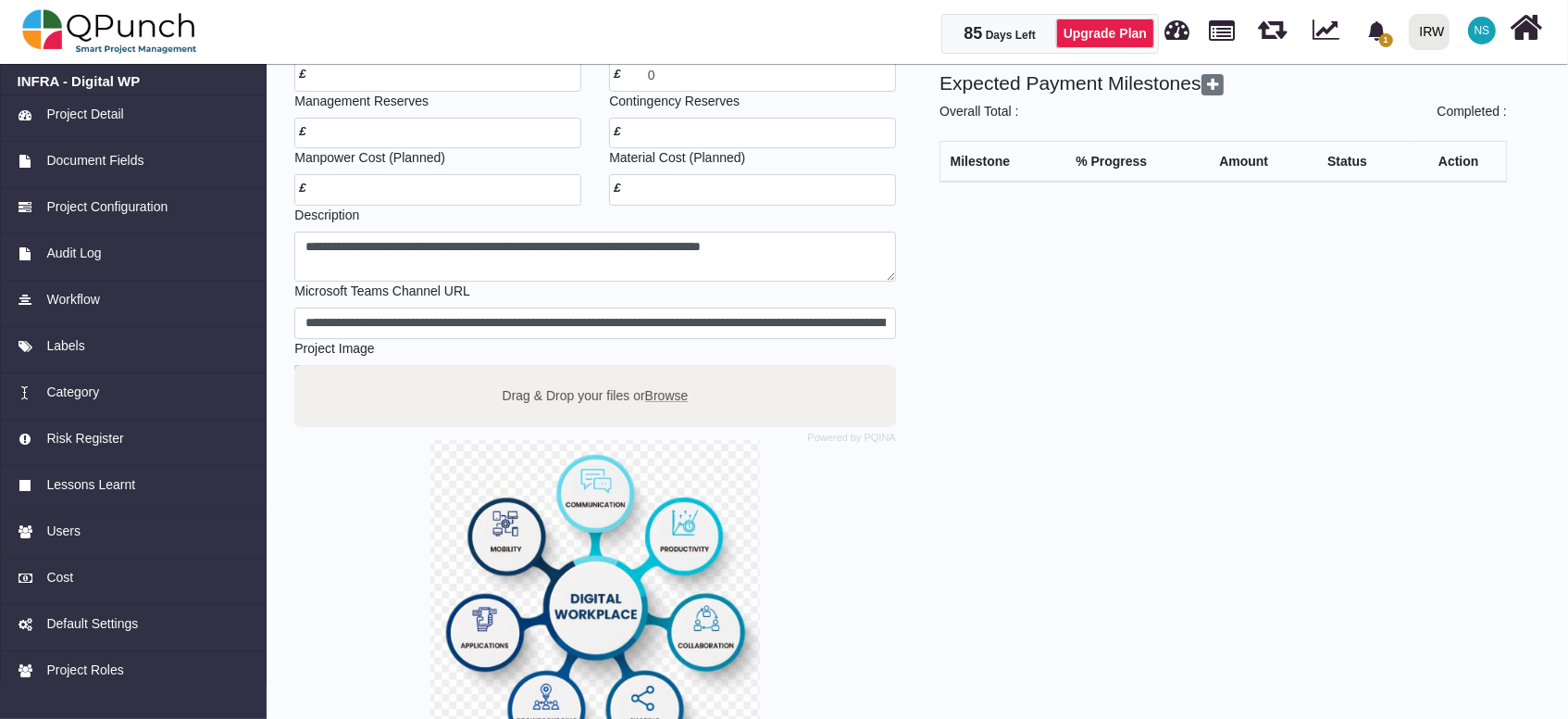
scroll to position [381, 0]
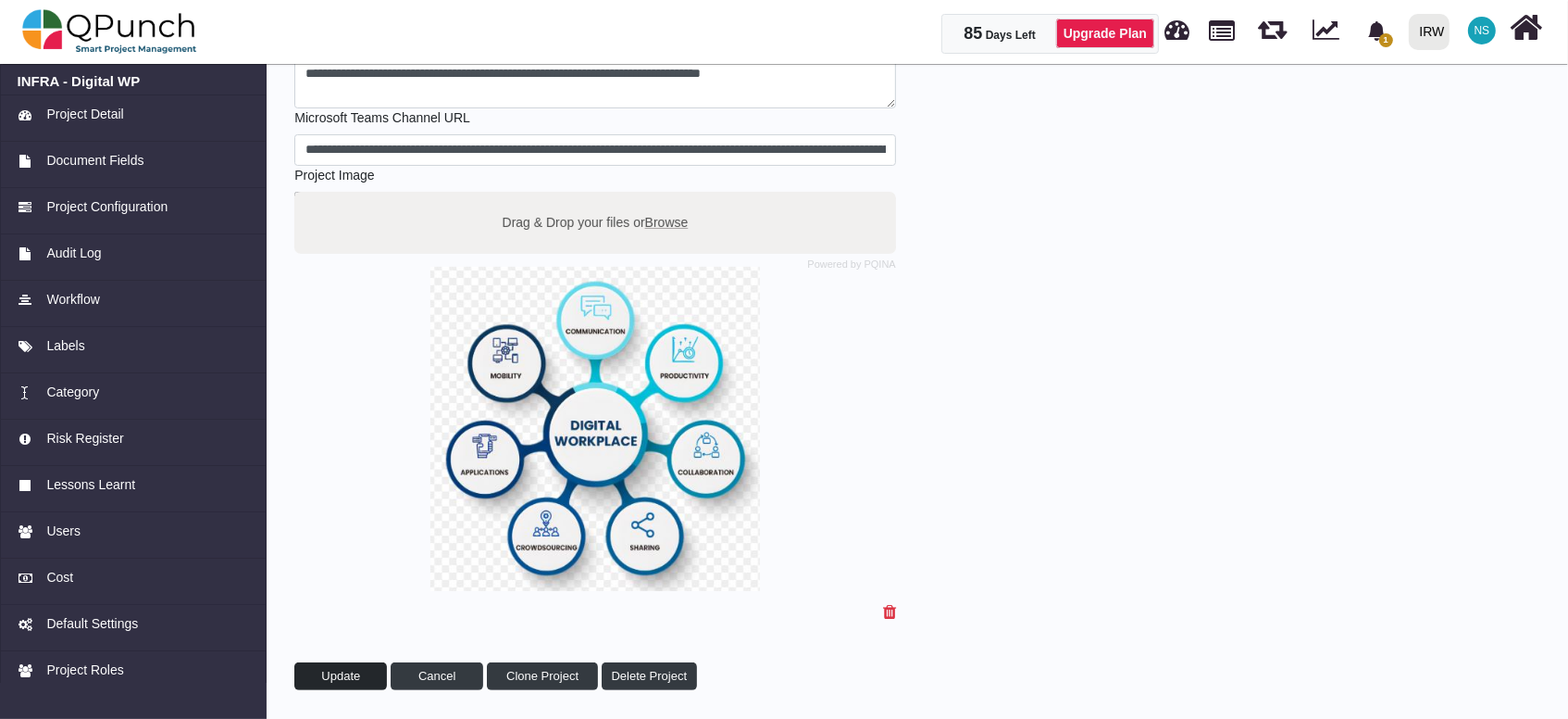
type input "**********"
click at [353, 669] on span "Update" at bounding box center [340, 675] width 39 height 14
click at [111, 28] on img at bounding box center [110, 32] width 175 height 56
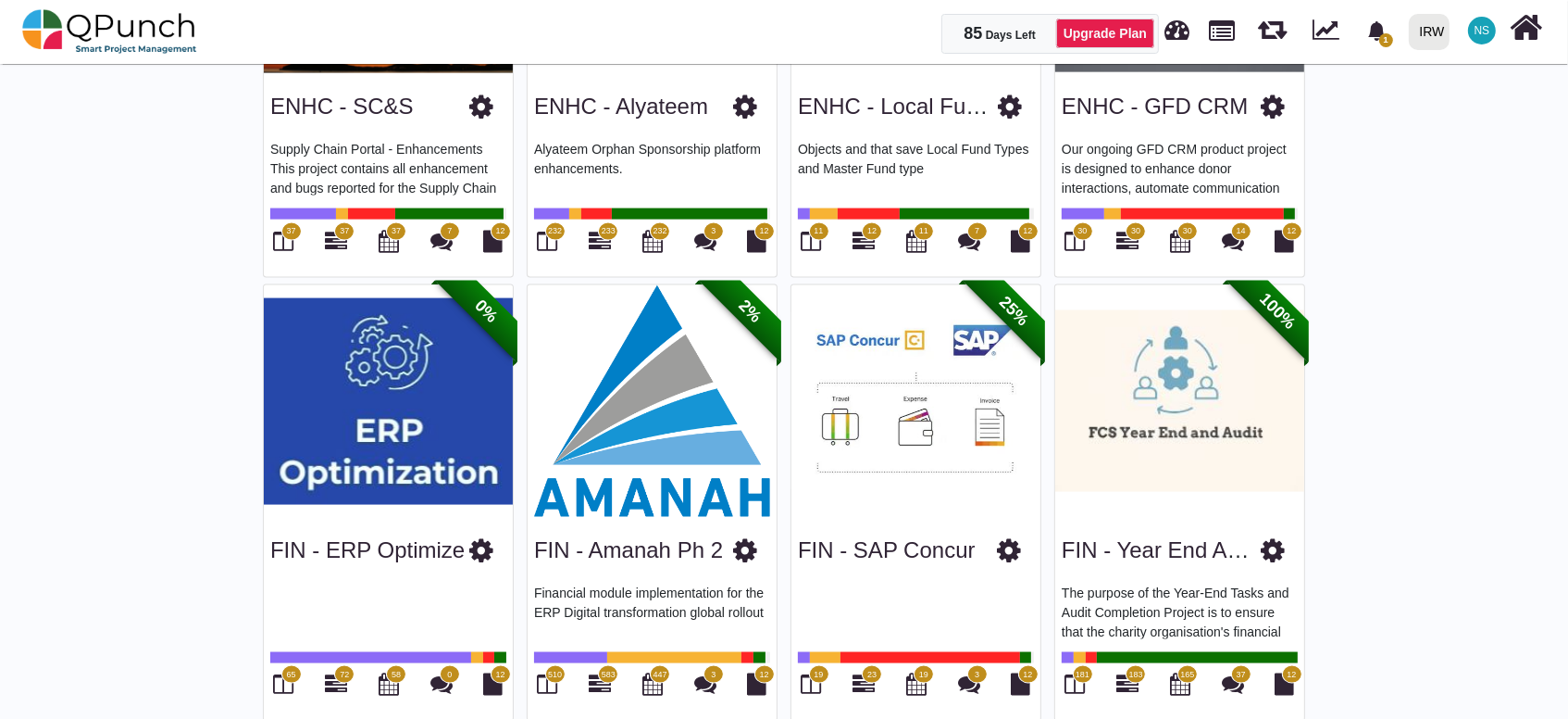
scroll to position [2674, 0]
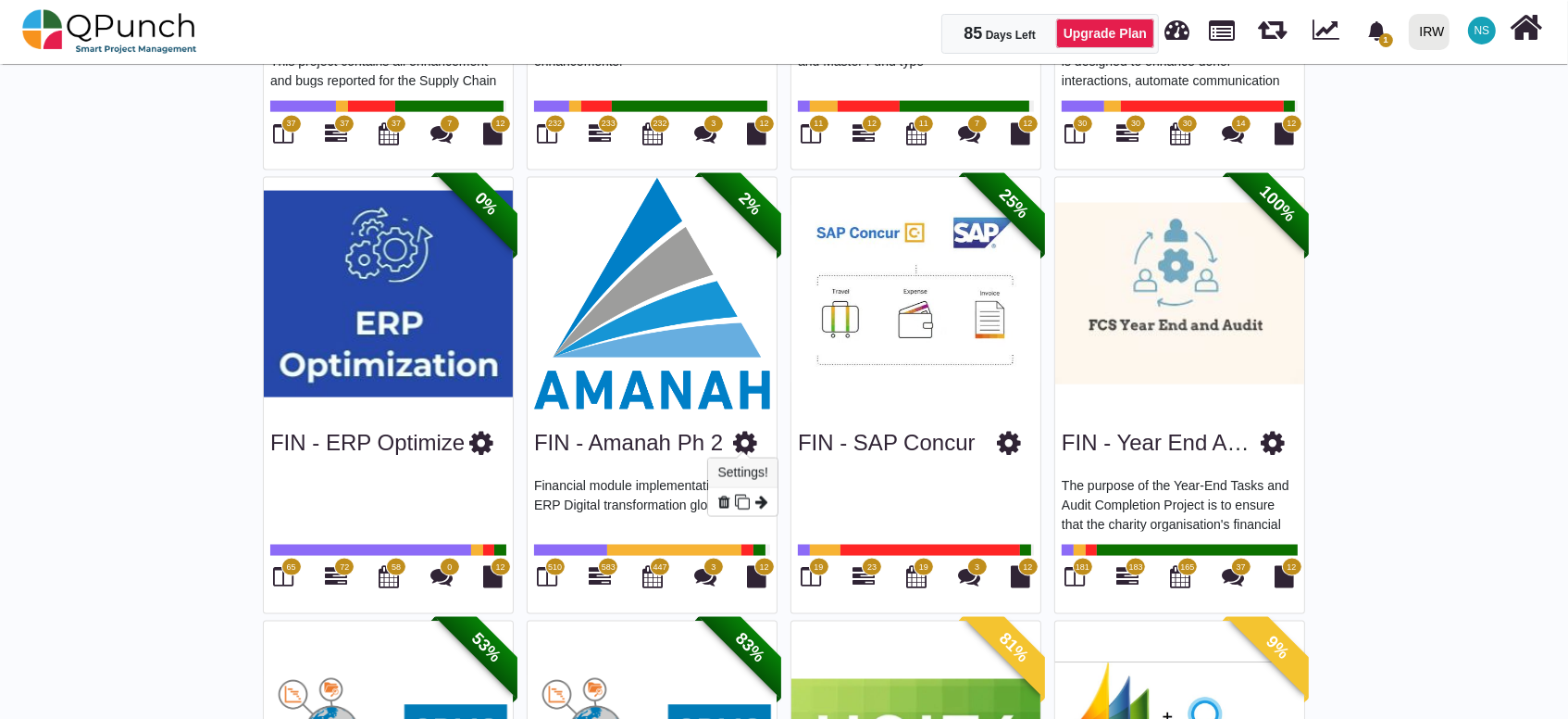
click at [748, 438] on icon at bounding box center [745, 443] width 24 height 28
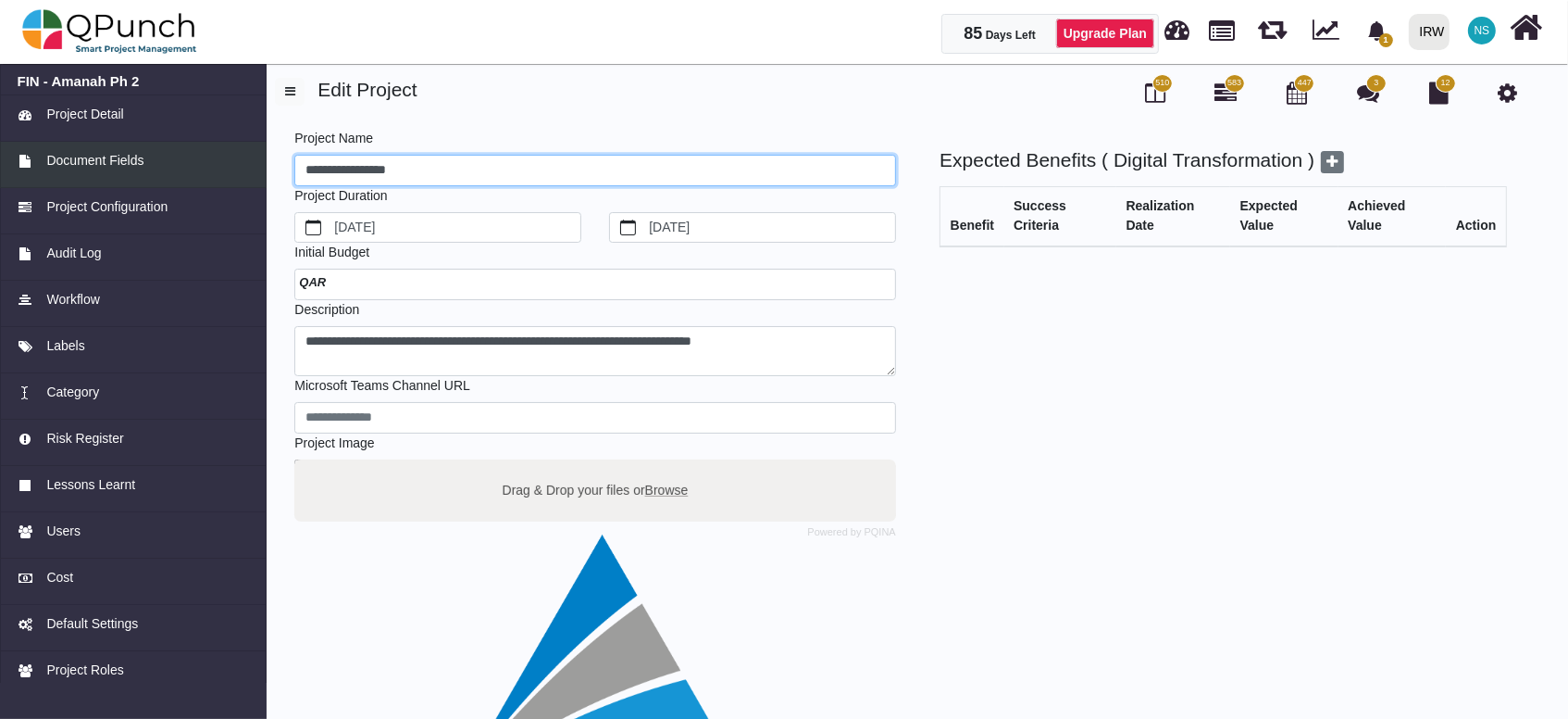
drag, startPoint x: 321, startPoint y: 166, endPoint x: 242, endPoint y: 160, distance: 79.2
click at [242, 160] on div "**********" at bounding box center [784, 525] width 1568 height 932
drag, startPoint x: 428, startPoint y: 176, endPoint x: 211, endPoint y: 162, distance: 217.5
click at [211, 162] on div "**********" at bounding box center [784, 525] width 1568 height 932
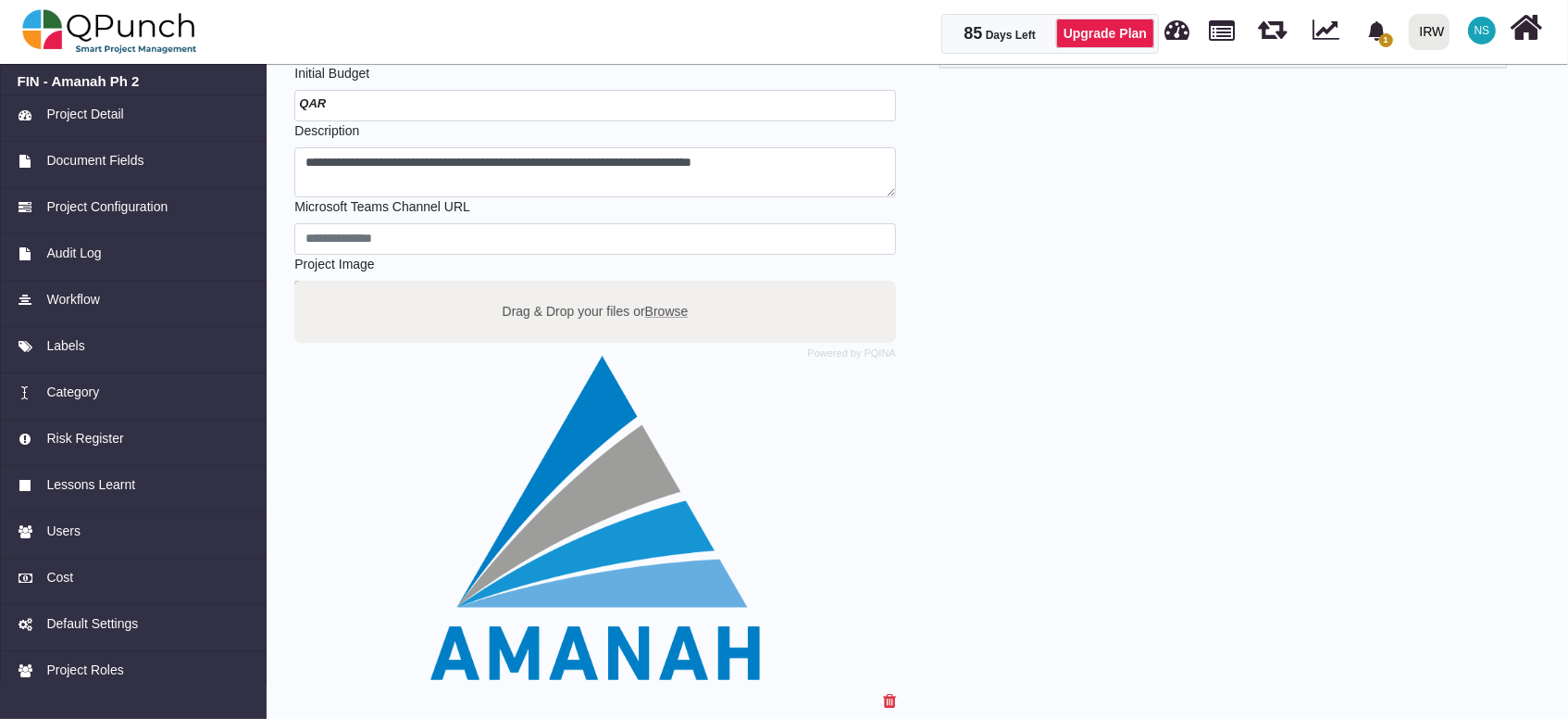
scroll to position [268, 0]
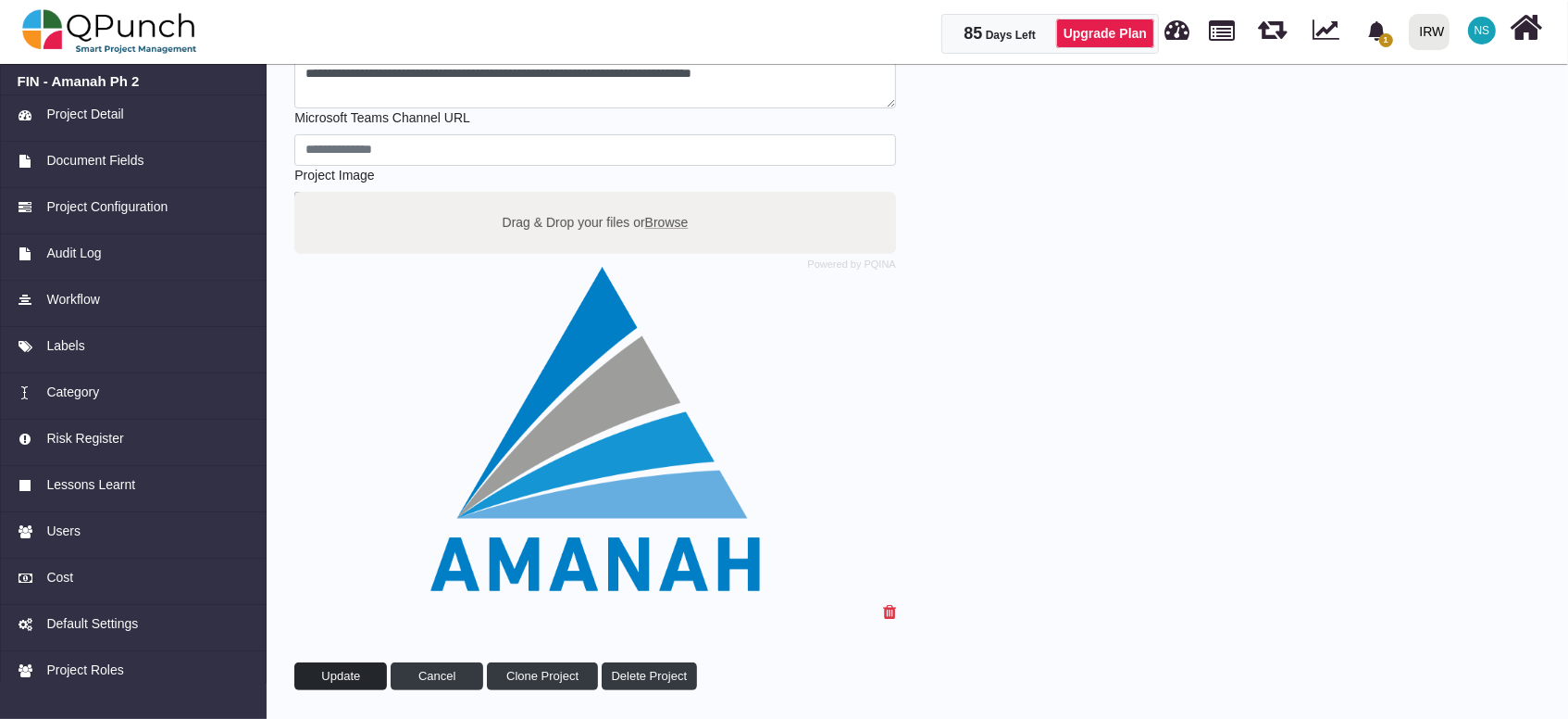
type input "**********"
click at [347, 676] on span "Update" at bounding box center [340, 675] width 39 height 14
click at [161, 21] on img at bounding box center [110, 32] width 175 height 56
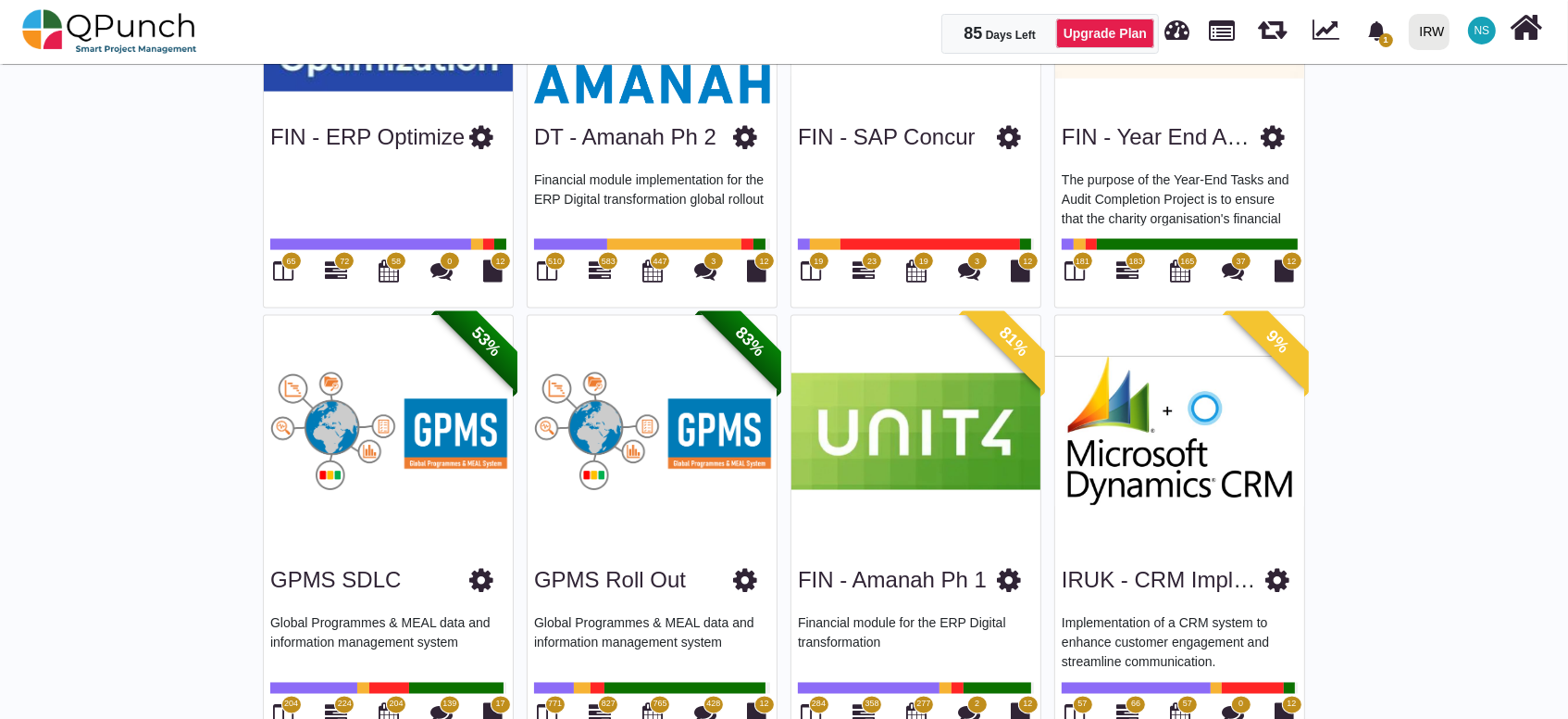
scroll to position [3020, 0]
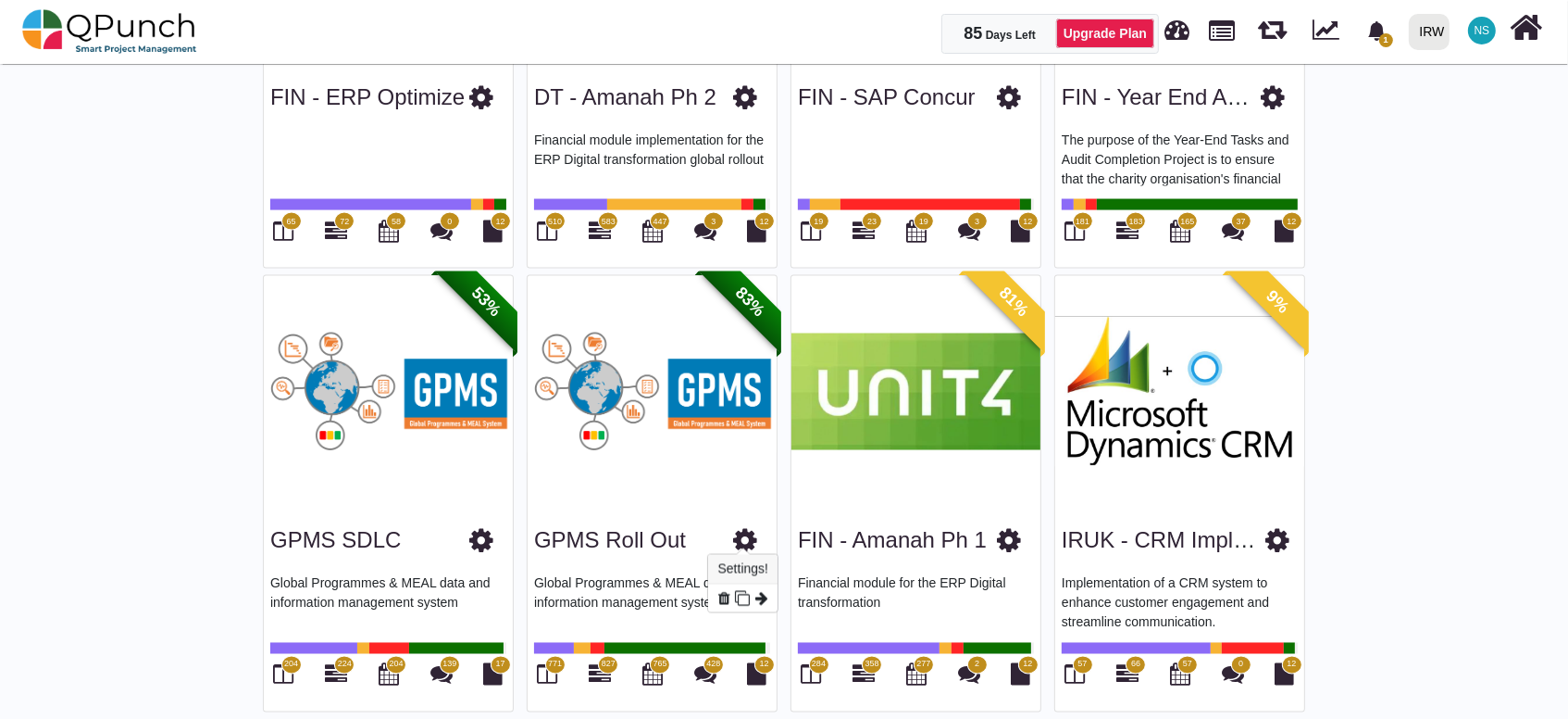
click at [734, 530] on icon at bounding box center [745, 540] width 24 height 28
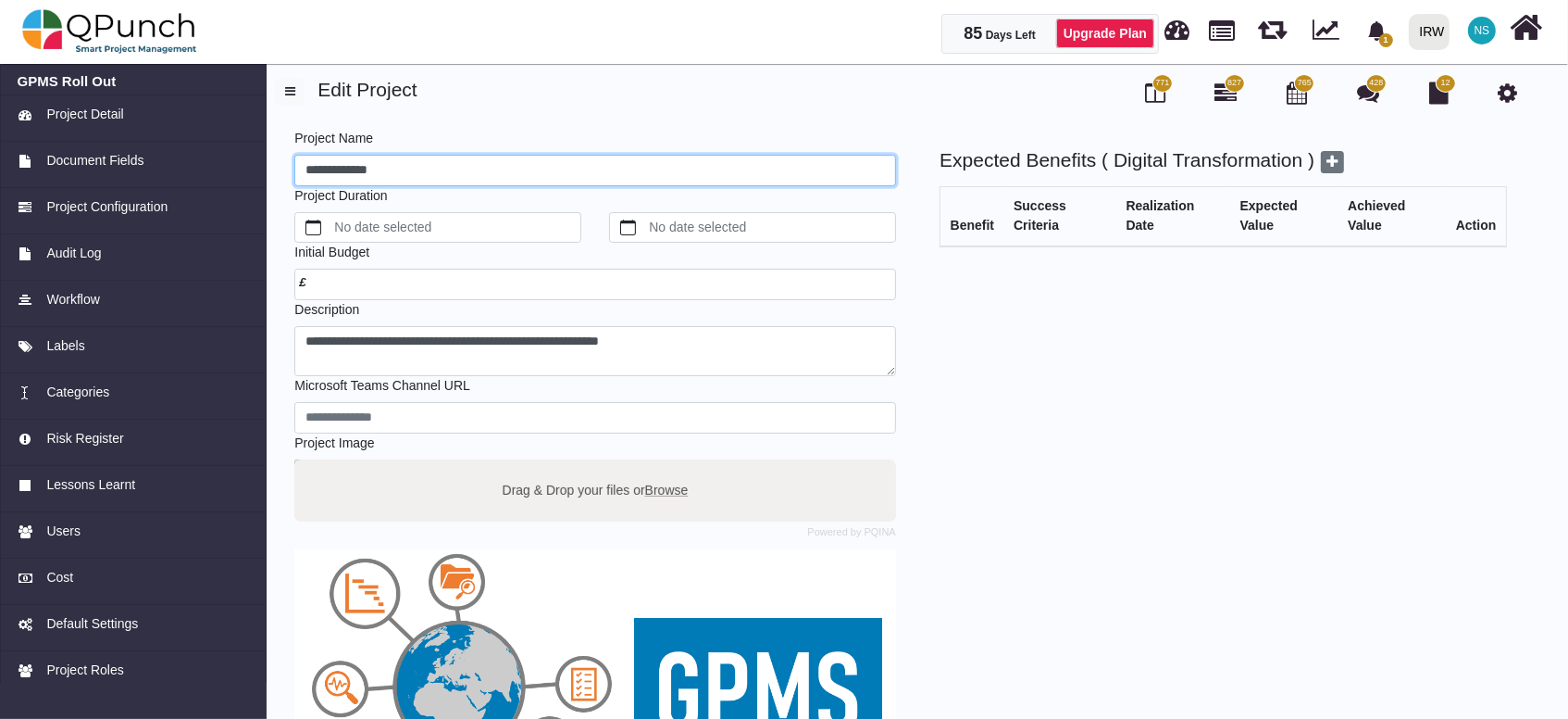
click at [305, 166] on input "**********" at bounding box center [595, 170] width 602 height 32
drag, startPoint x: 437, startPoint y: 167, endPoint x: 170, endPoint y: 136, distance: 268.8
click at [170, 136] on div "**********" at bounding box center [784, 525] width 1568 height 932
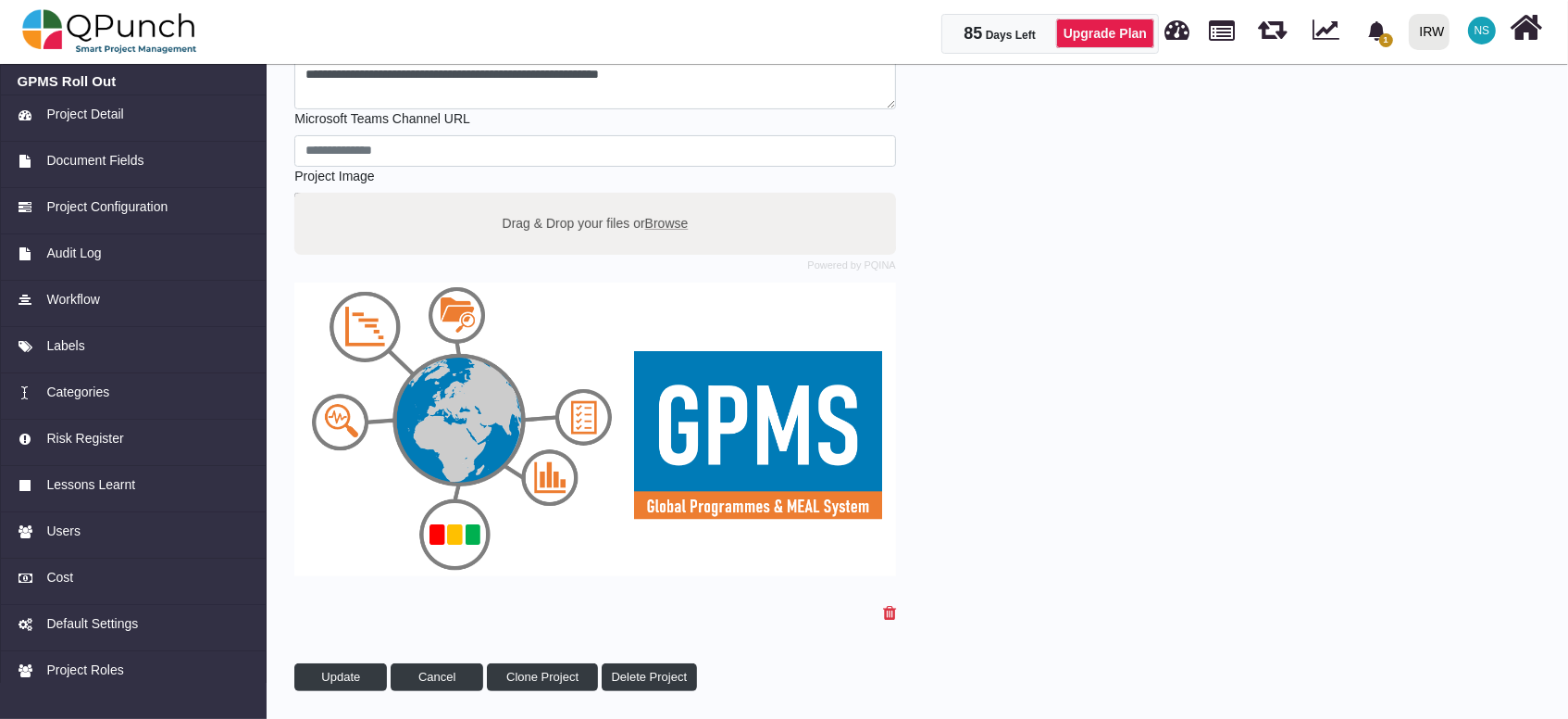
scroll to position [268, 0]
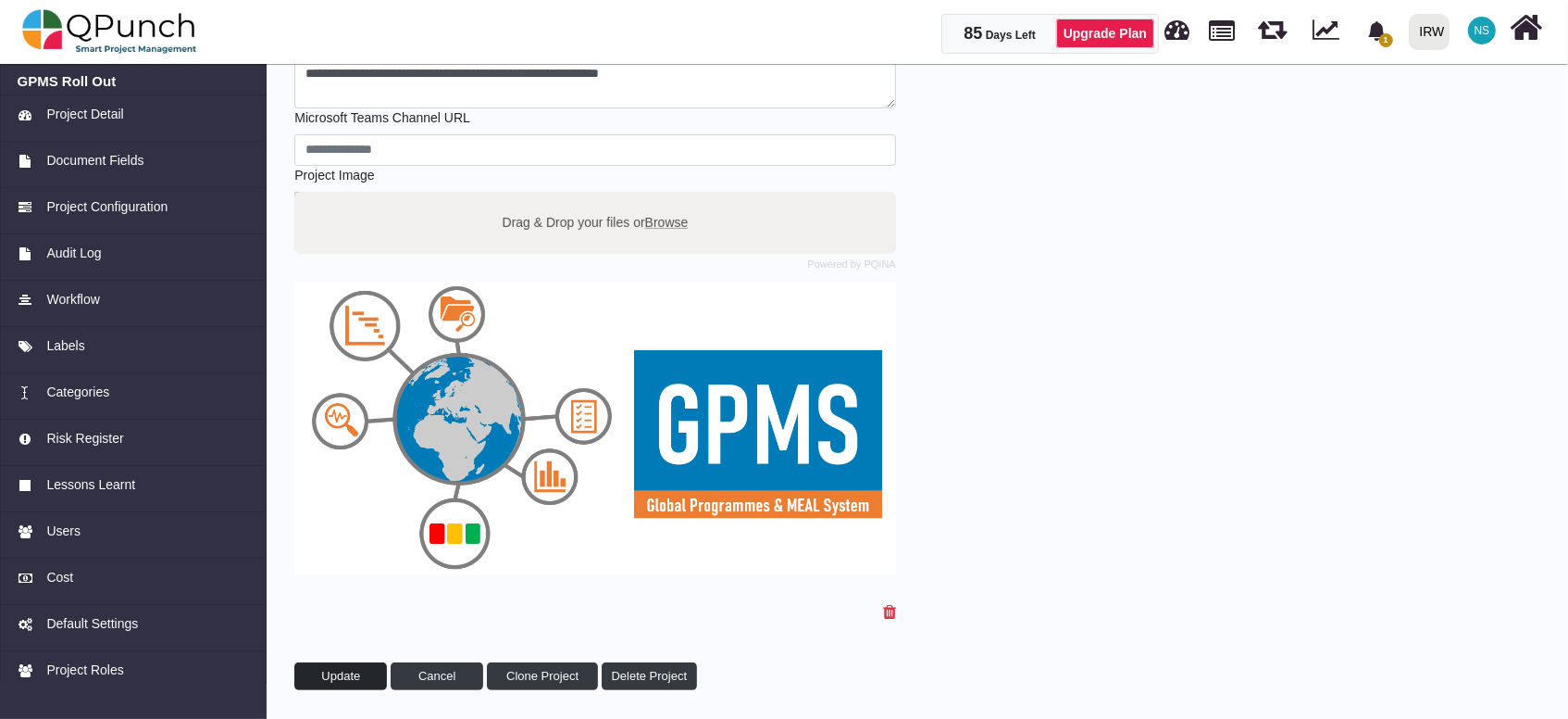
type input "**********"
click at [343, 670] on span "Update" at bounding box center [340, 675] width 39 height 14
click at [347, 680] on button "Update" at bounding box center [341, 676] width 93 height 28
click at [112, 31] on img at bounding box center [110, 32] width 175 height 56
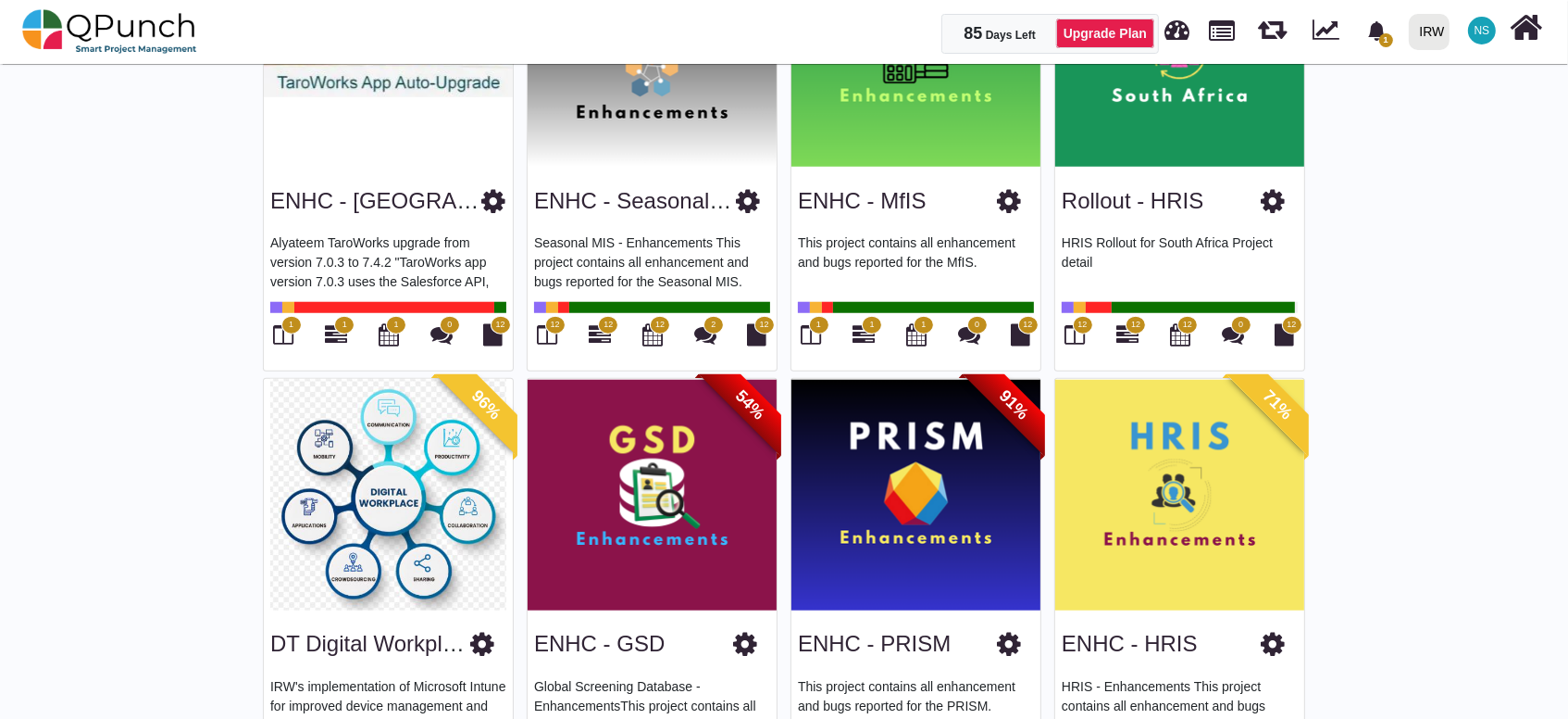
scroll to position [1645, 0]
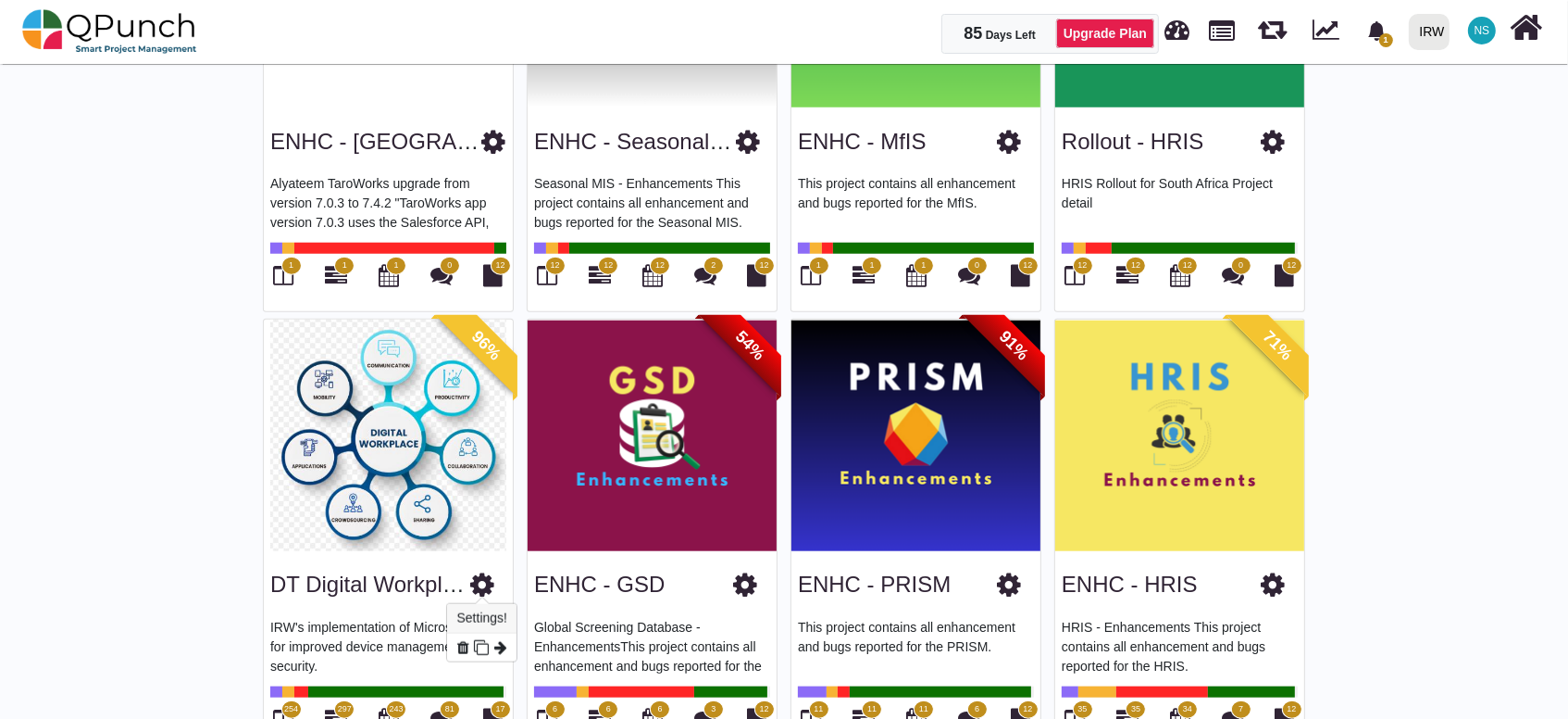
click at [485, 578] on icon at bounding box center [483, 584] width 24 height 28
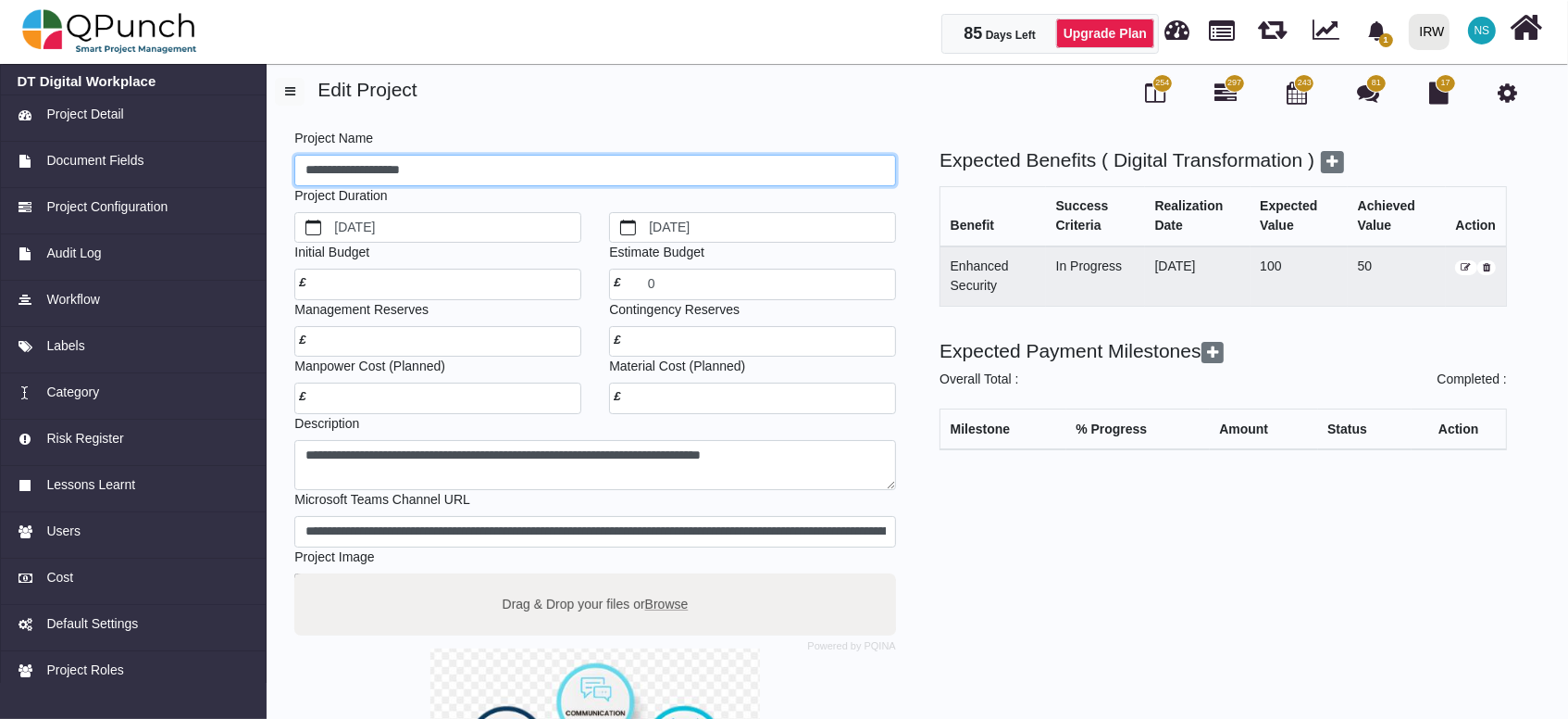
drag, startPoint x: 327, startPoint y: 156, endPoint x: 340, endPoint y: 167, distance: 17.0
click at [328, 156] on input "**********" at bounding box center [595, 170] width 602 height 32
click at [430, 154] on input "**********" at bounding box center [595, 170] width 602 height 32
click at [324, 160] on input "**********" at bounding box center [595, 170] width 602 height 32
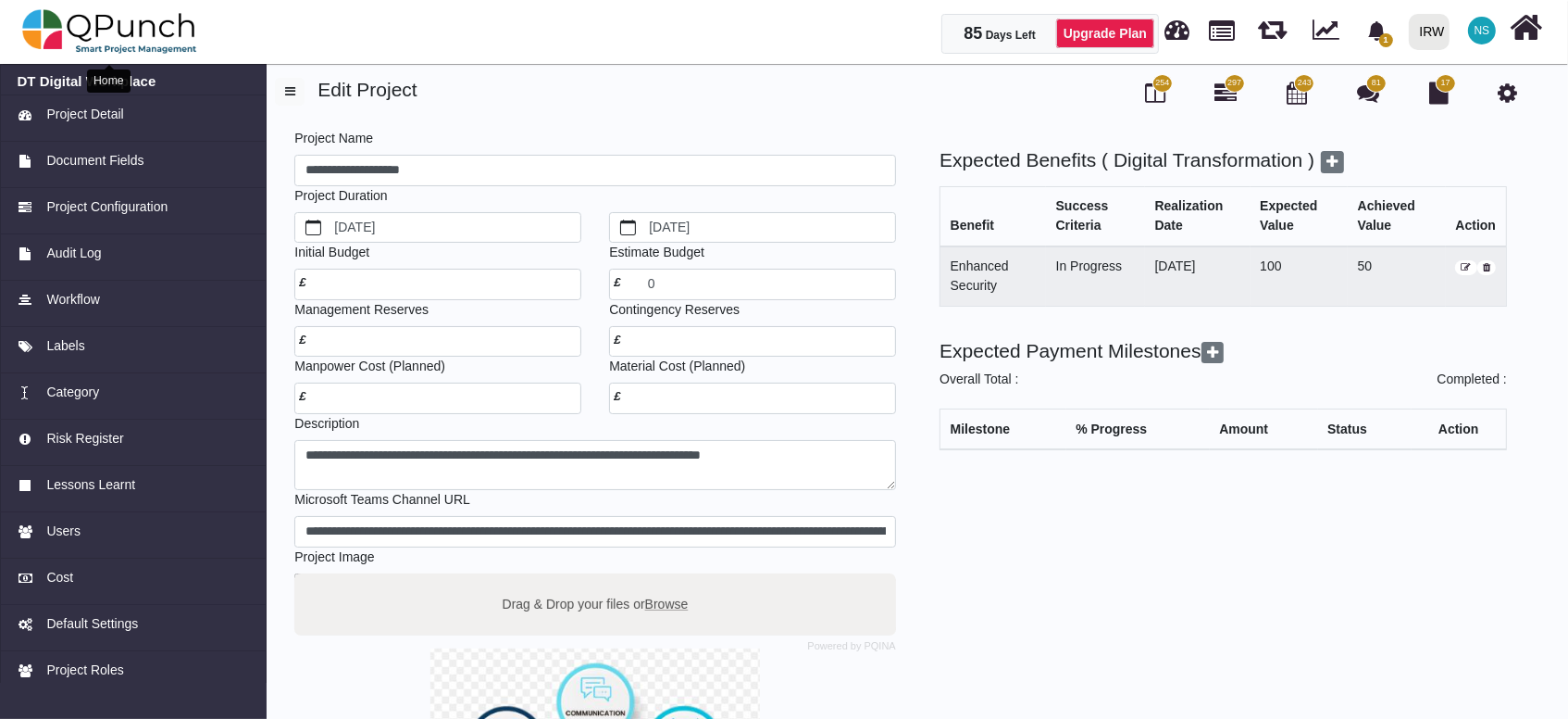
click at [125, 28] on img at bounding box center [110, 32] width 175 height 56
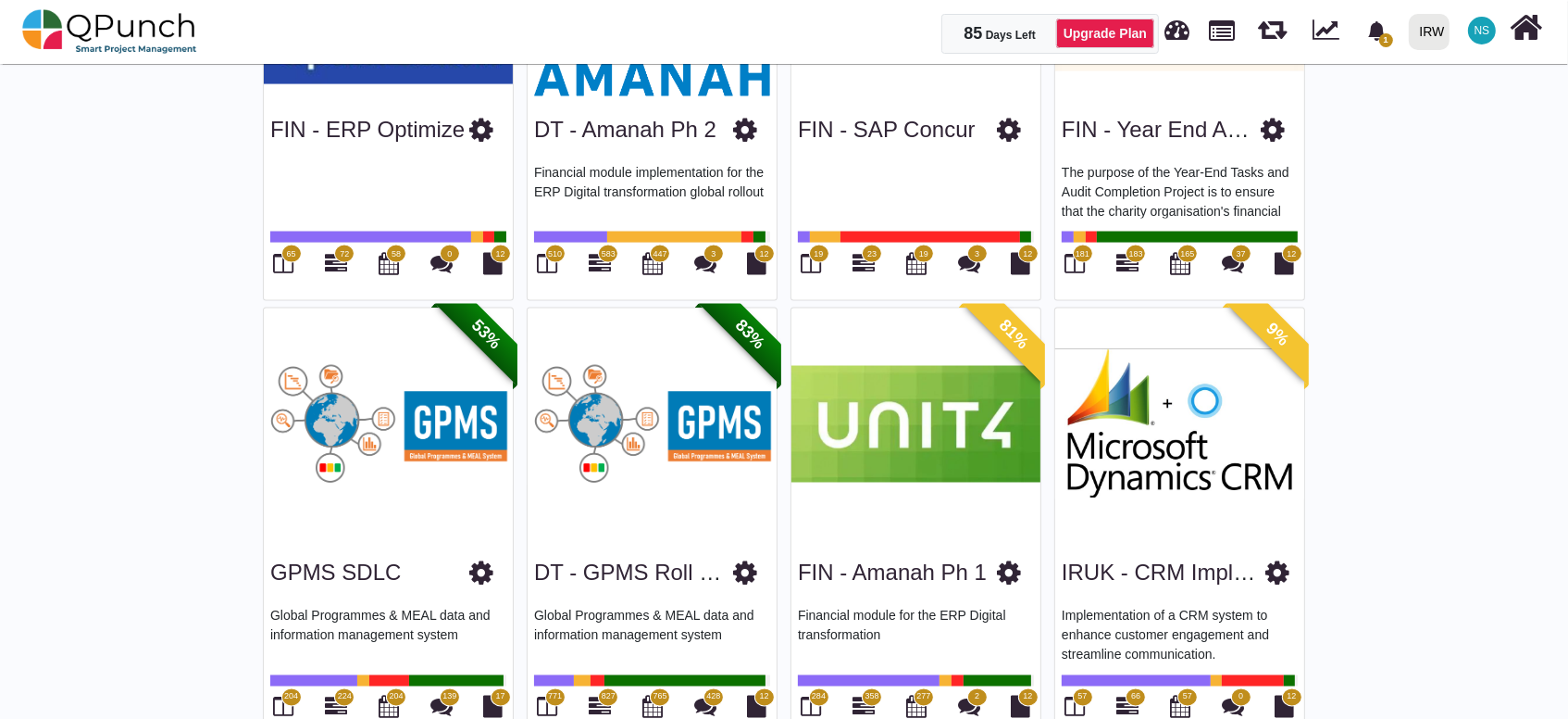
scroll to position [3020, 0]
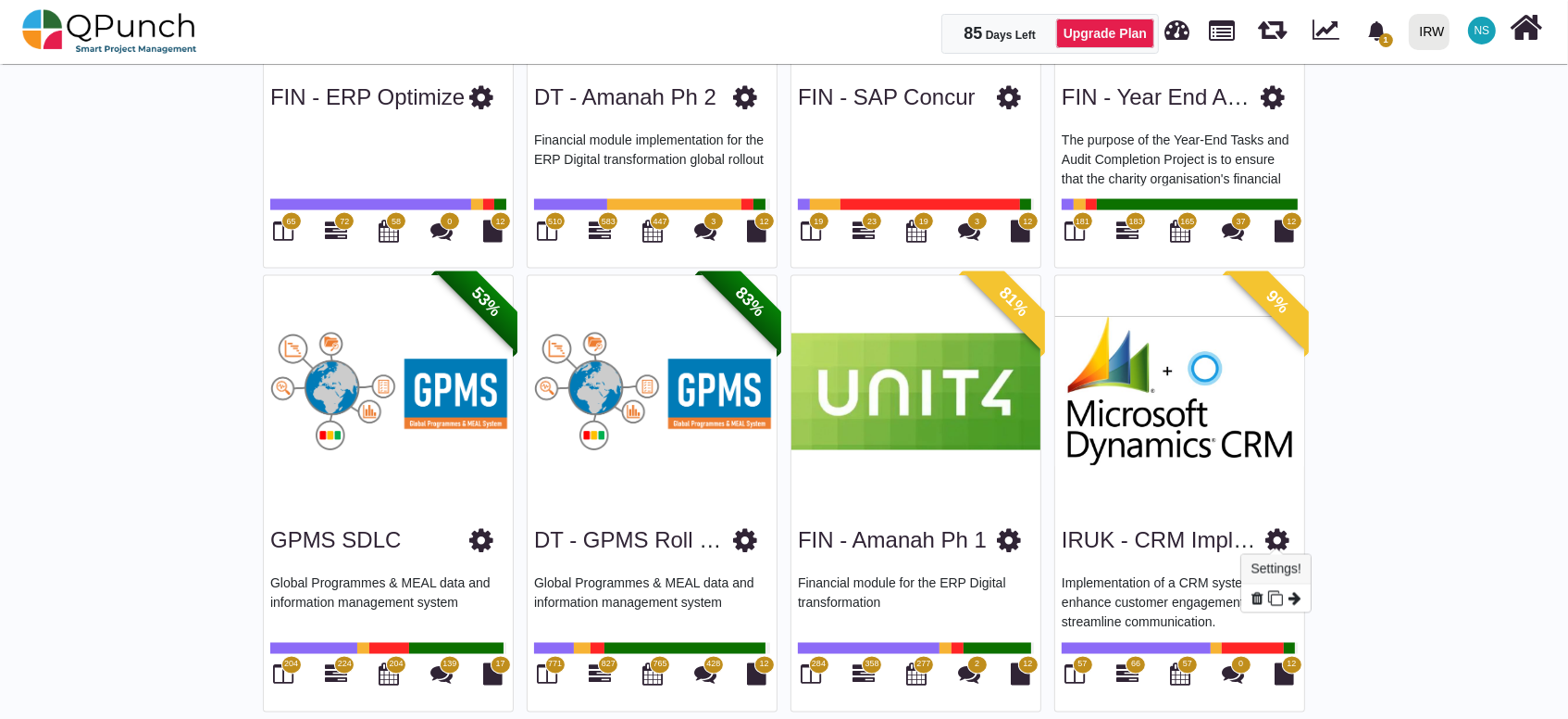
click at [1278, 528] on icon at bounding box center [1278, 540] width 24 height 28
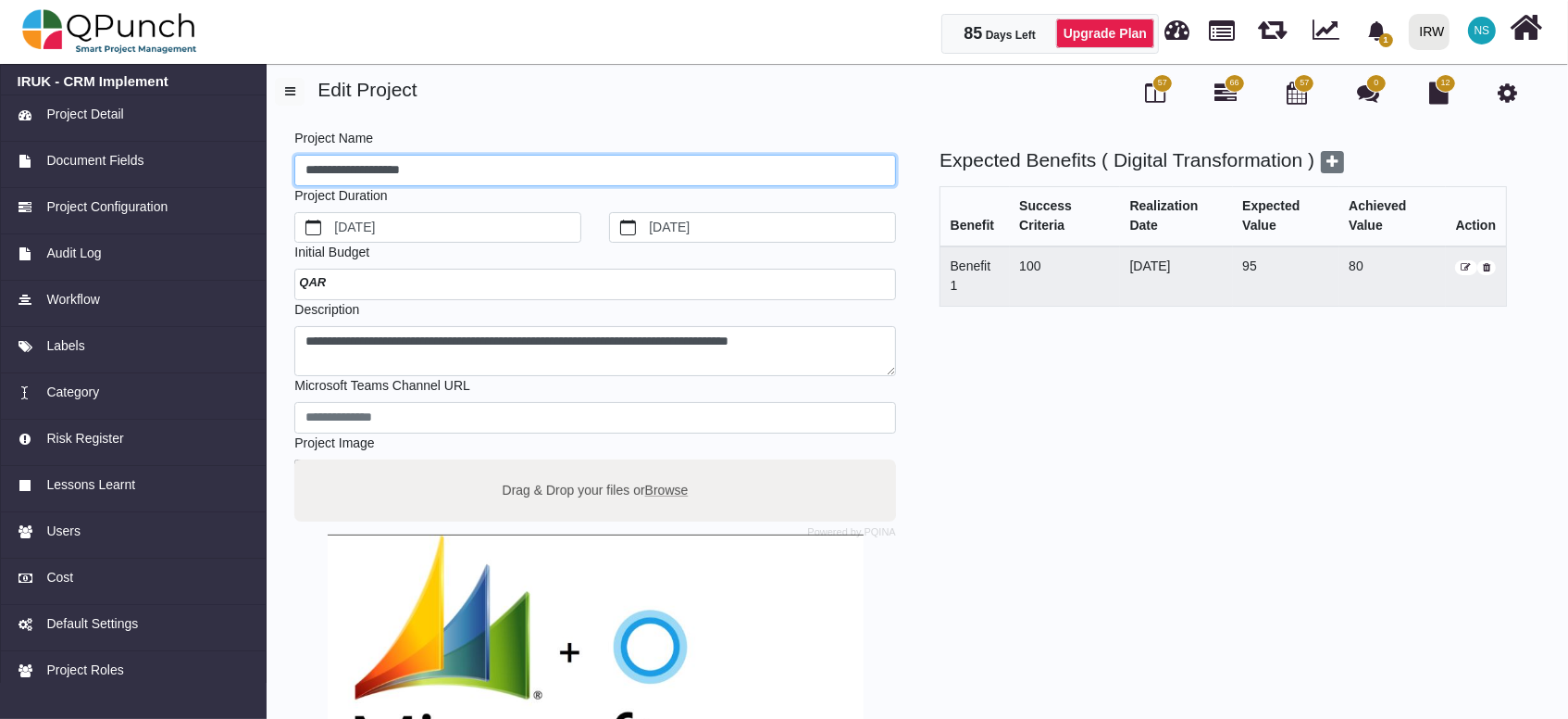
click at [453, 165] on input "**********" at bounding box center [595, 170] width 602 height 32
click at [374, 173] on input "**********" at bounding box center [595, 170] width 602 height 32
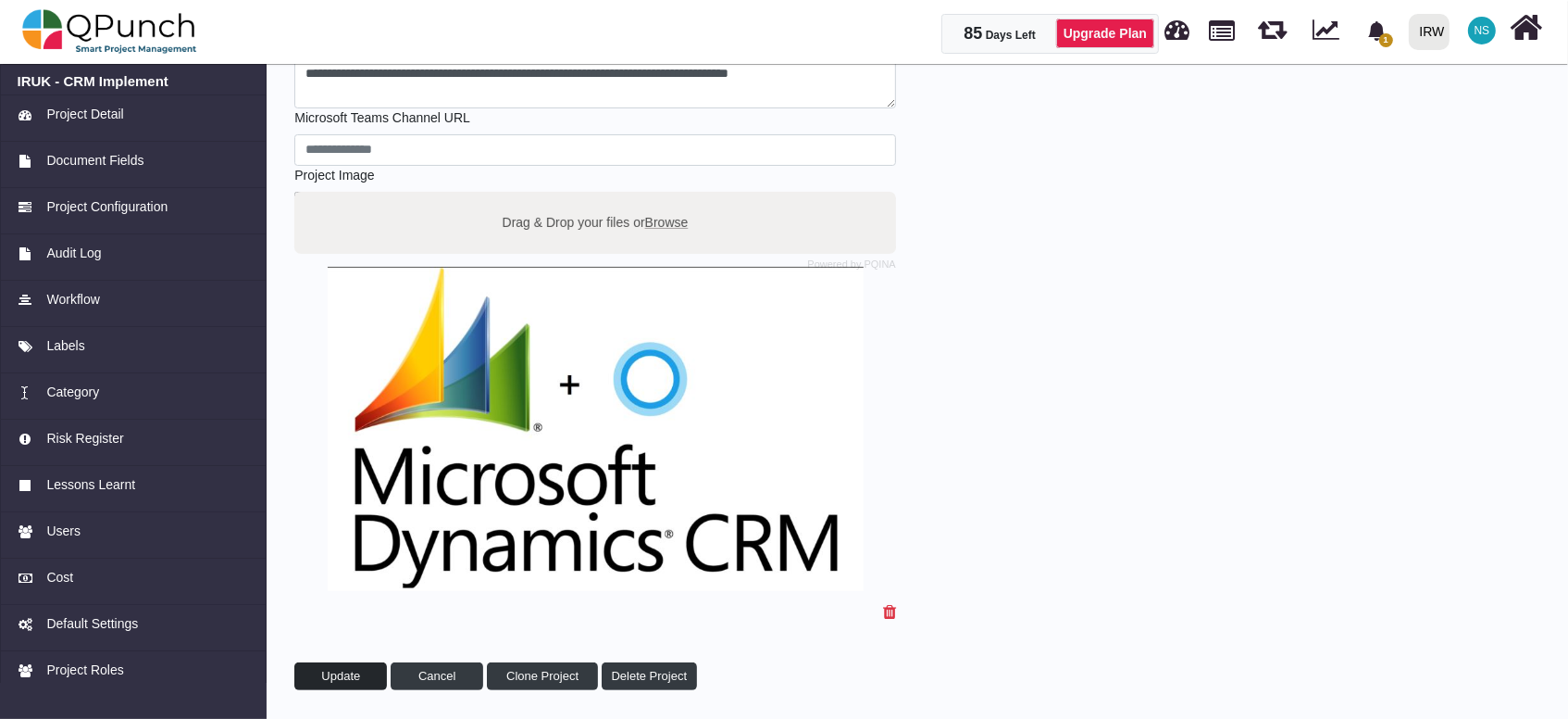
type input "**********"
click at [352, 669] on span "Update" at bounding box center [340, 675] width 39 height 14
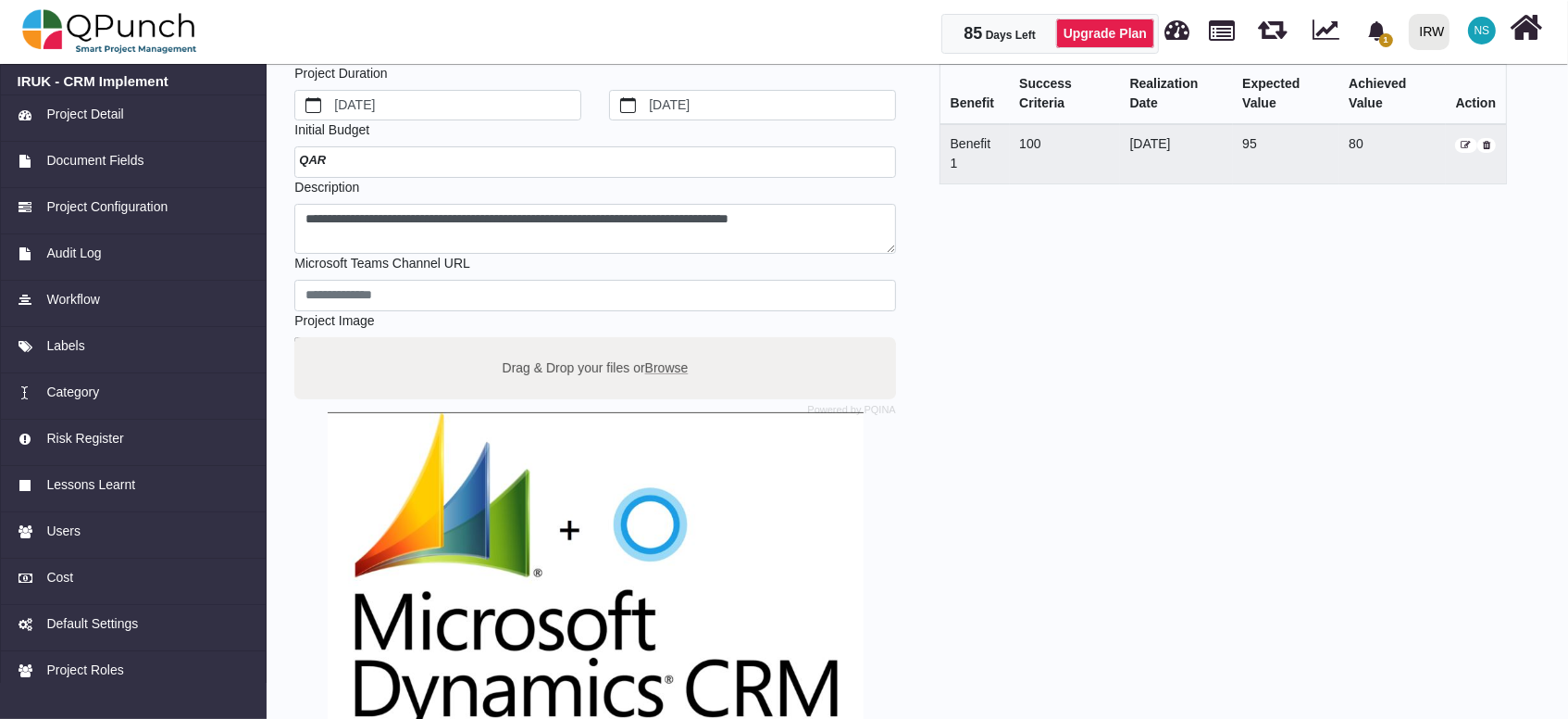
scroll to position [0, 0]
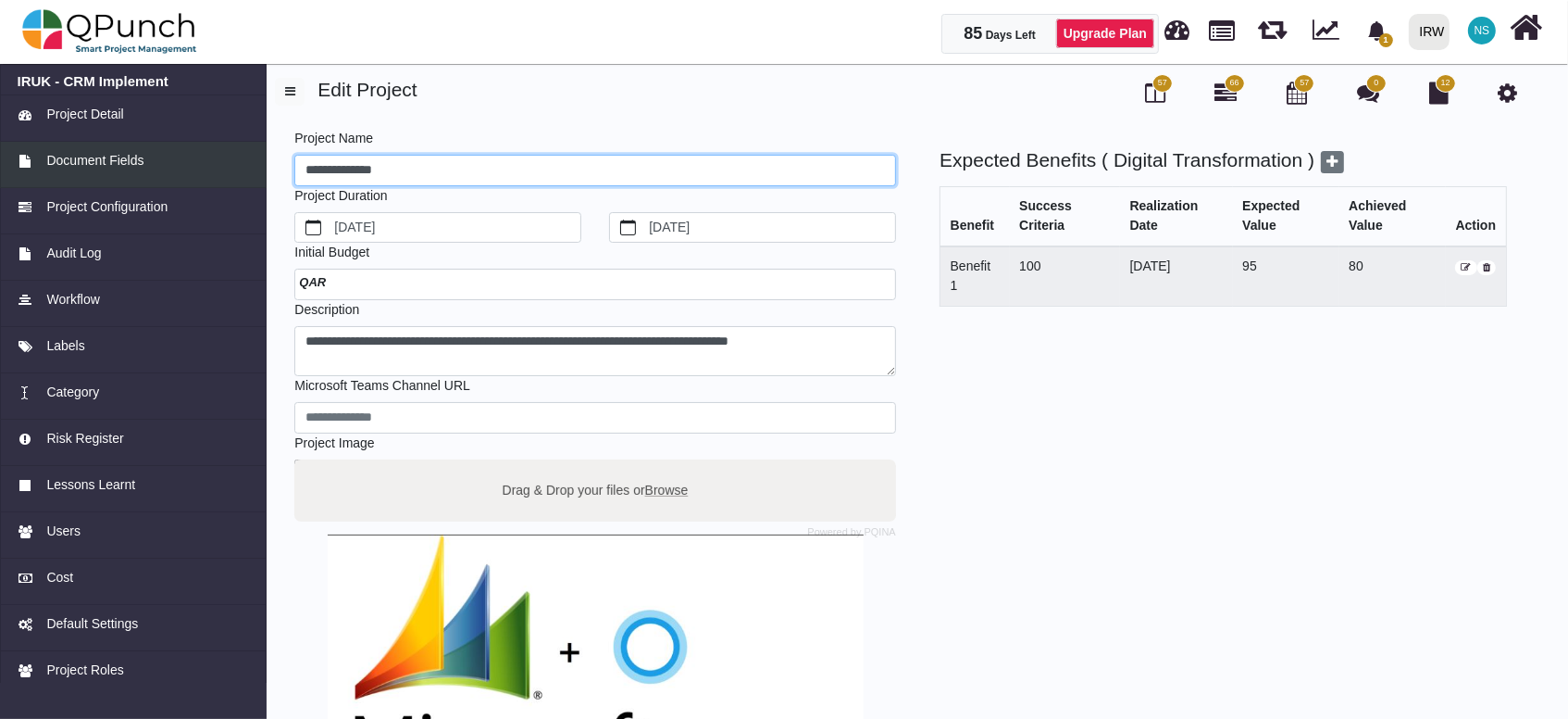
drag, startPoint x: 421, startPoint y: 166, endPoint x: 178, endPoint y: 159, distance: 243.1
click at [162, 148] on div "**********" at bounding box center [784, 525] width 1568 height 932
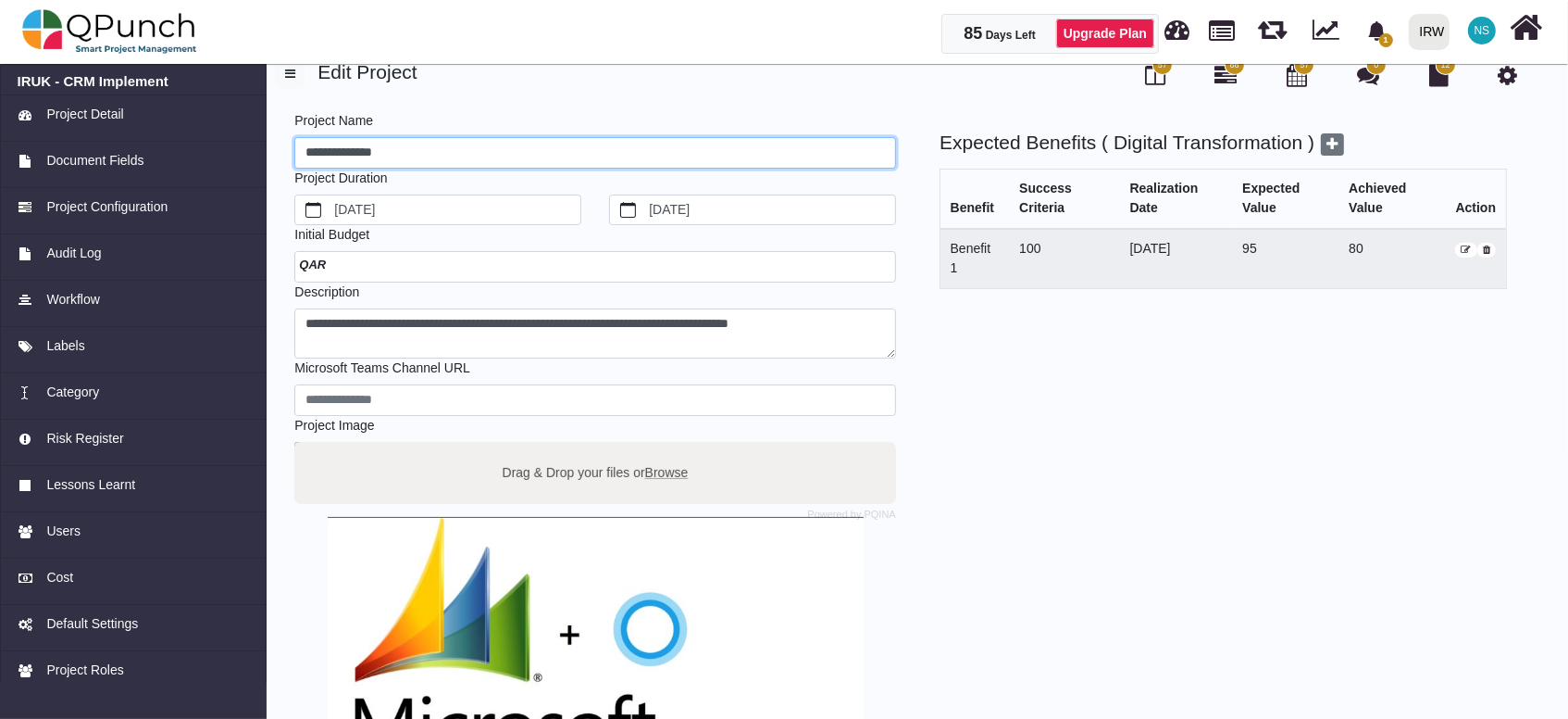
scroll to position [268, 0]
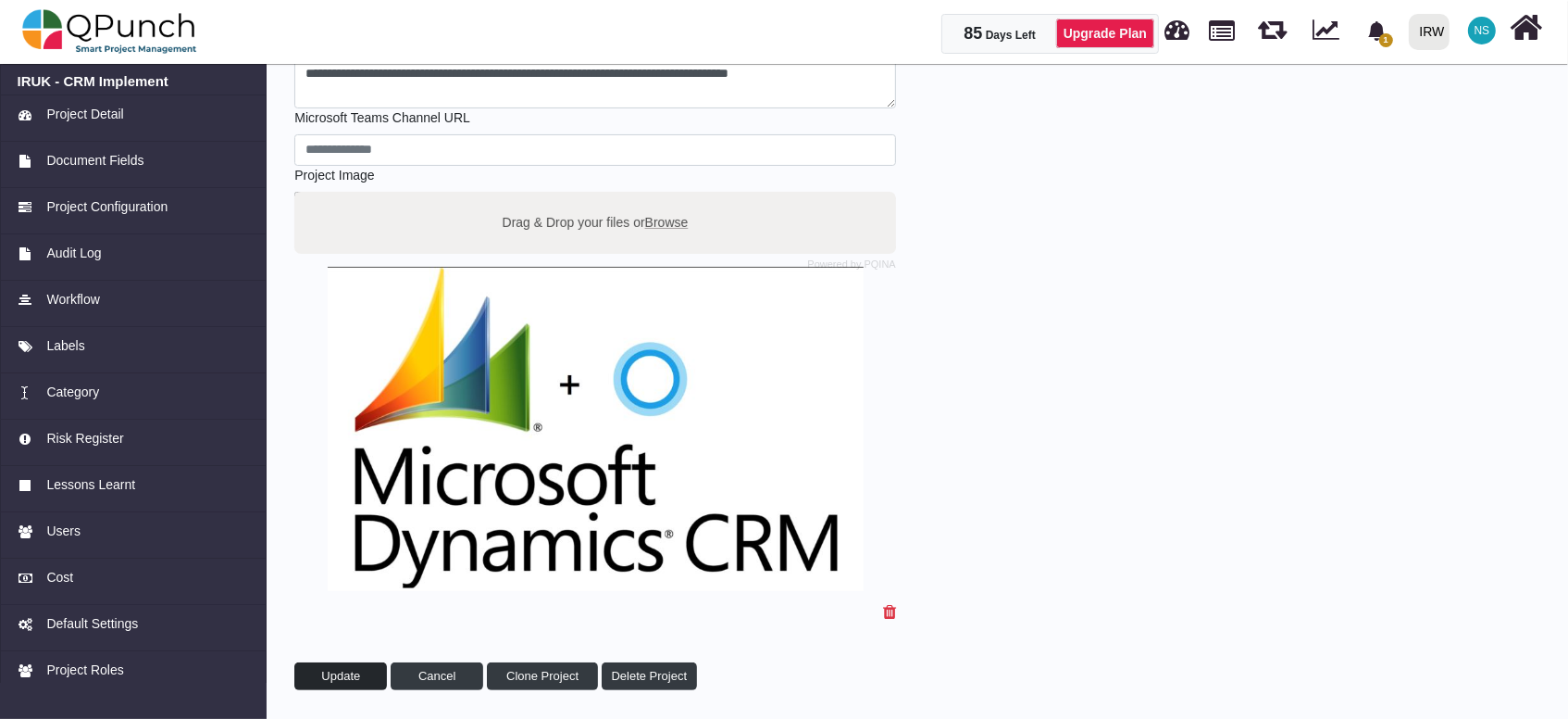
click at [349, 679] on span "Update" at bounding box center [340, 675] width 39 height 14
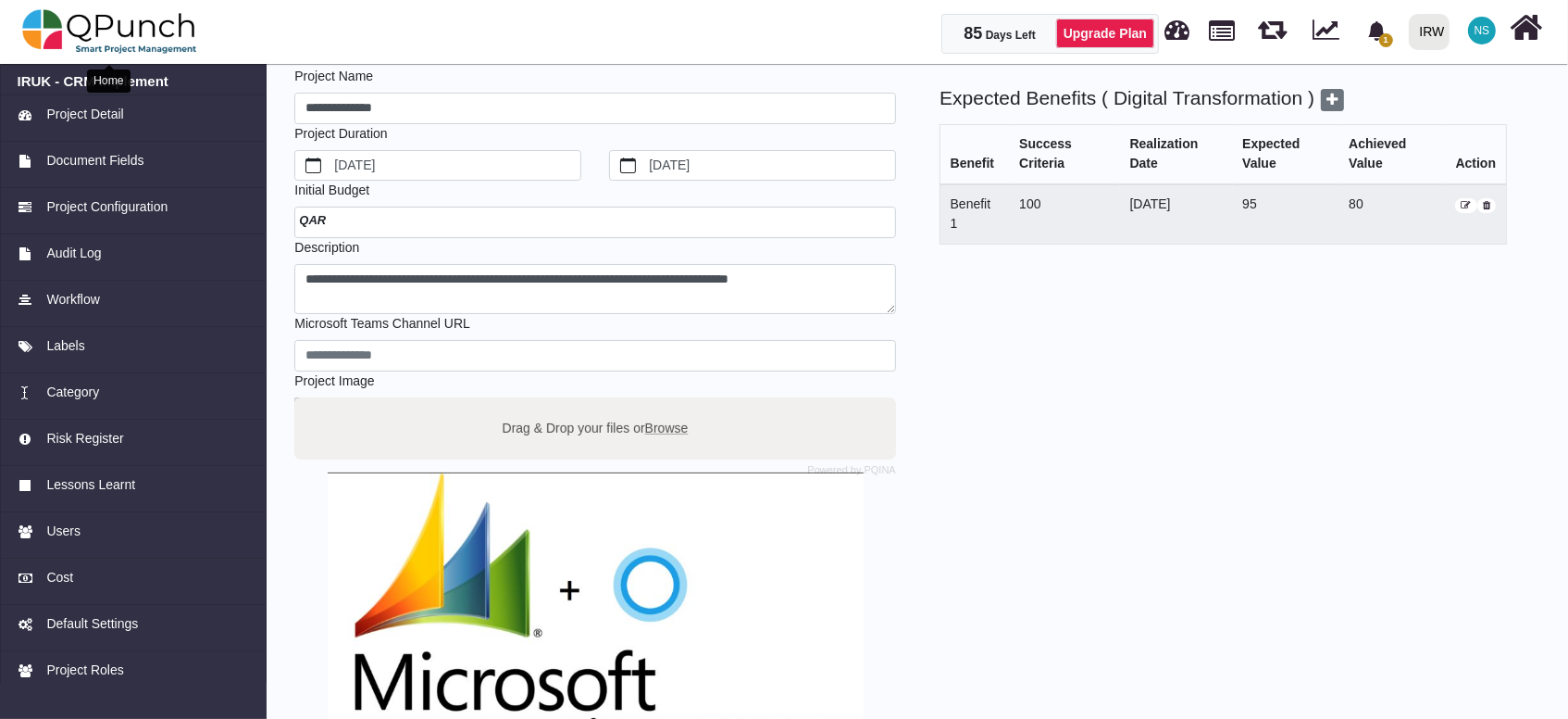
click at [156, 30] on img at bounding box center [110, 32] width 175 height 56
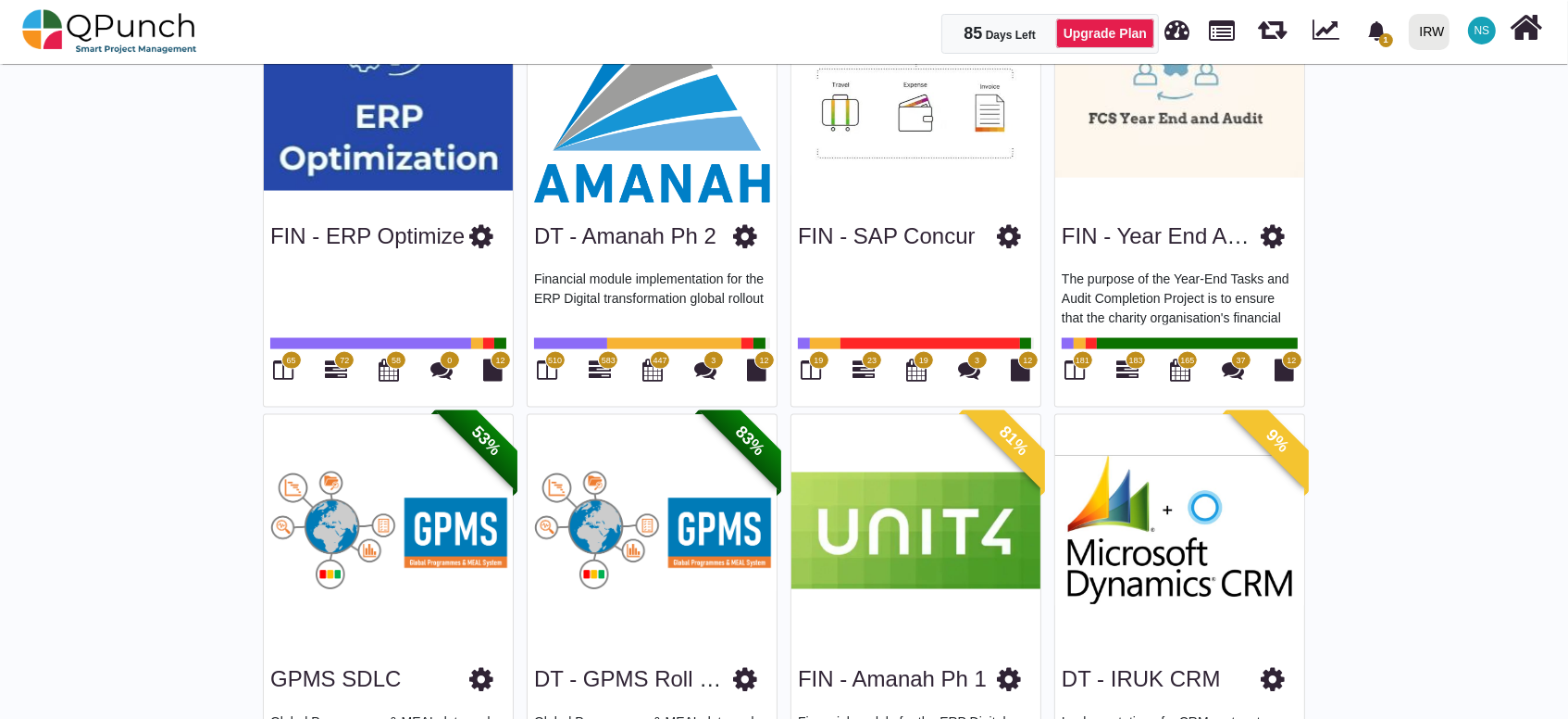
scroll to position [3020, 0]
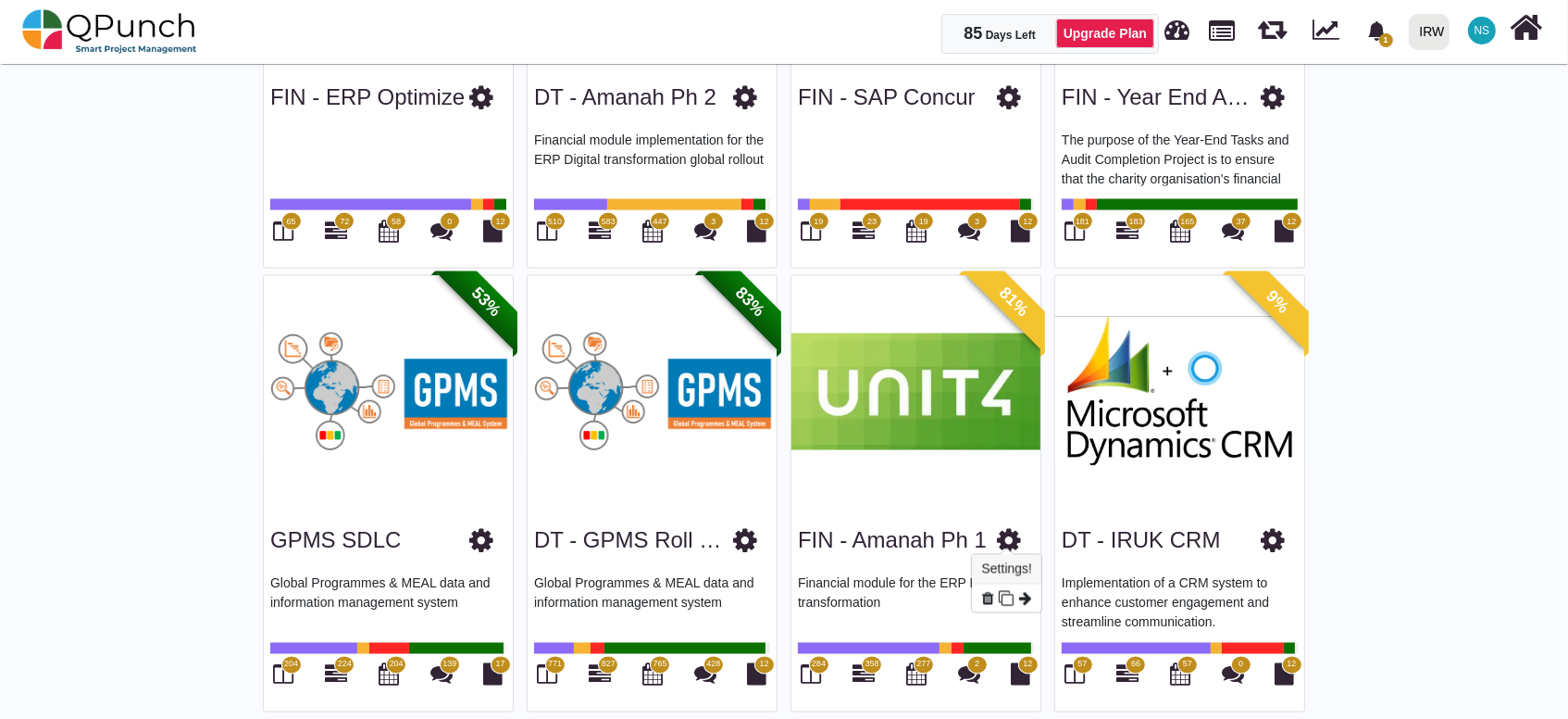
click at [1009, 532] on icon at bounding box center [1009, 540] width 24 height 28
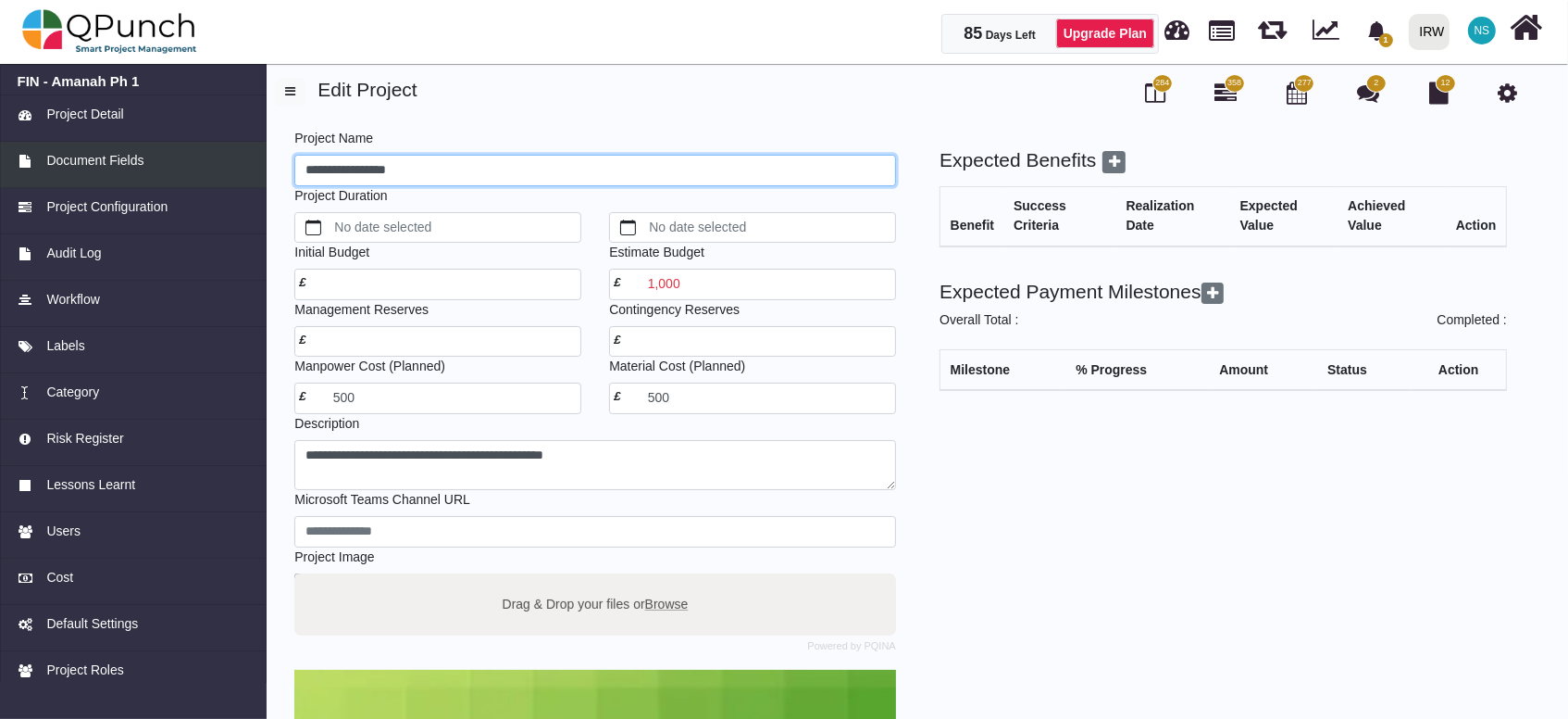
drag, startPoint x: 323, startPoint y: 166, endPoint x: 258, endPoint y: 158, distance: 65.5
click at [258, 158] on div "**********" at bounding box center [784, 581] width 1568 height 1045
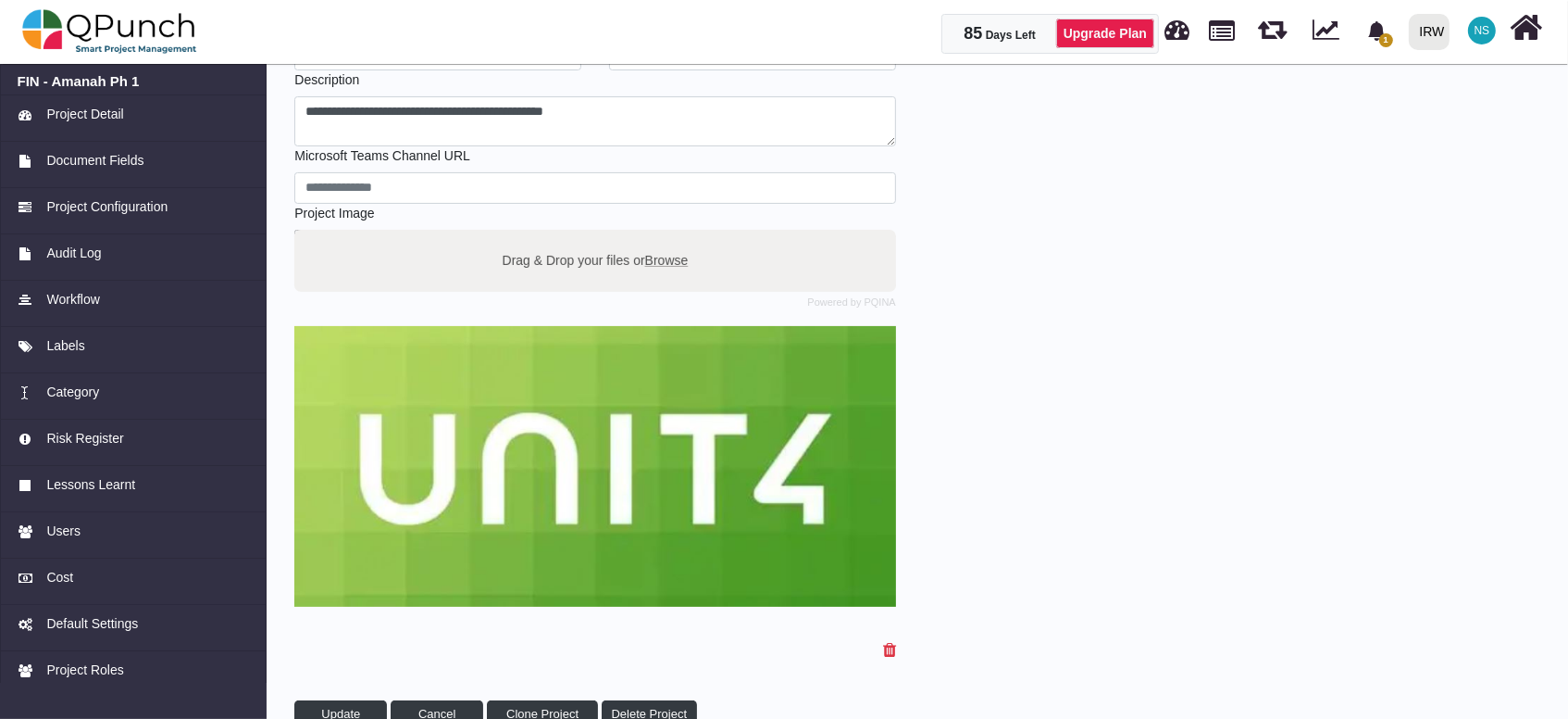
scroll to position [381, 0]
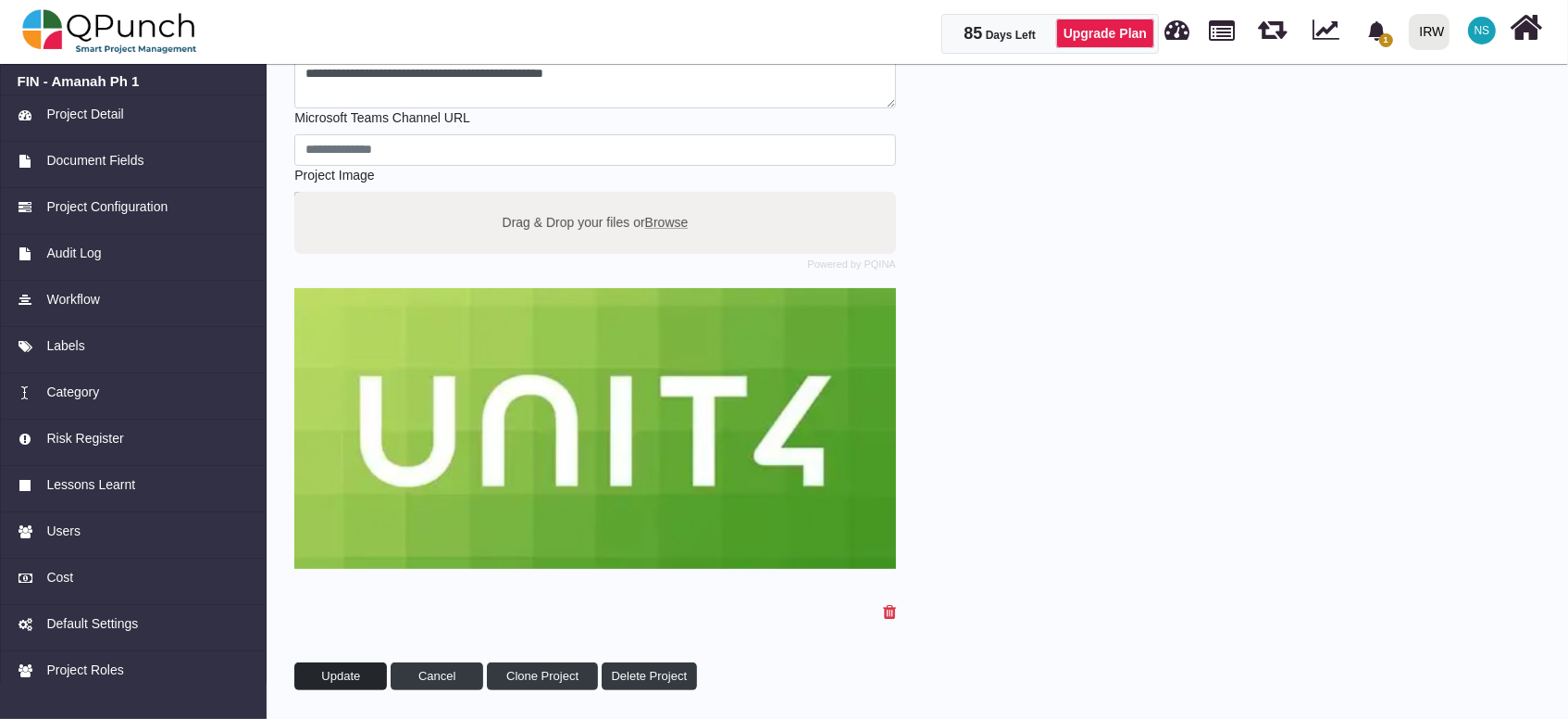
type input "**********"
click at [363, 681] on button "Update" at bounding box center [341, 676] width 93 height 28
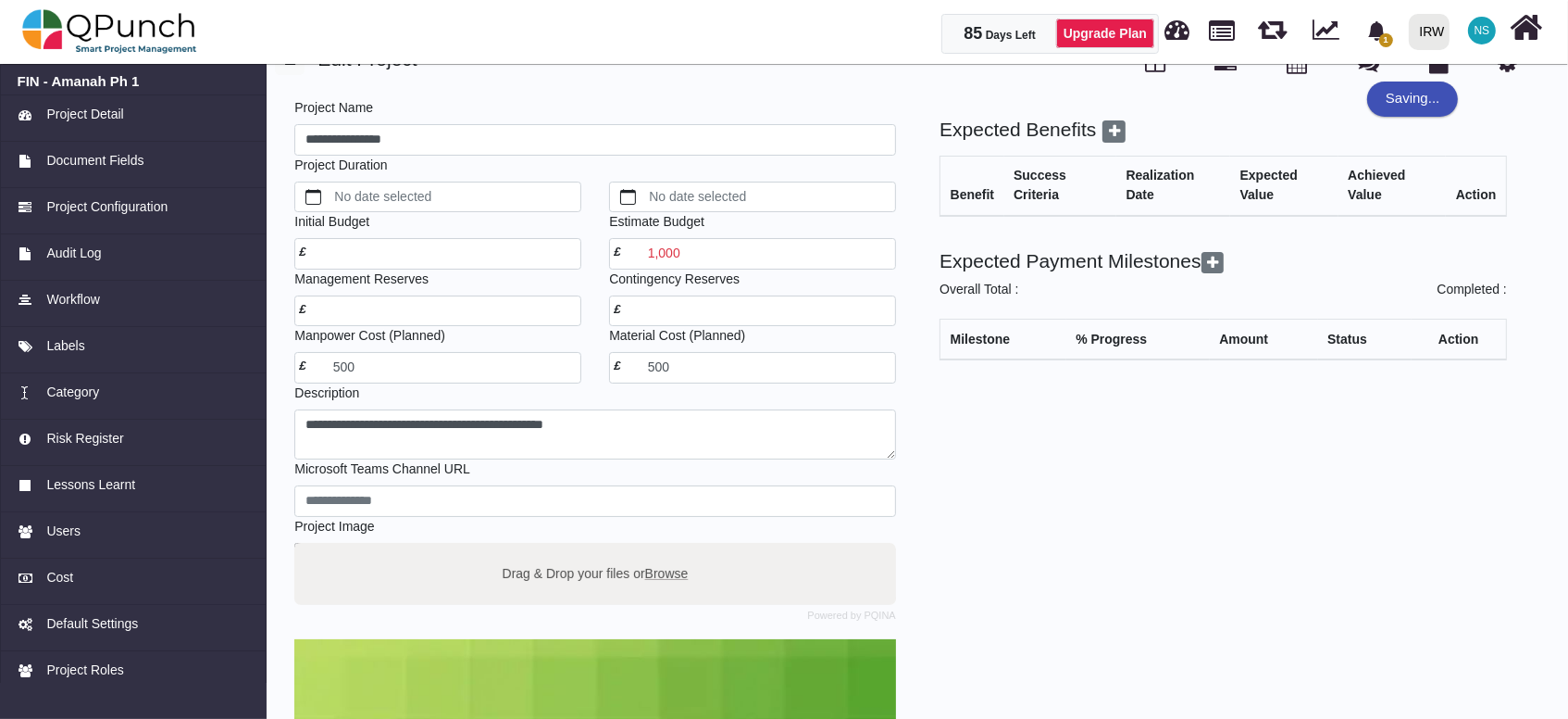
scroll to position [0, 0]
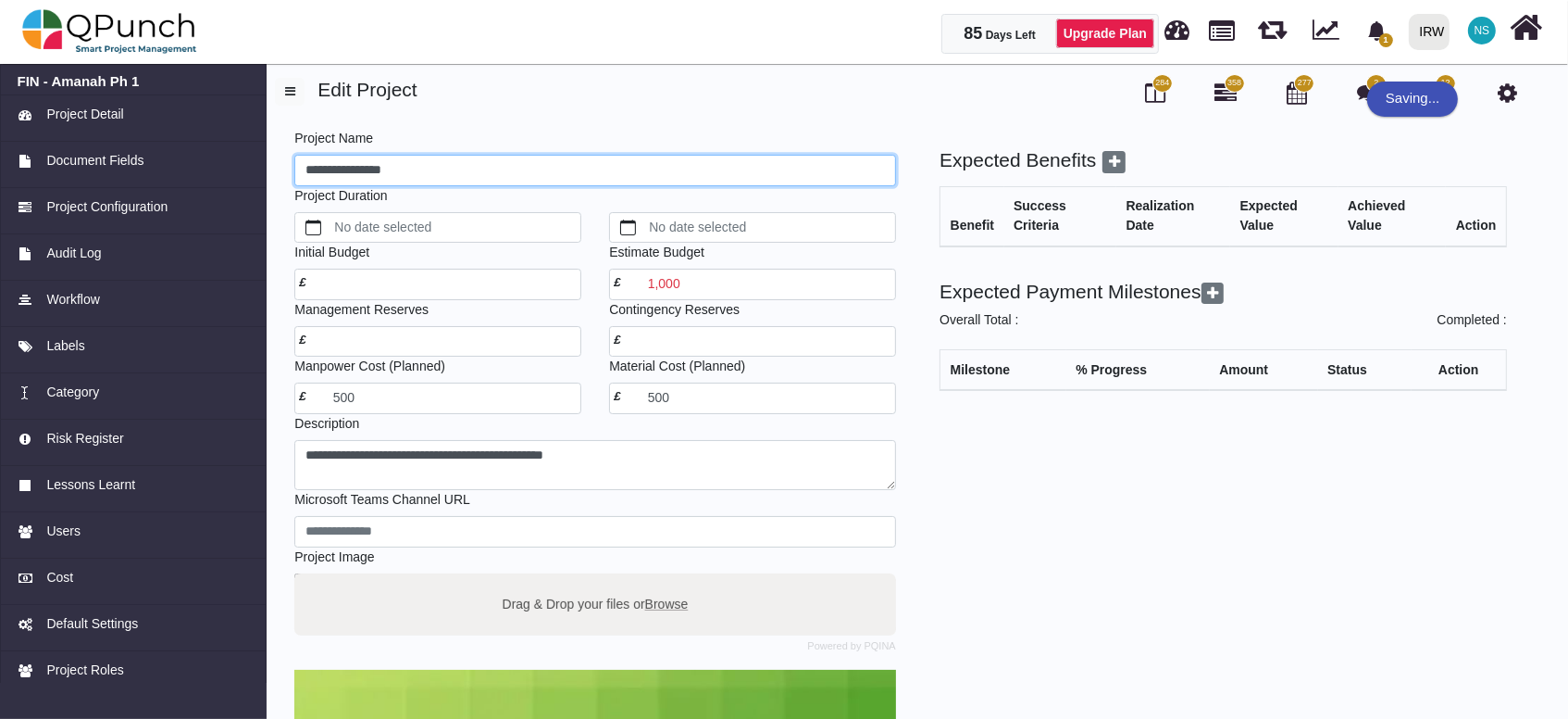
drag, startPoint x: 440, startPoint y: 178, endPoint x: 267, endPoint y: 179, distance: 173.0
click at [267, 179] on div "**********" at bounding box center [784, 581] width 1568 height 1045
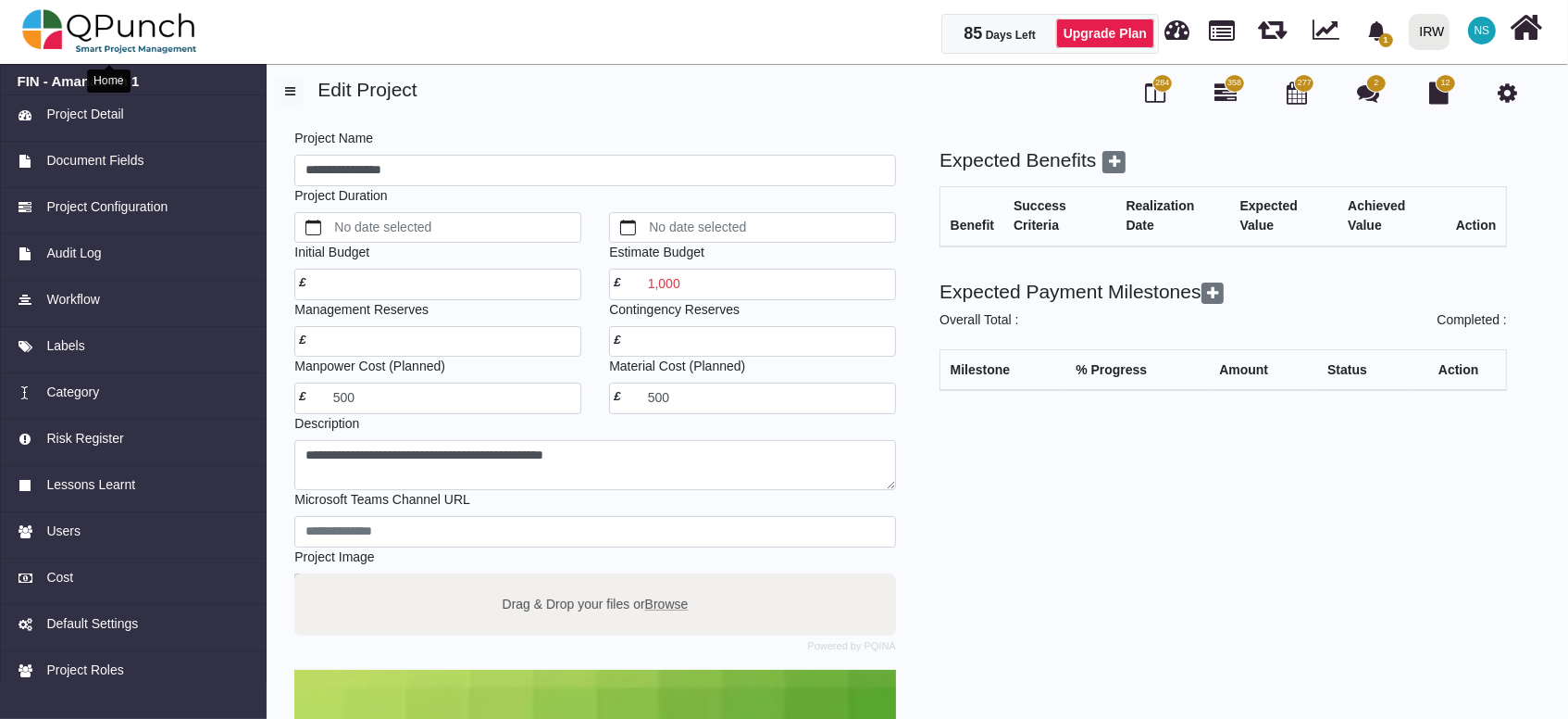
click at [97, 21] on img at bounding box center [110, 32] width 175 height 56
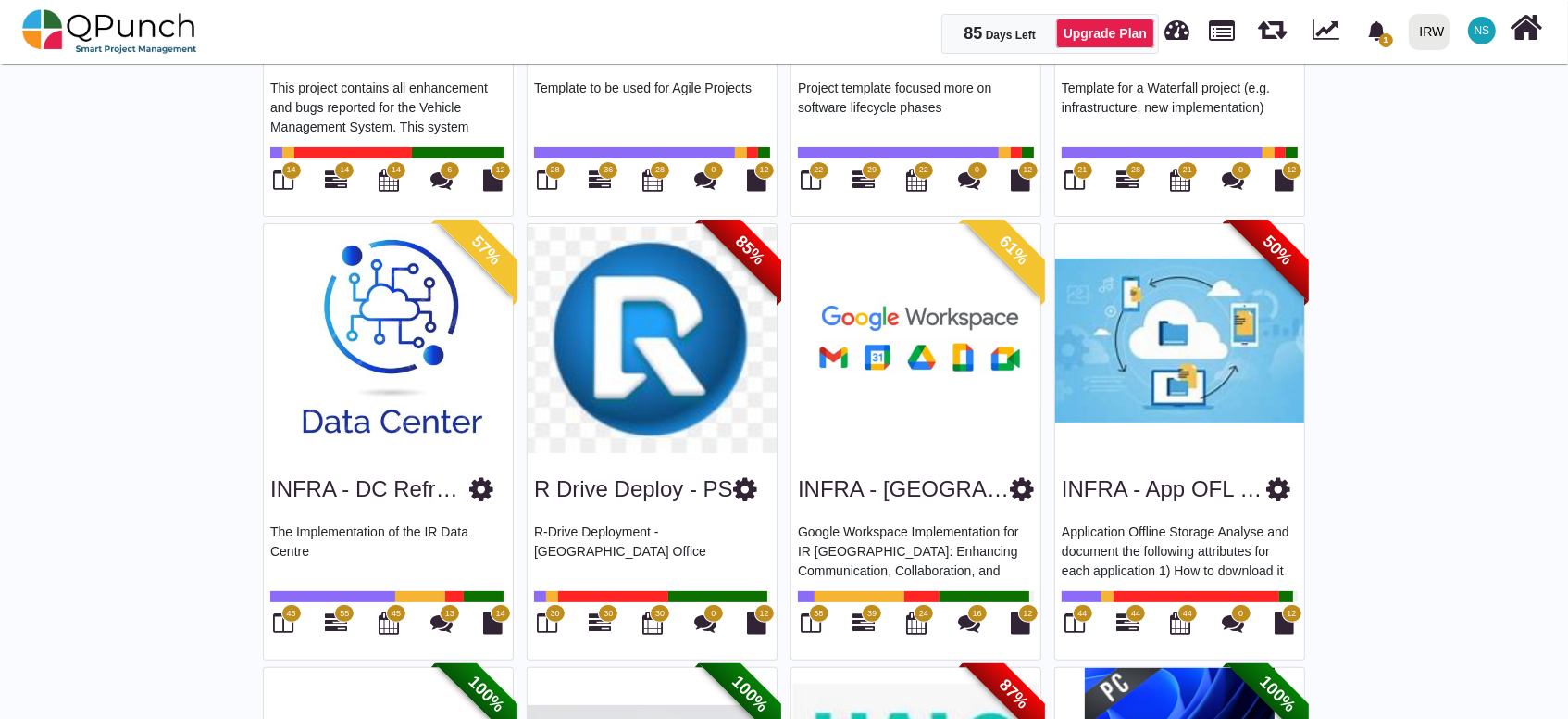
scroll to position [206, 0]
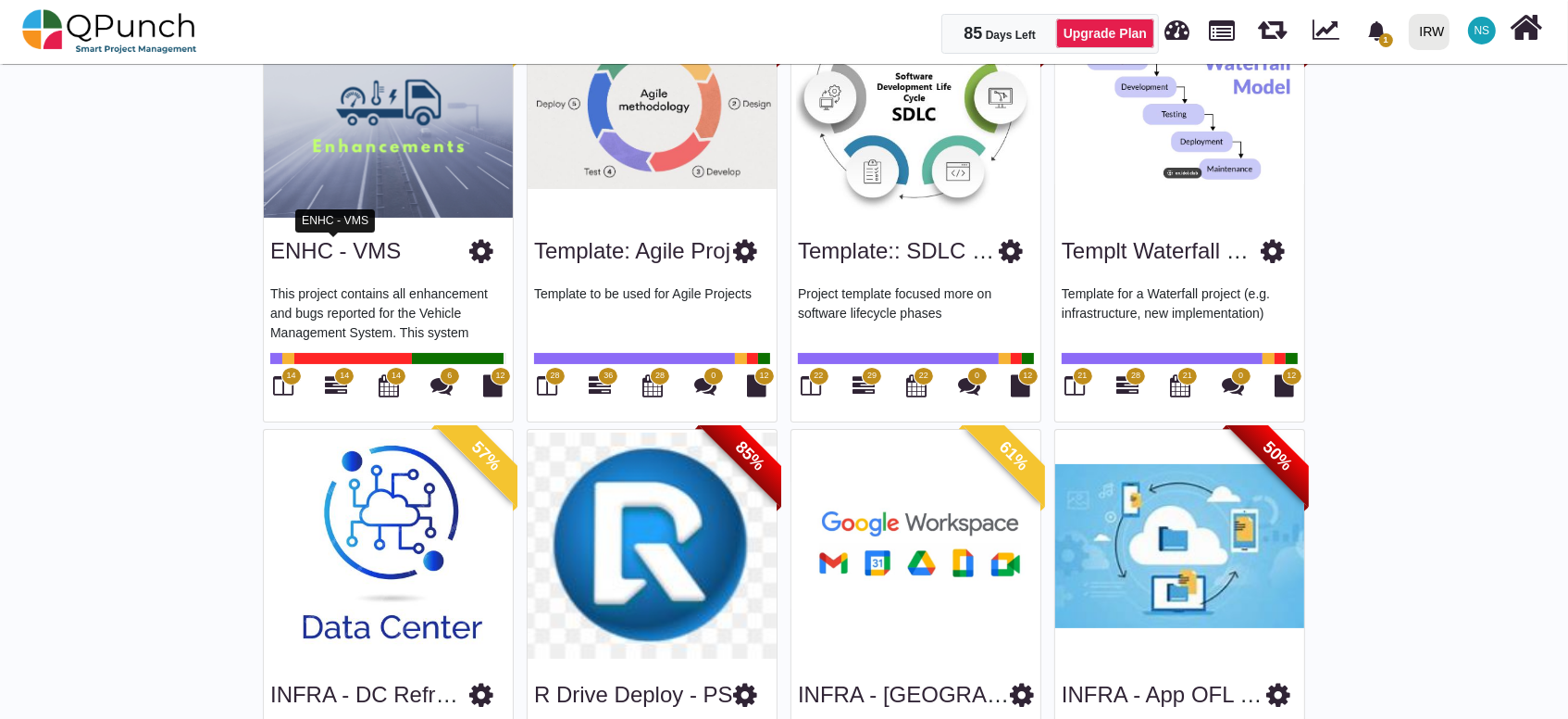
click at [394, 260] on link "ENHC - VMS" at bounding box center [336, 250] width 130 height 25
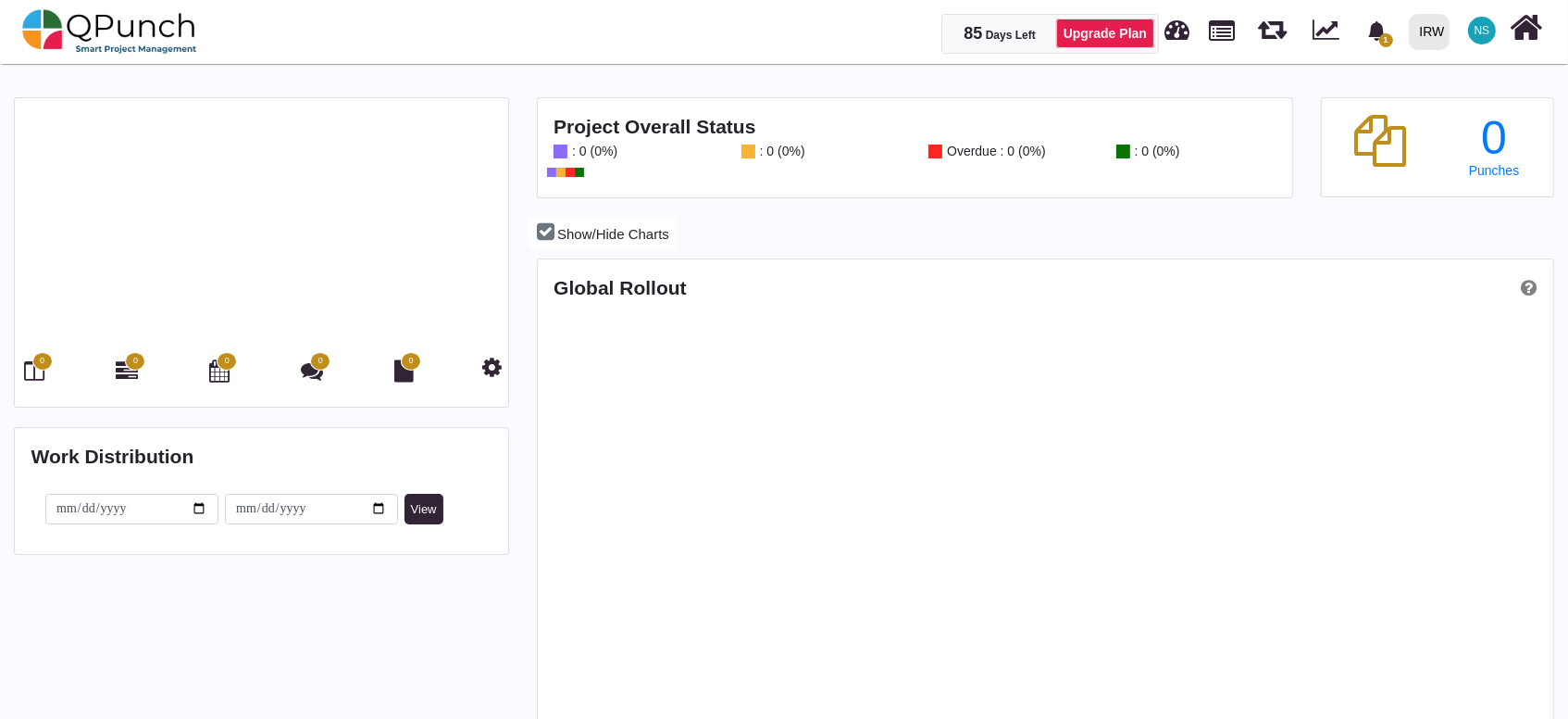
scroll to position [447, 1012]
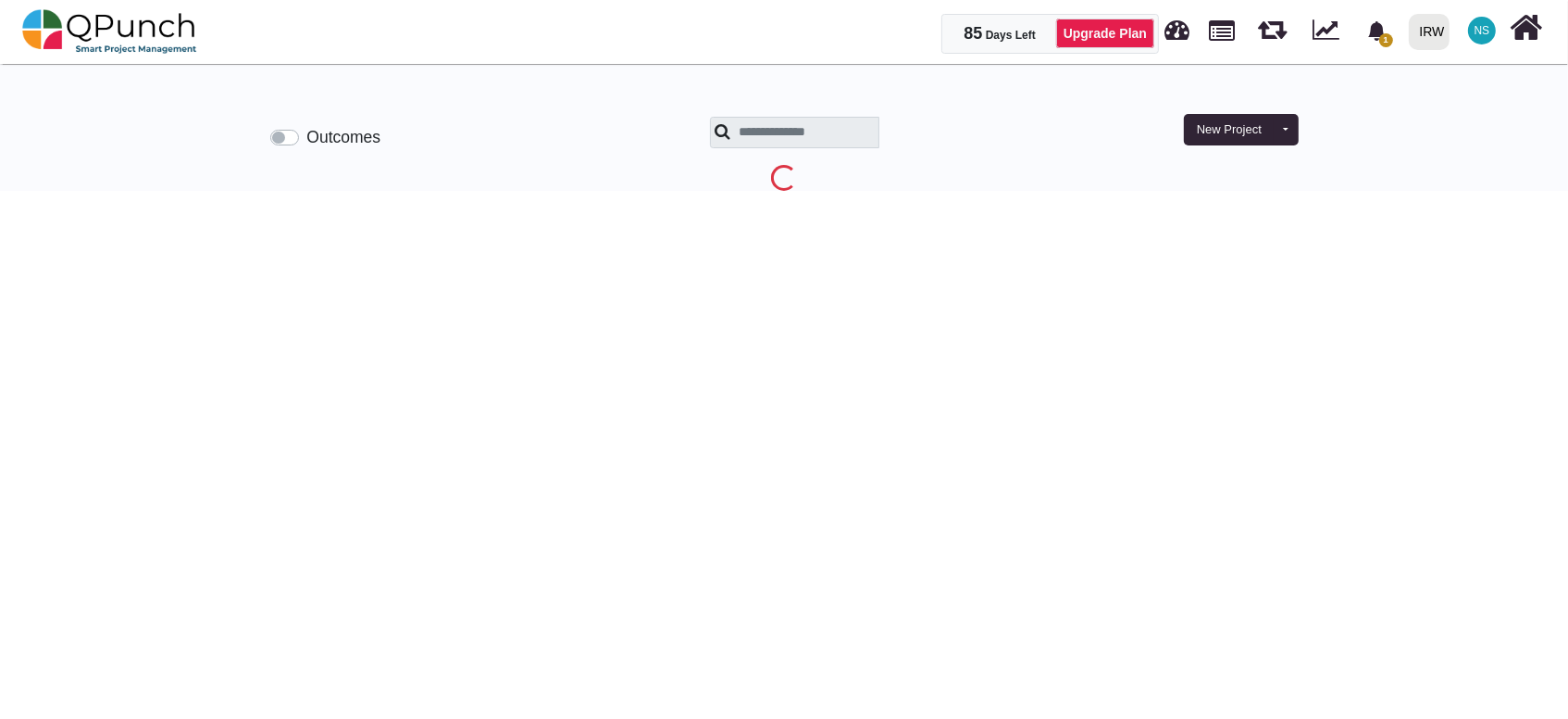
scroll to position [60, 0]
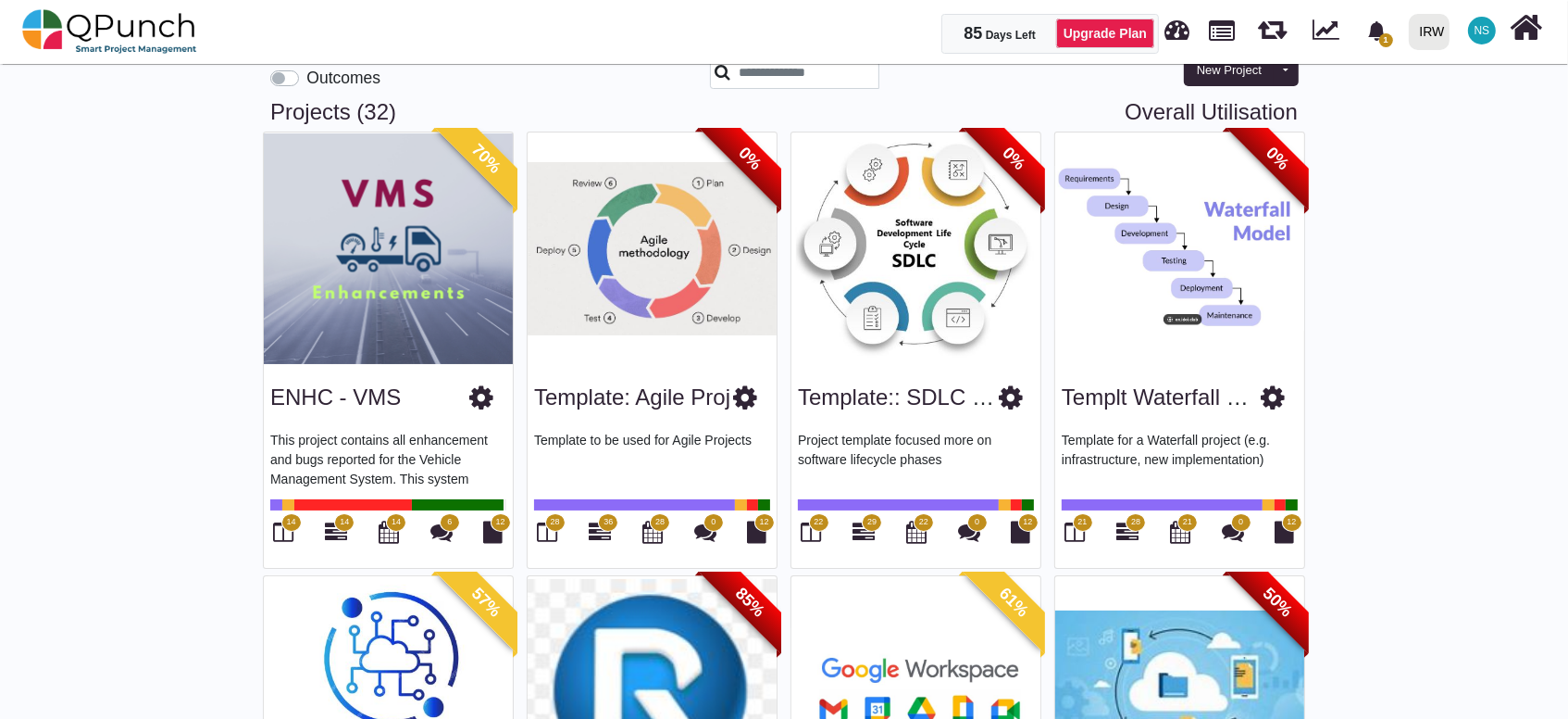
drag, startPoint x: 269, startPoint y: 407, endPoint x: 397, endPoint y: 402, distance: 128.1
click at [397, 402] on div "ENHC - VMS" at bounding box center [389, 393] width 236 height 47
copy link "ENHC - VMS"
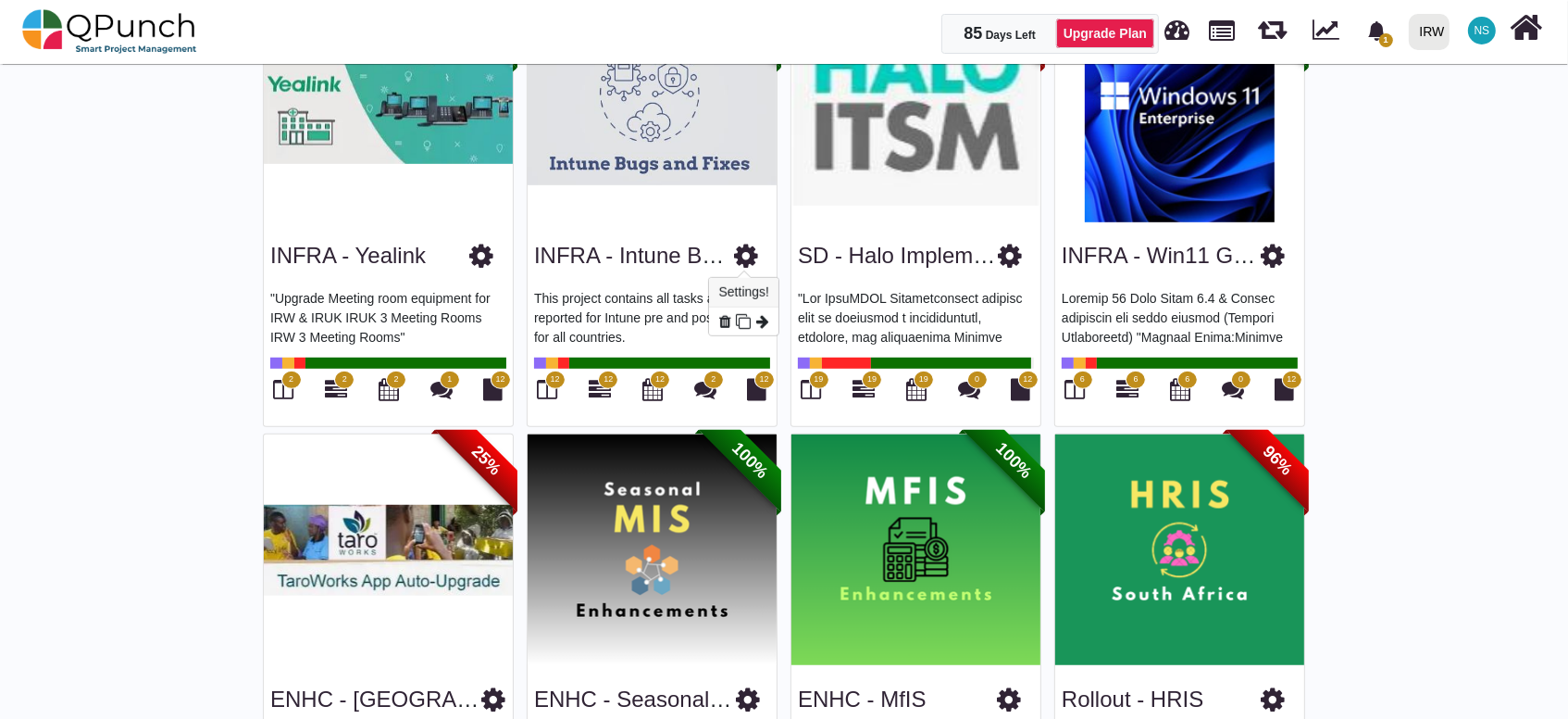
scroll to position [1294, 0]
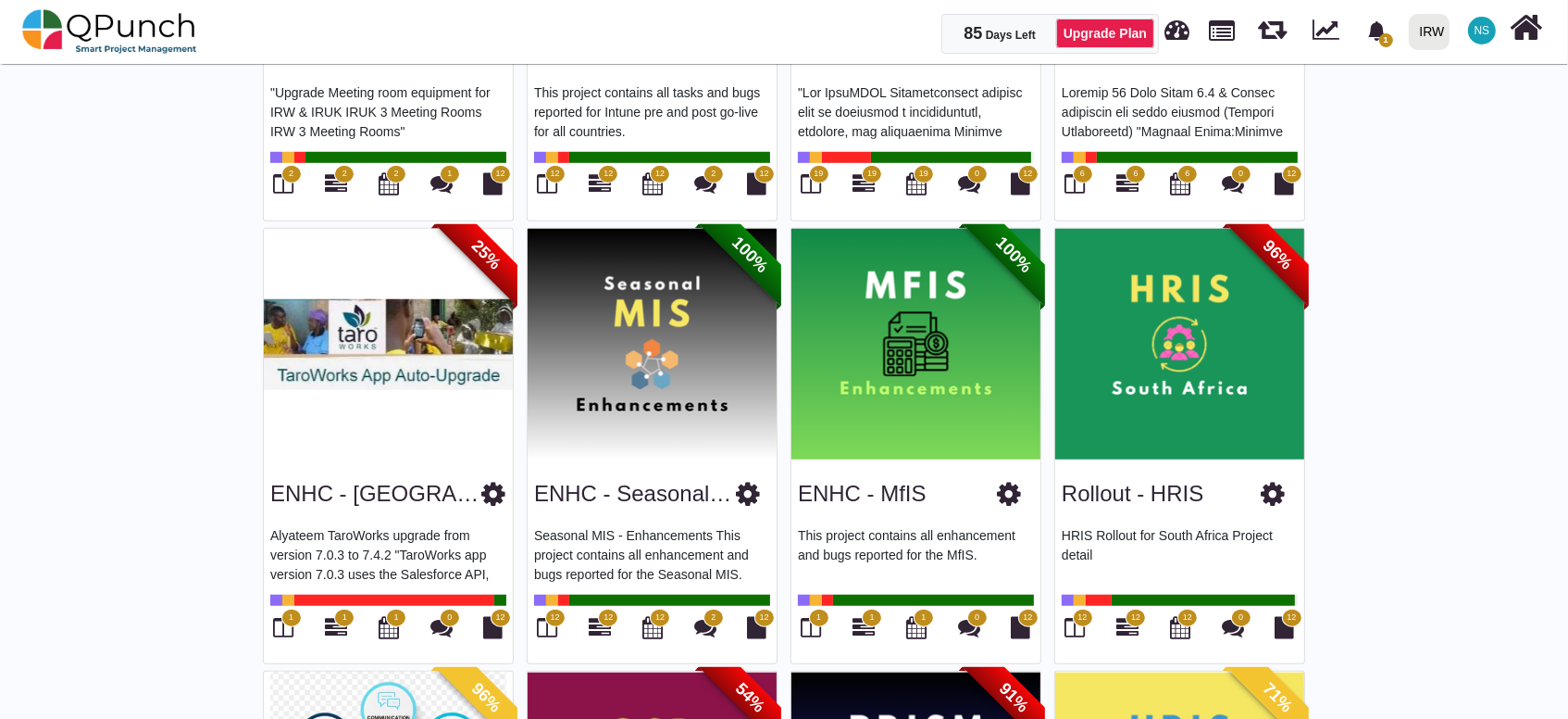
drag, startPoint x: 265, startPoint y: 497, endPoint x: 451, endPoint y: 494, distance: 186.0
click at [451, 494] on div "ENHC - Tarowork Alyateem TaroWorks upgrade from version 7.0.3 to 7.4.2 "TaroWor…" at bounding box center [389, 562] width 249 height 204
drag, startPoint x: 451, startPoint y: 494, endPoint x: 419, endPoint y: 487, distance: 32.8
copy link "ENHC - [GEOGRAPHIC_DATA]"
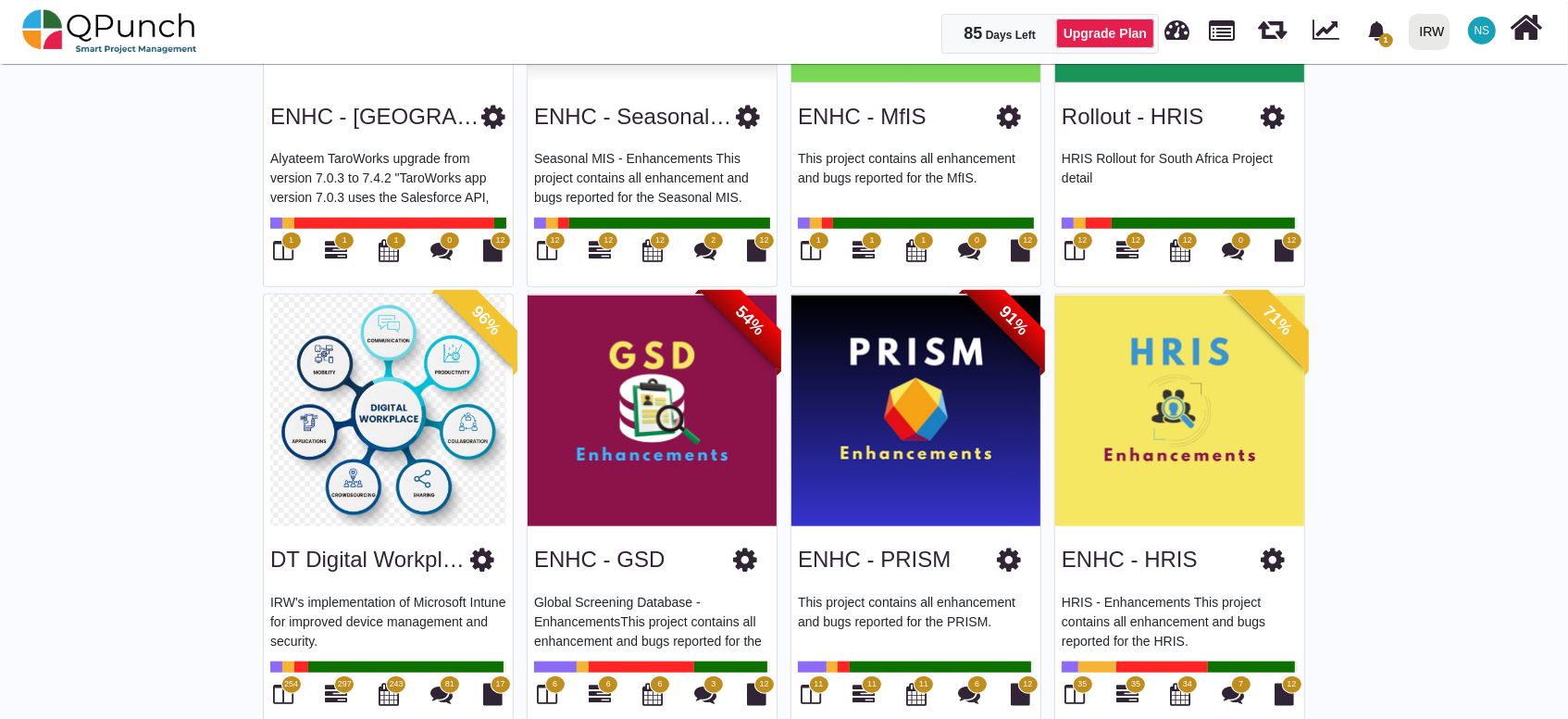
scroll to position [1705, 0]
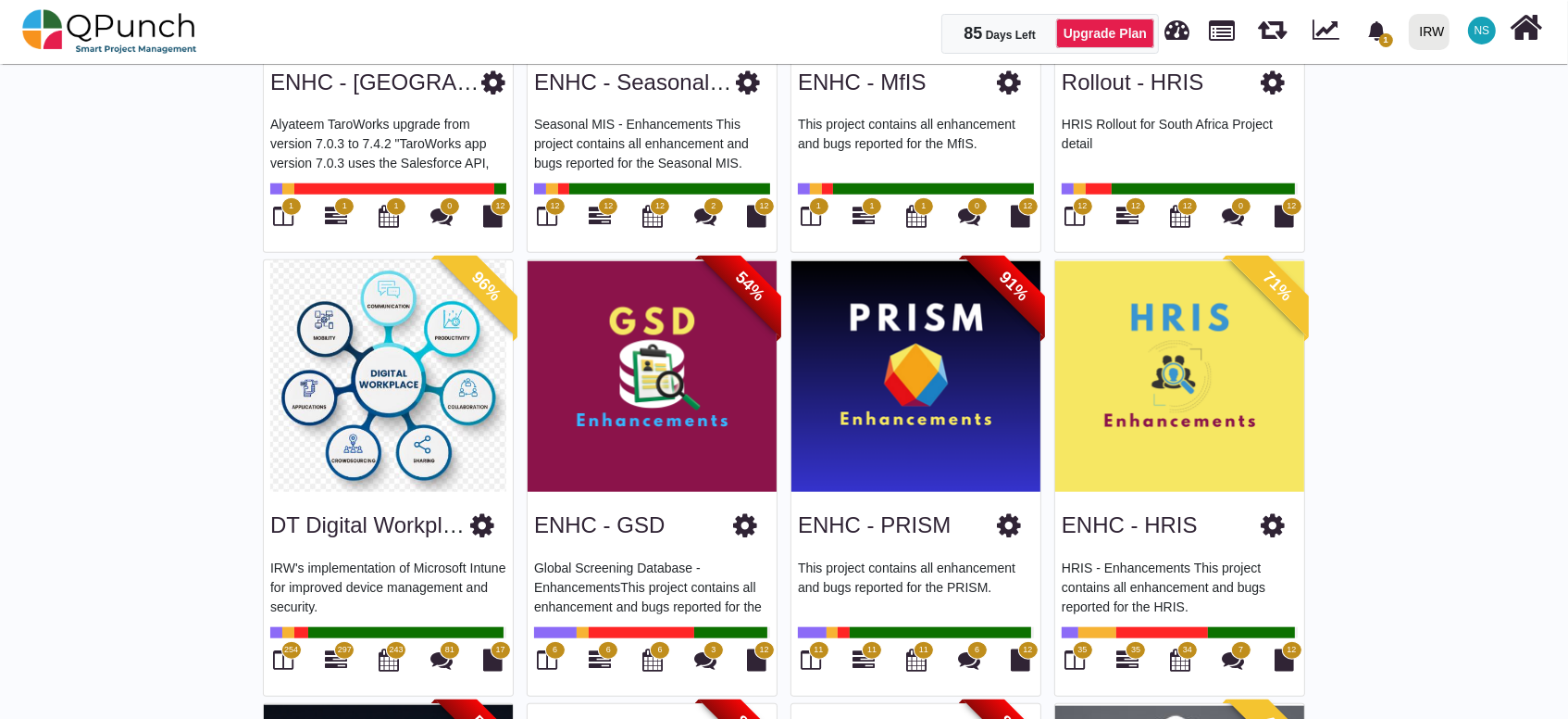
drag, startPoint x: 533, startPoint y: 533, endPoint x: 658, endPoint y: 534, distance: 125.0
click at [658, 534] on div "ENHC - GSD Global Screening Database - Enhancements ​​​​​This project contains …" at bounding box center [652, 593] width 249 height 204
drag, startPoint x: 658, startPoint y: 534, endPoint x: 637, endPoint y: 522, distance: 24.2
copy link "ENHC - GSD"
drag, startPoint x: 796, startPoint y: 531, endPoint x: 954, endPoint y: 531, distance: 158.0
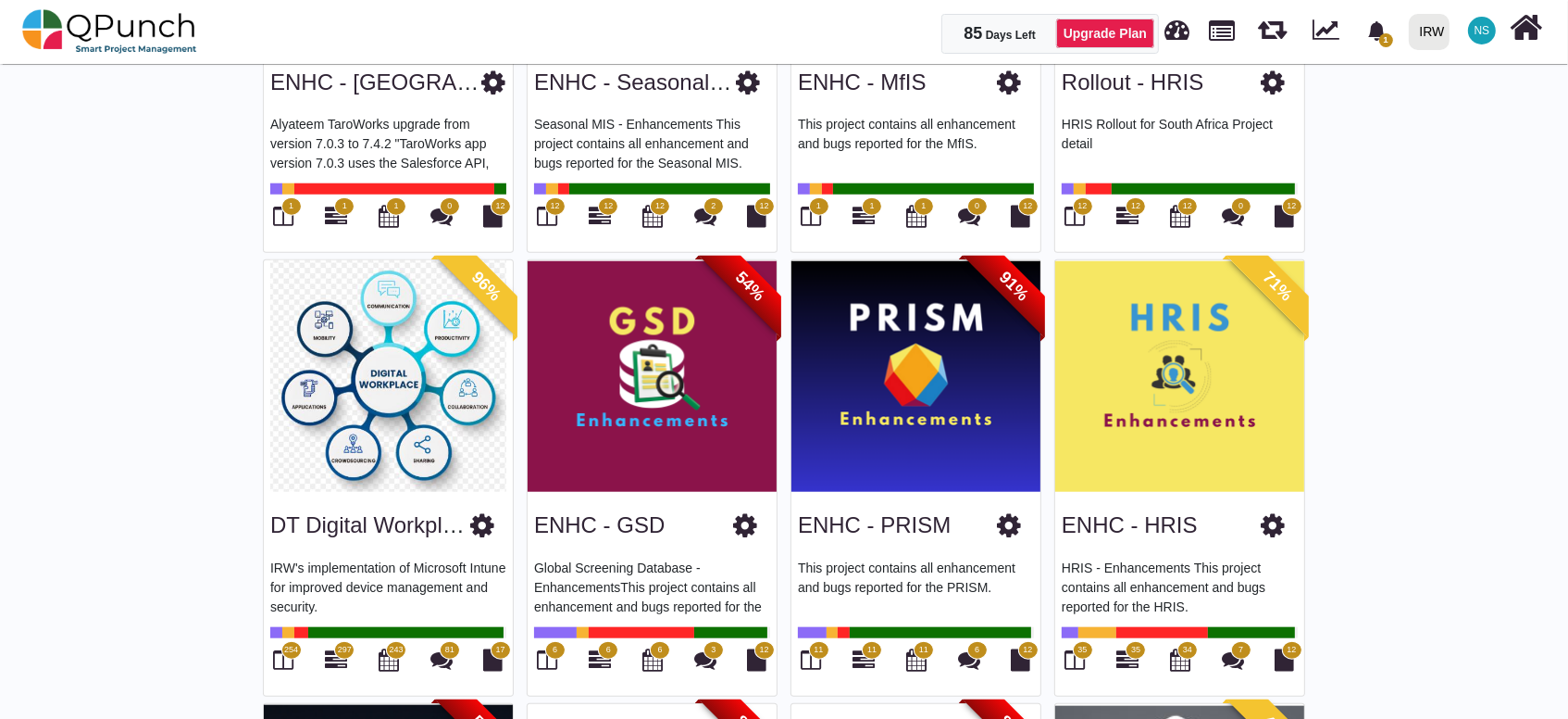
click at [954, 531] on div "ENHC - PRISM This project contains all enhancement and bugs reported for the PR…" at bounding box center [916, 593] width 249 height 204
drag, startPoint x: 954, startPoint y: 531, endPoint x: 904, endPoint y: 515, distance: 52.5
copy link "ENHC - PRISM"
drag, startPoint x: 1060, startPoint y: 530, endPoint x: 1191, endPoint y: 528, distance: 131.0
click at [1191, 528] on div "ENHC - HRIS HRIS - Enhancements This project contains all enhancement and bugs …" at bounding box center [1180, 593] width 249 height 204
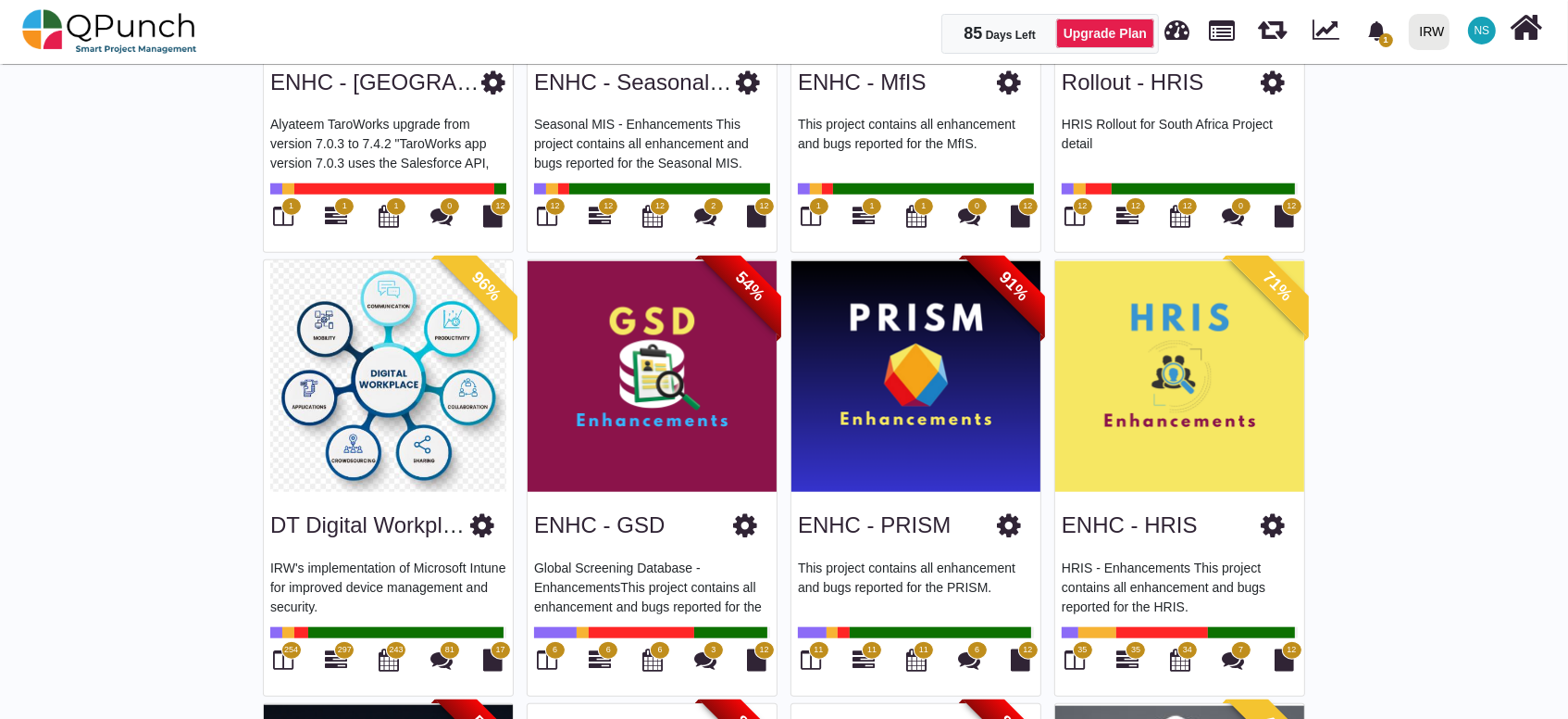
drag, startPoint x: 1191, startPoint y: 528, endPoint x: 1163, endPoint y: 517, distance: 30.1
copy link "ENHC - HRIS"
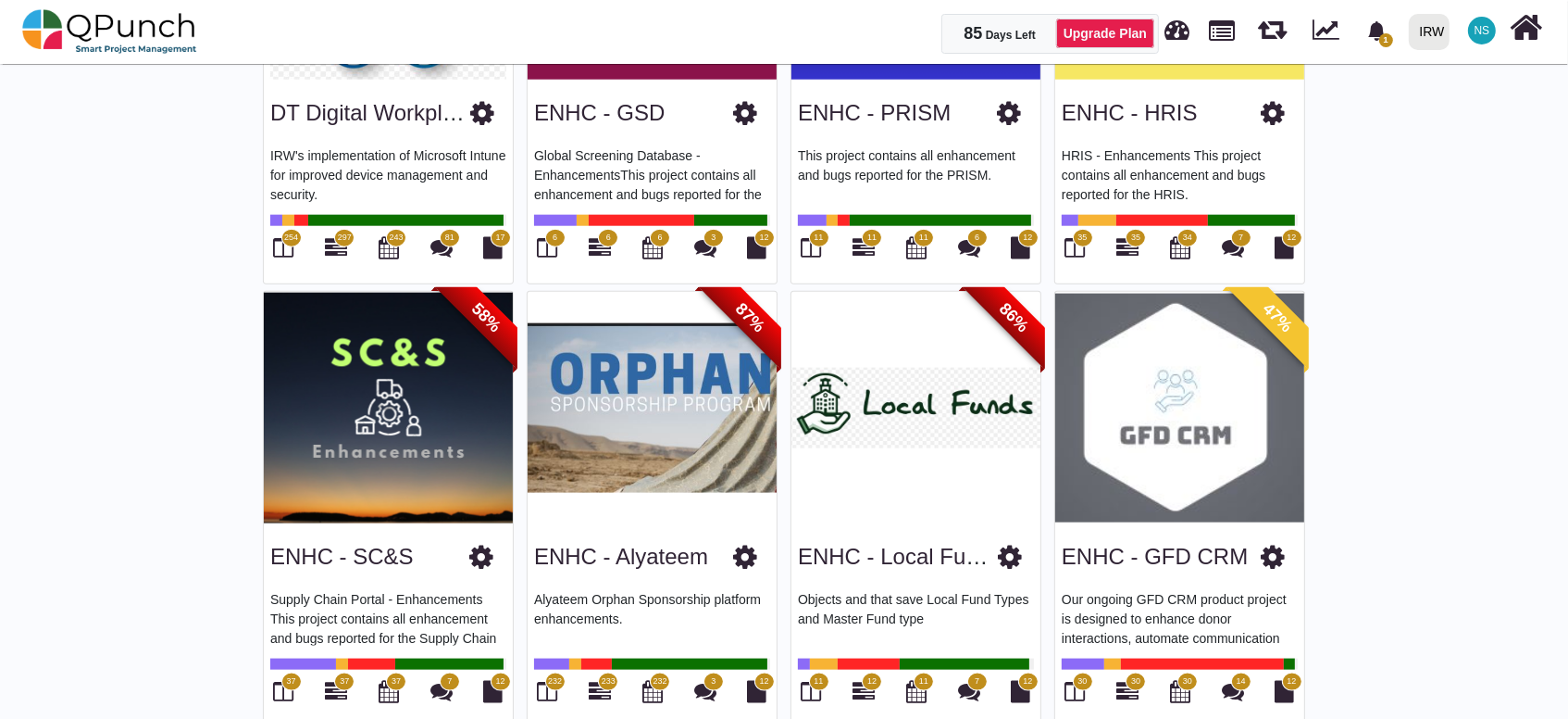
scroll to position [2323, 0]
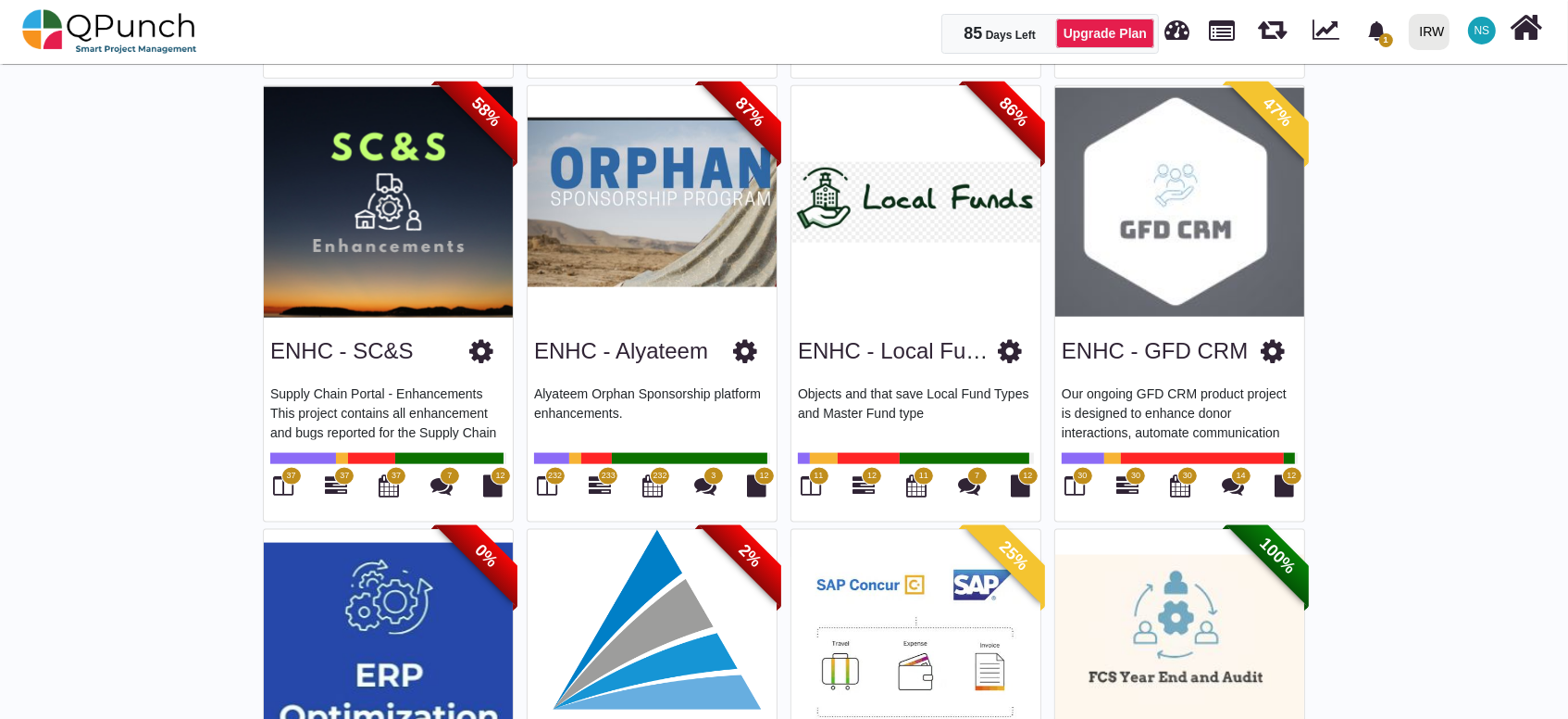
drag, startPoint x: 272, startPoint y: 369, endPoint x: 282, endPoint y: 358, distance: 14.9
click at [282, 358] on div "ENHC - SC&S Supply Chain Portal - Enhancements This project contains all enhanc…" at bounding box center [389, 419] width 249 height 204
drag, startPoint x: 282, startPoint y: 358, endPoint x: 403, endPoint y: 346, distance: 121.6
click at [403, 346] on link "ENHC - SC&S" at bounding box center [342, 350] width 143 height 25
drag, startPoint x: 403, startPoint y: 346, endPoint x: 378, endPoint y: 347, distance: 25.0
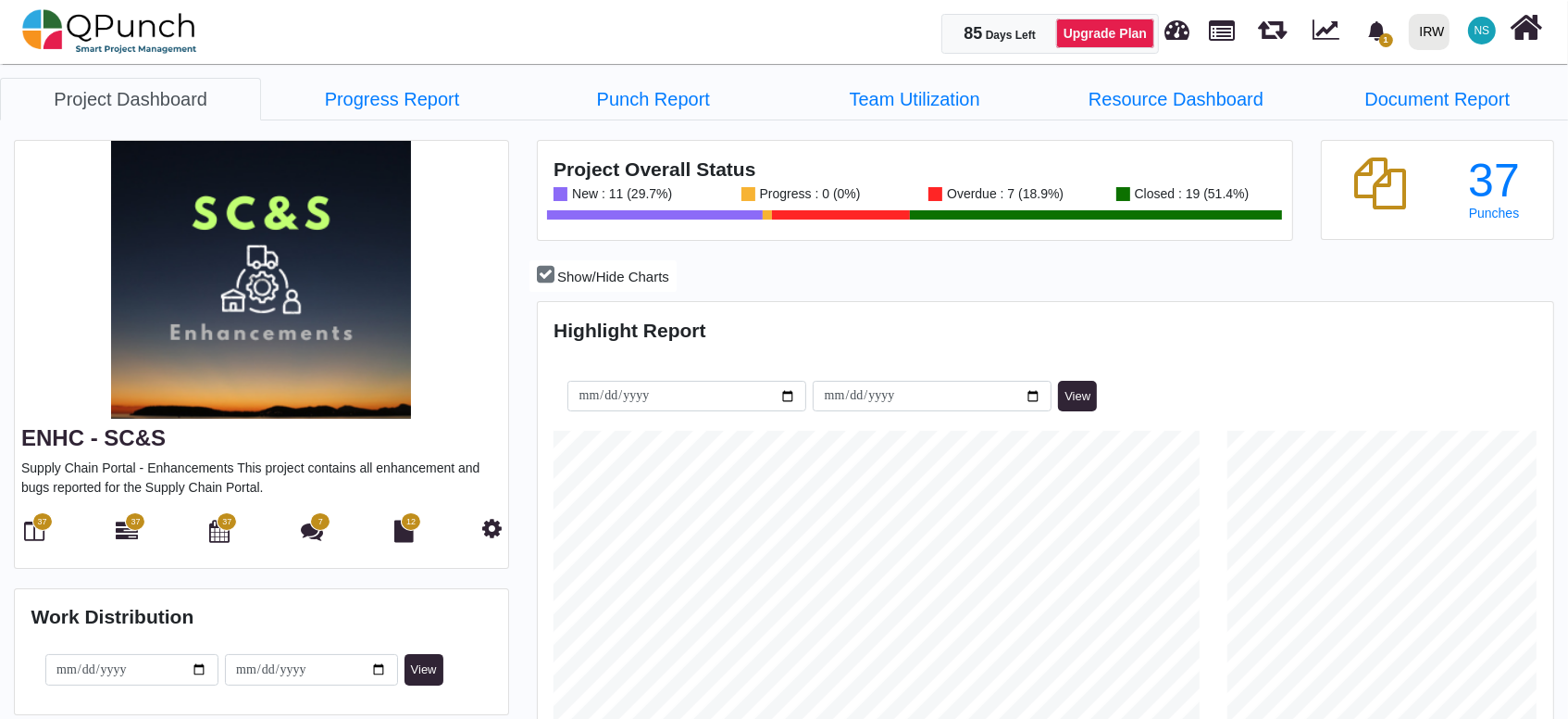
scroll to position [322, 337]
drag, startPoint x: 176, startPoint y: 443, endPoint x: -37, endPoint y: 437, distance: 213.1
click at [0, 437] on html "85 Days Left Upgrade Plan 1 Notification Clear New task [GEOGRAPHIC_DATA] [DATE…" at bounding box center [784, 359] width 1568 height 719
copy link "ENHC - SC&S"
click at [174, 45] on img at bounding box center [110, 32] width 175 height 56
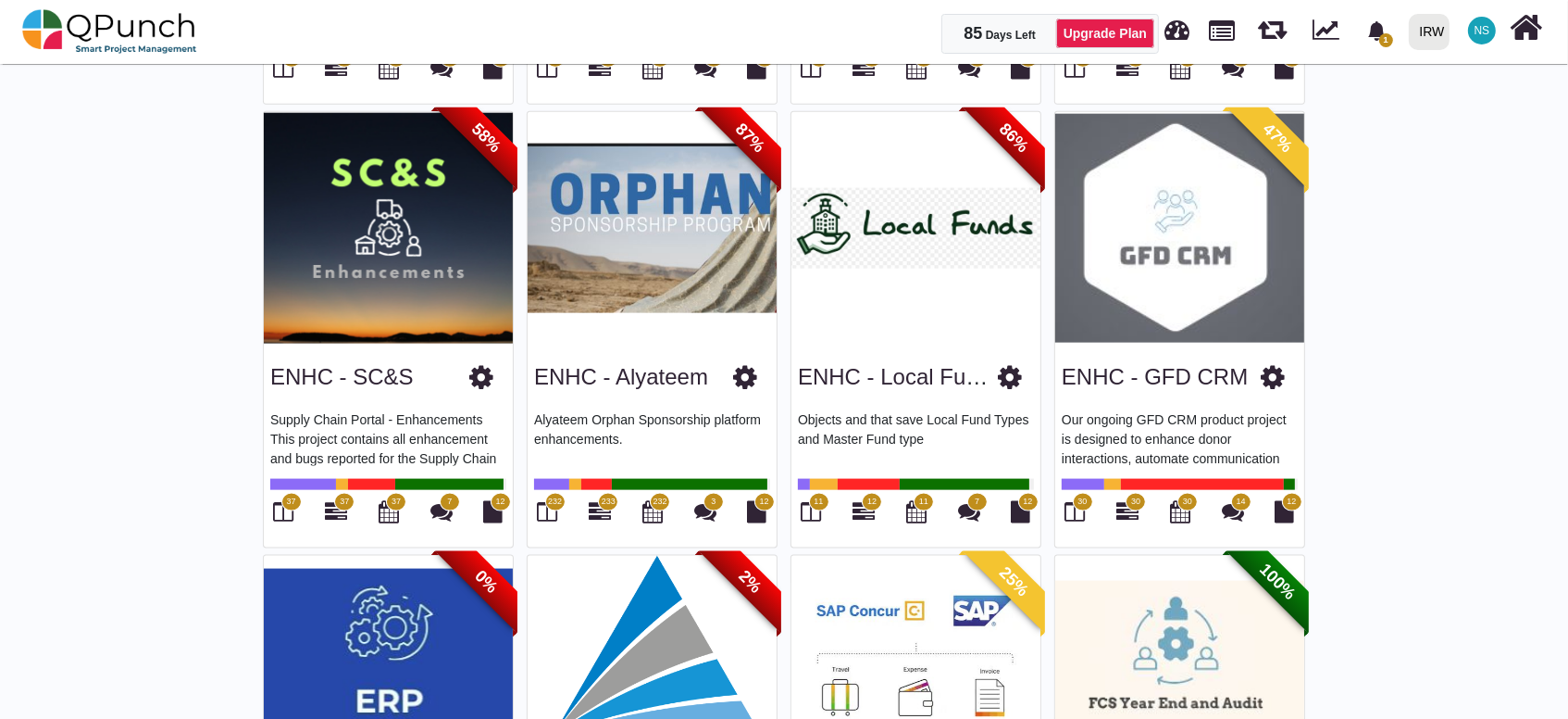
scroll to position [2263, 0]
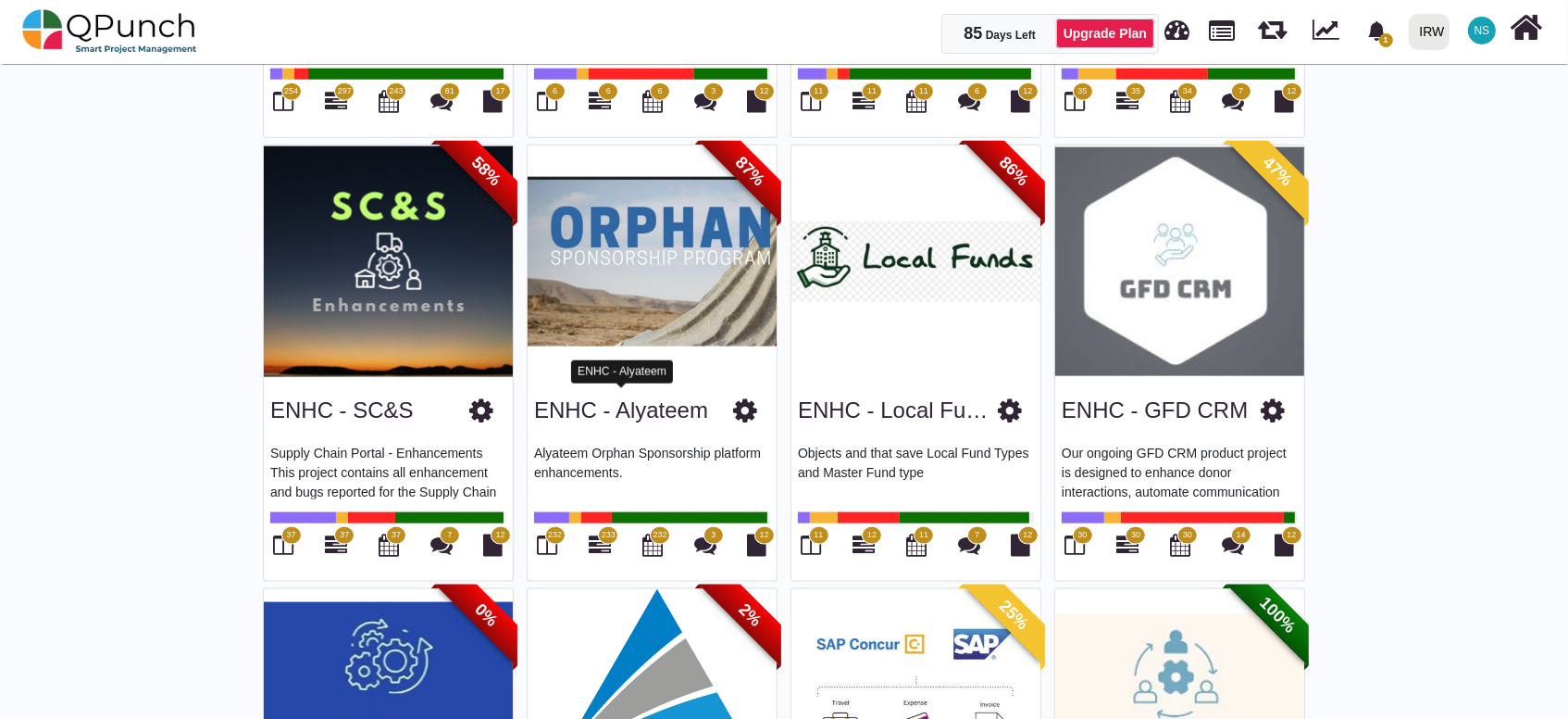
drag, startPoint x: 537, startPoint y: 416, endPoint x: 704, endPoint y: 407, distance: 167.2
click at [704, 407] on div "ENHC - Alyateem" at bounding box center [652, 406] width 236 height 47
drag, startPoint x: 704, startPoint y: 407, endPoint x: 694, endPoint y: 406, distance: 10.0
drag, startPoint x: 800, startPoint y: 419, endPoint x: 1003, endPoint y: 413, distance: 203.1
click at [1003, 413] on div "ENHC - Local Funds" at bounding box center [916, 406] width 236 height 47
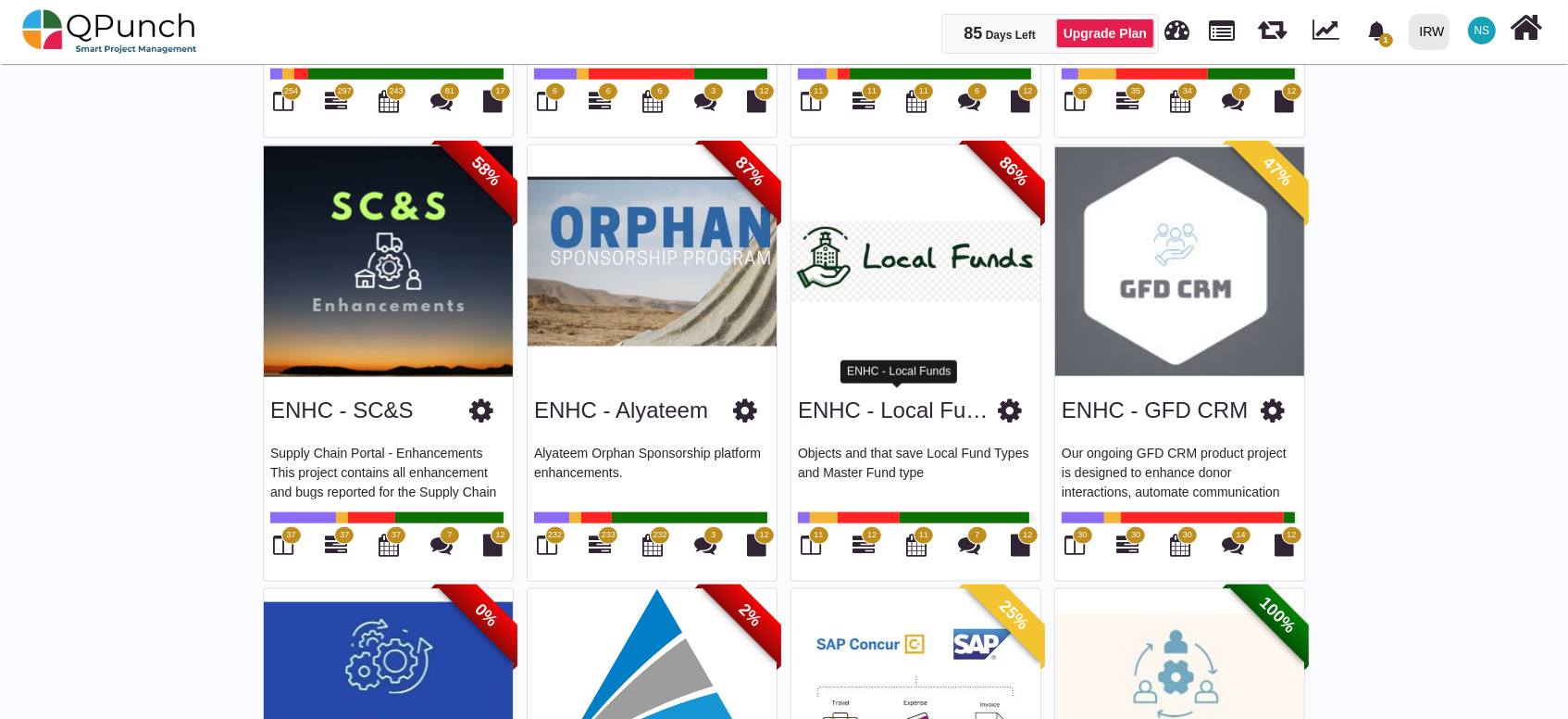
drag, startPoint x: 1003, startPoint y: 413, endPoint x: 863, endPoint y: 393, distance: 141.4
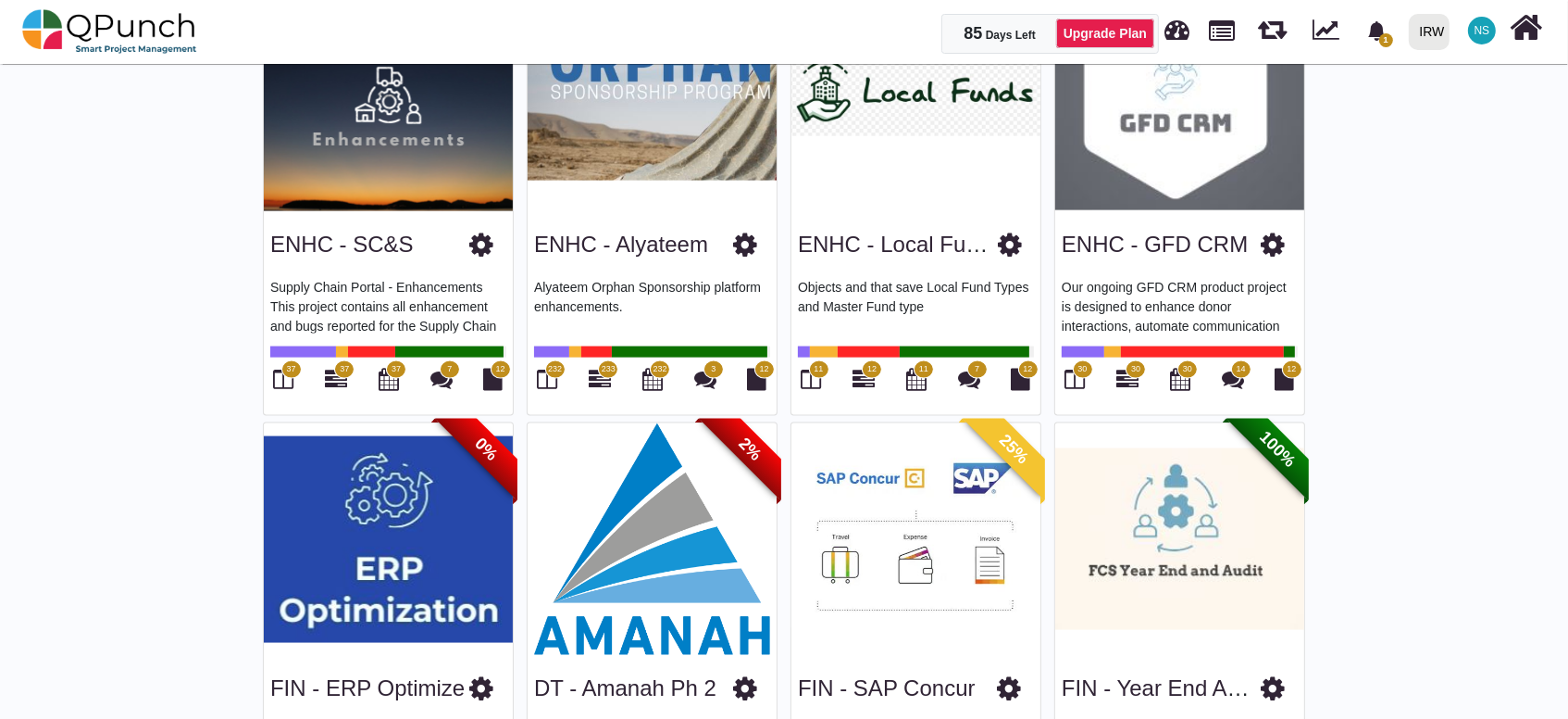
scroll to position [2403, 0]
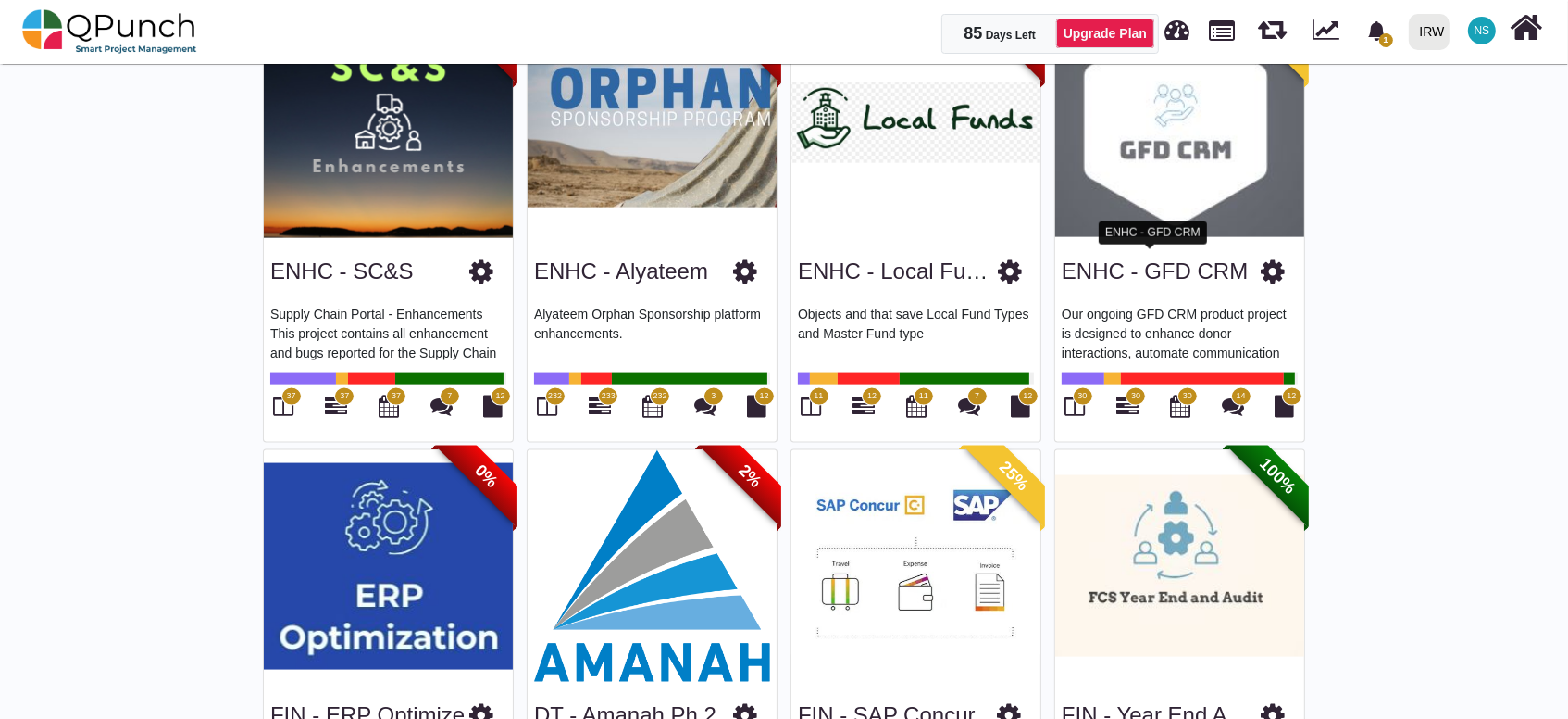
drag, startPoint x: 1244, startPoint y: 269, endPoint x: 1066, endPoint y: 266, distance: 178.0
click at [1066, 266] on div "ENHC - GFD CRM" at bounding box center [1180, 268] width 236 height 47
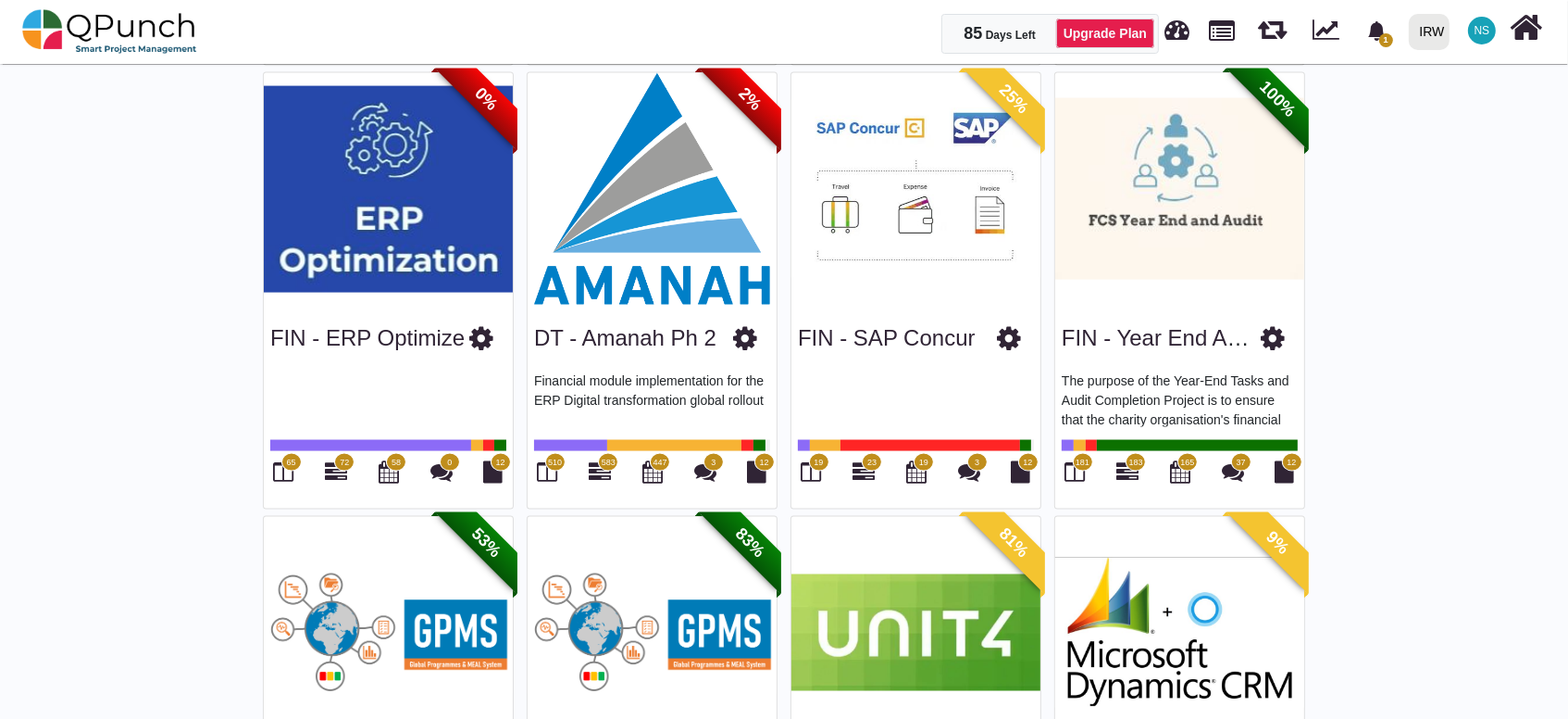
scroll to position [2815, 0]
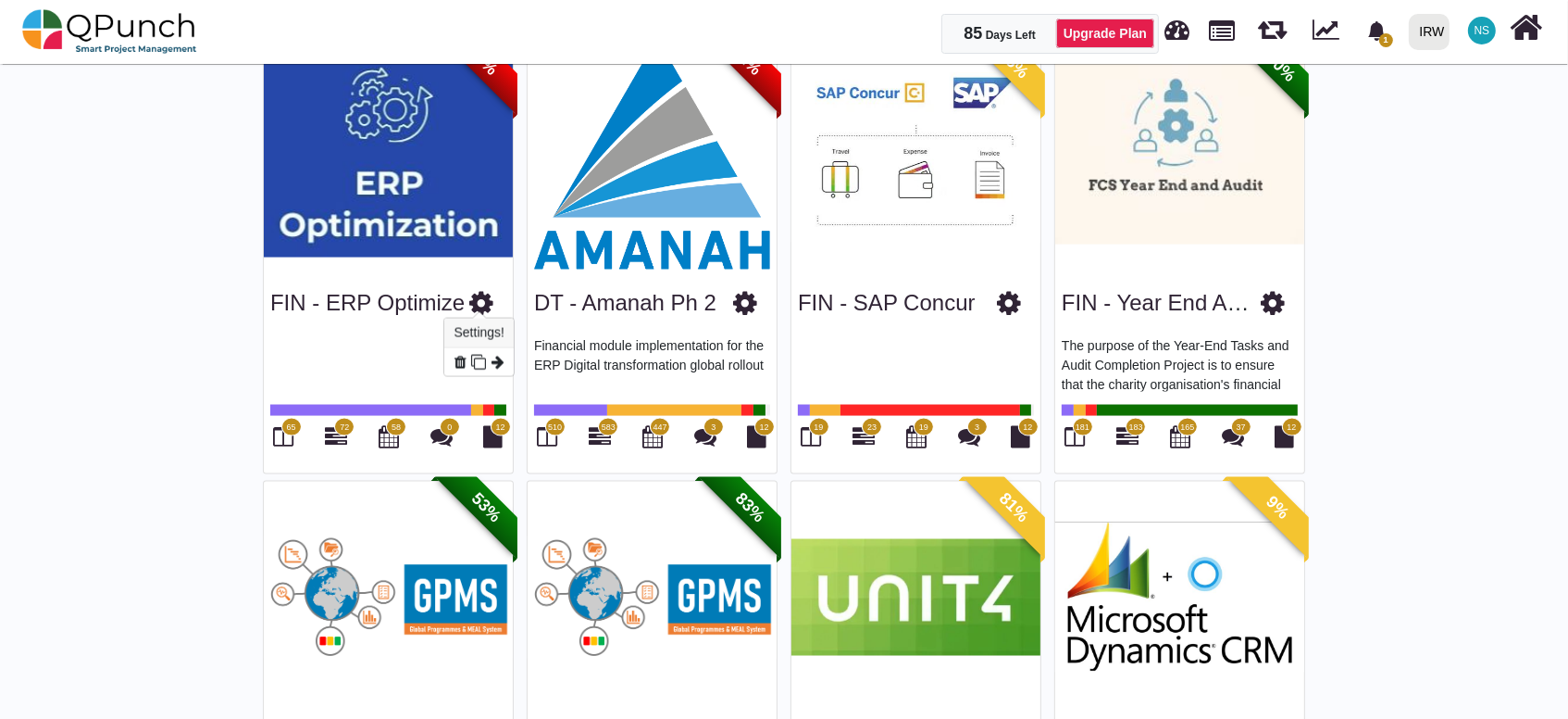
drag, startPoint x: 260, startPoint y: 306, endPoint x: 476, endPoint y: 300, distance: 216.1
click at [476, 300] on div "0% FIN - ERP Optimize 65 72 58 0 12" at bounding box center [389, 256] width 264 height 437
drag, startPoint x: 476, startPoint y: 300, endPoint x: 441, endPoint y: 297, distance: 35.1
drag, startPoint x: 800, startPoint y: 311, endPoint x: 963, endPoint y: 313, distance: 163.0
click at [963, 313] on div "FIN - SAP Concur 19 23 19 3 12" at bounding box center [916, 371] width 249 height 204
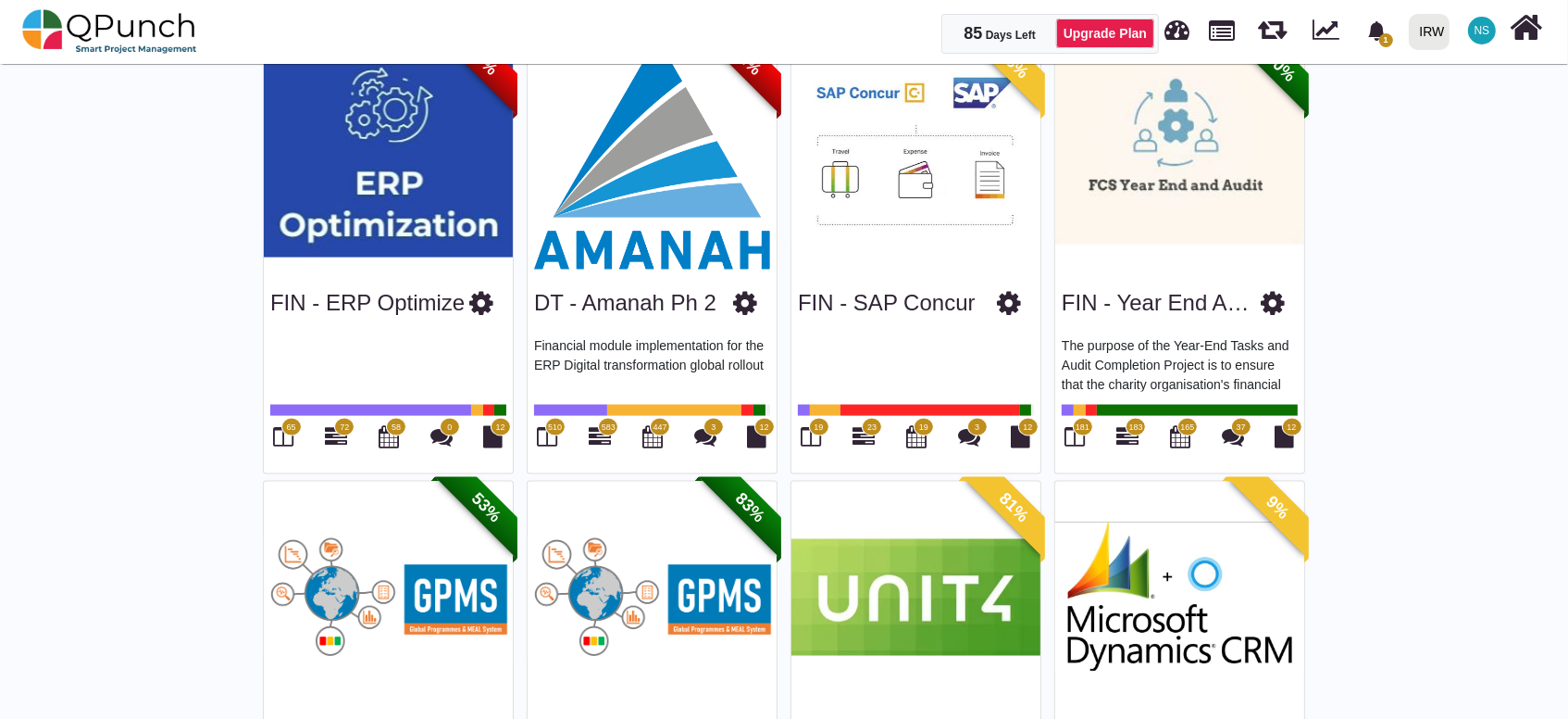
drag, startPoint x: 963, startPoint y: 313, endPoint x: 950, endPoint y: 292, distance: 24.7
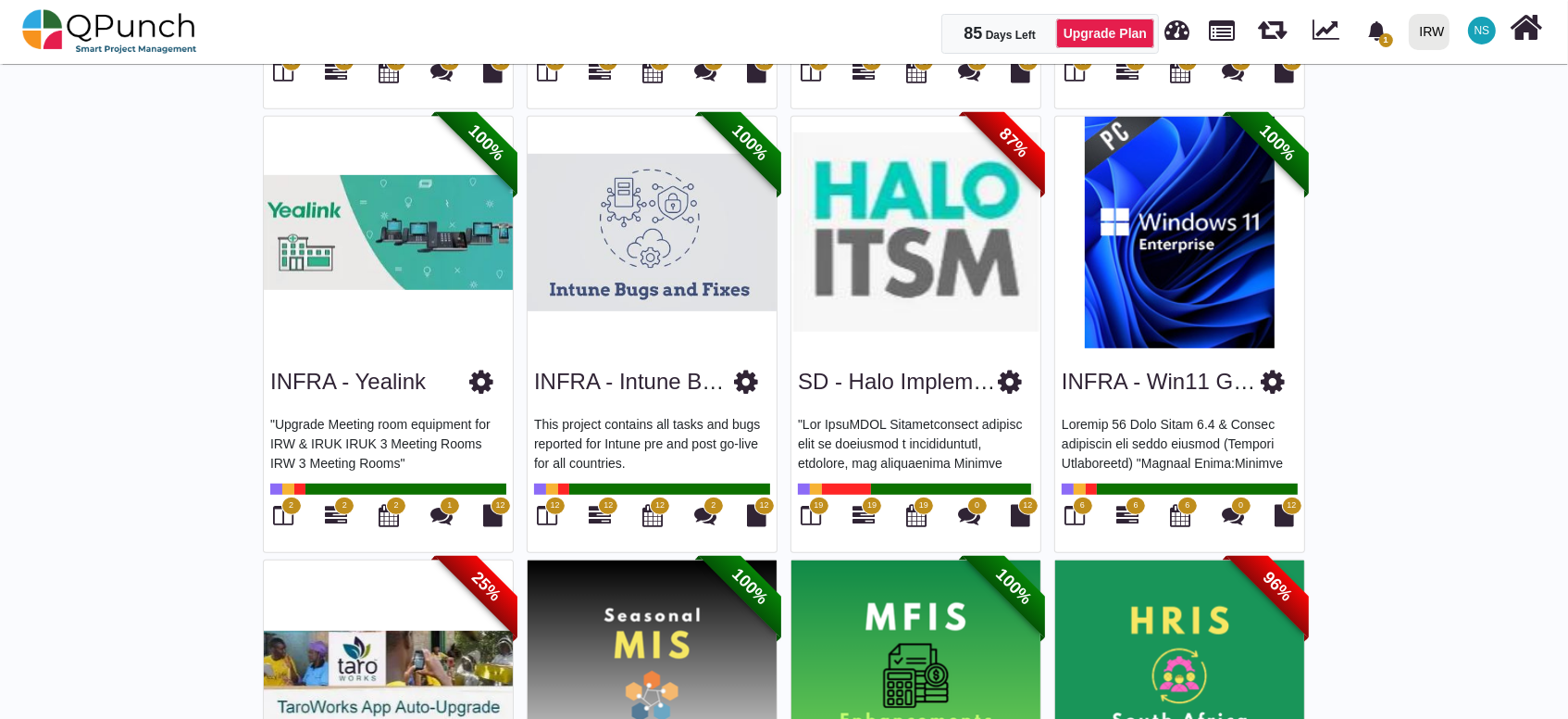
scroll to position [1578, 0]
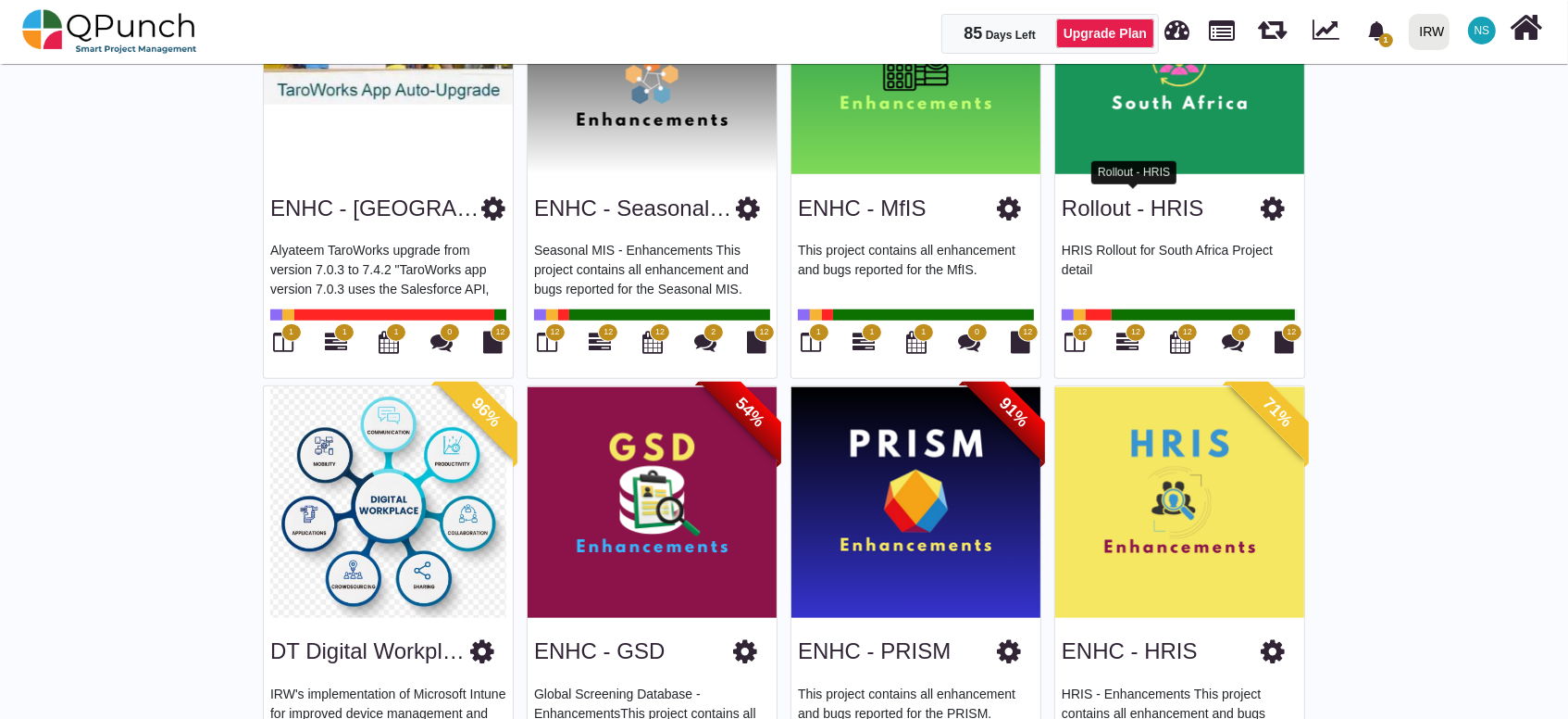
drag, startPoint x: 1059, startPoint y: 215, endPoint x: 1201, endPoint y: 213, distance: 142.0
click at [1201, 213] on div "Rollout - HRIS HRIS Rollout for South Africa Project detail 12 12 12 0 12" at bounding box center [1180, 276] width 249 height 204
drag, startPoint x: 1201, startPoint y: 213, endPoint x: 1175, endPoint y: 207, distance: 26.7
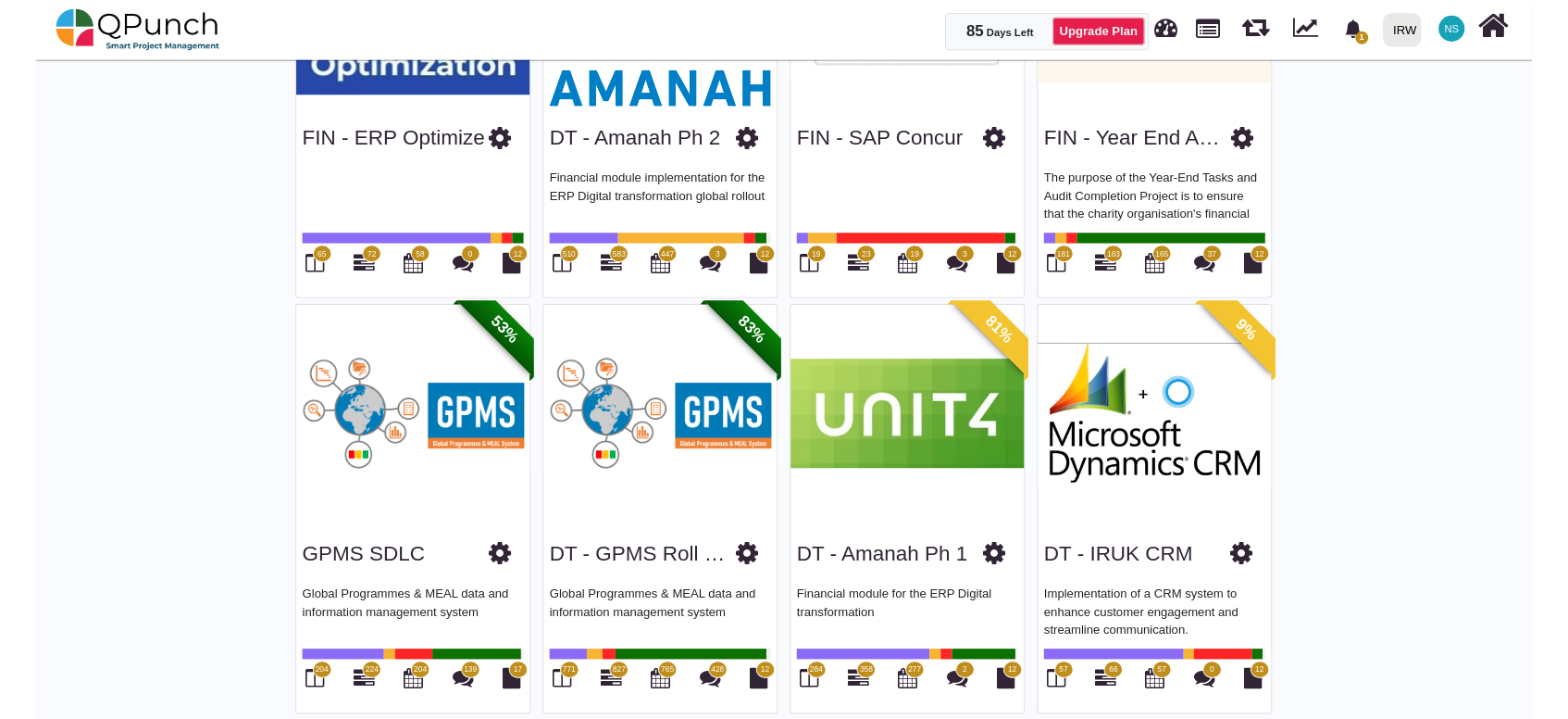
scroll to position [2972, 0]
